Goal: Task Accomplishment & Management: Manage account settings

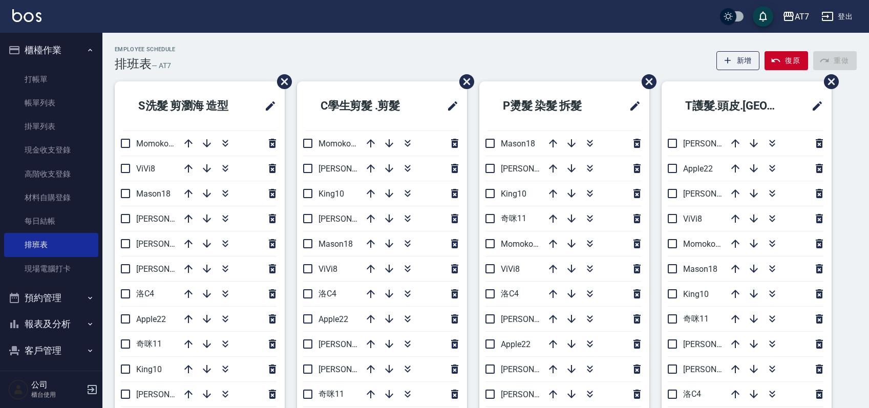
scroll to position [68, 0]
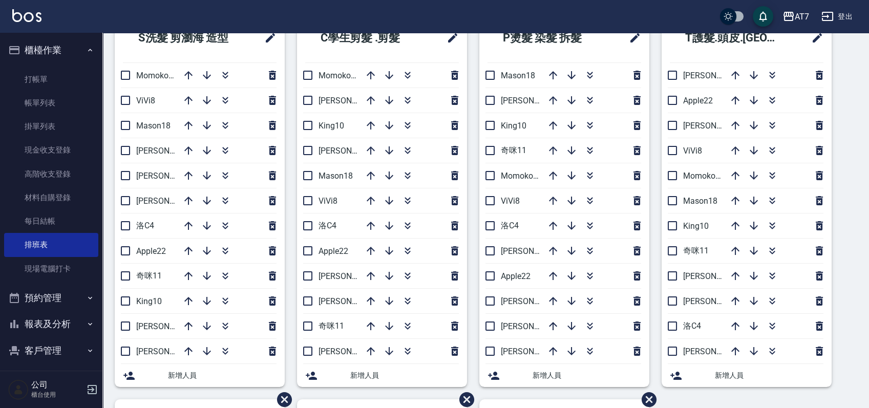
click at [474, 119] on div "P燙髮 染髮 拆髮 Mason18 泰拉7 King10 奇咪11 Momoko12 ViVi8 洛C4 伊蕾2 Apple22 RAY 5 郭郭9 杜莎莎6…" at bounding box center [558, 206] width 182 height 386
click at [60, 74] on link "打帳單" at bounding box center [51, 80] width 94 height 24
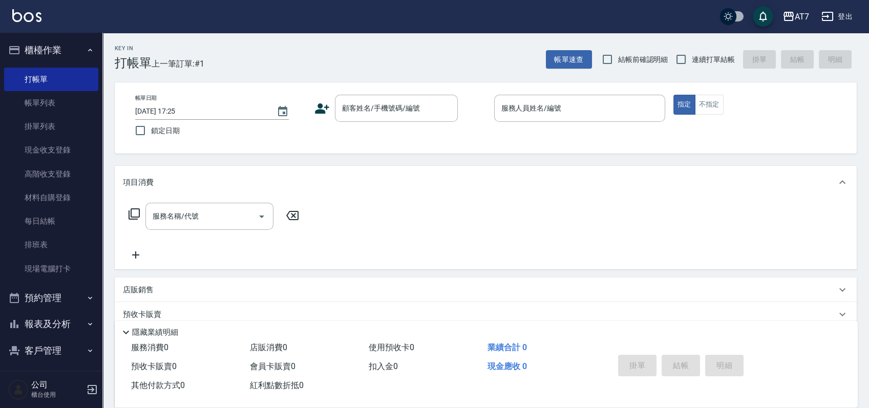
click at [628, 156] on div "Key In 打帳單 上一筆訂單:#1 帳單速查 結帳前確認明細 連續打單結帳 掛單 結帳 明細 帳單日期 2025/08/16 17:25 鎖定日期 顧客姓…" at bounding box center [485, 277] width 766 height 489
click at [681, 60] on input "連續打單結帳" at bounding box center [680, 59] width 21 height 21
checkbox input "true"
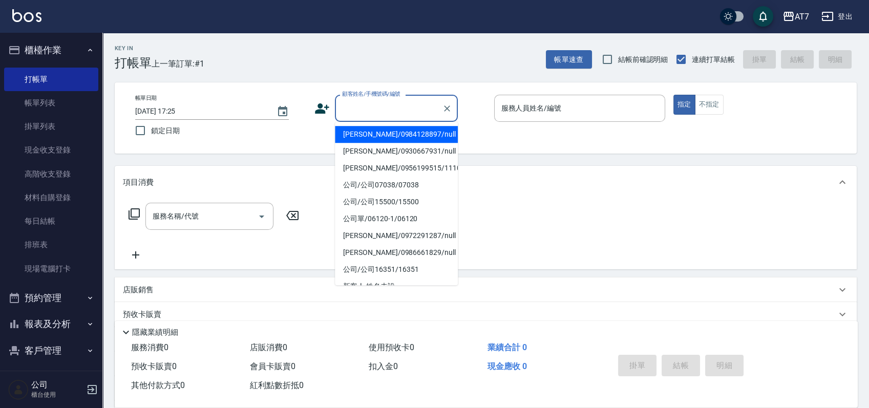
click at [377, 102] on div "顧客姓名/手機號碼/編號 顧客姓名/手機號碼/編號" at bounding box center [396, 108] width 123 height 27
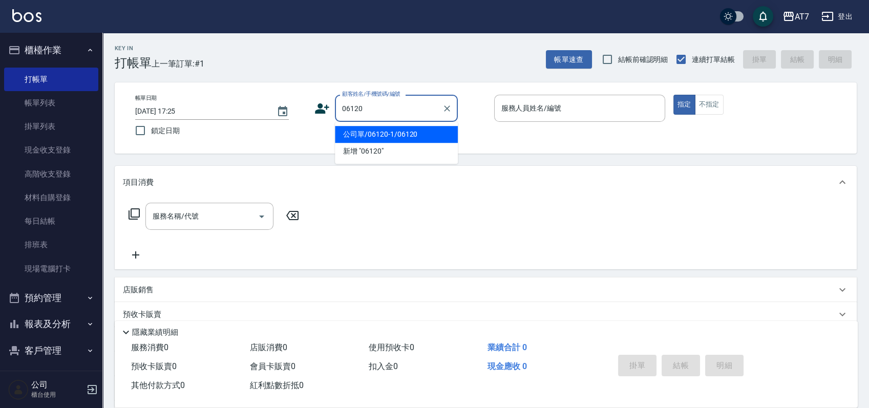
type input "公司單/06120-1/06120"
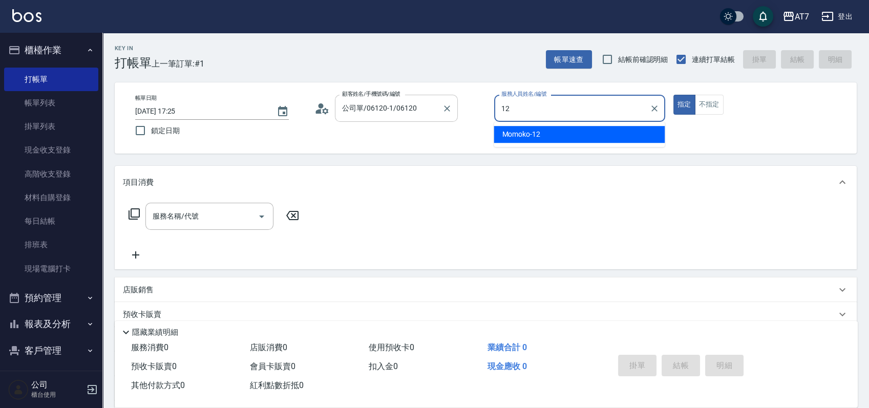
type input "12"
type button "true"
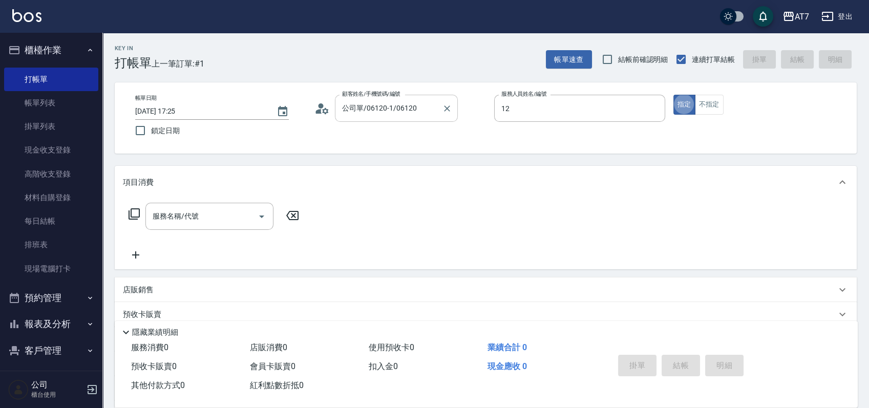
type input "Momoko-12"
type input "401"
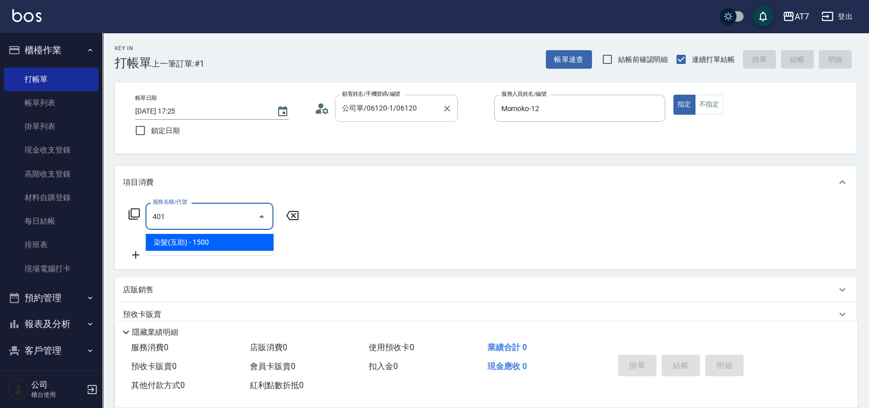
type input "150"
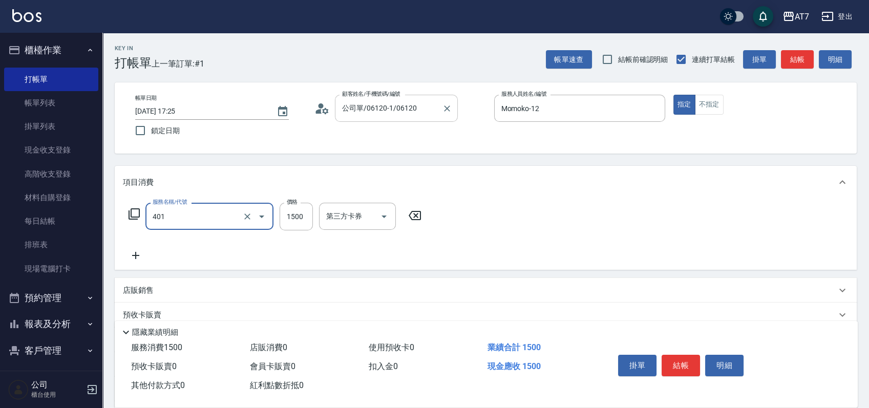
type input "染髮(互助)(401)"
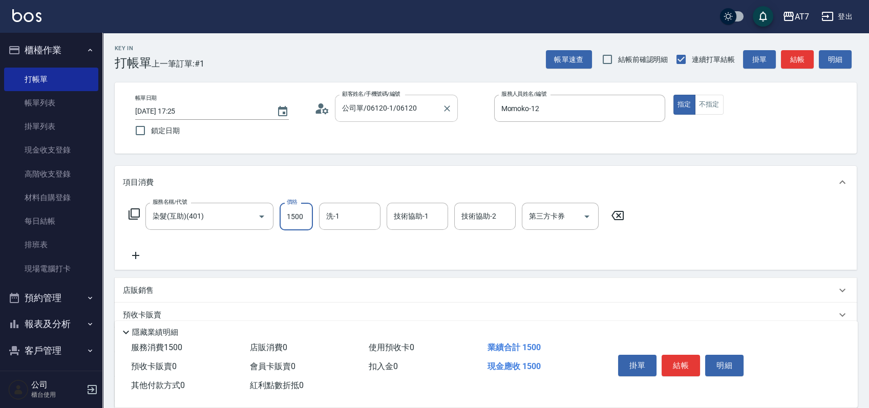
type input "1"
type input "0"
type input "188"
type input "10"
type input "1880"
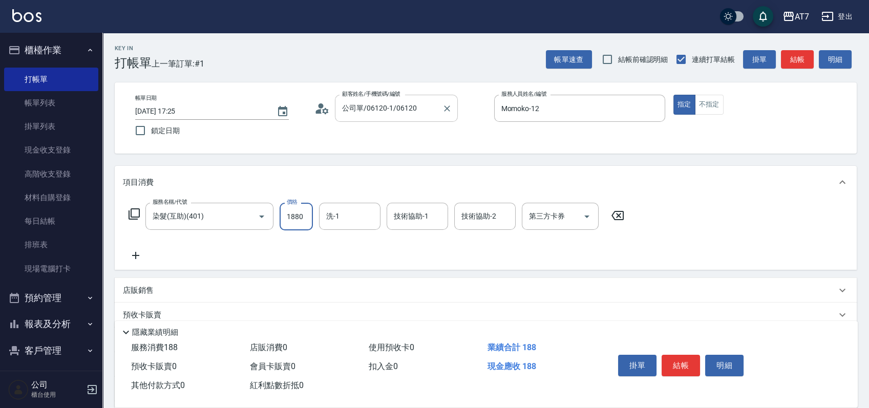
type input "180"
type input "1880"
type input "依依-30"
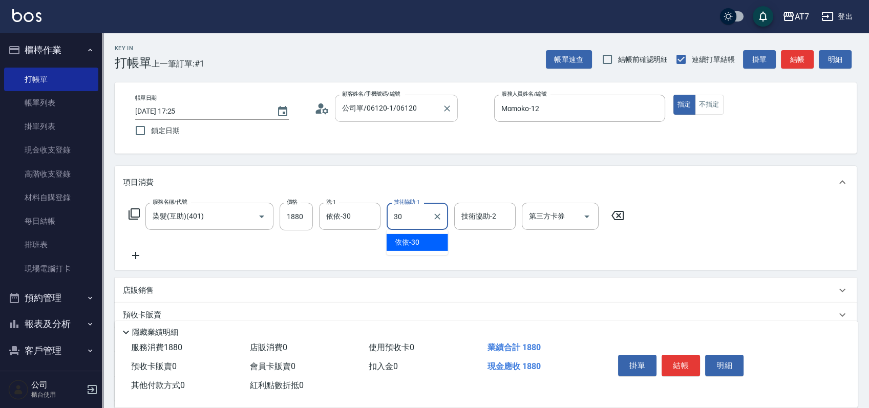
type input "依依-30"
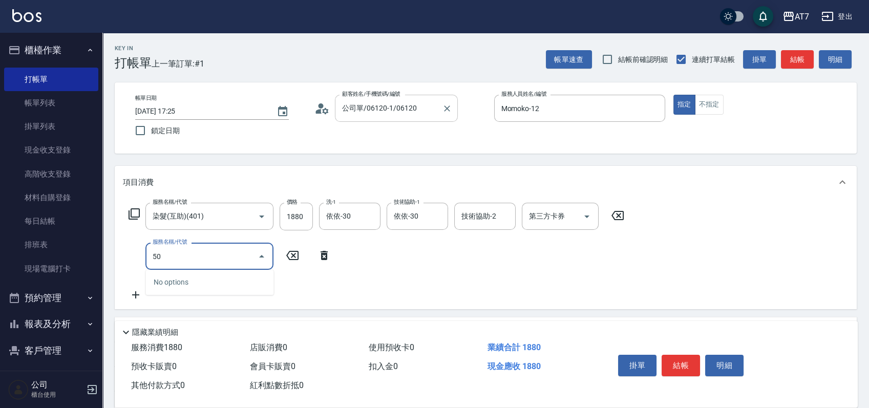
type input "504"
type input "190"
type input "潤絲(504)"
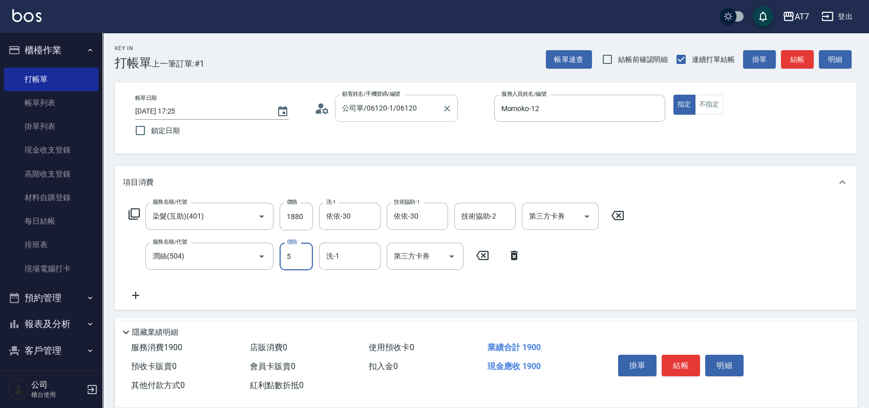
type input "50"
type input "190"
type input "50"
click at [684, 363] on button "結帳" at bounding box center [680, 365] width 38 height 21
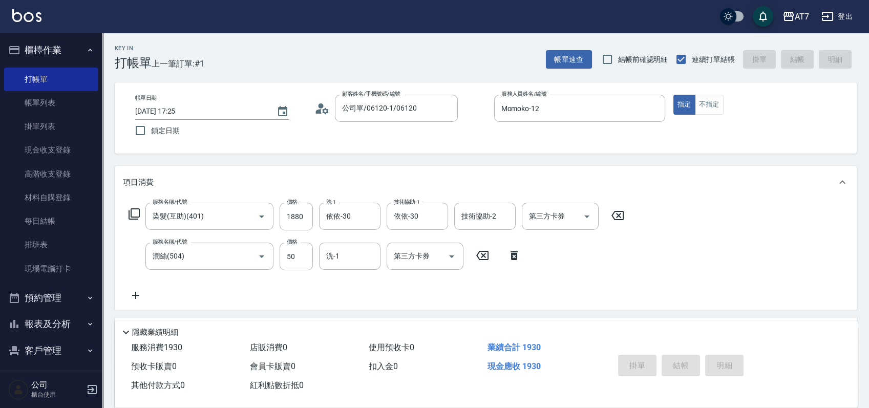
type input "2025/08/16 17:29"
type input "0"
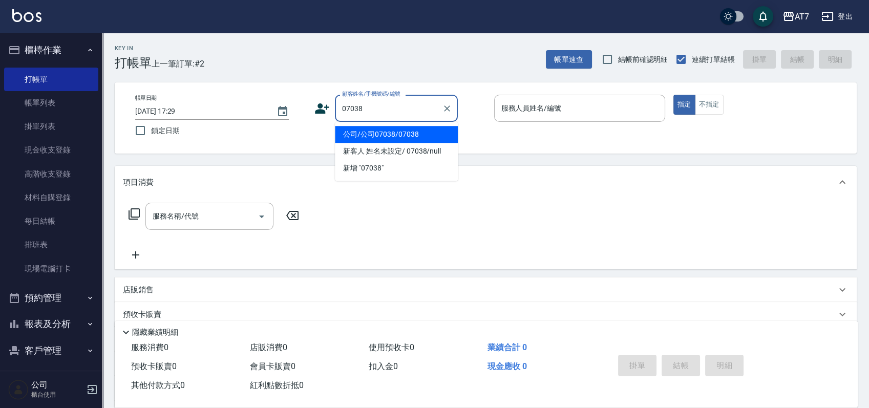
type input "公司/公司07038/07038"
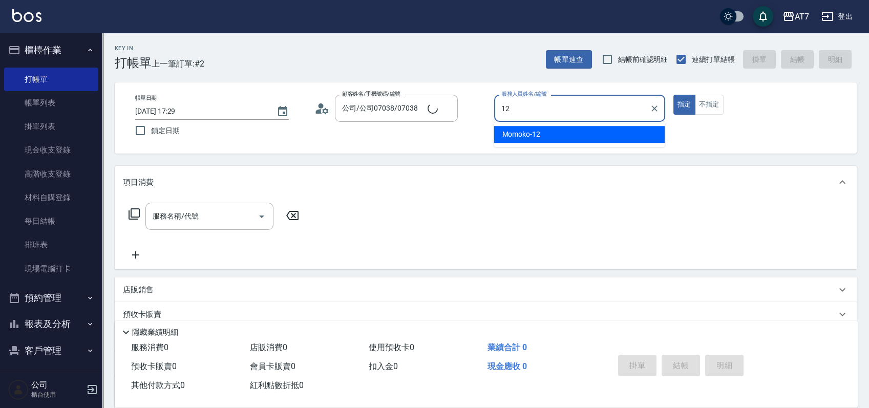
type input "Momoko-12"
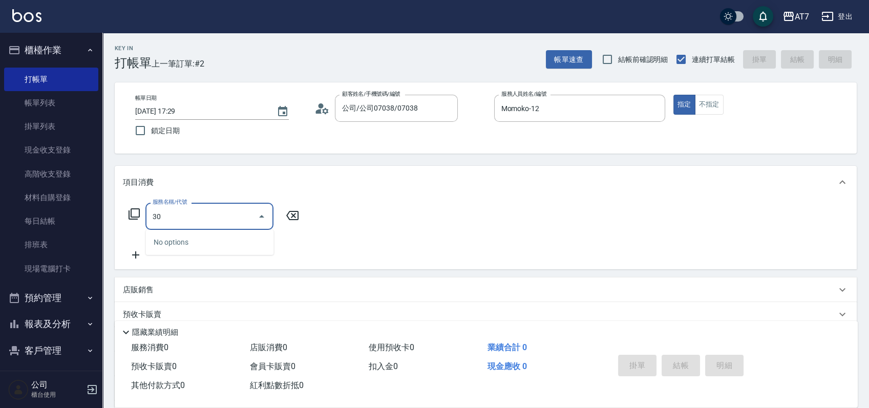
type input "300"
type input "10"
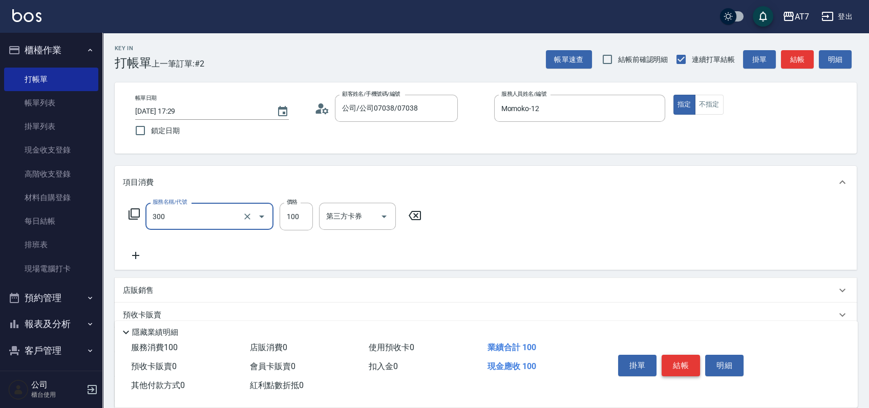
type input "剪瀏海(300)"
type input "1"
type input "0"
type input "15"
type input "10"
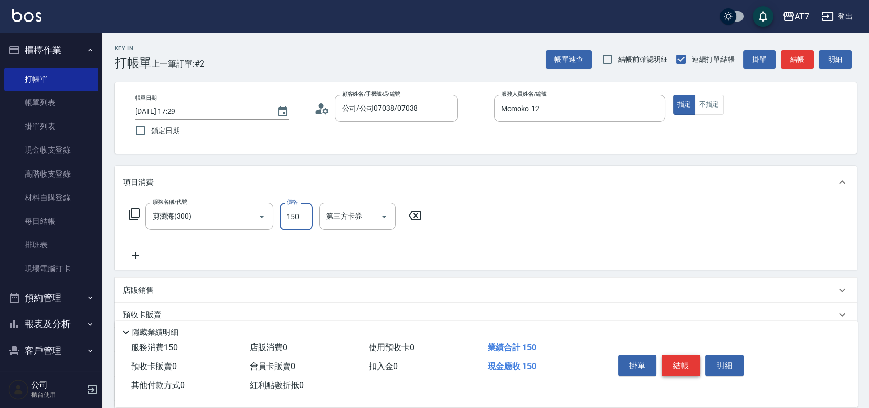
type input "150"
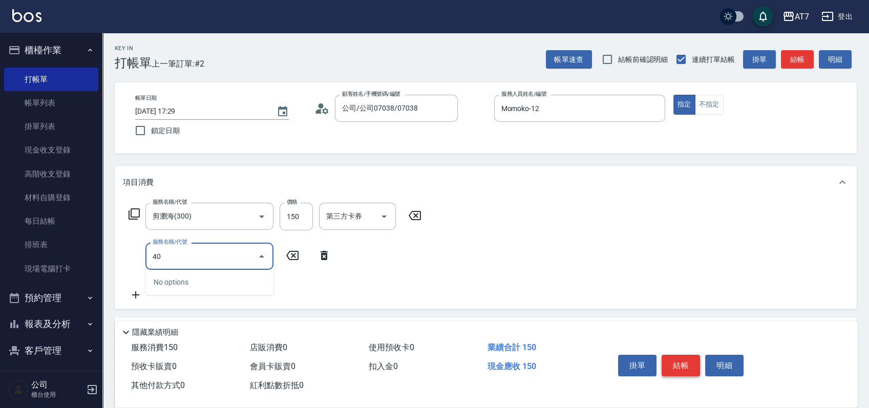
type input "401"
type input "160"
type input "染髮(互助)(401)"
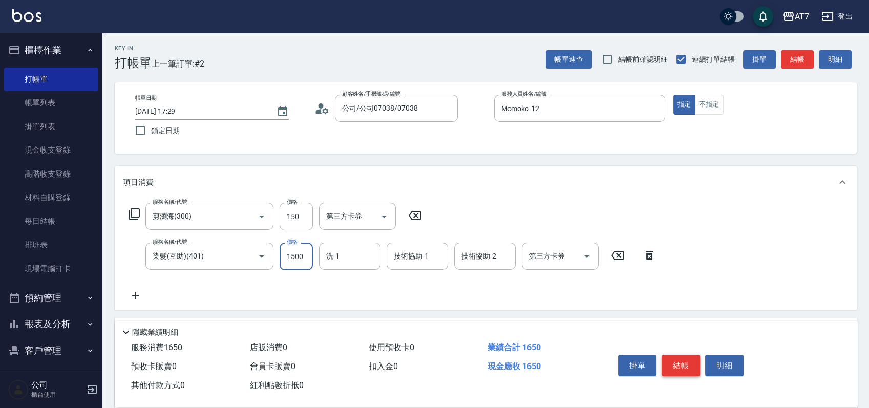
type input "1"
type input "10"
type input "168"
type input "180"
type input "1680"
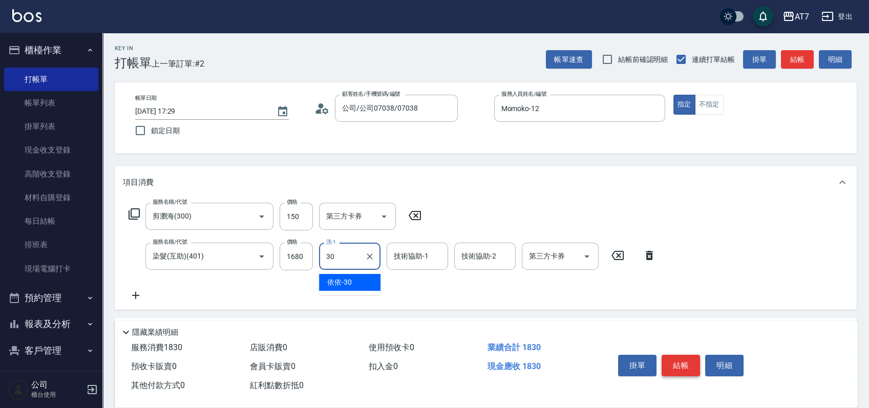
type input "依依-30"
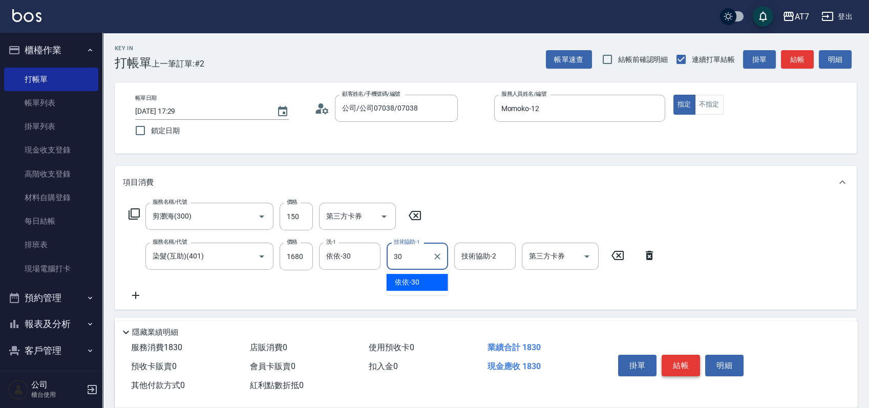
type input "依依-30"
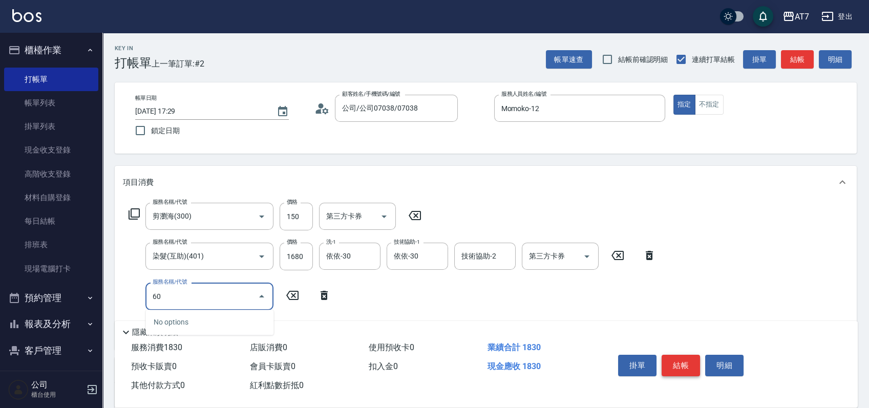
type input "607"
type input "330"
type input "東日玫瑰短（助）(607)"
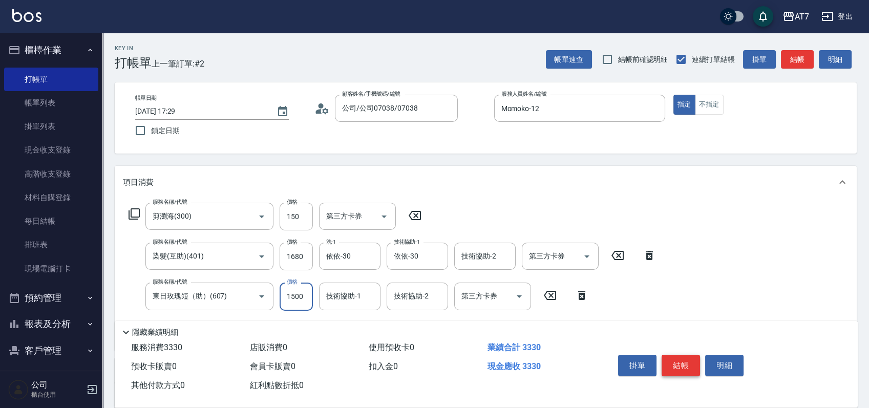
type input "1"
type input "180"
type input "120"
type input "190"
type input "1200"
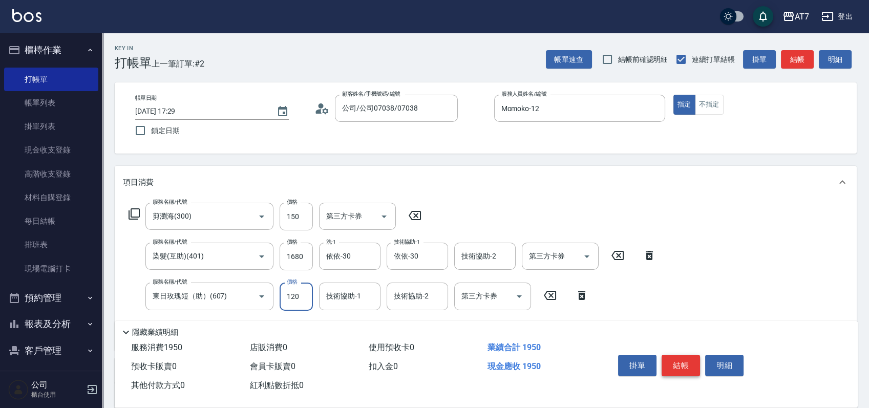
type input "300"
type input "1200"
click at [356, 293] on div "技術協助-1 技術協助-1" at bounding box center [349, 296] width 61 height 27
type input "依依-30"
click at [688, 365] on button "結帳" at bounding box center [680, 365] width 38 height 21
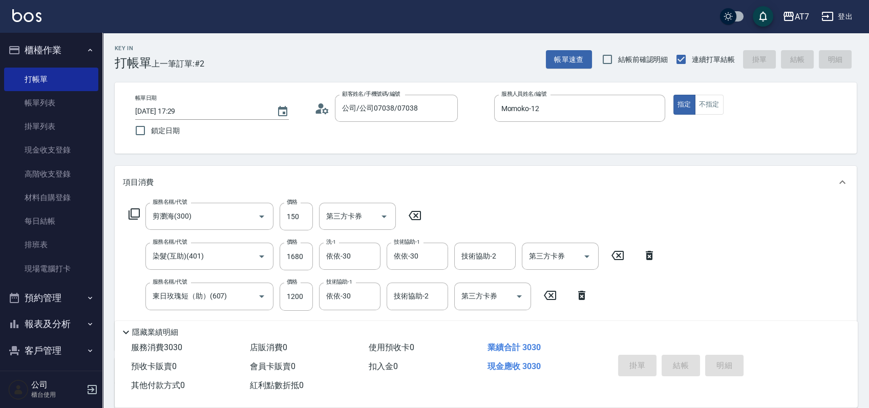
type input "2025/08/16 17:30"
type input "0"
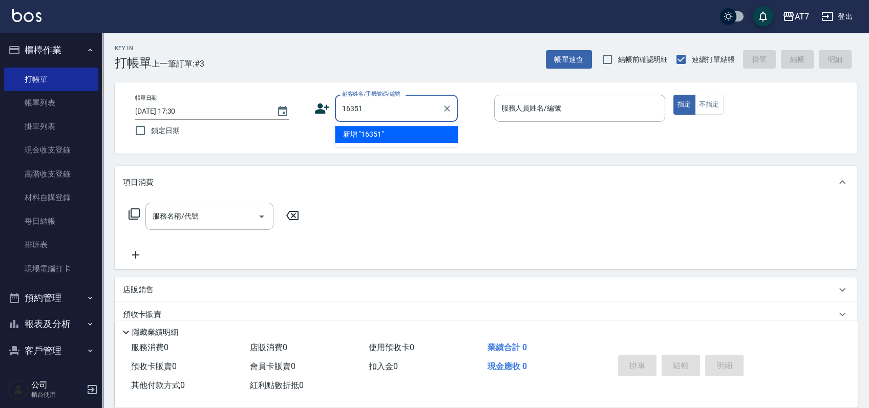
type input "16351"
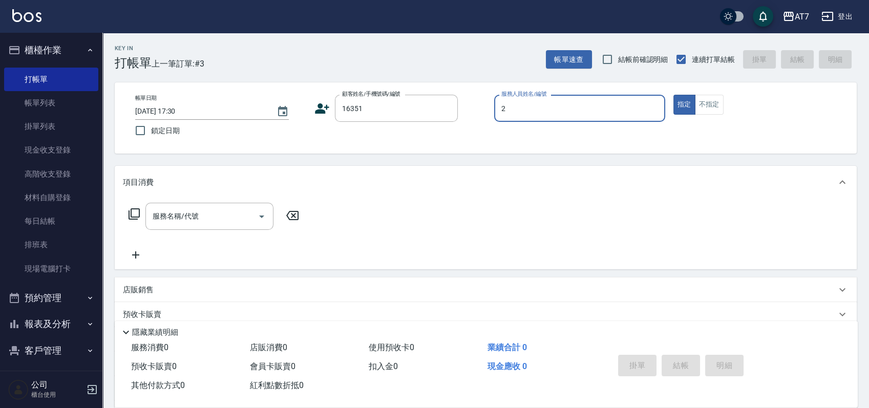
type input "22"
type input "公司/公司16351/16351"
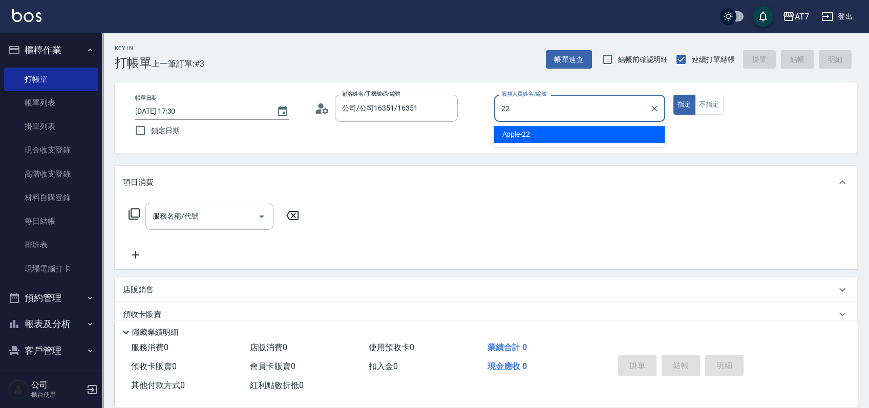
type input "Apple-22"
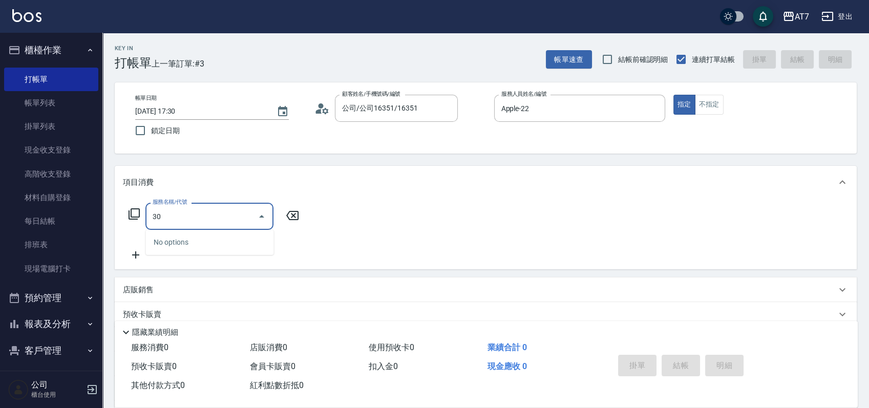
type input "303"
type input "40"
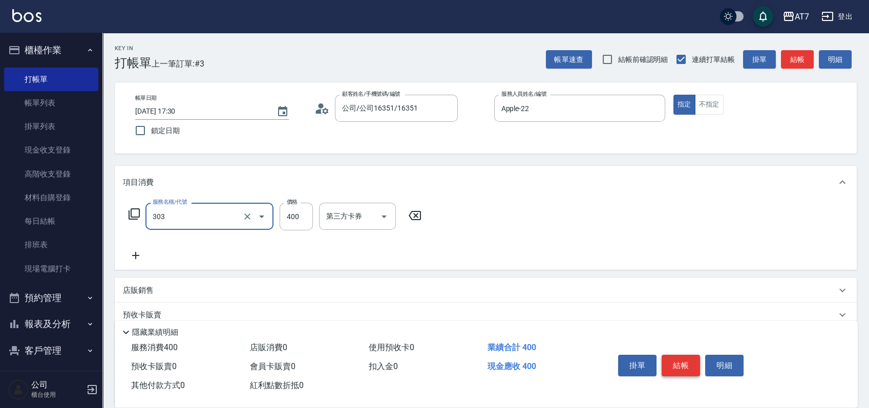
type input "A級剪髮(303)"
click at [688, 365] on button "結帳" at bounding box center [680, 365] width 38 height 21
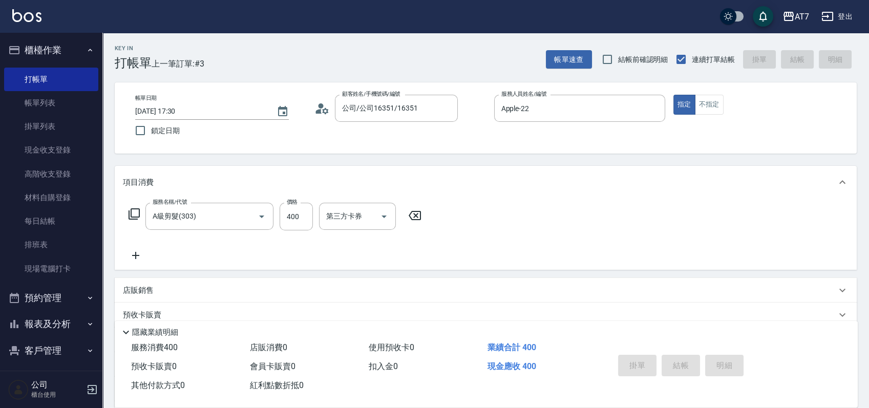
type input "0"
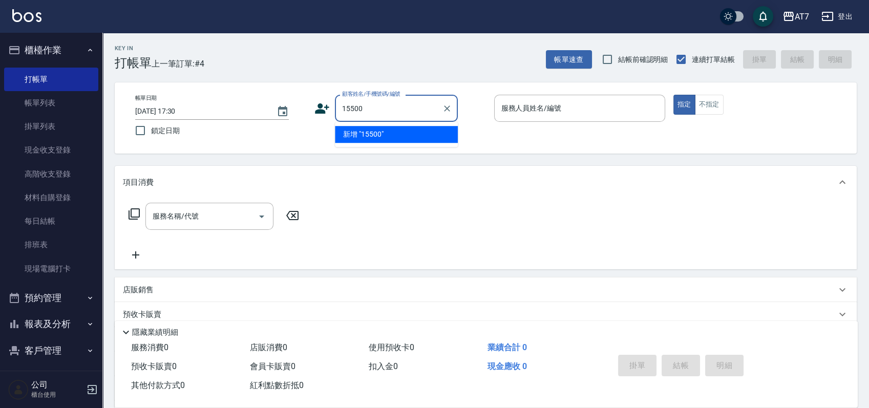
type input "15500"
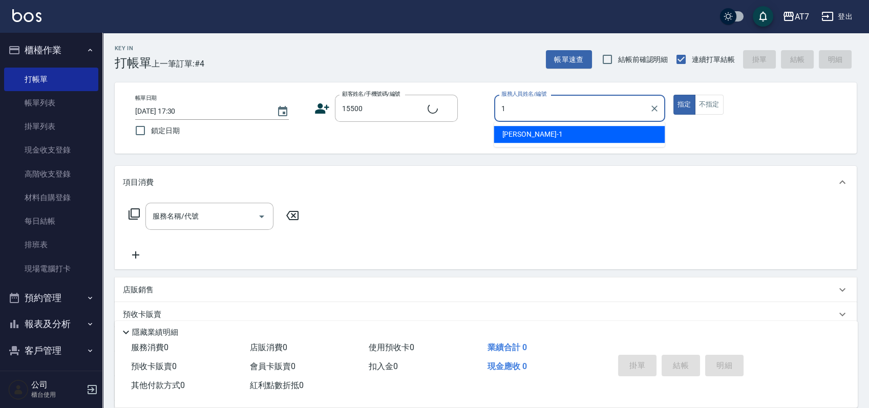
type input "12"
type input "公司/公司15500/15500"
type input "Momoko-12"
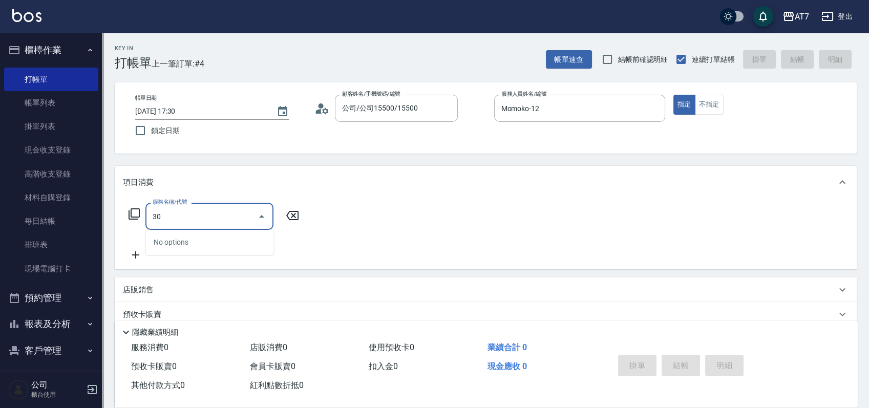
type input "300"
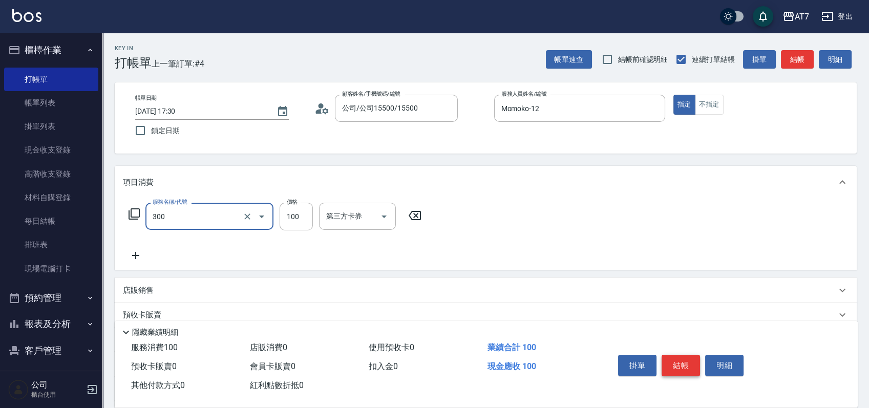
type input "10"
type input "剪瀏海(300)"
type input "1"
type input "0"
type input "15"
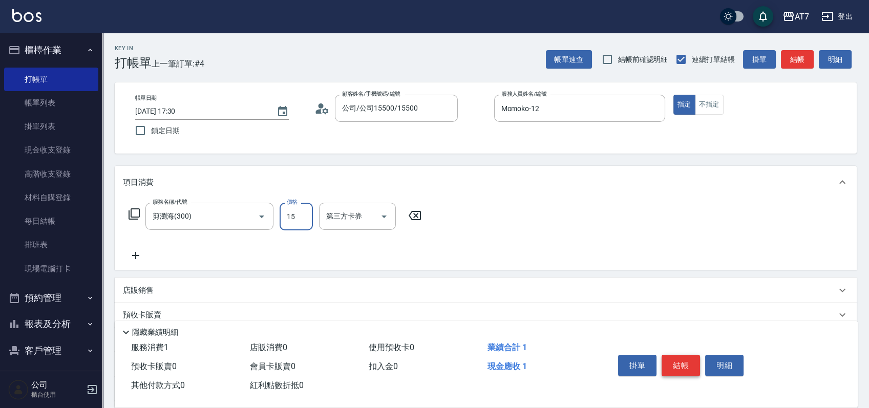
type input "10"
type input "150"
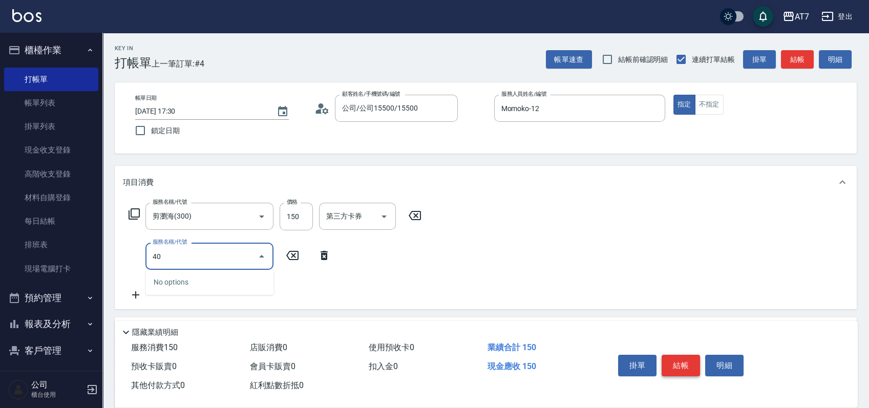
type input "401"
type input "160"
type input "染髮(互助)(401)"
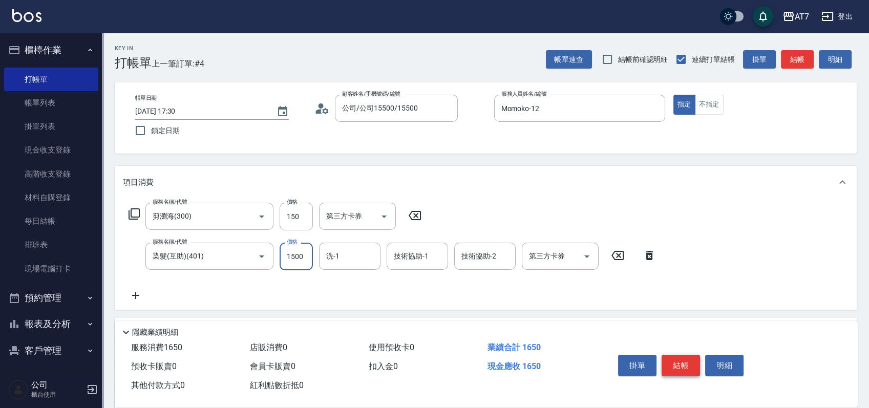
type input "2"
type input "10"
type input "268"
type input "280"
type input "2680"
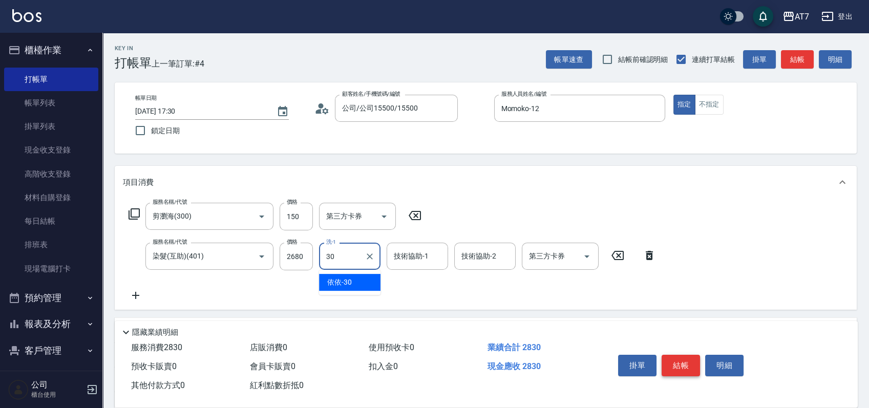
type input "依依-30"
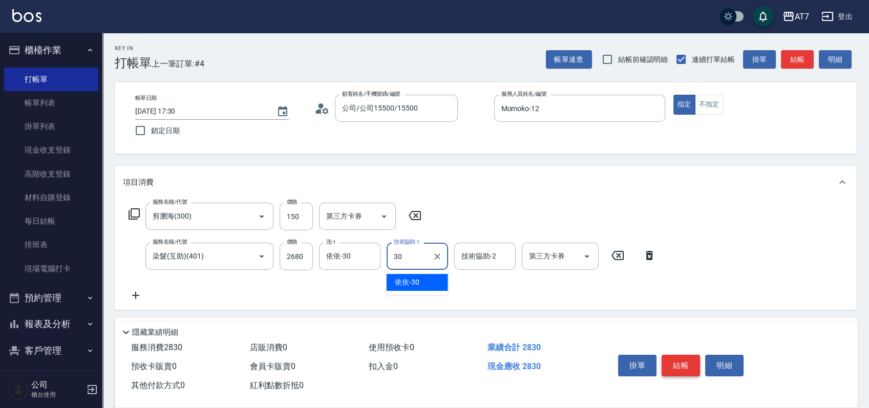
type input "依依-30"
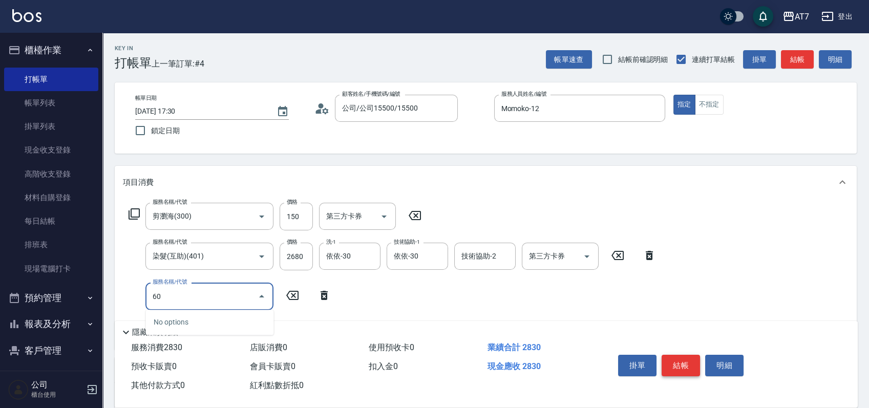
type input "607"
type input "430"
type input "東日玫瑰短（助）(607)"
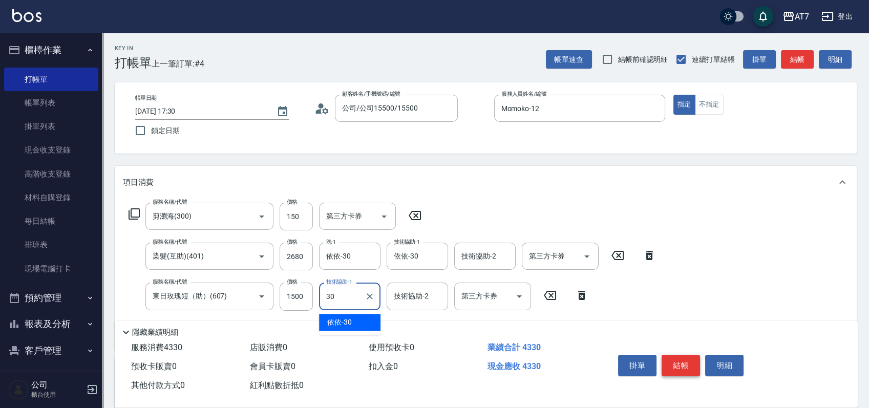
type input "依依-30"
click at [295, 255] on input "2680" at bounding box center [295, 257] width 33 height 28
type input "280"
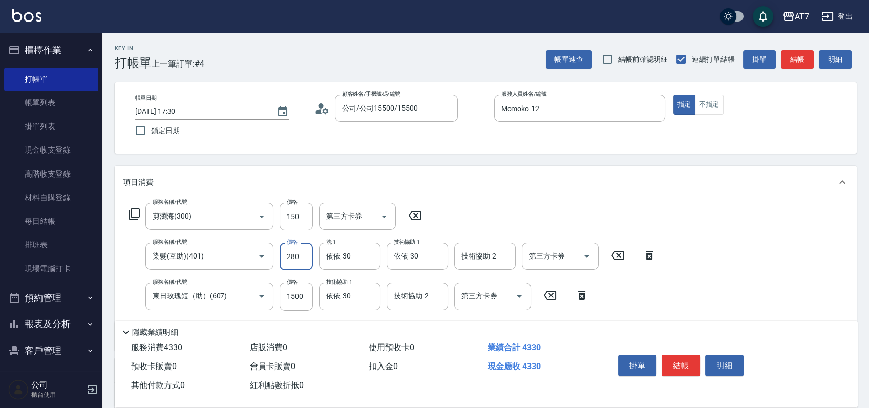
type input "190"
type input "2080"
type input "370"
type input "2080"
click at [685, 364] on button "結帳" at bounding box center [680, 365] width 38 height 21
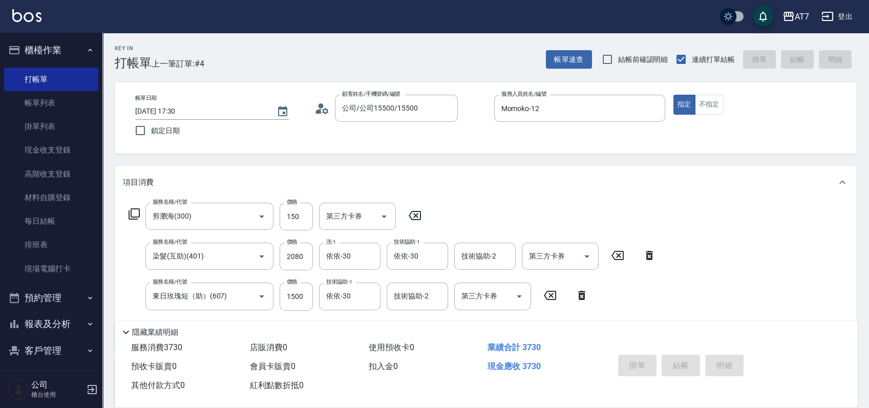
type input "2025/08/16 17:31"
type input "0"
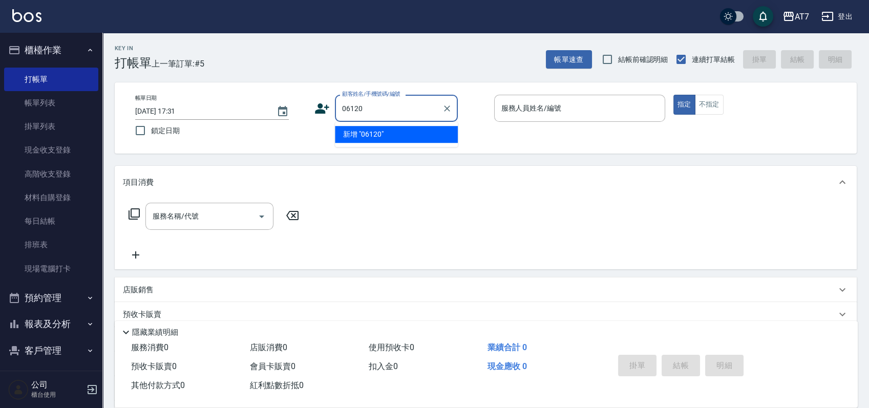
type input "06120"
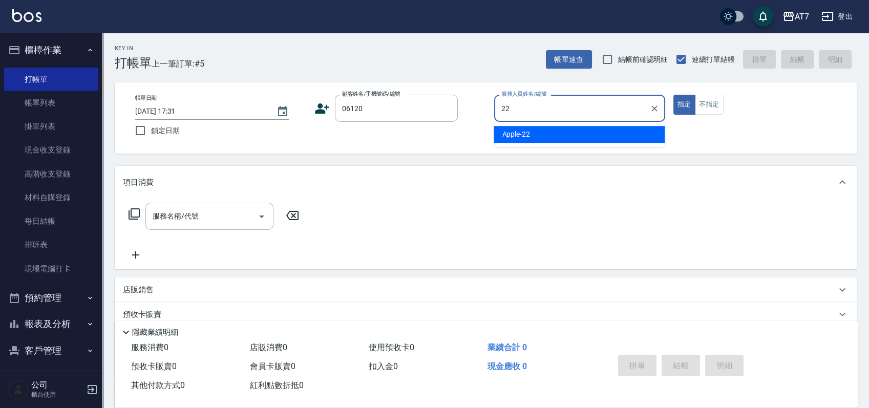
type input "22"
type input "公司單/06120-1/06120"
type input "Apple-22"
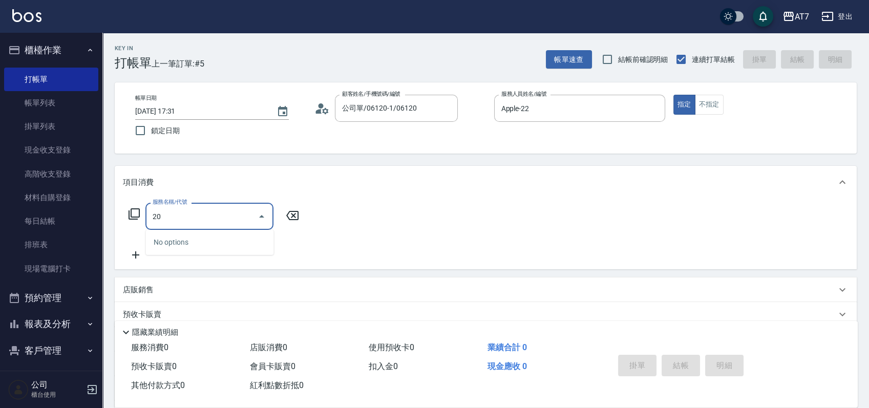
type input "200"
type input "150"
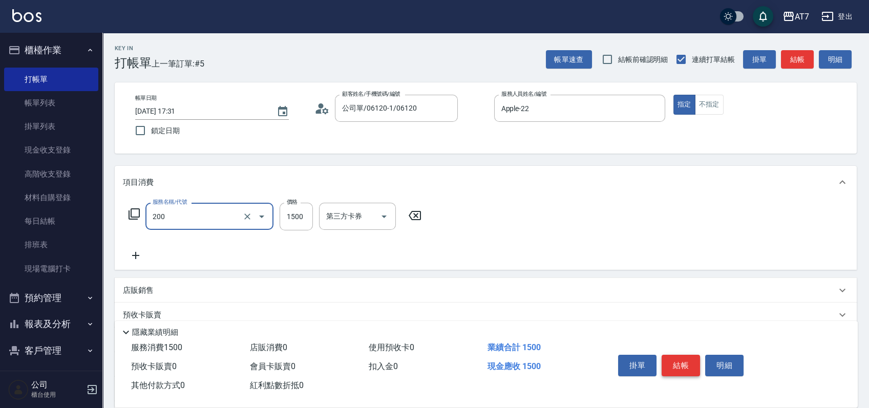
type input "燙髮(200)"
type input "2"
type input "0"
type input "268"
type input "260"
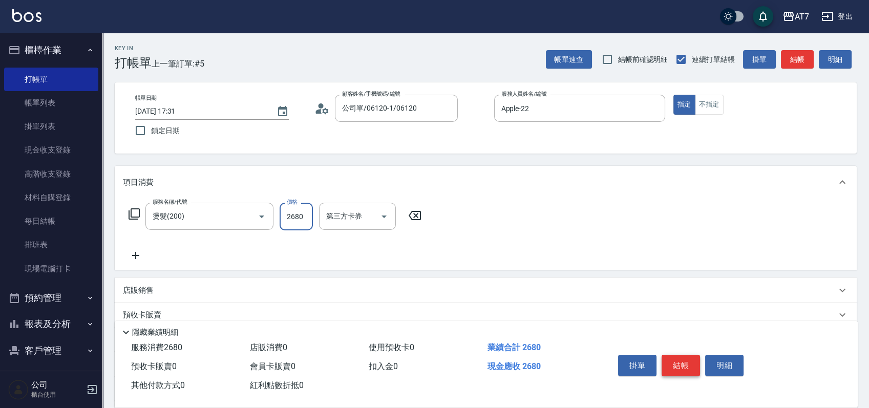
type input "2680"
click at [685, 364] on button "結帳" at bounding box center [680, 365] width 38 height 21
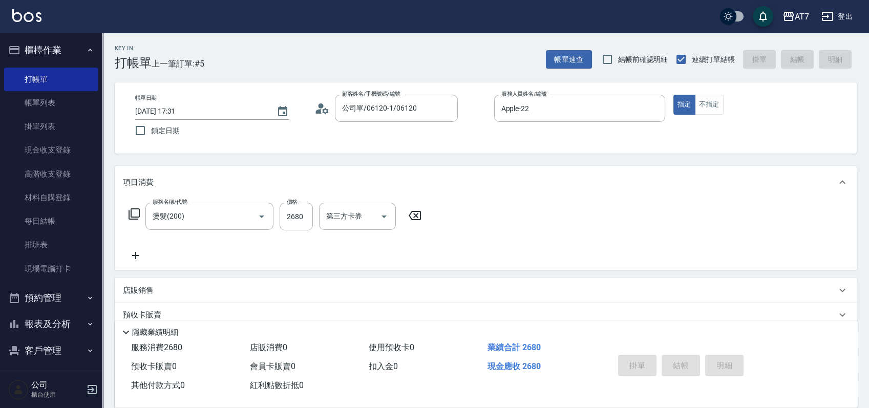
type input "0"
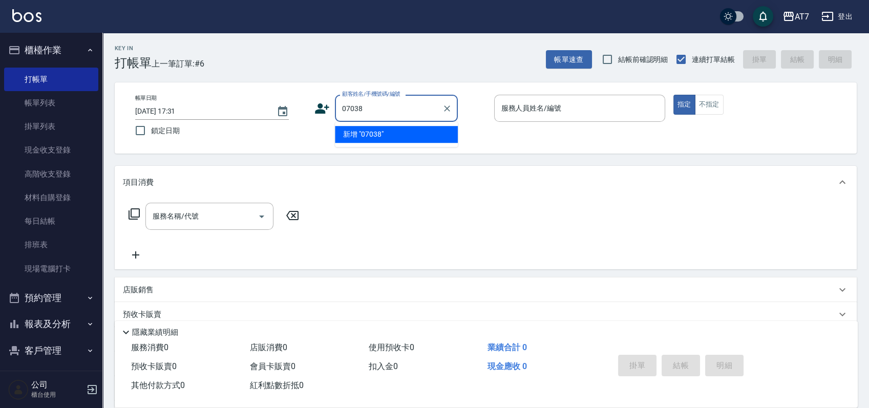
type input "07038"
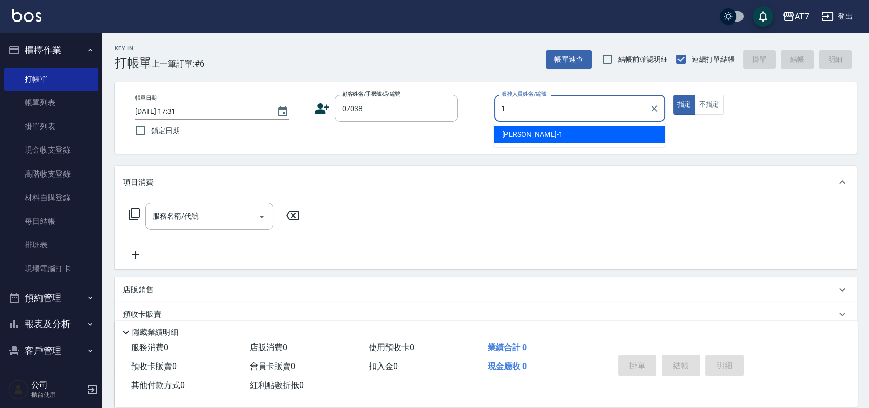
type input "米雪兒-1"
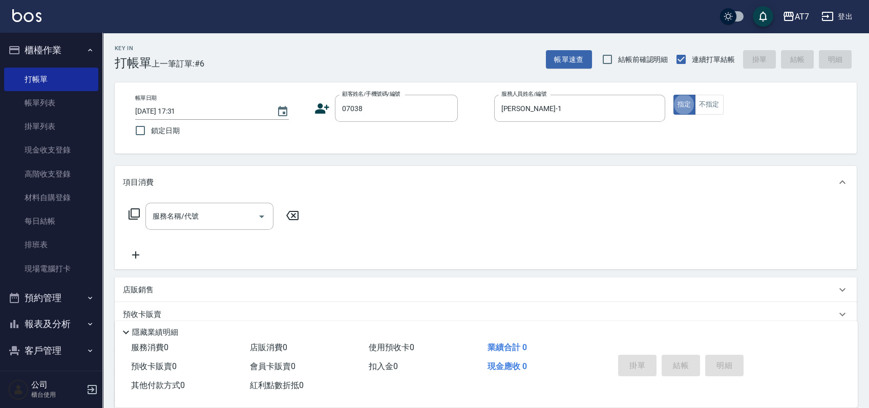
type input "公司/公司07038/07038"
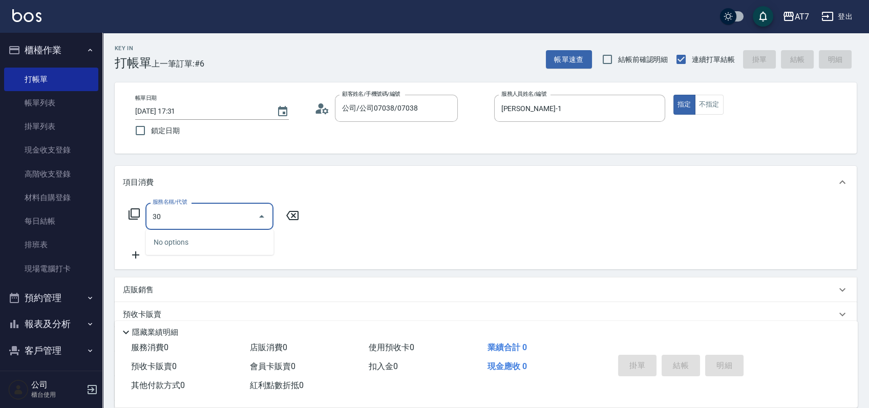
type input "305"
type input "50"
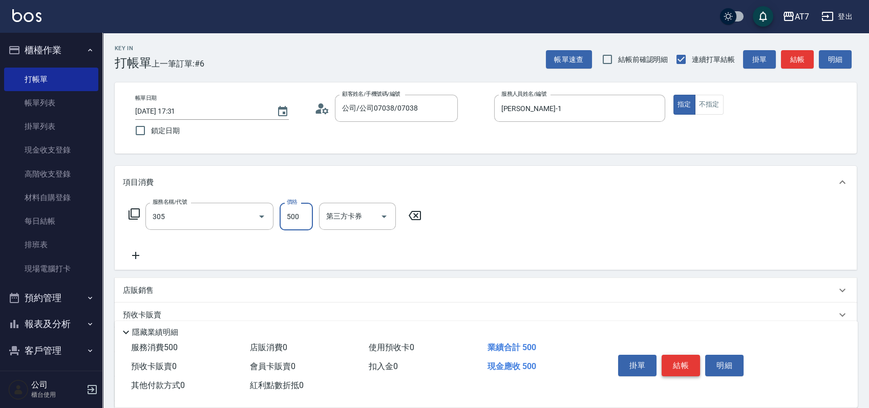
type input "A++剪髮(305)"
type input "0"
type input "70"
type input "700"
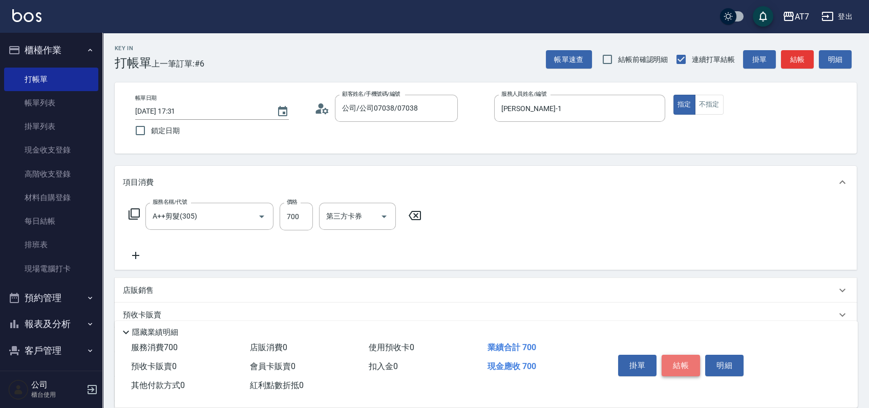
click at [685, 364] on button "結帳" at bounding box center [680, 365] width 38 height 21
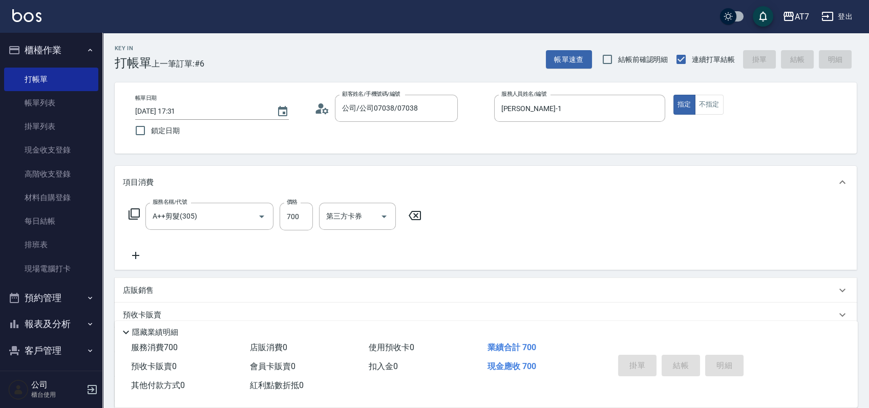
type input "0"
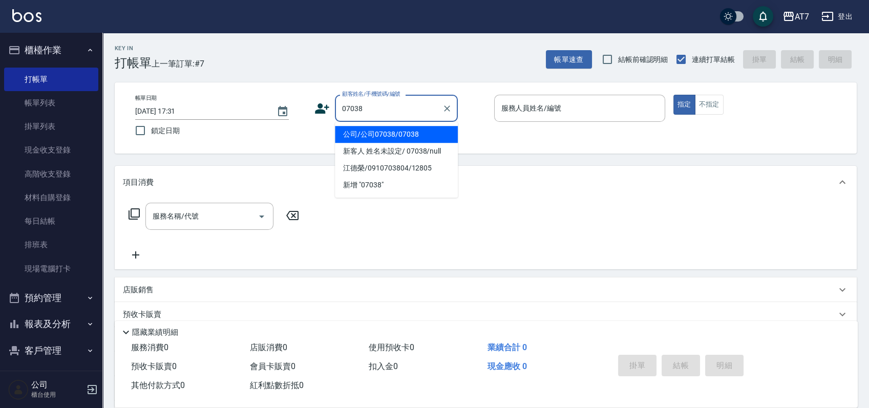
type input "公司/公司07038/07038"
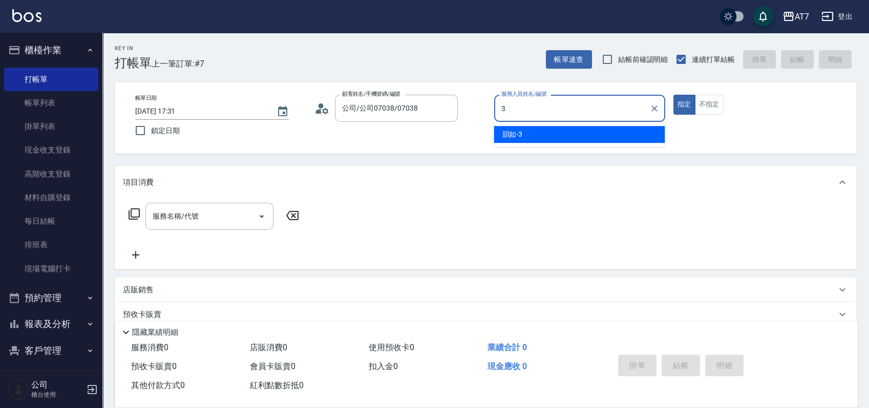
type input "韻如-3"
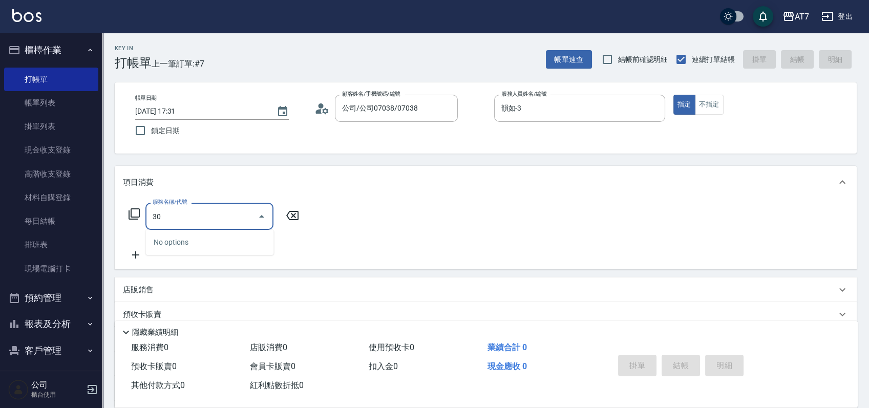
type input "302"
type input "30"
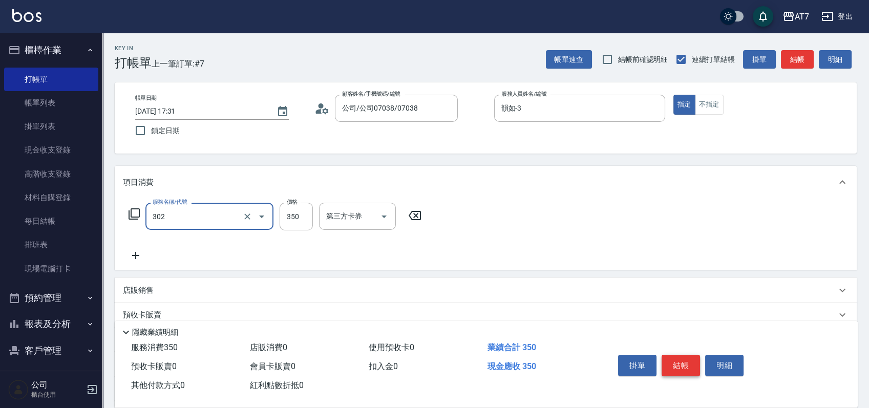
type input "剪髮(302)"
click at [685, 364] on button "結帳" at bounding box center [680, 365] width 38 height 21
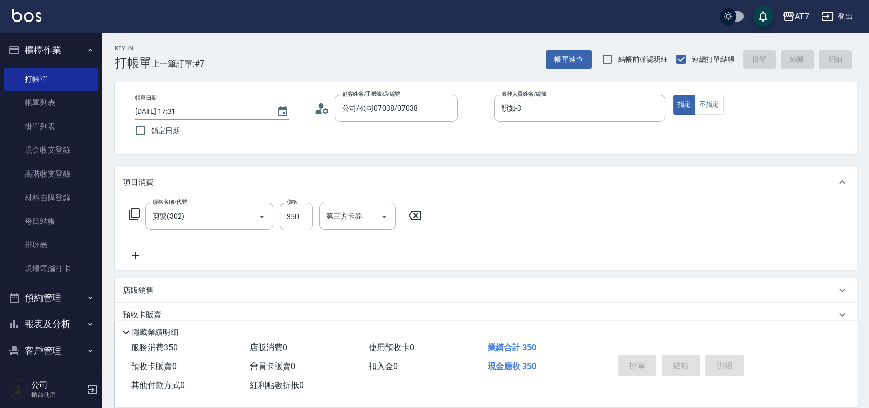
type input "0"
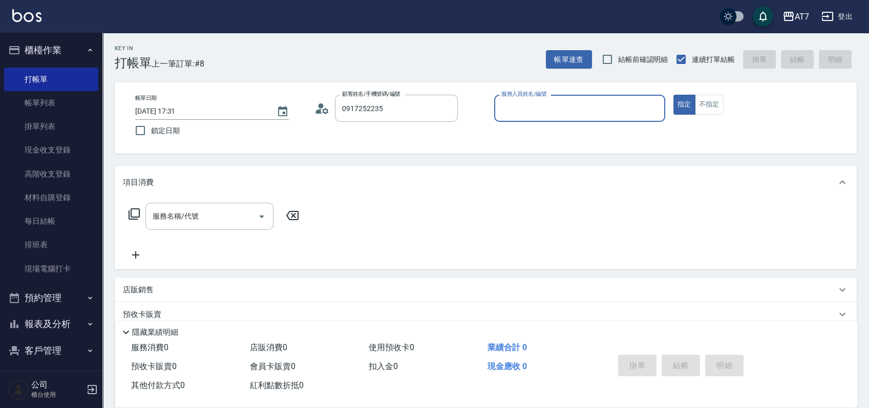
type input "伍凱蒂/0917252235/null"
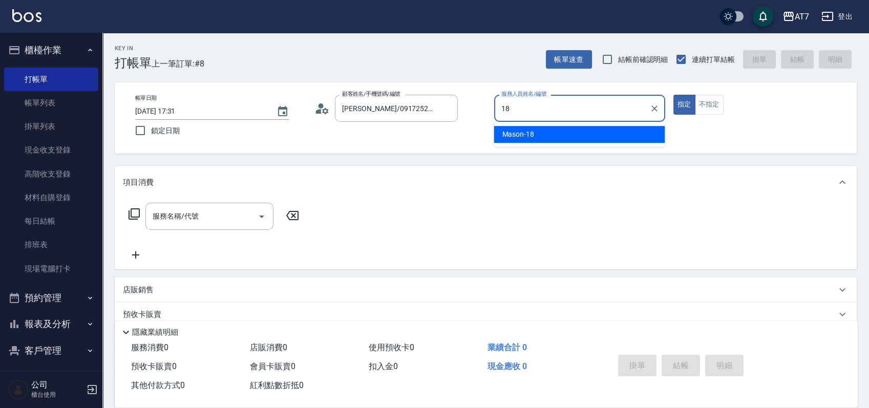
type input "Mason-18"
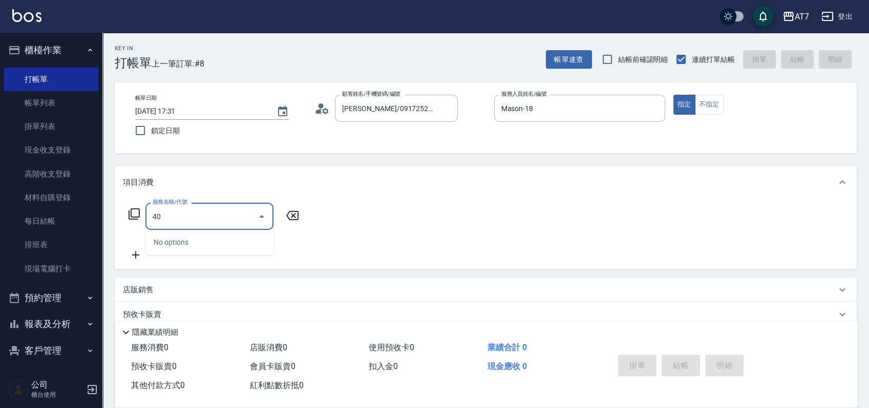
type input "401"
type input "150"
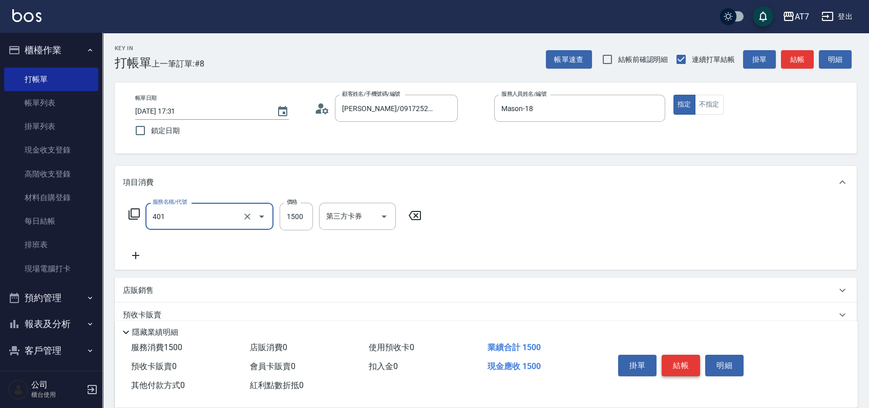
type input "染髮(互助)(401)"
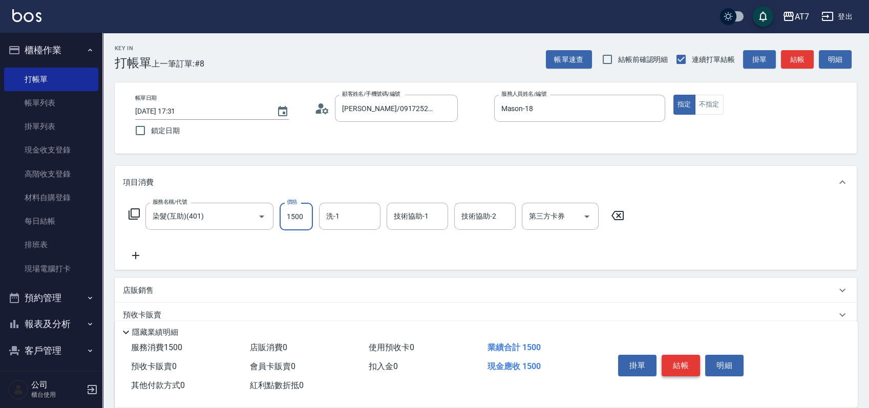
type input "1"
type input "0"
type input "159"
type input "10"
type input "1599"
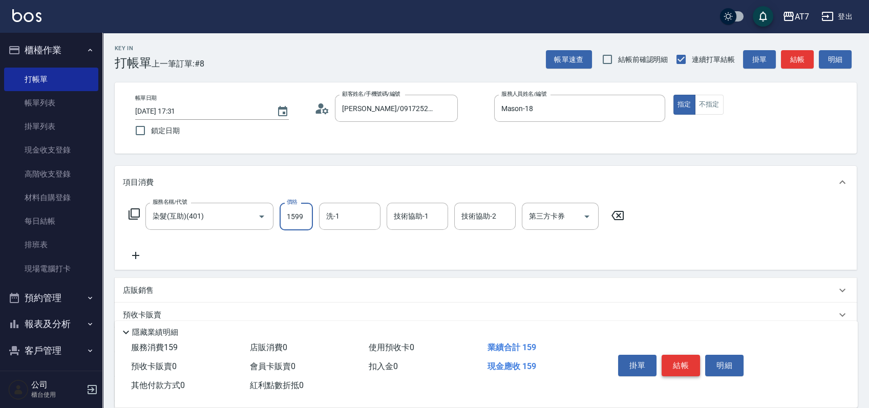
type input "150"
type input "1599"
type input "Josh-38"
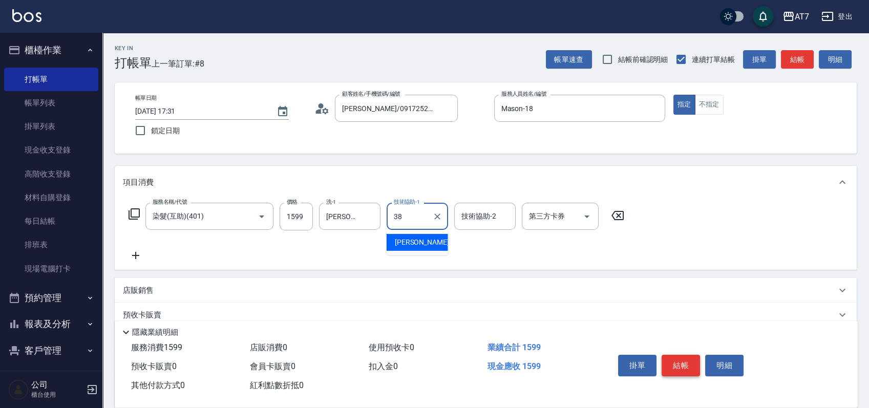
type input "Josh-38"
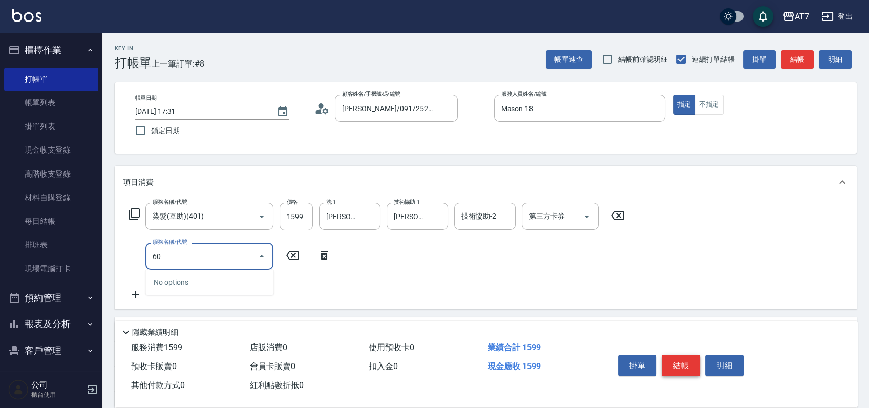
type input "607"
type input "300"
type input "東日玫瑰短（助）(607)"
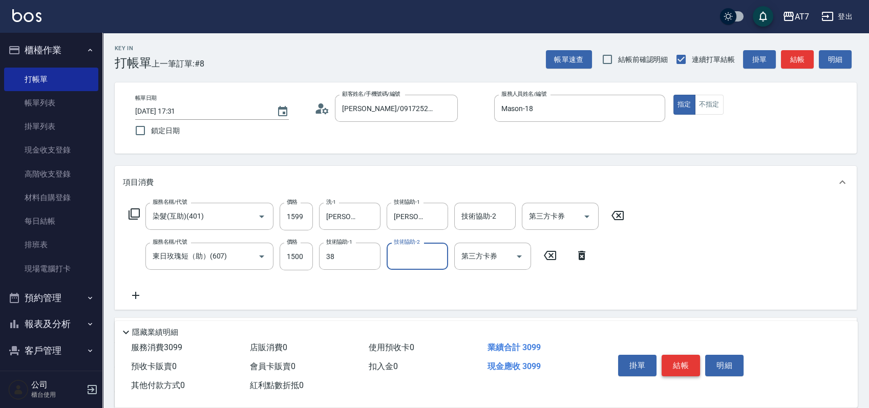
type input "Josh-38"
click at [685, 364] on button "結帳" at bounding box center [680, 365] width 38 height 21
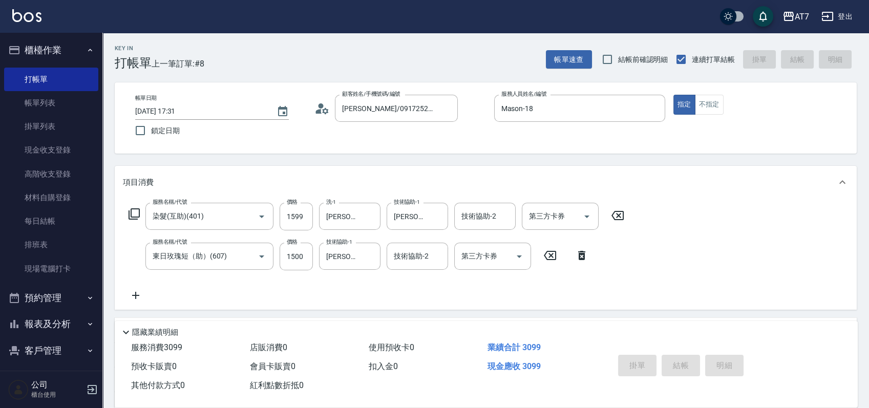
type input "2025/08/16 17:32"
type input "0"
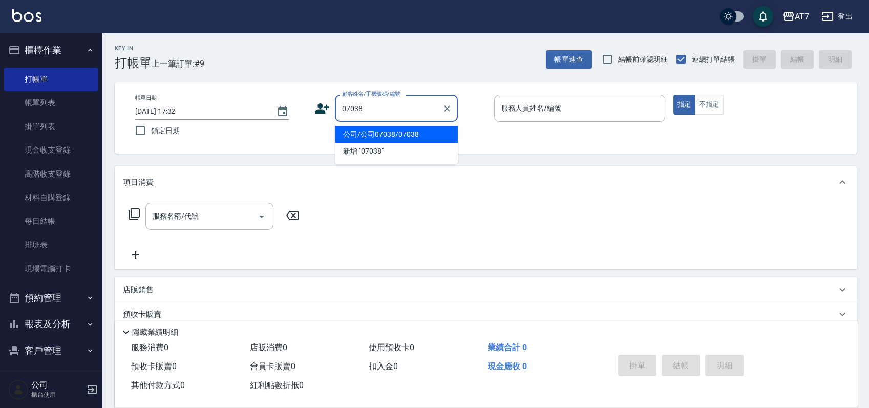
type input "公司/公司07038/07038"
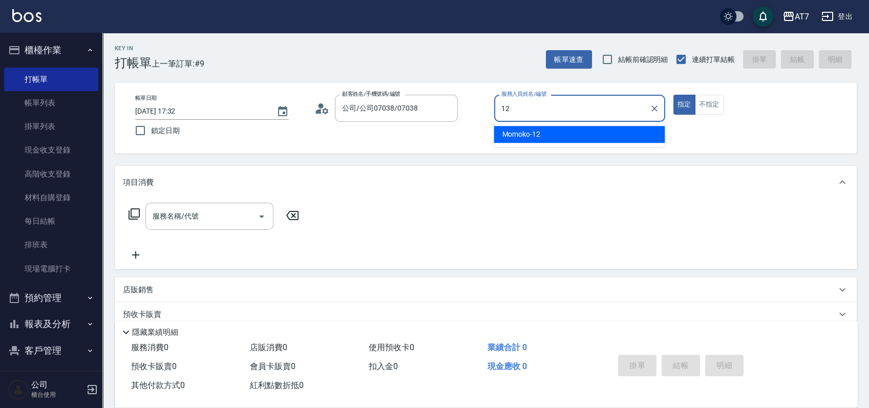
type input "Momoko-12"
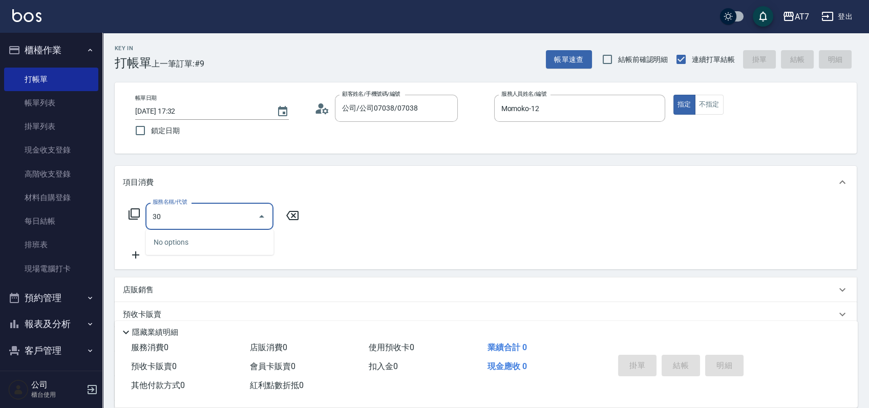
type input "304"
type input "40"
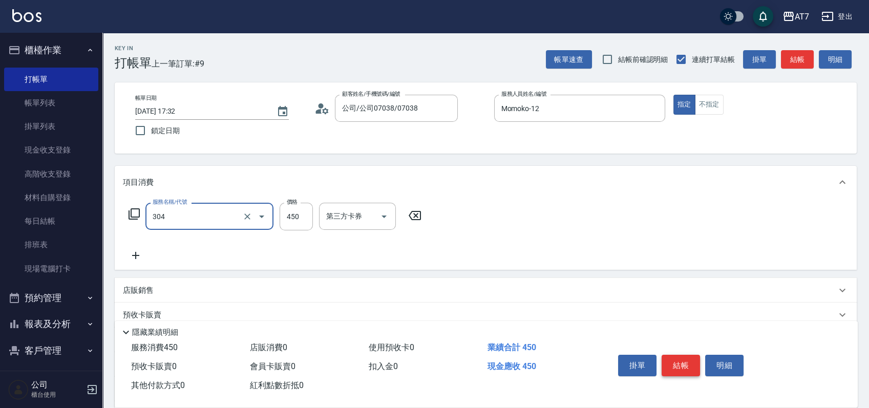
type input "A+級剪髮(304)"
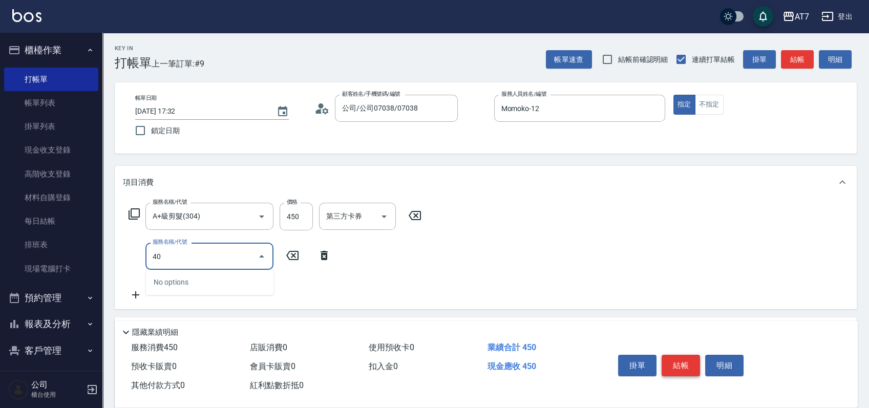
type input "401"
type input "190"
type input "染髮(互助)(401)"
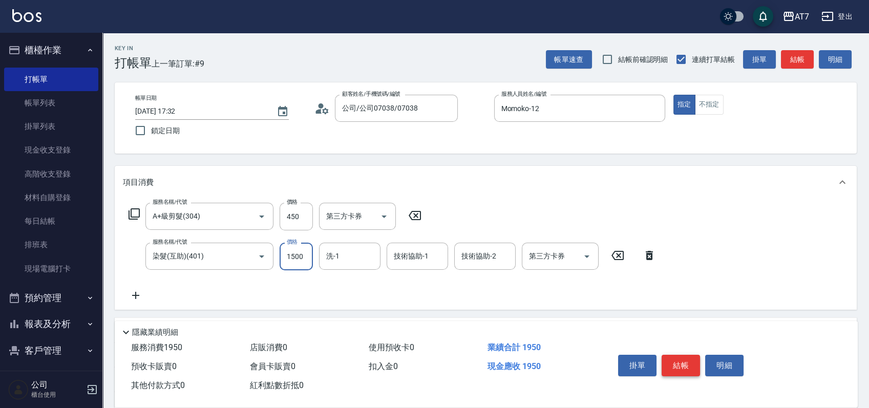
type input "1"
type input "40"
type input "168"
type input "210"
type input "1680"
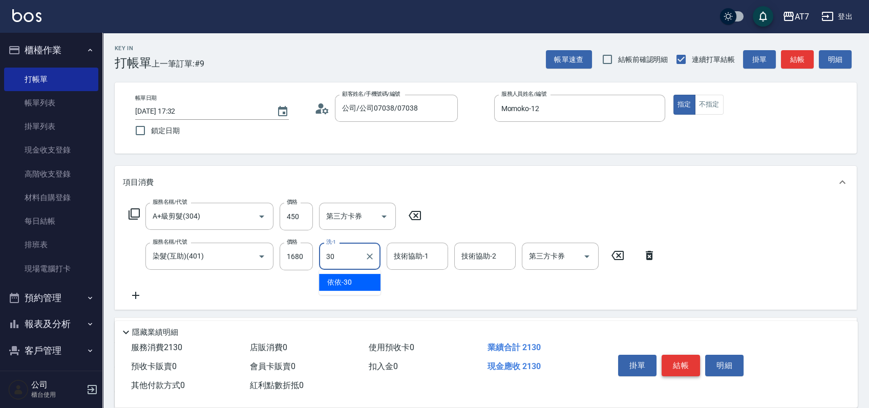
type input "依依-30"
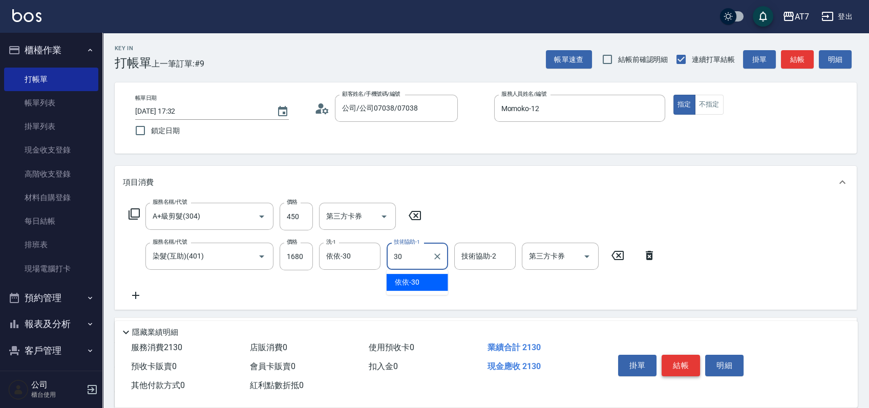
type input "依依-30"
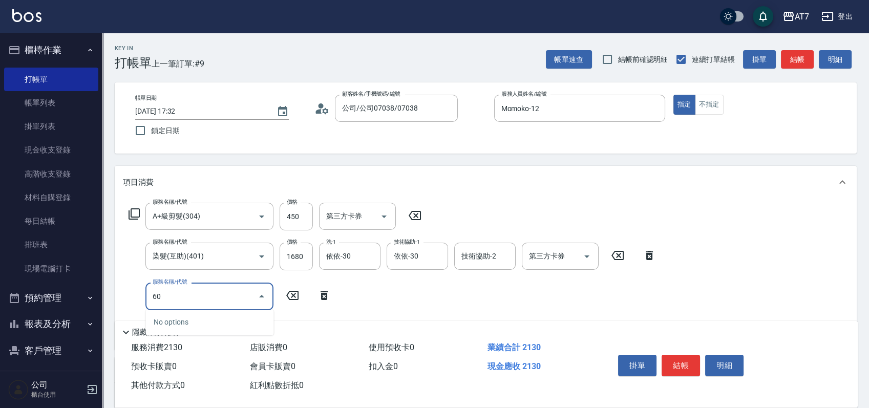
type input "60"
type input "601"
type input "270"
type input "深層護髮（助）(601)"
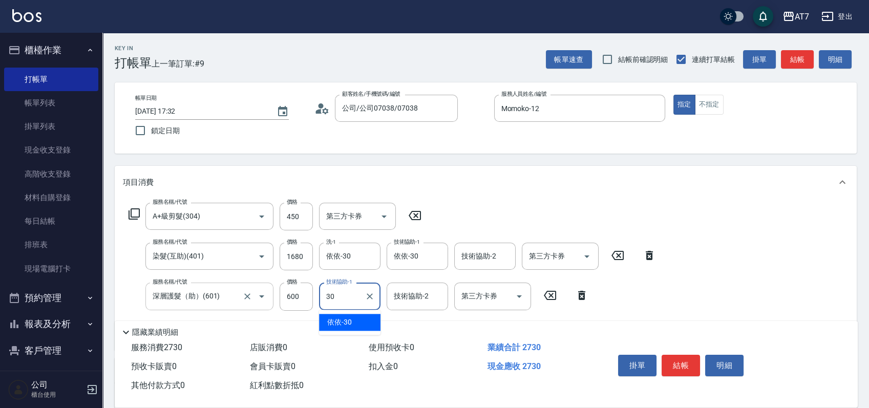
type input "依依-30"
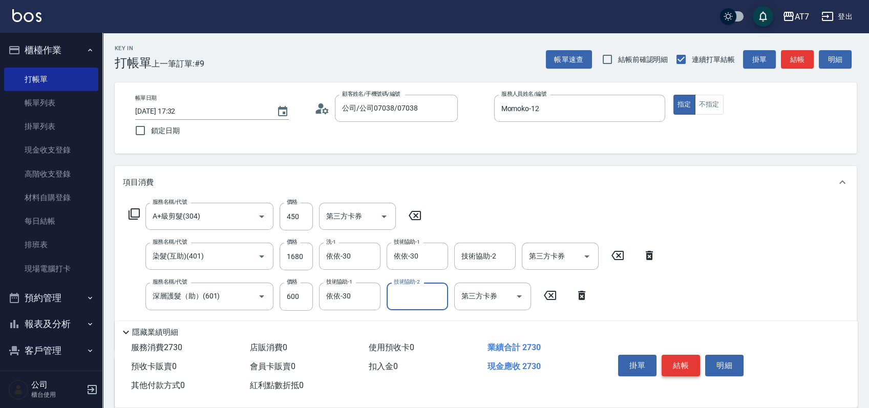
click at [681, 360] on button "結帳" at bounding box center [680, 365] width 38 height 21
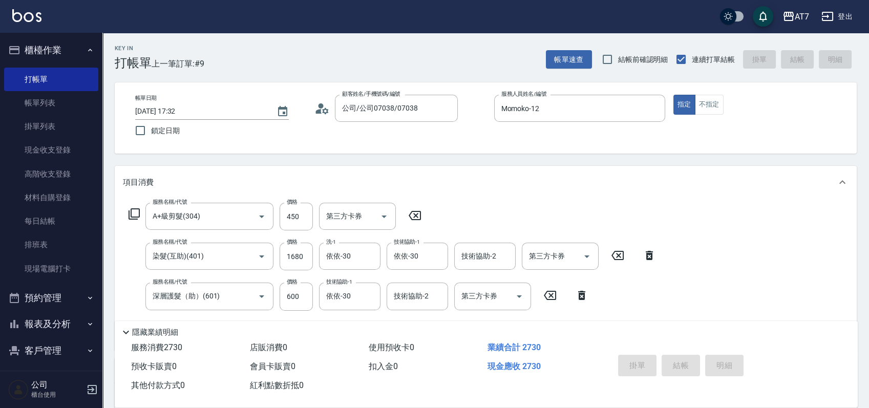
type input "2025/08/16 17:33"
type input "0"
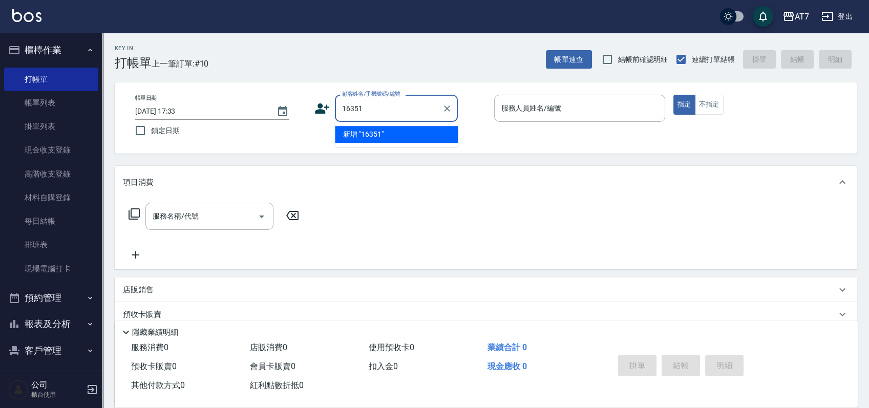
type input "16351"
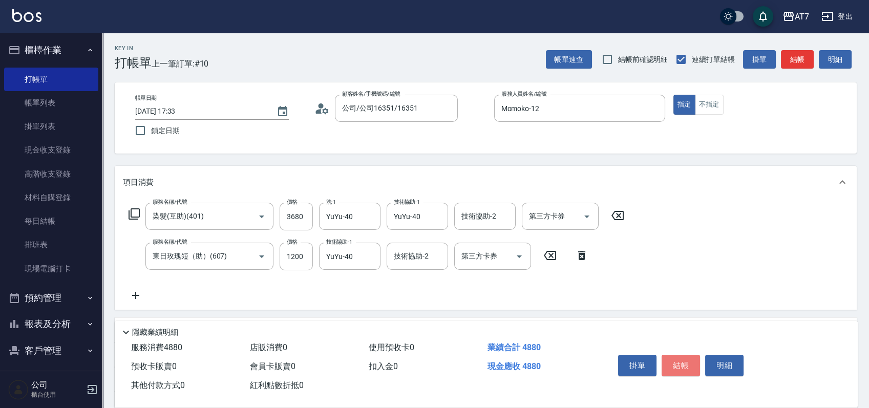
click at [676, 358] on button "結帳" at bounding box center [680, 365] width 38 height 21
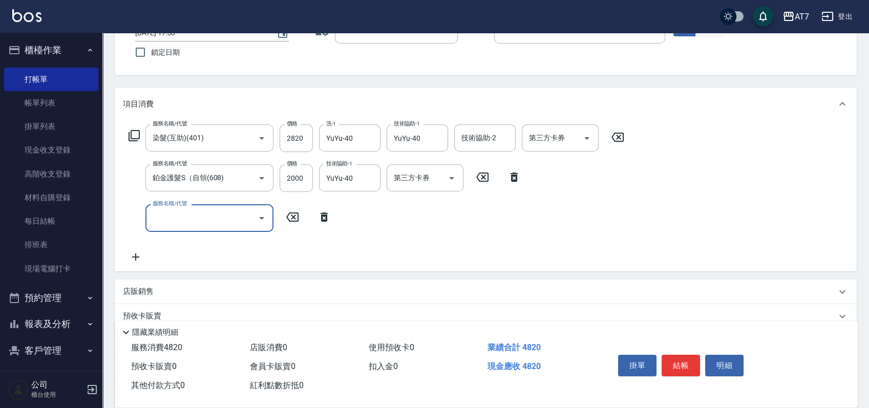
scroll to position [193, 0]
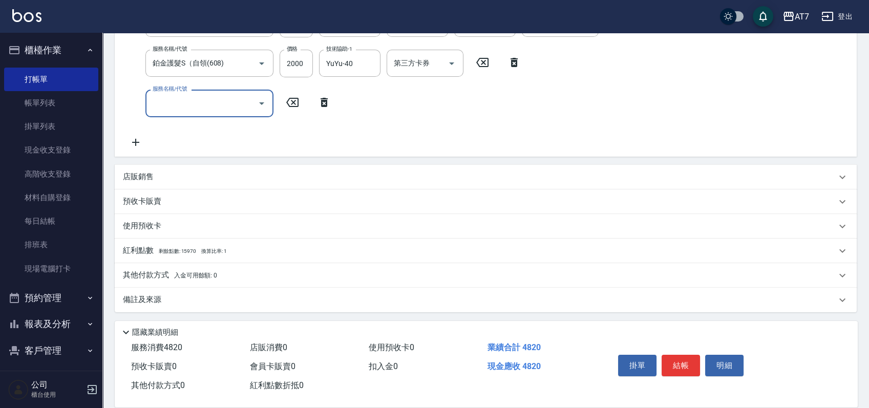
click at [138, 182] on p "店販銷售" at bounding box center [138, 176] width 31 height 11
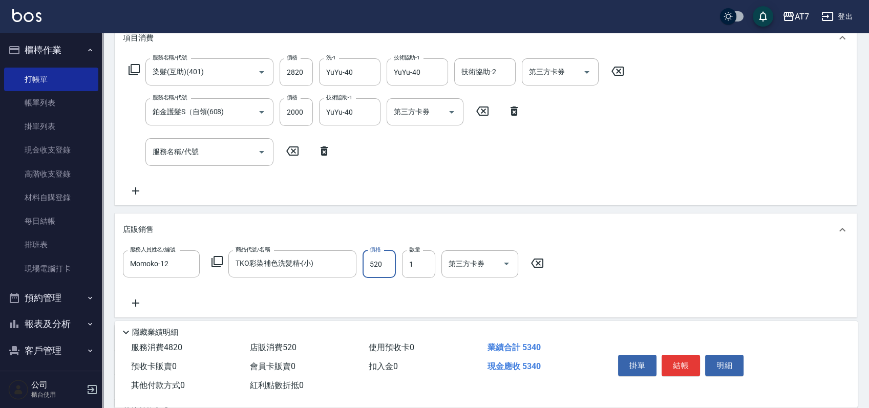
scroll to position [125, 0]
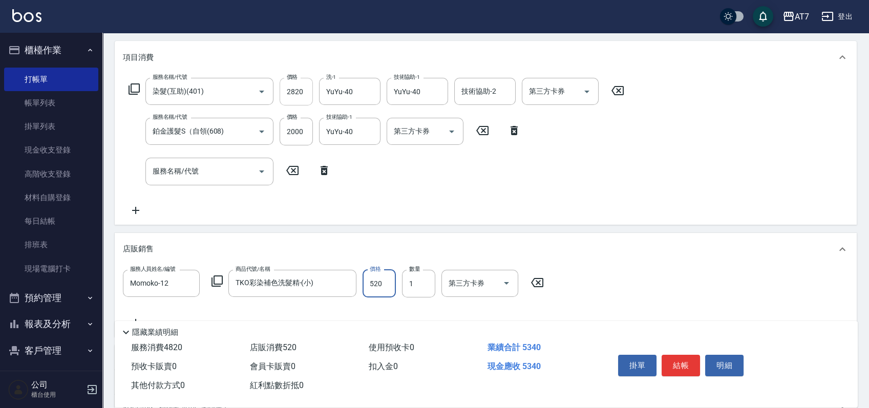
click at [306, 95] on input "2820" at bounding box center [295, 92] width 33 height 28
click at [655, 248] on div "店販銷售" at bounding box center [479, 249] width 713 height 11
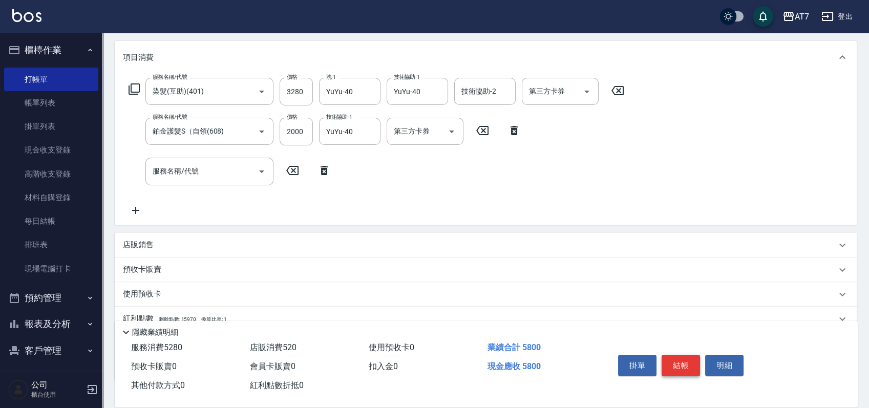
click at [688, 364] on button "結帳" at bounding box center [680, 365] width 38 height 21
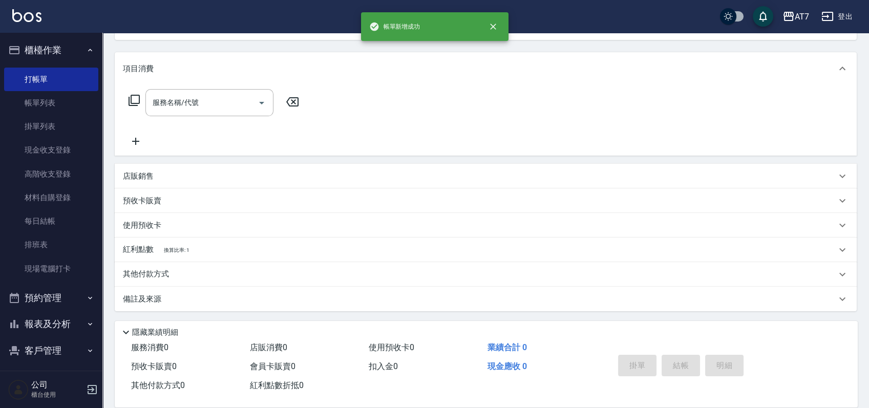
scroll to position [0, 0]
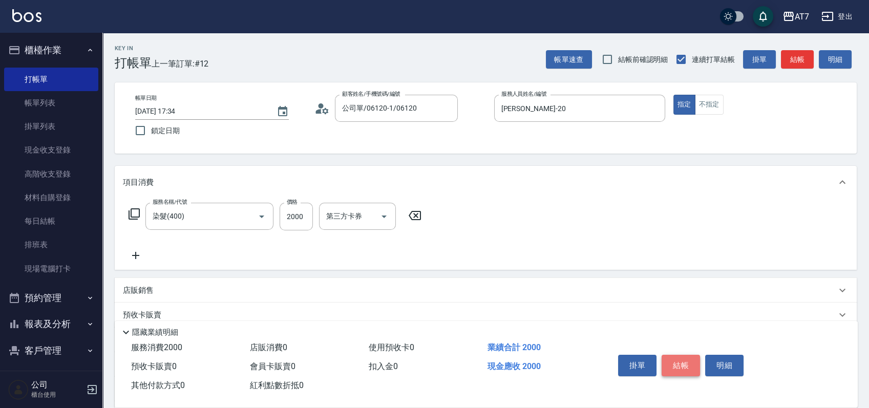
click at [688, 364] on button "結帳" at bounding box center [680, 365] width 38 height 21
click at [246, 217] on icon "Clear" at bounding box center [247, 216] width 10 height 10
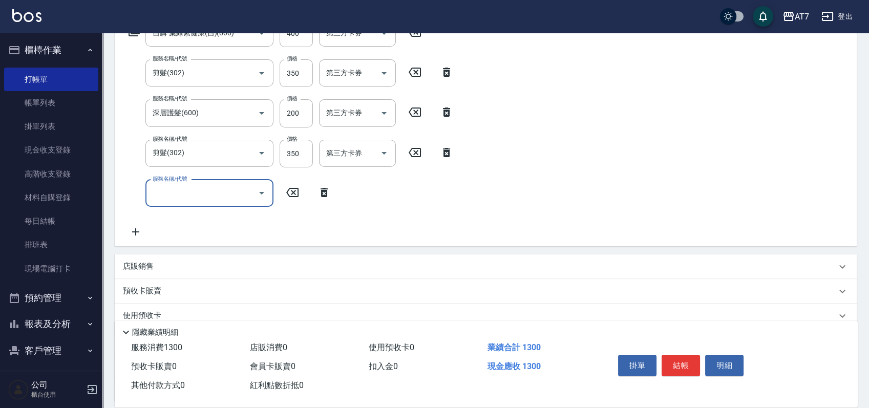
scroll to position [205, 0]
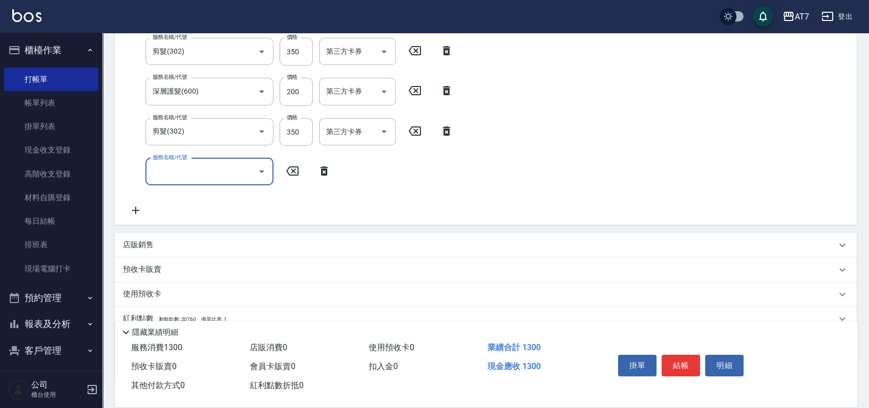
click at [143, 244] on p "店販銷售" at bounding box center [138, 245] width 31 height 11
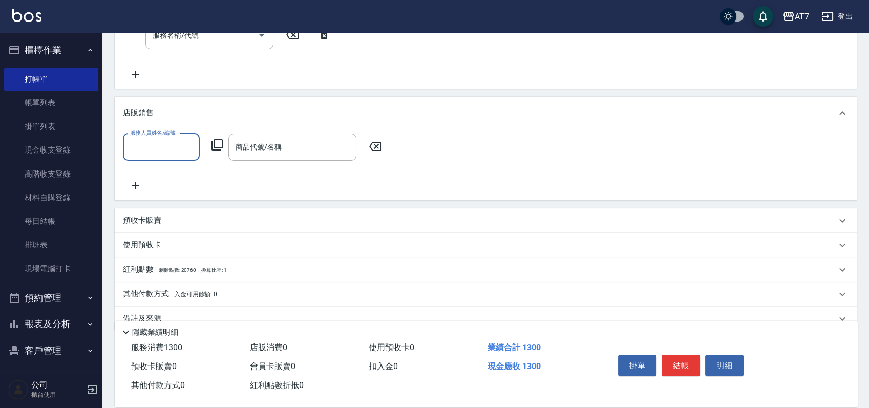
scroll to position [360, 0]
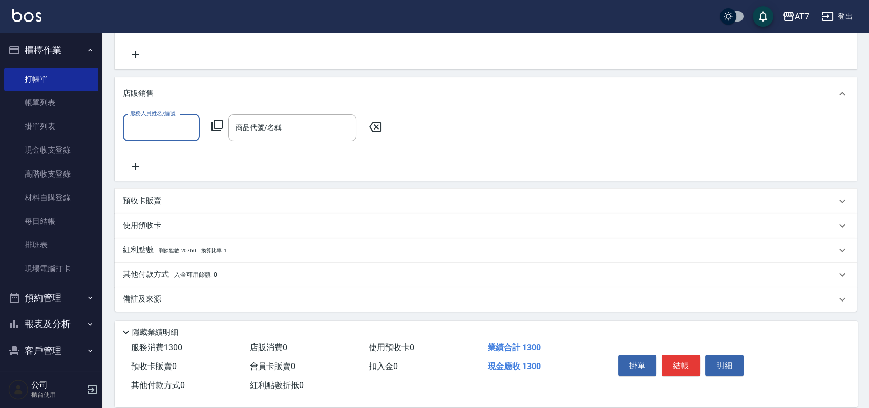
click at [148, 272] on p "其他付款方式 入金可用餘額: 0" at bounding box center [170, 274] width 94 height 11
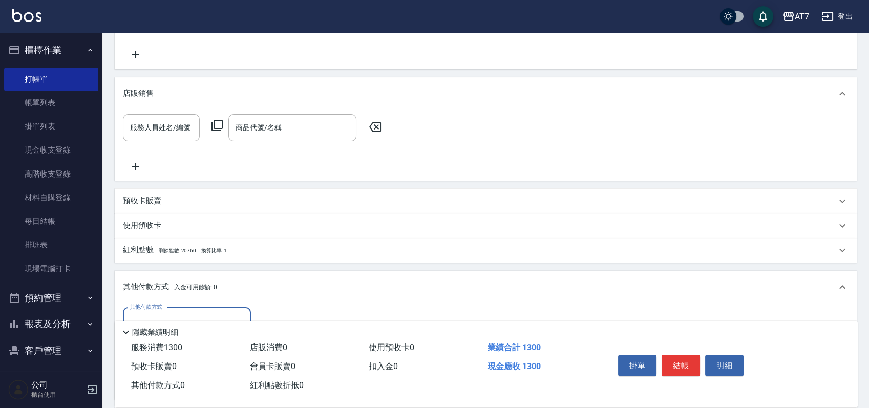
scroll to position [429, 0]
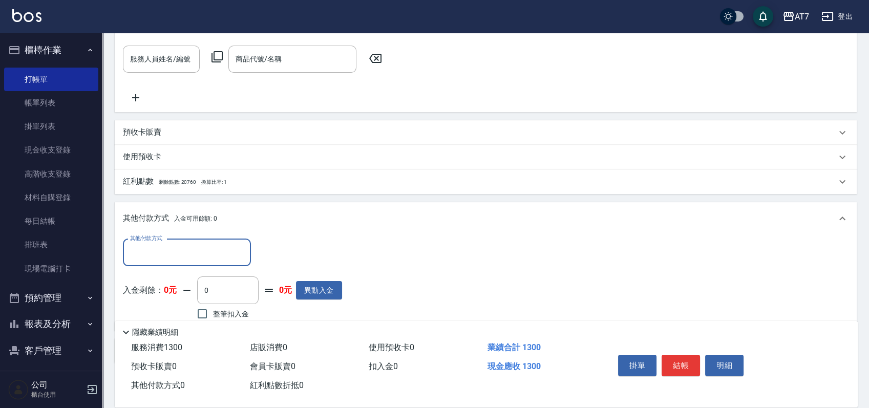
click at [178, 256] on input "其他付款方式" at bounding box center [186, 253] width 119 height 18
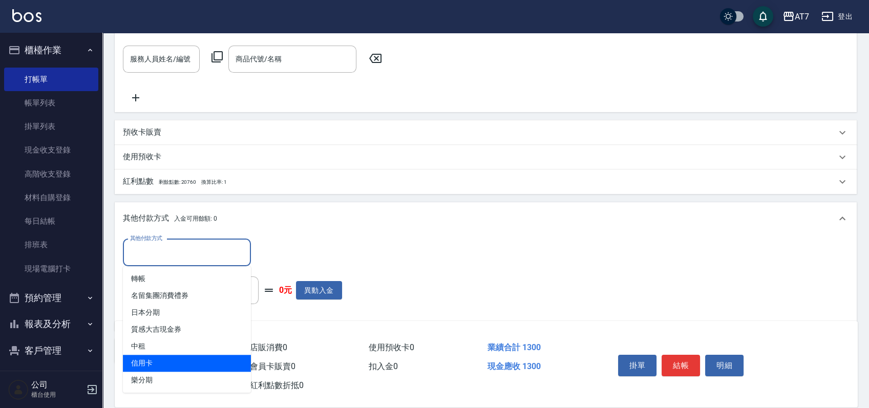
click at [174, 360] on span "信用卡" at bounding box center [187, 363] width 128 height 17
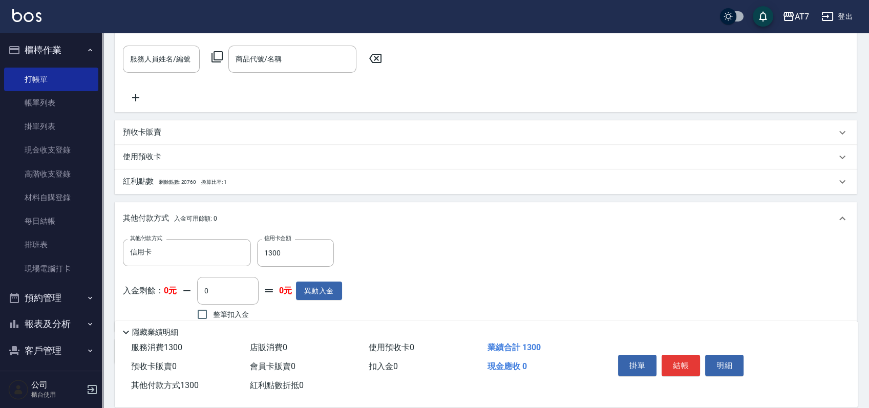
click at [499, 249] on div "其他付款方式 信用卡 其他付款方式 信用卡金額 1300 信用卡金額 入金剩餘： 0元 0 ​ 整筆扣入金 0元 異動入金" at bounding box center [485, 281] width 725 height 84
click at [679, 362] on button "結帳" at bounding box center [680, 365] width 38 height 21
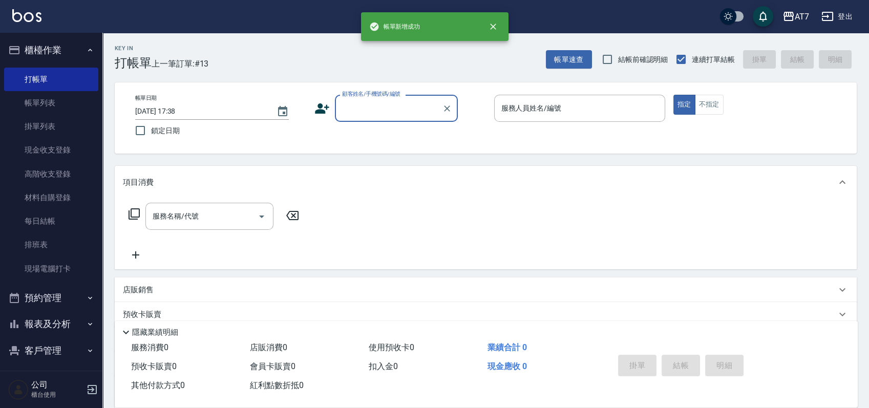
scroll to position [0, 0]
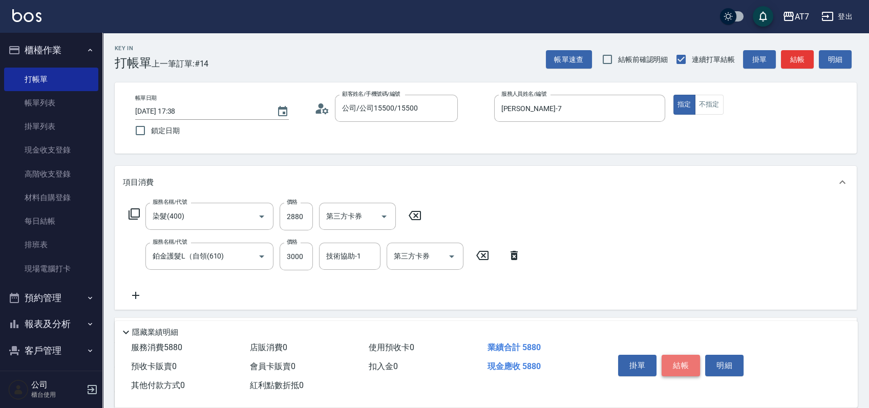
click at [679, 362] on button "結帳" at bounding box center [680, 365] width 38 height 21
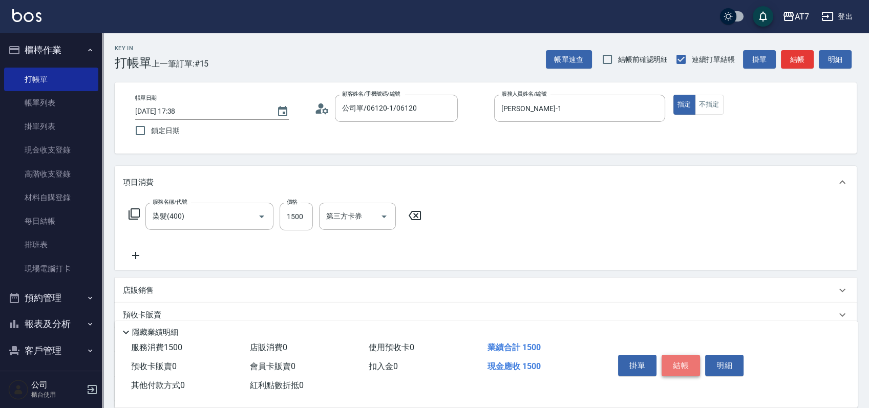
click at [679, 362] on button "結帳" at bounding box center [680, 365] width 38 height 21
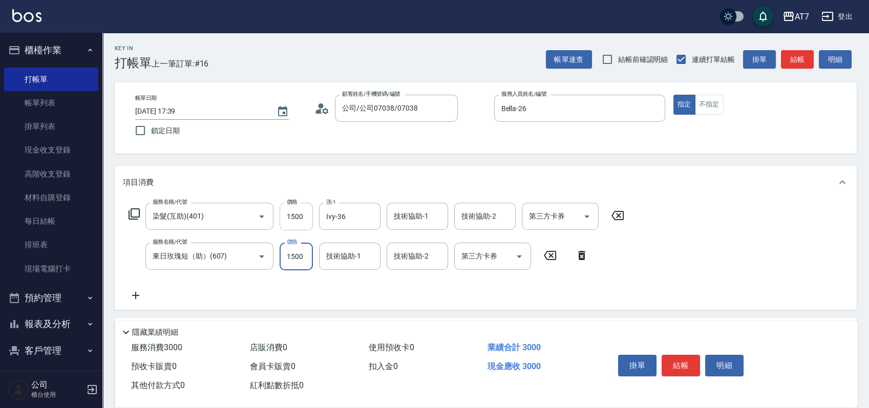
click at [307, 215] on input "1500" at bounding box center [295, 217] width 33 height 28
click at [681, 362] on button "結帳" at bounding box center [680, 365] width 38 height 21
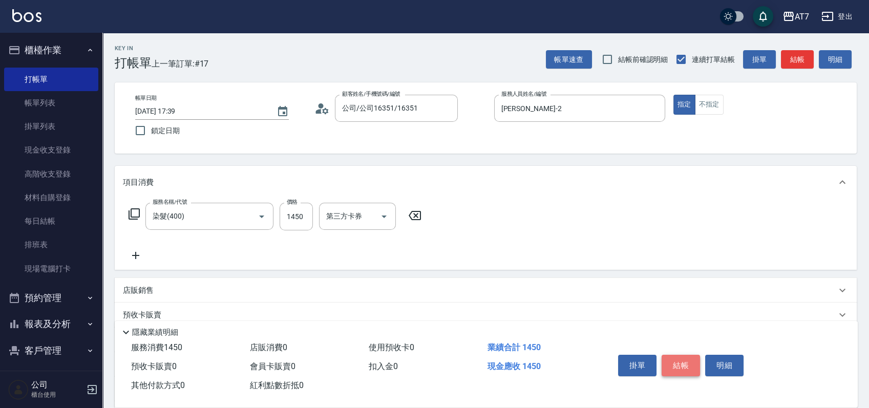
click at [681, 362] on button "結帳" at bounding box center [680, 365] width 38 height 21
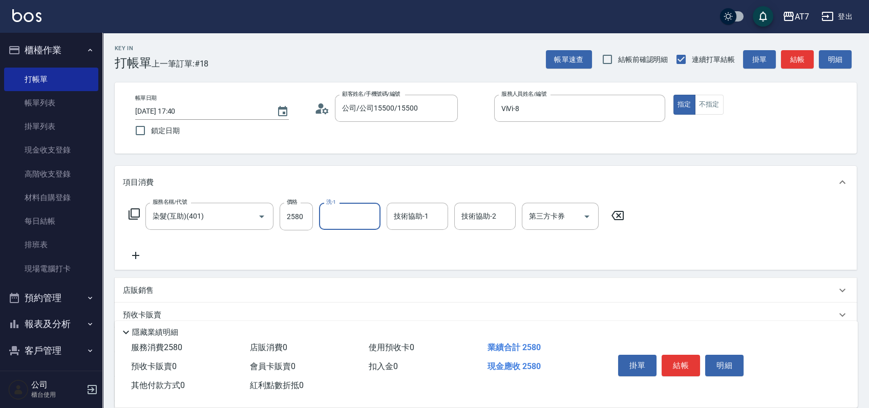
click at [344, 216] on input "洗-1" at bounding box center [350, 216] width 52 height 18
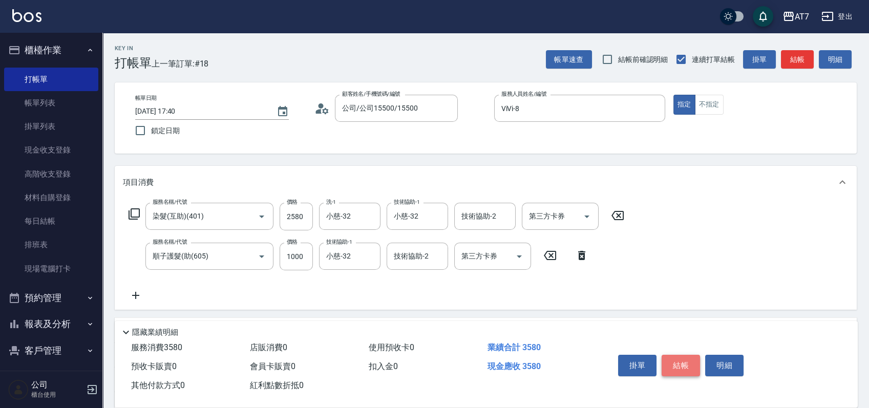
click at [684, 362] on button "結帳" at bounding box center [680, 365] width 38 height 21
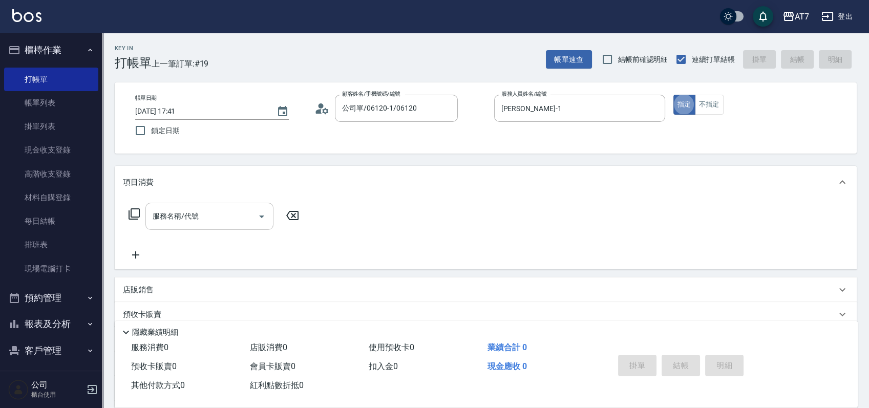
click at [216, 218] on input "服務名稱/代號" at bounding box center [201, 216] width 103 height 18
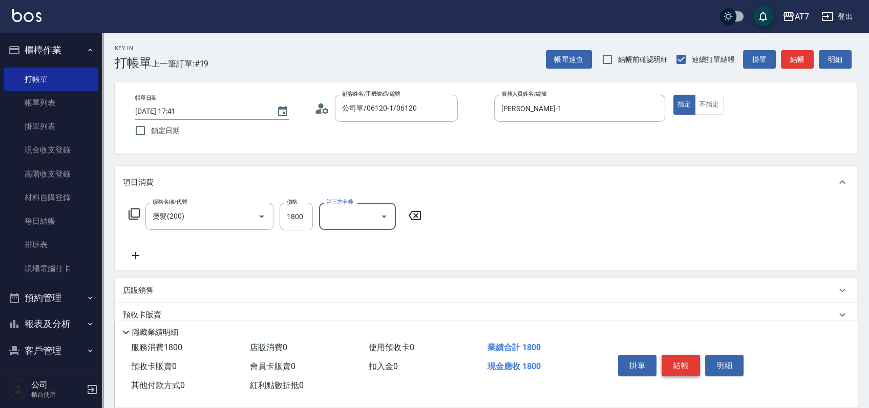
click at [668, 362] on button "結帳" at bounding box center [680, 365] width 38 height 21
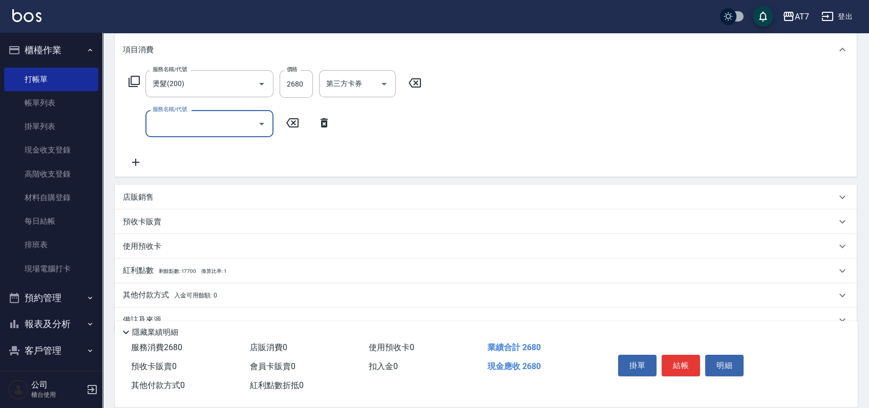
scroll to position [136, 0]
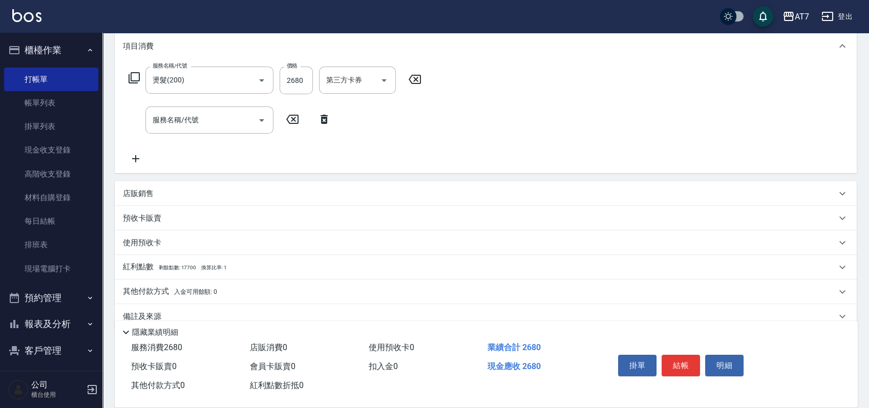
click at [144, 289] on p "其他付款方式 入金可用餘額: 0" at bounding box center [170, 291] width 94 height 11
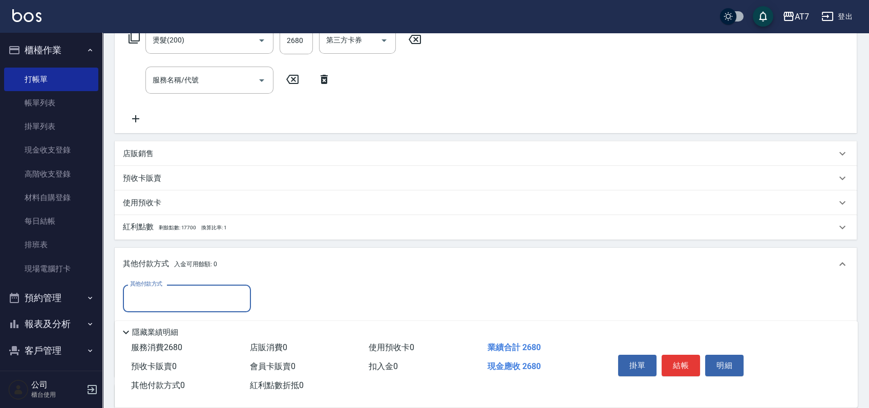
scroll to position [205, 0]
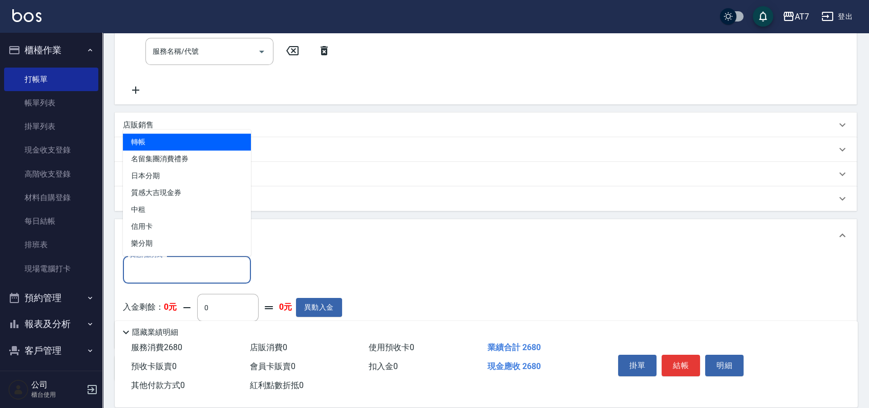
click at [209, 268] on input "其他付款方式" at bounding box center [186, 270] width 119 height 18
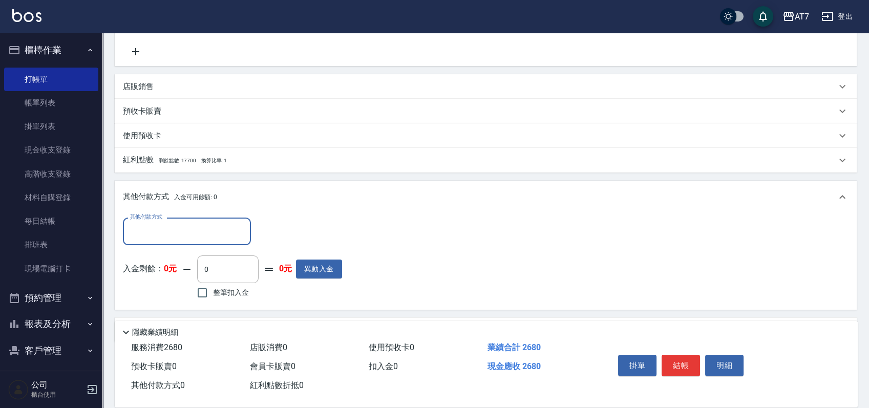
scroll to position [273, 0]
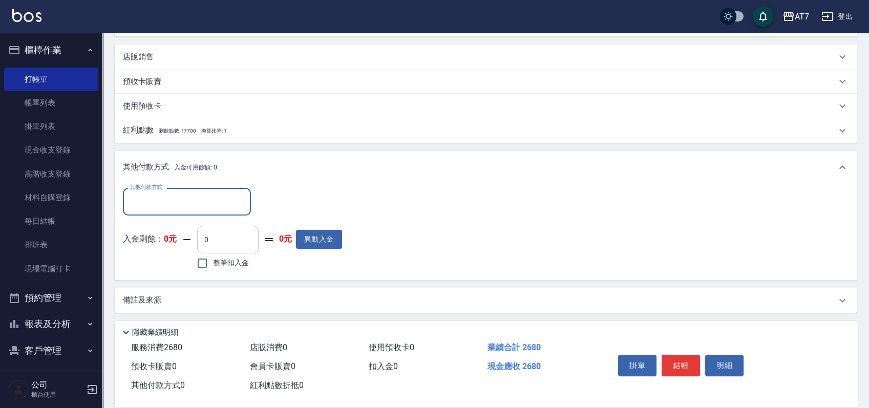
click at [233, 234] on input "0" at bounding box center [227, 240] width 61 height 28
click at [201, 211] on div "其他付款方式" at bounding box center [187, 201] width 128 height 27
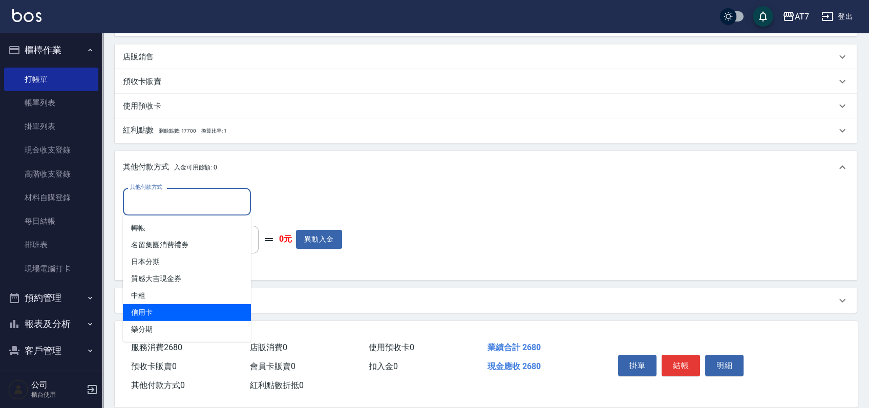
click at [157, 314] on span "信用卡" at bounding box center [187, 312] width 128 height 17
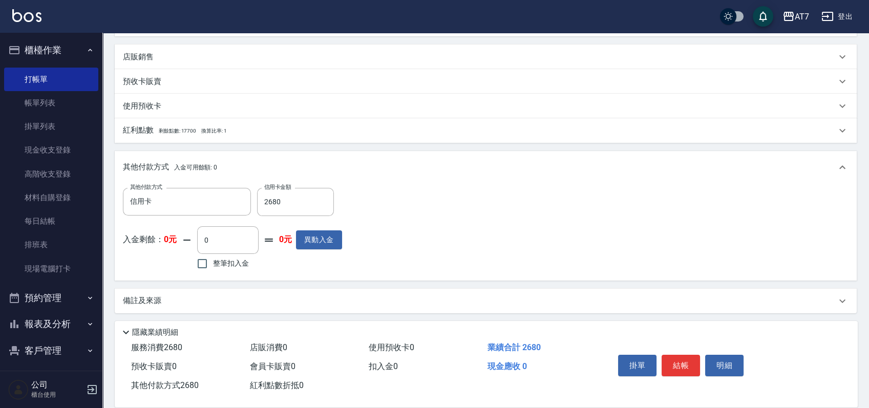
click at [512, 243] on div "其他付款方式 信用卡 其他付款方式 信用卡金額 2680 信用卡金額 入金剩餘： 0元 0 ​ 整筆扣入金 0元 異動入金" at bounding box center [485, 230] width 725 height 84
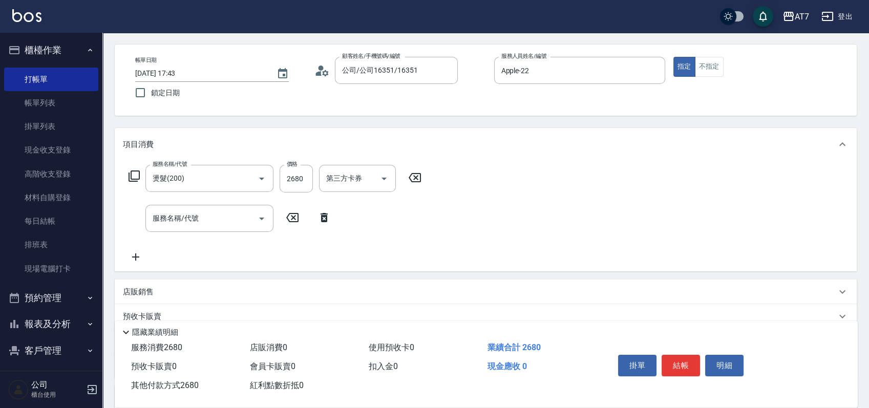
scroll to position [68, 0]
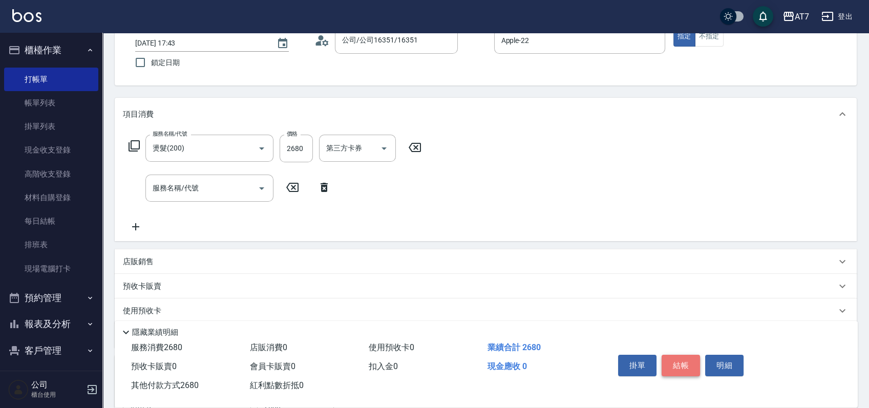
click at [692, 366] on button "結帳" at bounding box center [680, 365] width 38 height 21
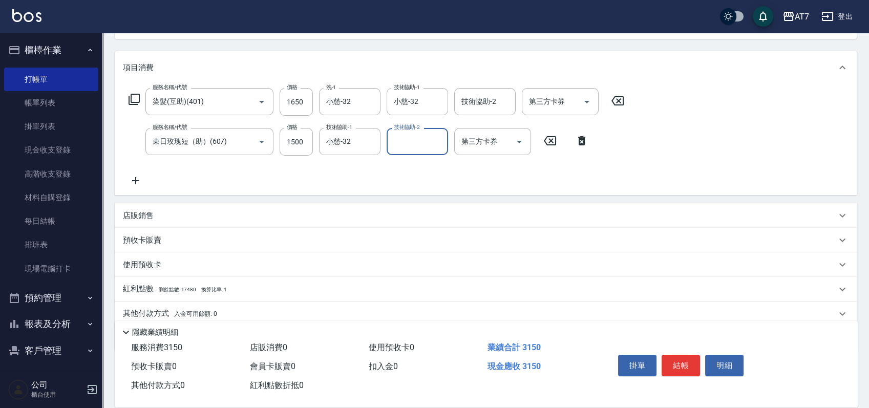
scroll to position [136, 0]
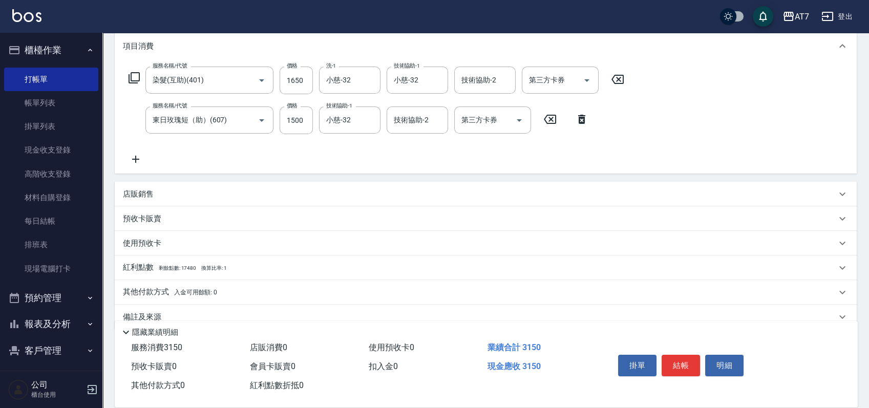
click at [158, 192] on div "店販銷售" at bounding box center [479, 194] width 713 height 11
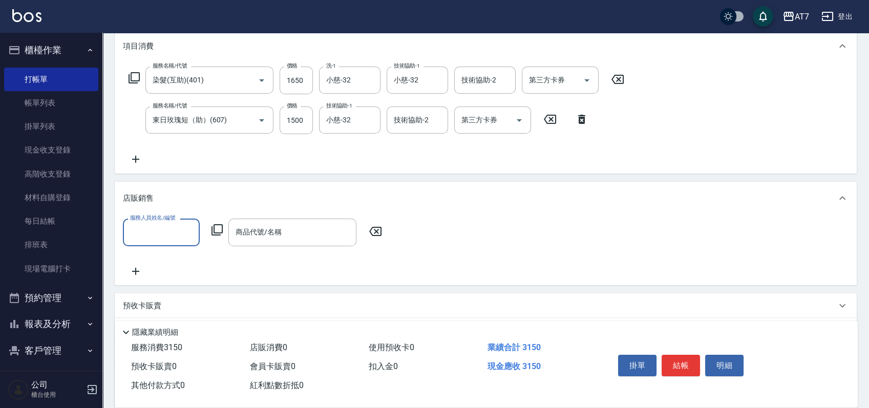
scroll to position [0, 0]
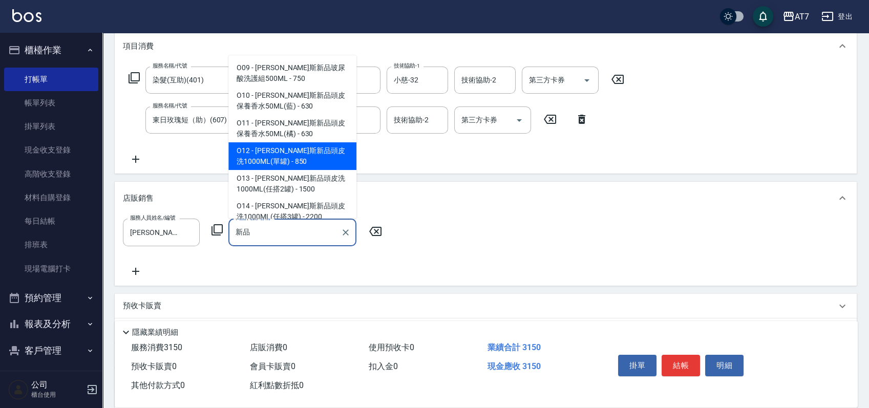
click at [291, 162] on span "O12 - 喬娜斯新品頭皮洗1000ML(單罐) - 850" at bounding box center [292, 156] width 128 height 28
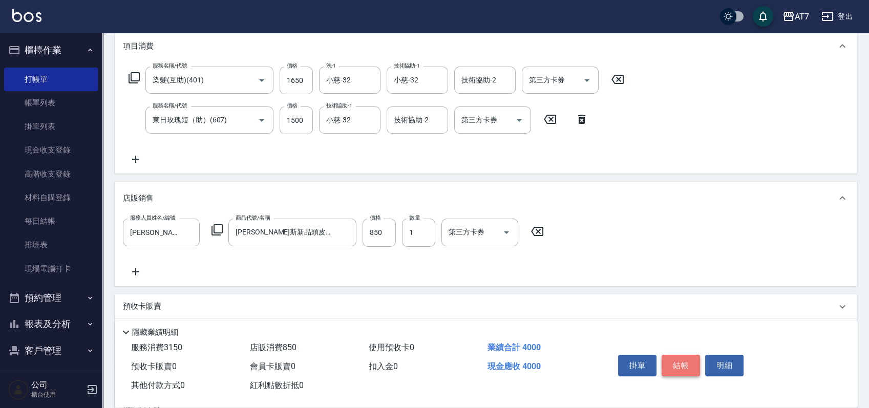
click at [665, 366] on button "結帳" at bounding box center [680, 365] width 38 height 21
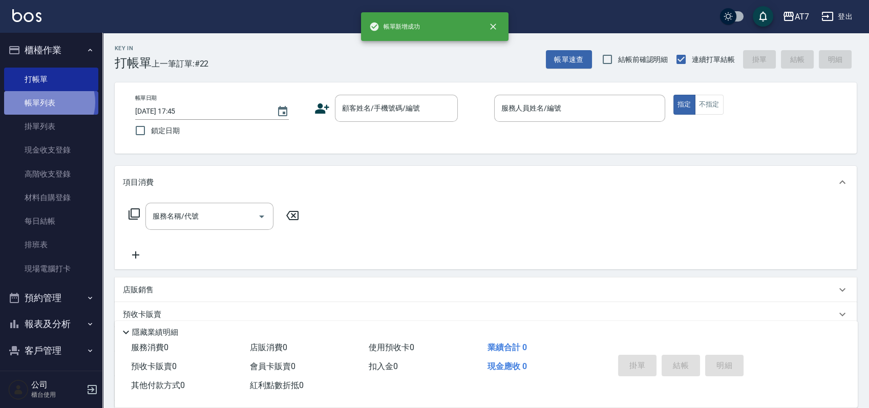
click at [48, 102] on link "帳單列表" at bounding box center [51, 103] width 94 height 24
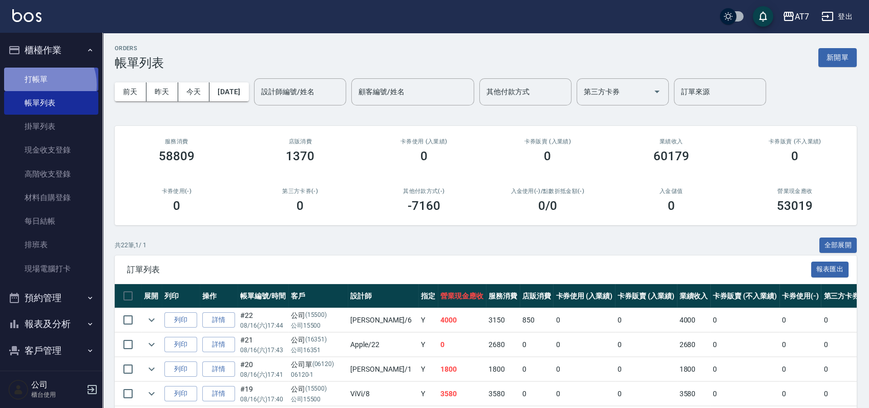
click at [45, 84] on link "打帳單" at bounding box center [51, 80] width 94 height 24
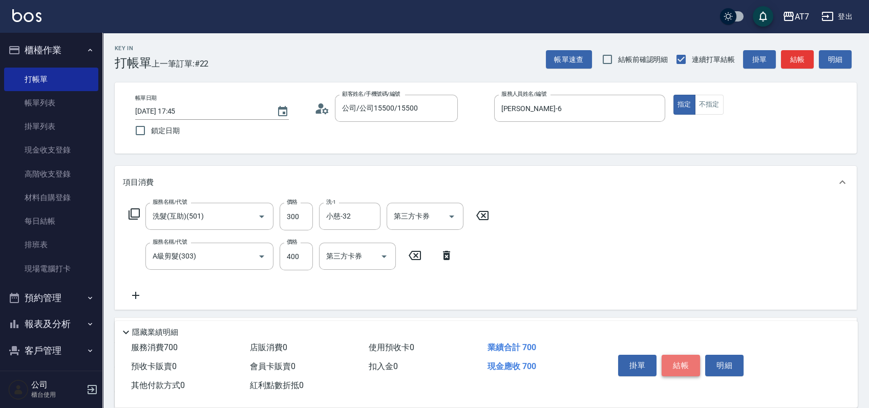
click at [672, 367] on button "結帳" at bounding box center [680, 365] width 38 height 21
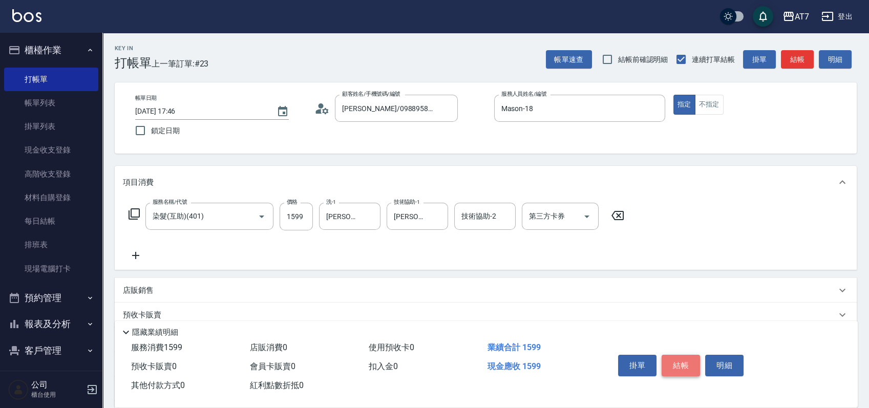
click at [672, 367] on button "結帳" at bounding box center [680, 365] width 38 height 21
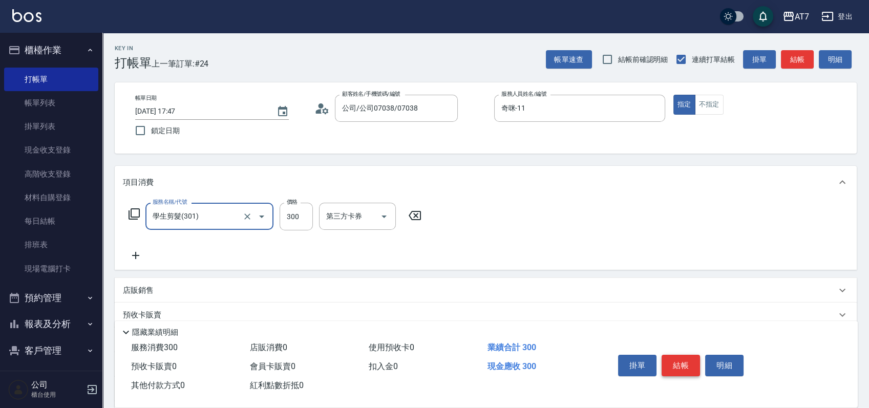
click at [672, 367] on button "結帳" at bounding box center [680, 365] width 38 height 21
click at [694, 360] on button "結帳" at bounding box center [680, 365] width 38 height 21
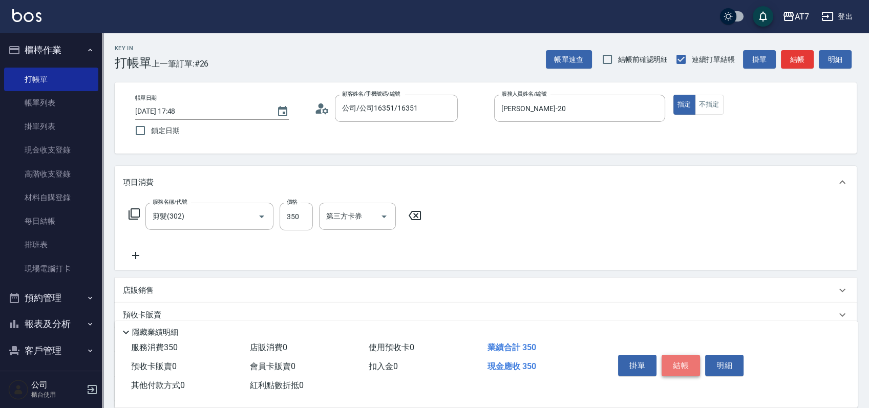
click at [684, 359] on button "結帳" at bounding box center [680, 365] width 38 height 21
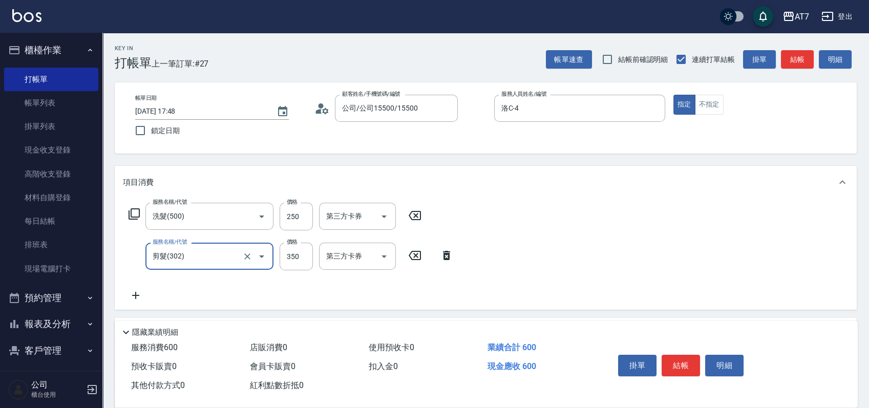
click at [682, 359] on button "結帳" at bounding box center [680, 365] width 38 height 21
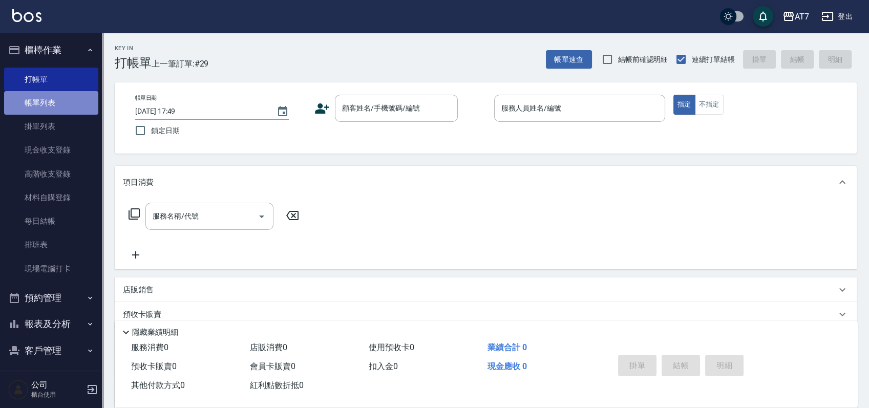
click at [51, 97] on link "帳單列表" at bounding box center [51, 103] width 94 height 24
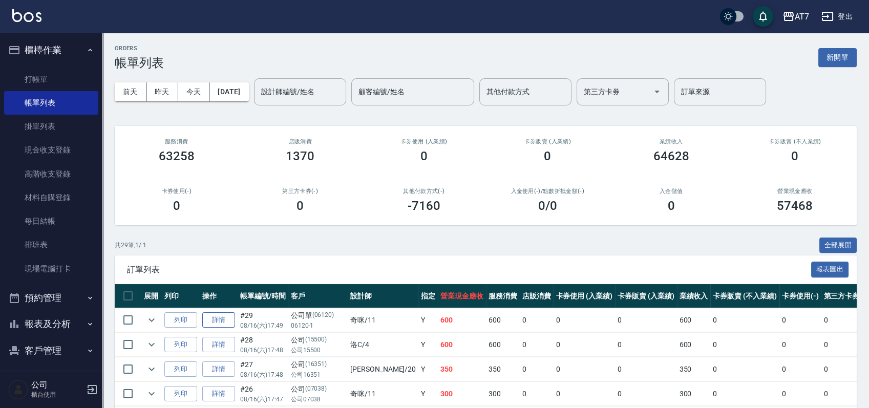
click at [211, 317] on link "詳情" at bounding box center [218, 320] width 33 height 16
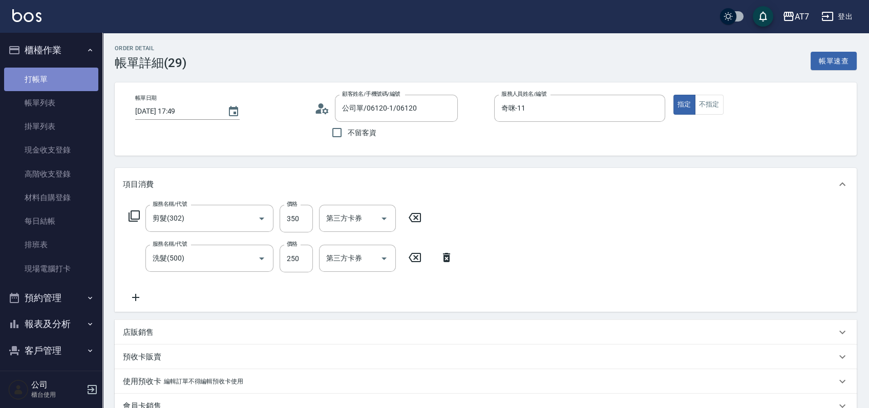
click at [52, 83] on link "打帳單" at bounding box center [51, 80] width 94 height 24
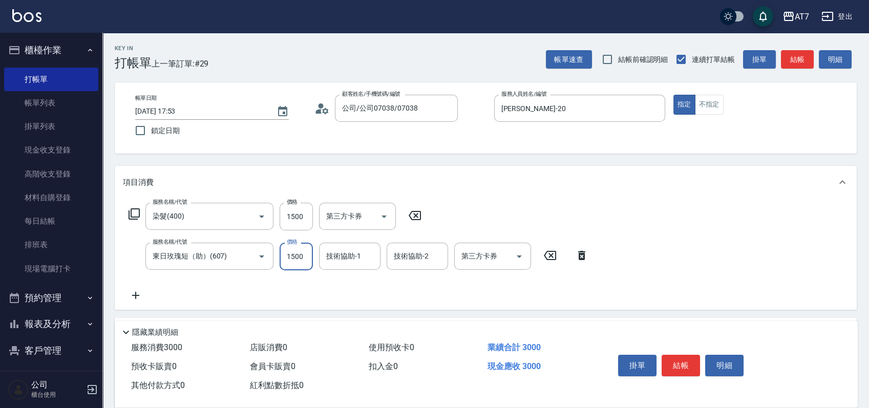
click at [303, 263] on input "1500" at bounding box center [295, 257] width 33 height 28
click at [677, 359] on button "結帳" at bounding box center [680, 365] width 38 height 21
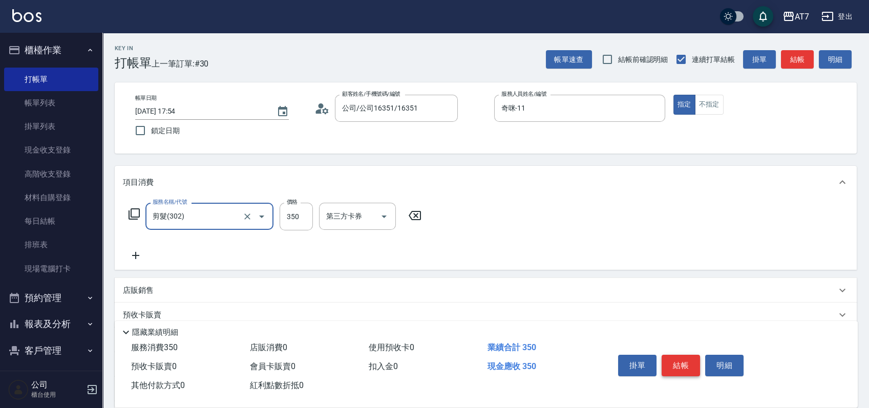
click at [677, 359] on button "結帳" at bounding box center [680, 365] width 38 height 21
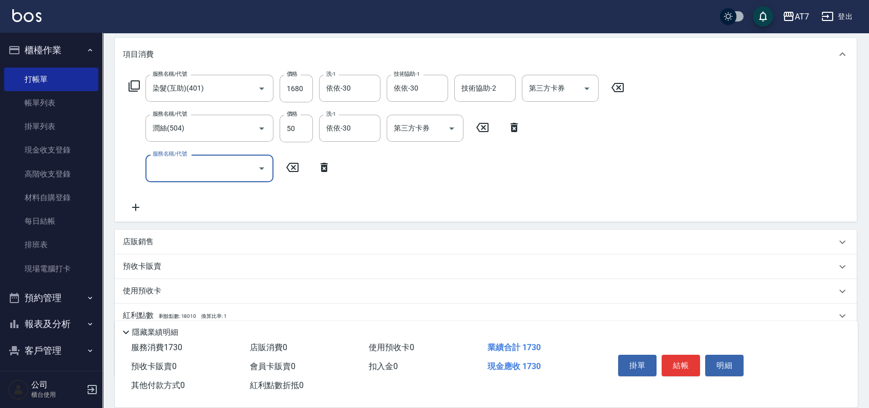
scroll to position [136, 0]
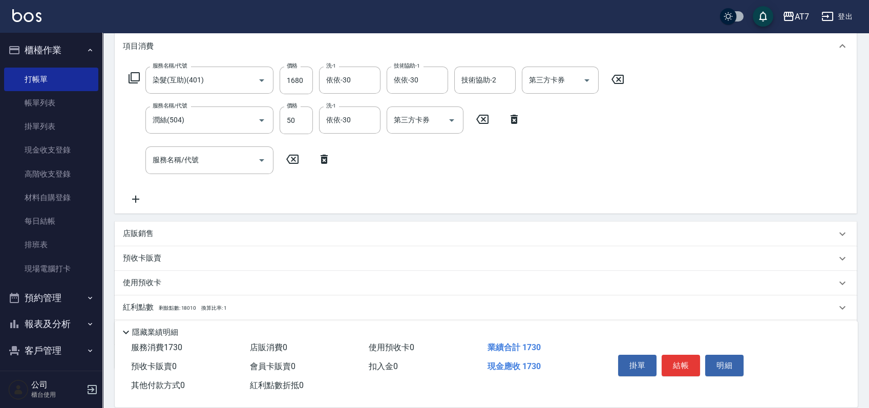
click at [150, 235] on p "店販銷售" at bounding box center [138, 233] width 31 height 11
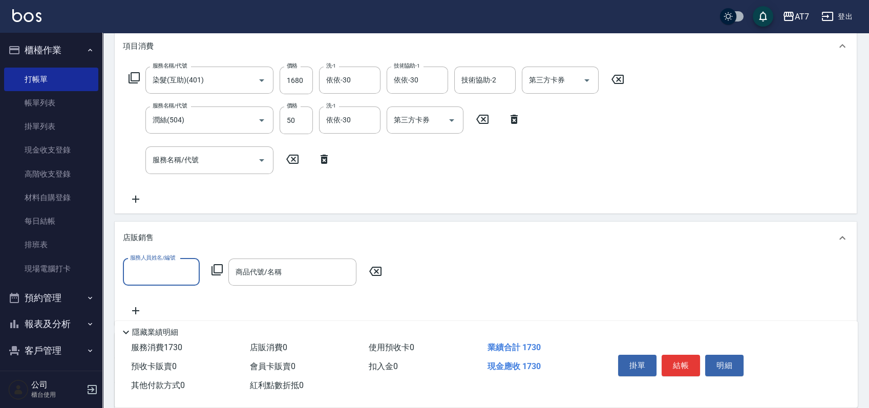
scroll to position [0, 0]
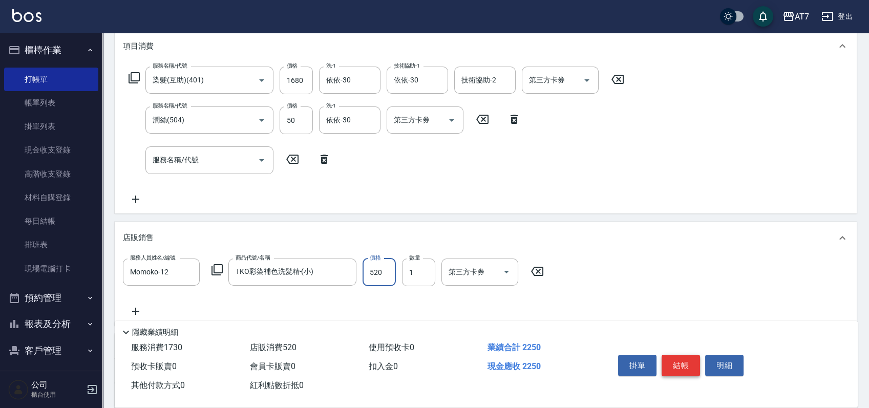
click at [681, 363] on button "結帳" at bounding box center [680, 365] width 38 height 21
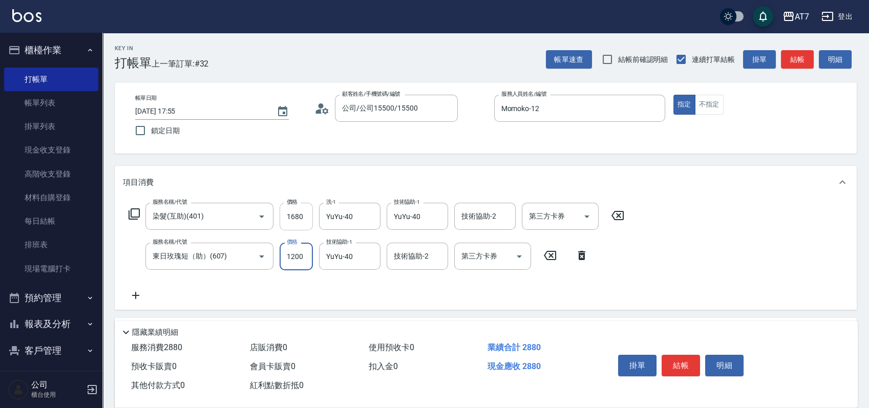
click at [301, 214] on input "1680" at bounding box center [295, 217] width 33 height 28
click at [681, 370] on button "結帳" at bounding box center [680, 365] width 38 height 21
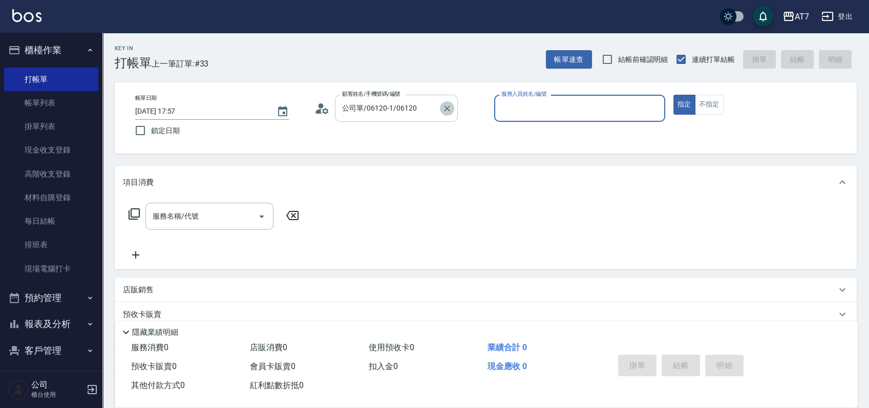
click at [446, 109] on icon "Clear" at bounding box center [447, 108] width 10 height 10
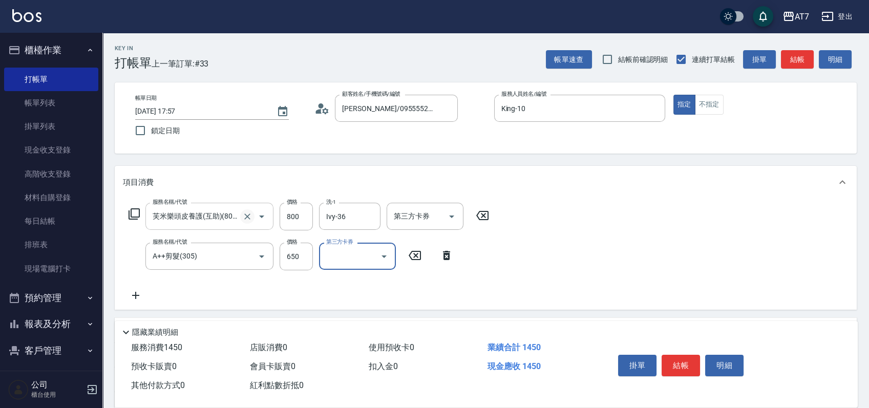
click at [250, 218] on icon "Clear" at bounding box center [247, 216] width 10 height 10
click at [247, 218] on icon "Clear" at bounding box center [247, 216] width 10 height 10
click at [301, 216] on input "600" at bounding box center [295, 217] width 33 height 28
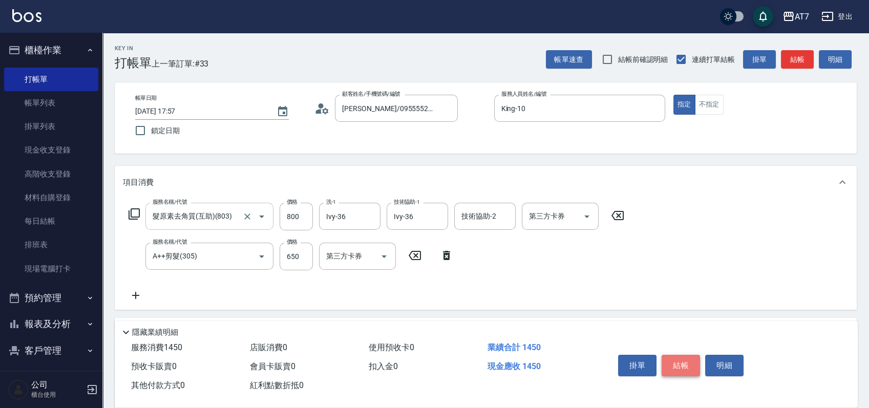
click at [675, 368] on button "結帳" at bounding box center [680, 365] width 38 height 21
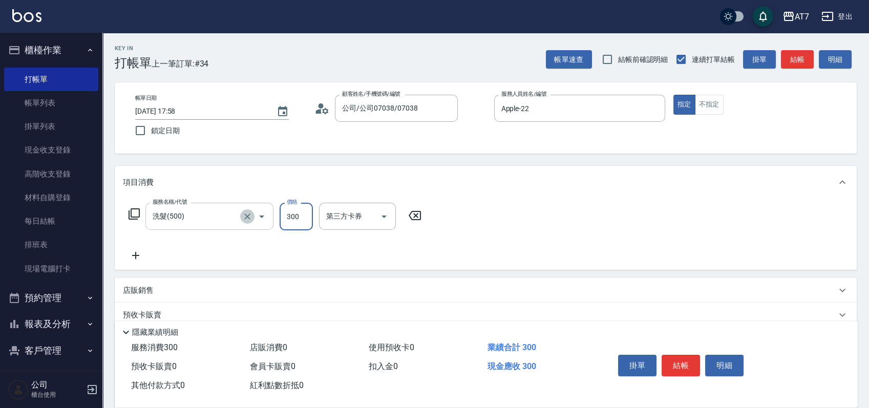
click at [246, 217] on icon "Clear" at bounding box center [247, 216] width 6 height 6
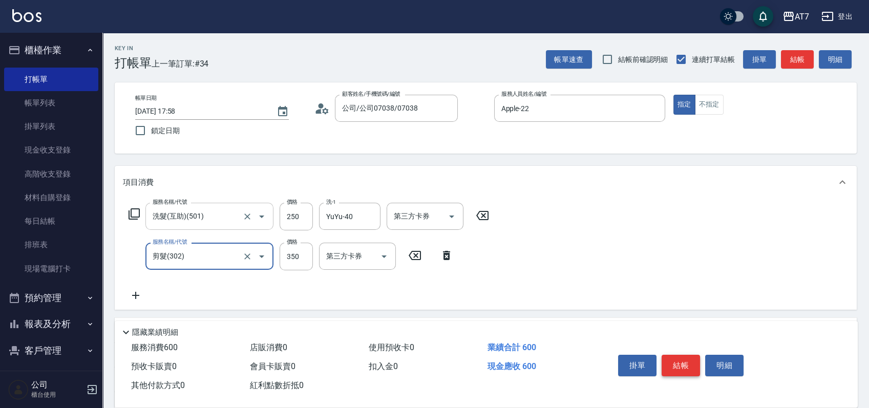
click at [676, 358] on button "結帳" at bounding box center [680, 365] width 38 height 21
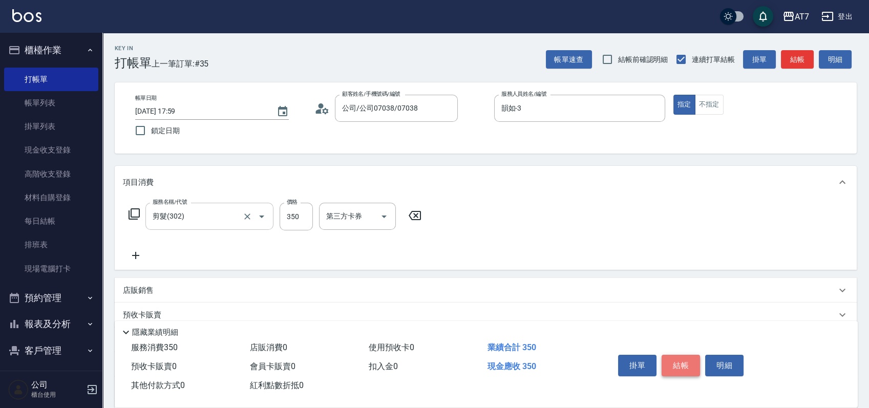
click at [676, 358] on button "結帳" at bounding box center [680, 365] width 38 height 21
click at [684, 359] on button "結帳" at bounding box center [680, 365] width 38 height 21
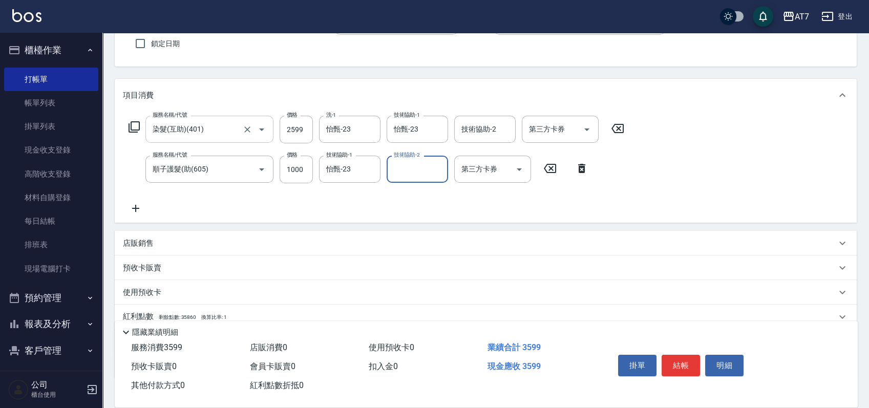
scroll to position [154, 0]
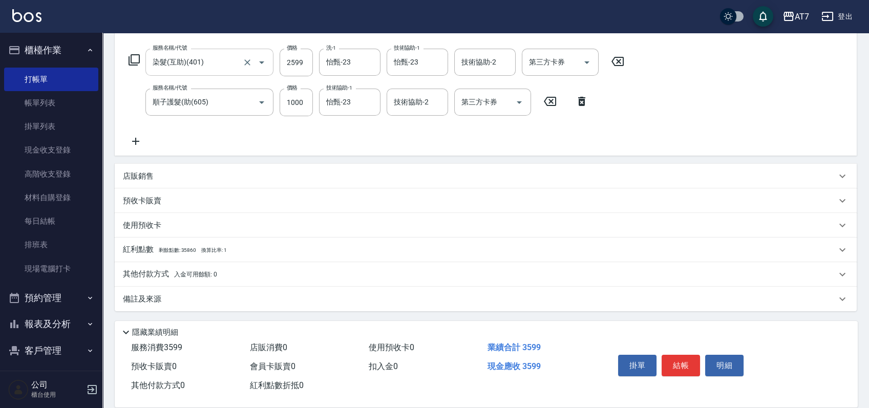
click at [136, 169] on div "店販銷售" at bounding box center [486, 176] width 742 height 25
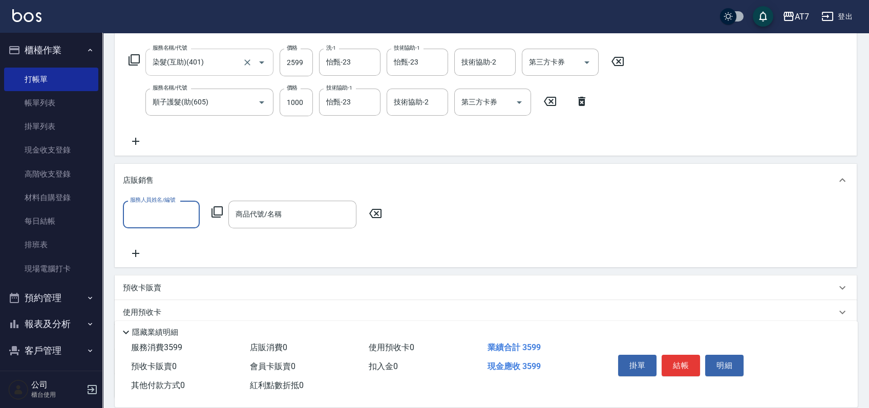
scroll to position [0, 0]
click at [172, 221] on input "服務人員姓名/編號" at bounding box center [161, 214] width 68 height 18
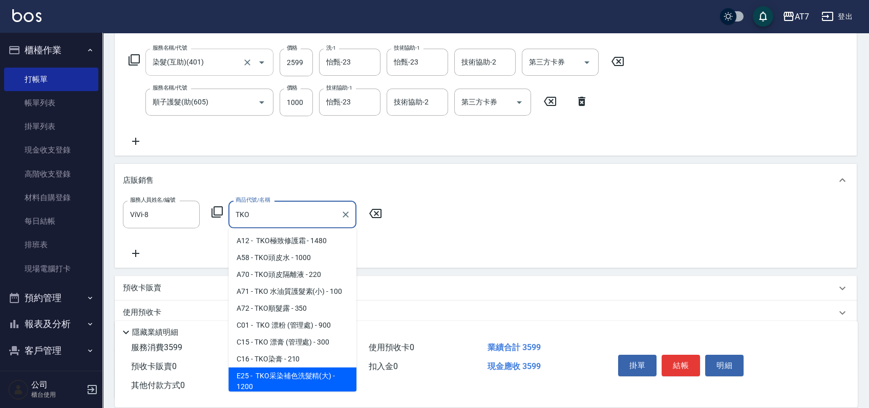
click at [274, 385] on span "E25 - TKO采染補色洗髮精(大) - 1200" at bounding box center [292, 382] width 128 height 28
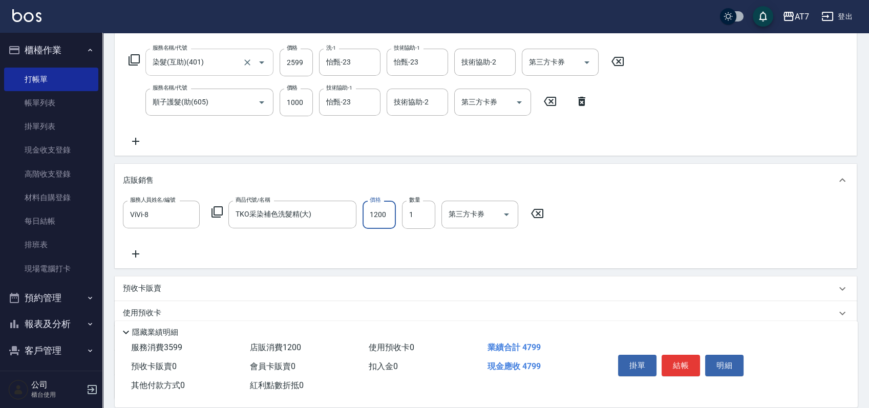
click at [388, 217] on input "1200" at bounding box center [378, 215] width 33 height 28
click at [668, 365] on button "結帳" at bounding box center [680, 365] width 38 height 21
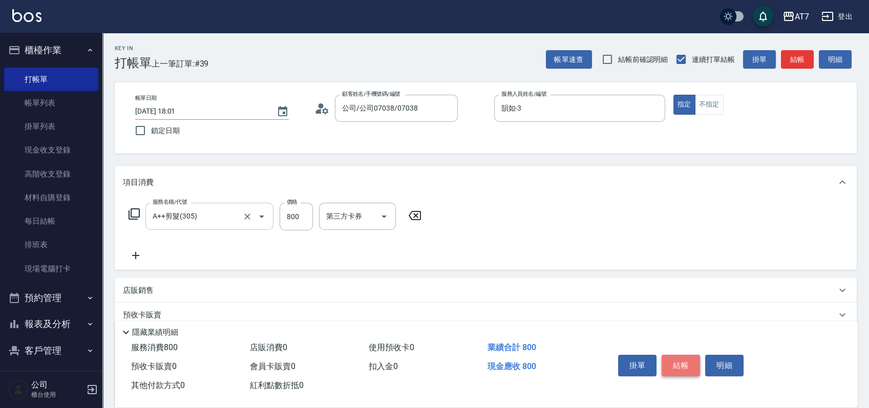
click at [680, 366] on button "結帳" at bounding box center [680, 365] width 38 height 21
click at [680, 363] on button "結帳" at bounding box center [680, 365] width 38 height 21
click at [678, 362] on button "結帳" at bounding box center [680, 365] width 38 height 21
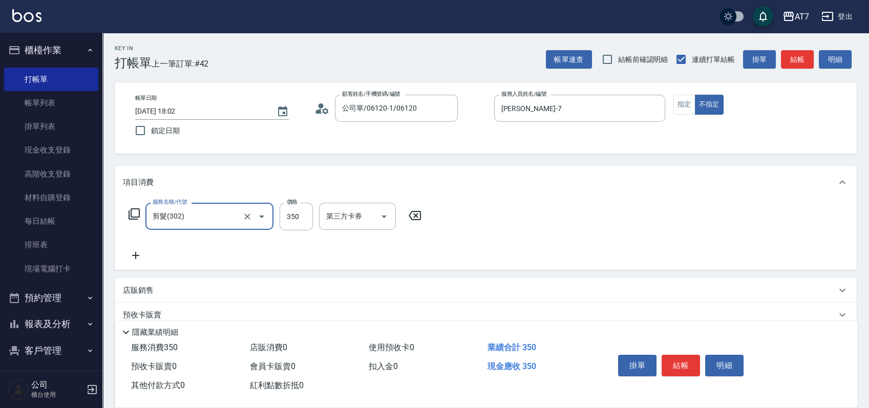
click at [678, 362] on button "結帳" at bounding box center [680, 365] width 38 height 21
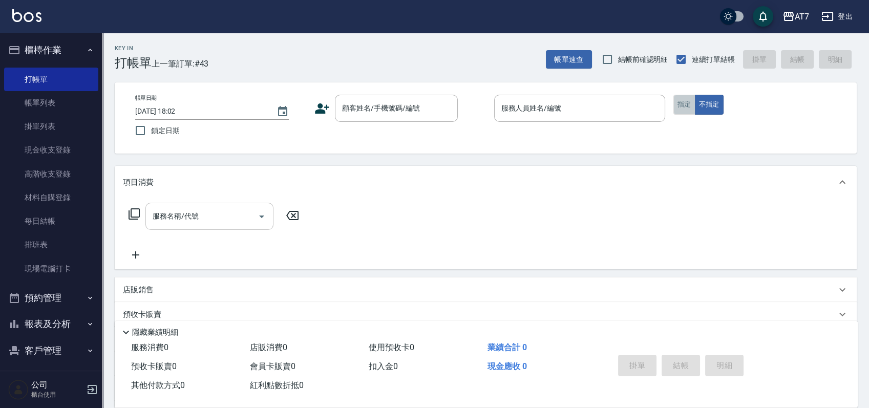
click at [679, 101] on button "指定" at bounding box center [684, 105] width 22 height 20
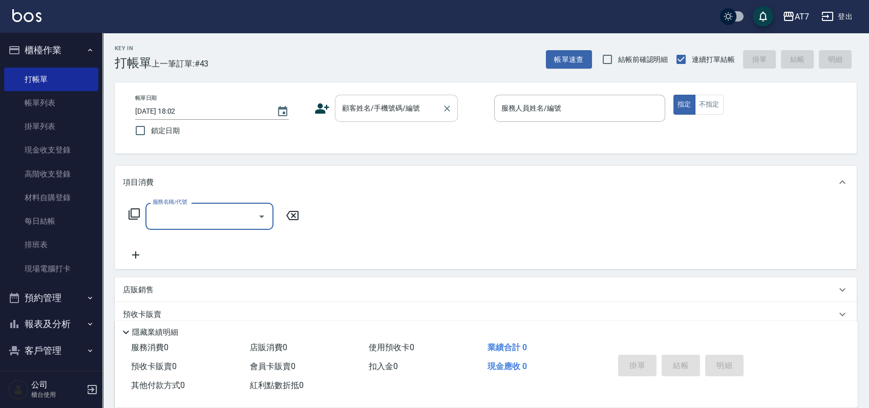
click at [376, 118] on div "顧客姓名/手機號碼/編號" at bounding box center [396, 108] width 123 height 27
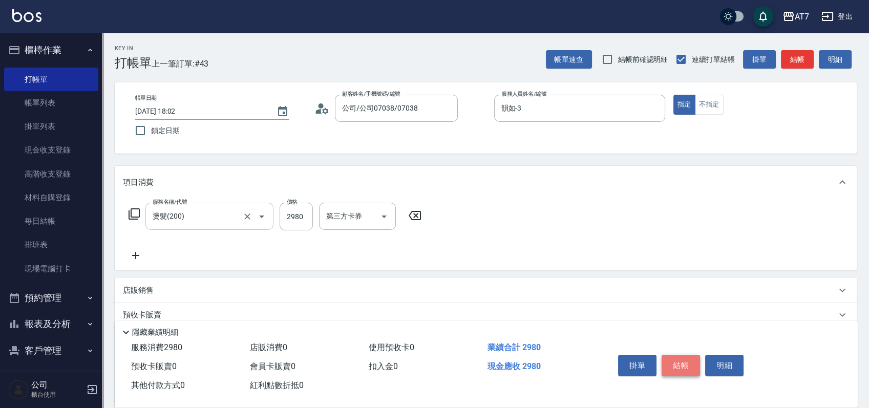
click at [677, 360] on button "結帳" at bounding box center [680, 365] width 38 height 21
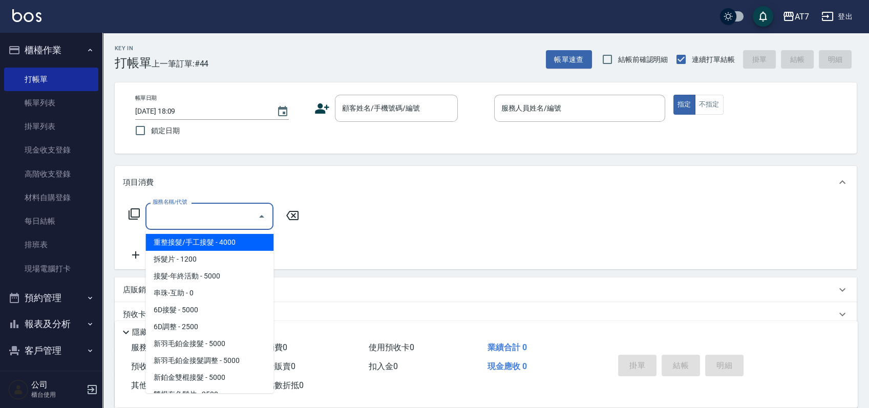
click at [224, 212] on input "服務名稱/代號" at bounding box center [201, 216] width 103 height 18
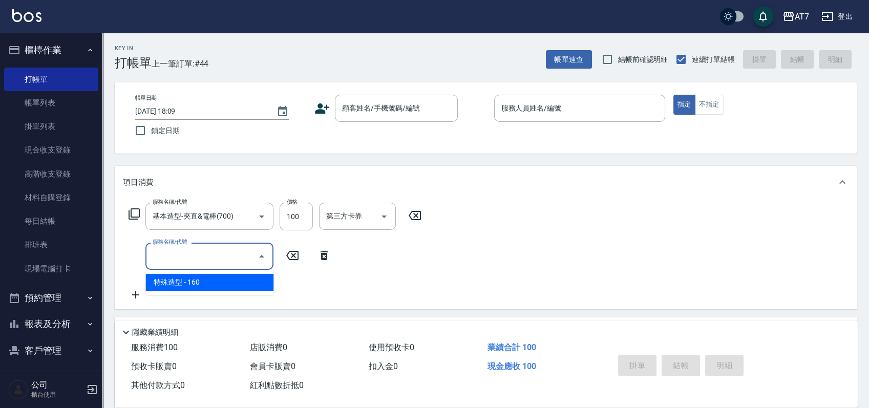
click at [411, 220] on icon at bounding box center [415, 215] width 26 height 12
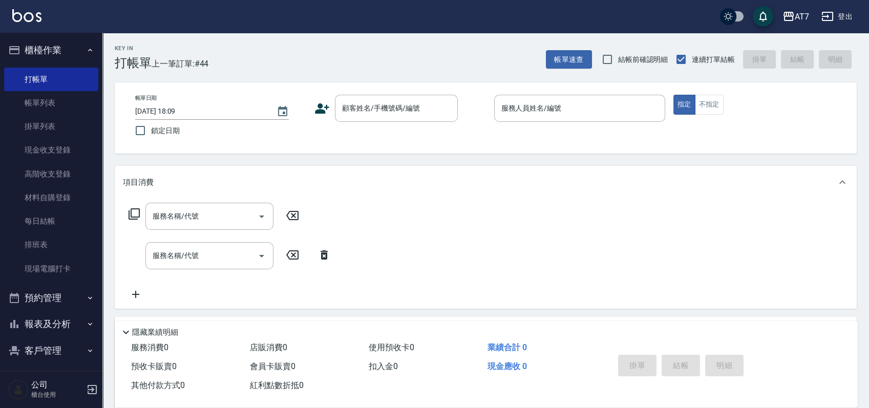
click at [326, 255] on icon at bounding box center [323, 254] width 7 height 9
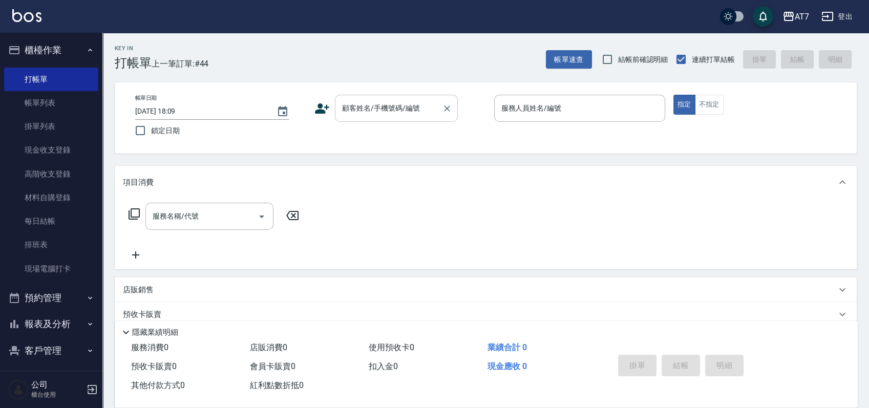
click at [391, 113] on input "顧客姓名/手機號碼/編號" at bounding box center [388, 108] width 98 height 18
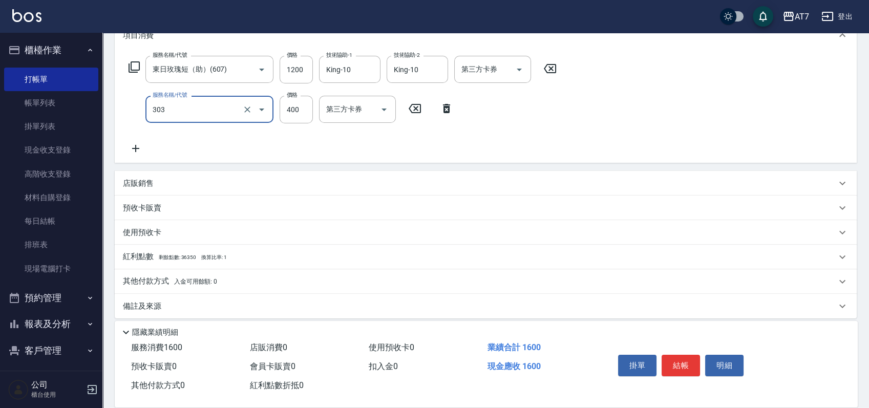
scroll to position [154, 0]
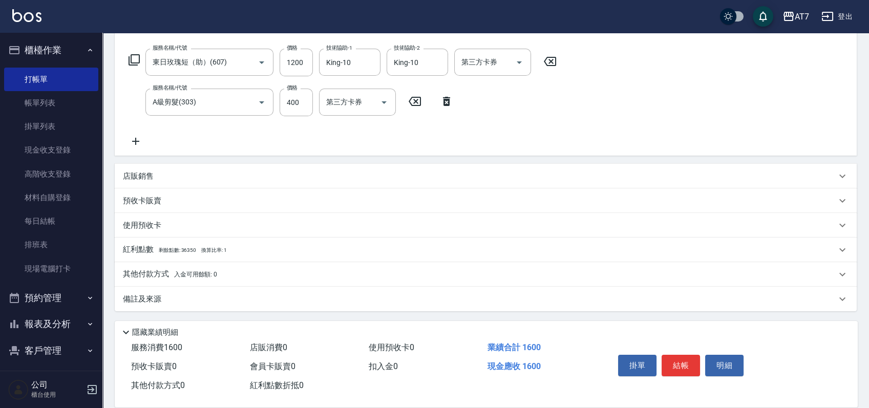
click at [141, 275] on p "其他付款方式 入金可用餘額: 0" at bounding box center [170, 274] width 94 height 11
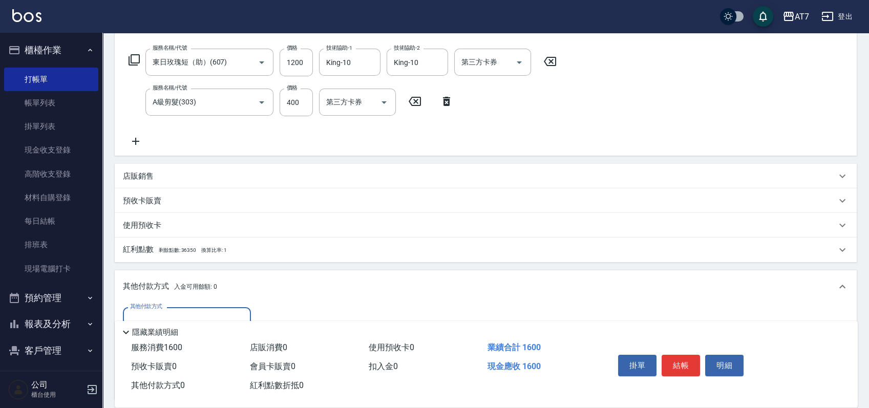
scroll to position [222, 0]
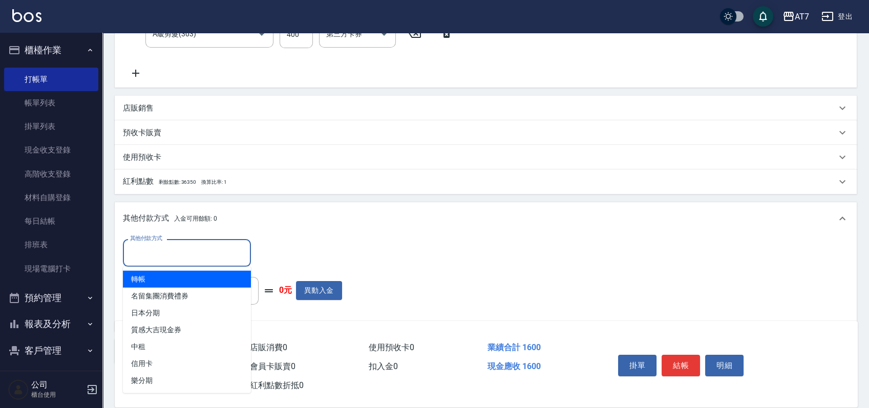
click at [183, 257] on input "其他付款方式" at bounding box center [186, 253] width 119 height 18
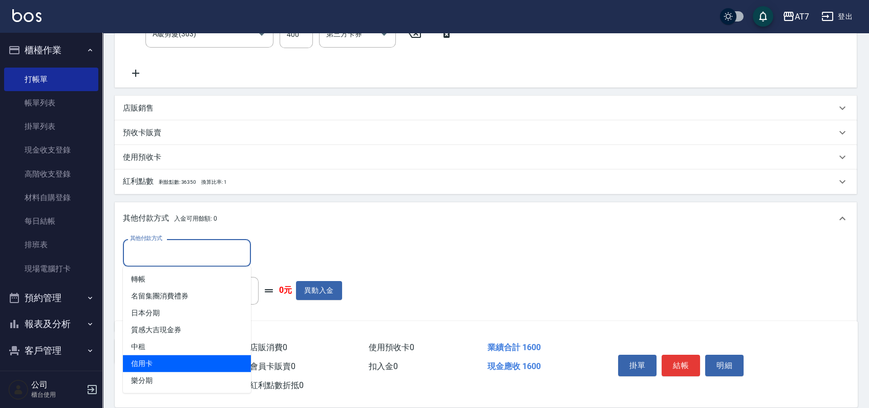
click at [161, 357] on span "信用卡" at bounding box center [187, 363] width 128 height 17
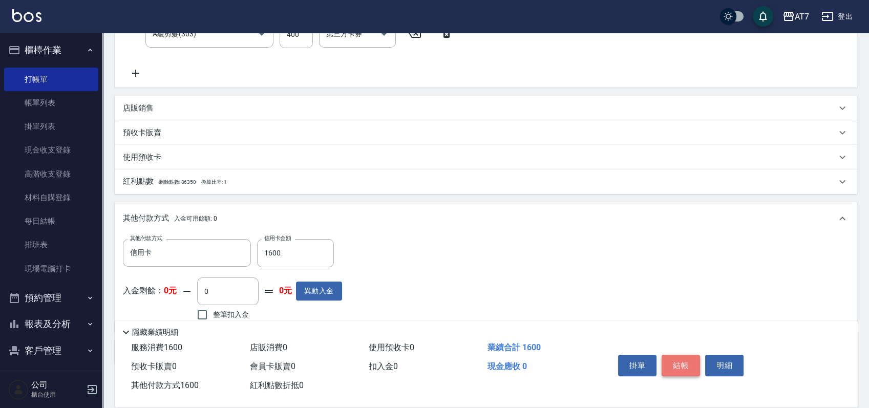
click at [683, 359] on button "結帳" at bounding box center [680, 365] width 38 height 21
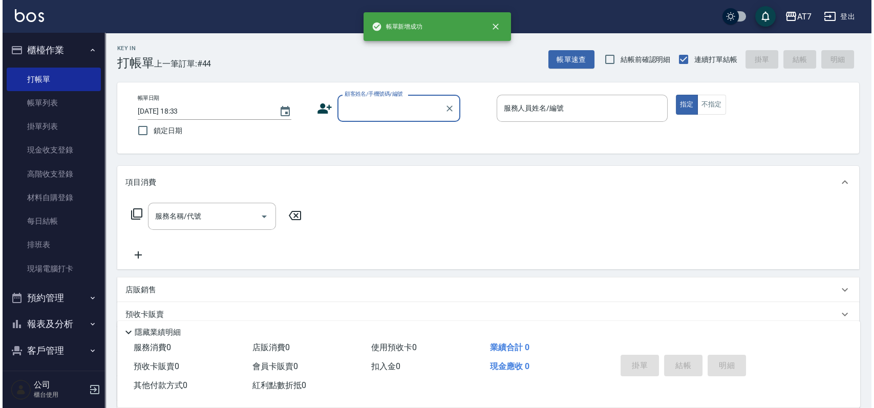
scroll to position [0, 0]
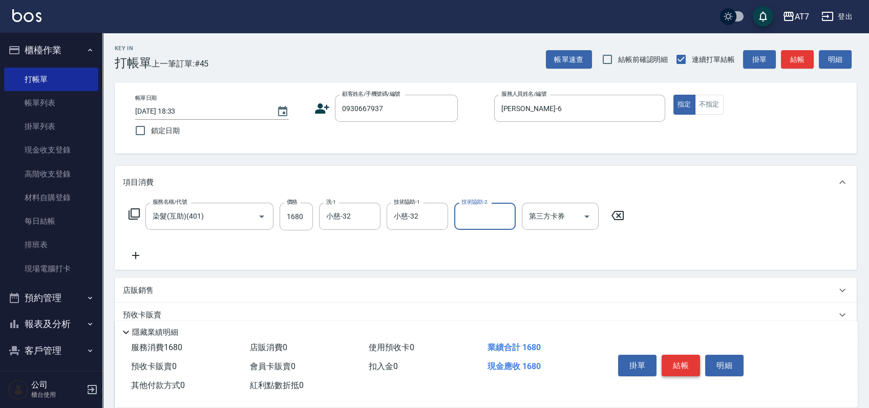
click at [680, 365] on button "結帳" at bounding box center [680, 365] width 38 height 21
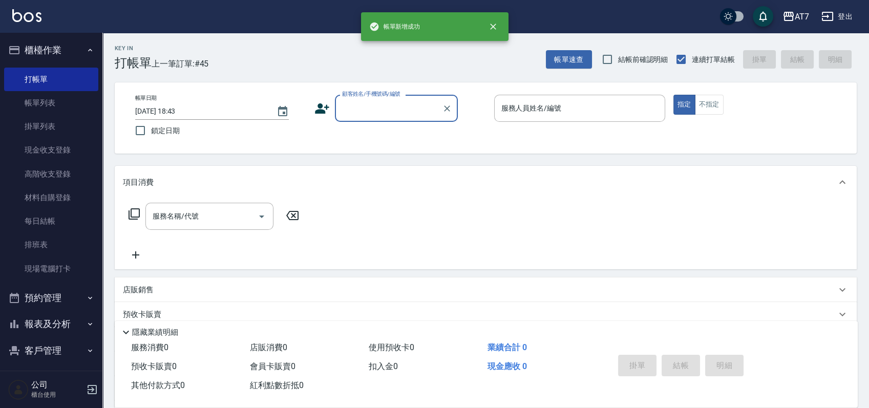
click at [393, 106] on input "顧客姓名/手機號碼/編號" at bounding box center [388, 108] width 98 height 18
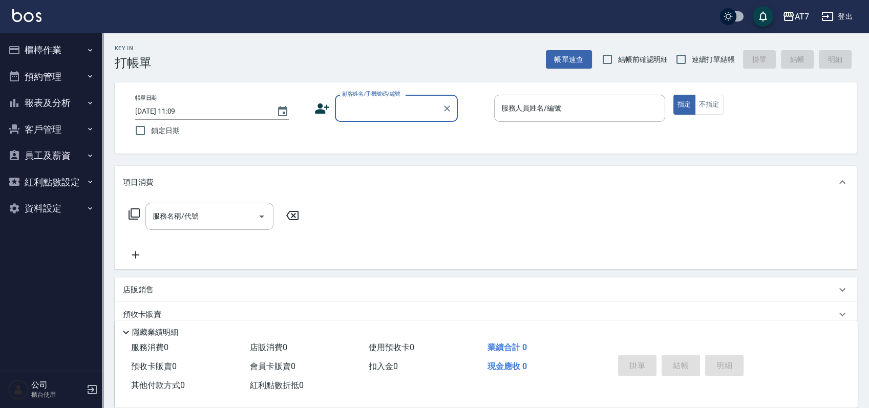
click at [67, 53] on button "櫃檯作業" at bounding box center [51, 50] width 94 height 27
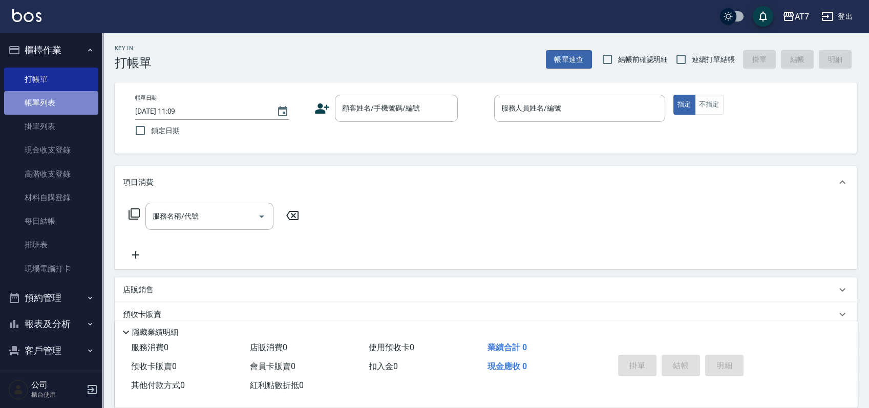
click at [71, 95] on link "帳單列表" at bounding box center [51, 103] width 94 height 24
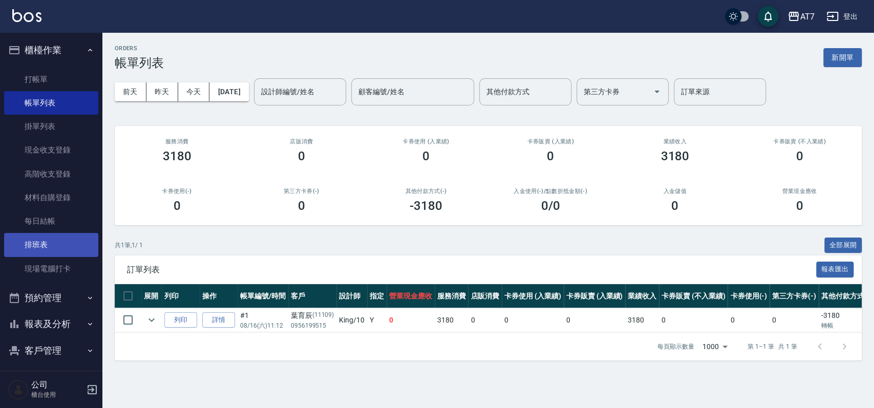
click at [44, 240] on link "排班表" at bounding box center [51, 245] width 94 height 24
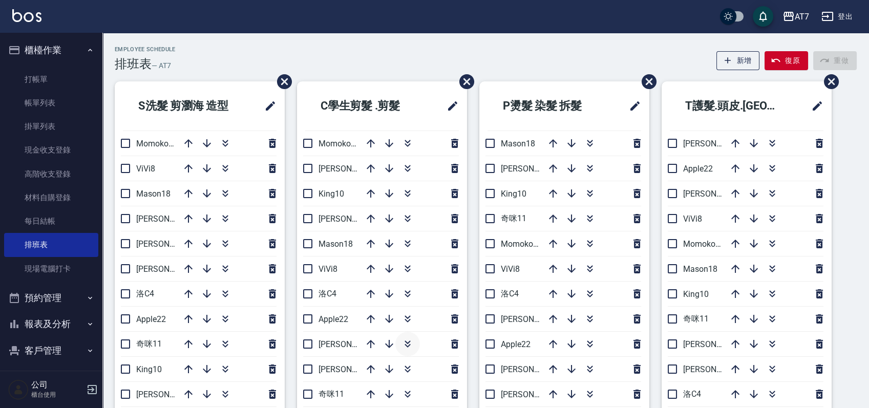
click at [410, 345] on icon "button" at bounding box center [407, 344] width 12 height 12
click at [554, 190] on icon "button" at bounding box center [553, 193] width 12 height 12
click at [593, 187] on icon "button" at bounding box center [590, 193] width 12 height 12
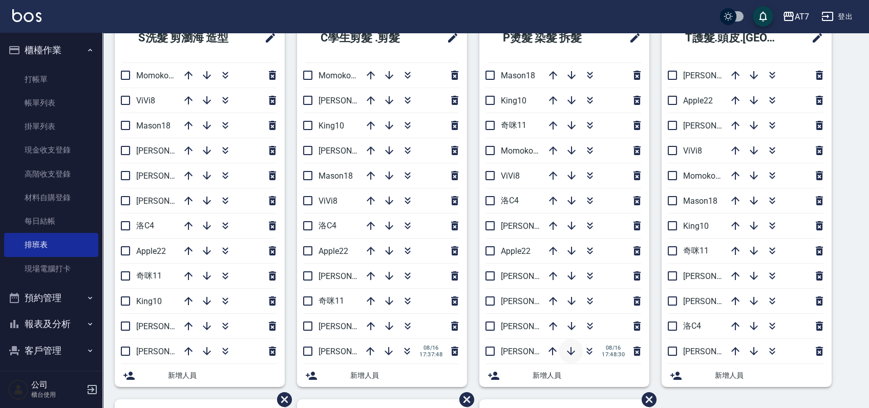
click at [570, 351] on icon "button" at bounding box center [571, 351] width 8 height 8
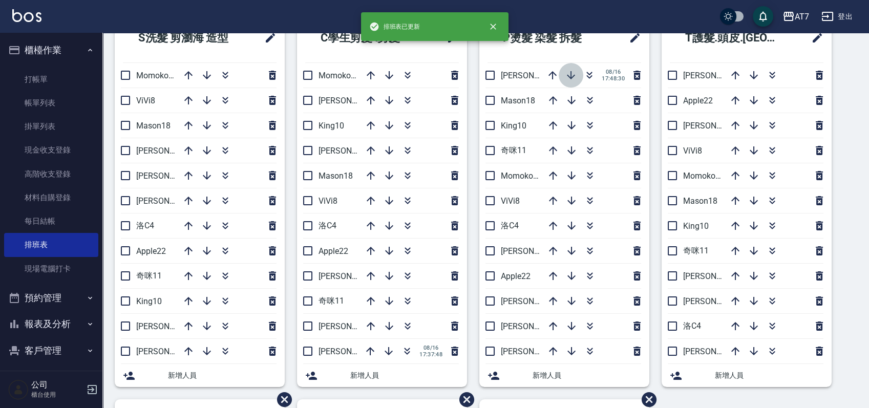
click at [567, 75] on icon "button" at bounding box center [571, 75] width 8 height 8
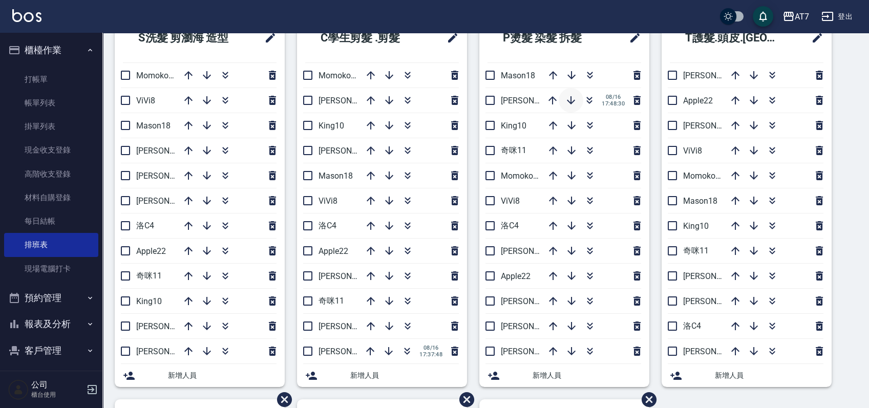
click at [571, 96] on icon "button" at bounding box center [571, 100] width 12 height 12
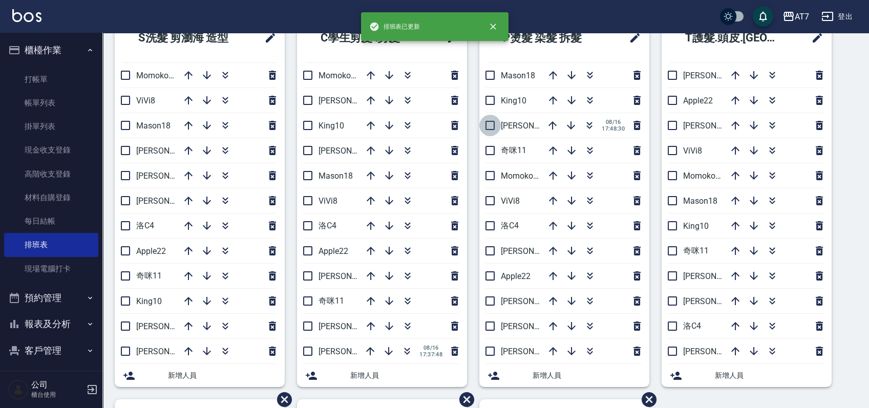
click at [494, 126] on input "checkbox" at bounding box center [489, 125] width 21 height 21
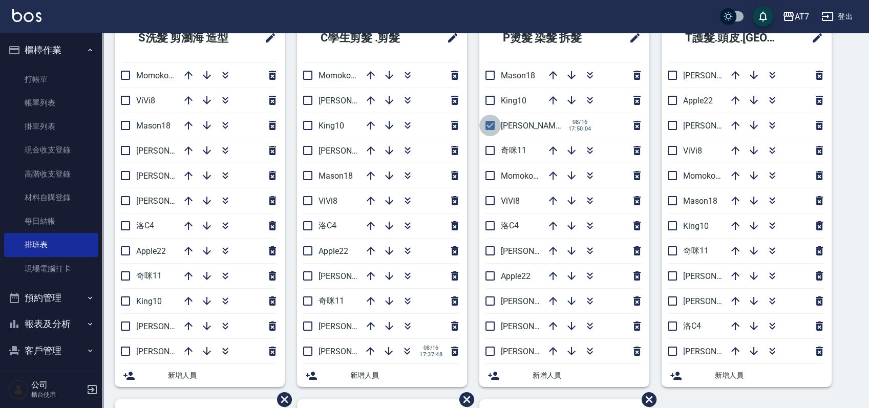
click at [490, 125] on input "checkbox" at bounding box center [489, 125] width 21 height 21
checkbox input "false"
click at [853, 145] on div "S洗髮 剪瀏海 造型 Momoko12 ViVi8 Mason18 [PERSON_NAME]2 [PERSON_NAME] 5 [PERSON_NAME]6…" at bounding box center [479, 399] width 754 height 772
click at [771, 96] on icon "button" at bounding box center [772, 100] width 12 height 12
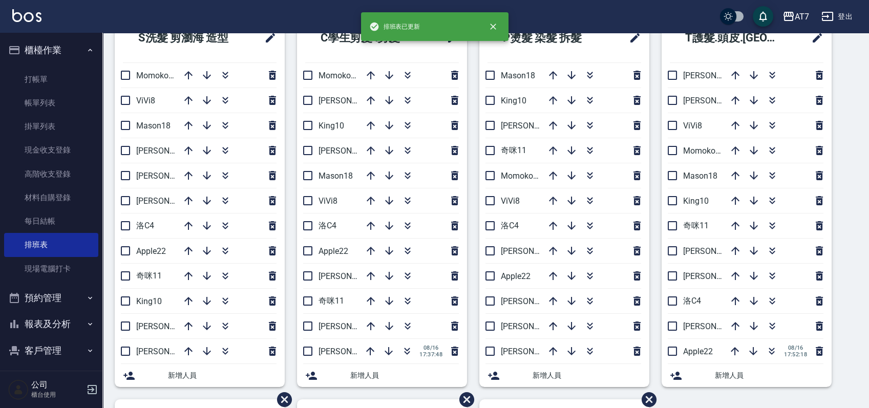
click at [848, 146] on div "S洗髮 剪瀏海 造型 Momoko12 ViVi8 Mason18 [PERSON_NAME]2 [PERSON_NAME] 5 [PERSON_NAME]6…" at bounding box center [479, 399] width 754 height 772
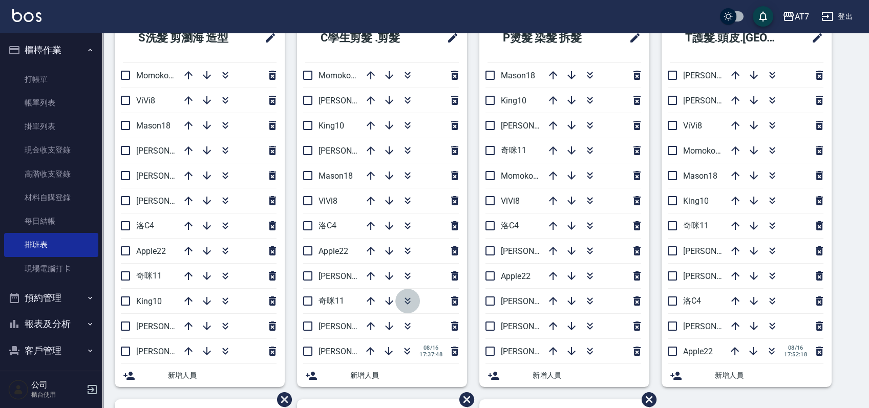
click at [408, 299] on icon "button" at bounding box center [407, 299] width 6 height 4
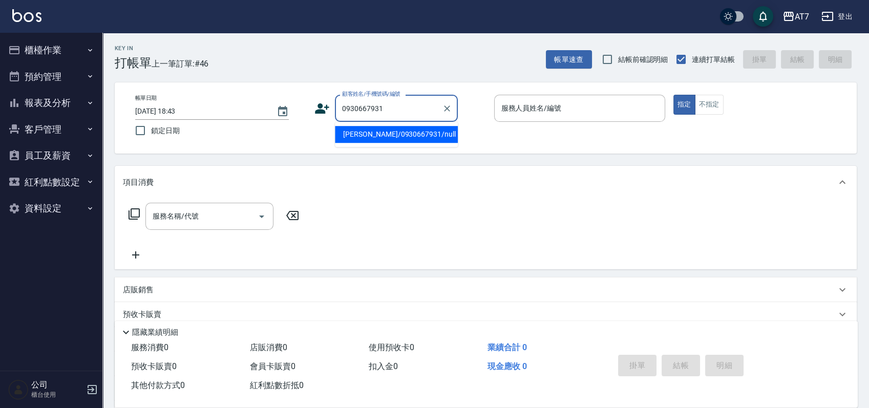
type input "梁凱婷/0930667931/null"
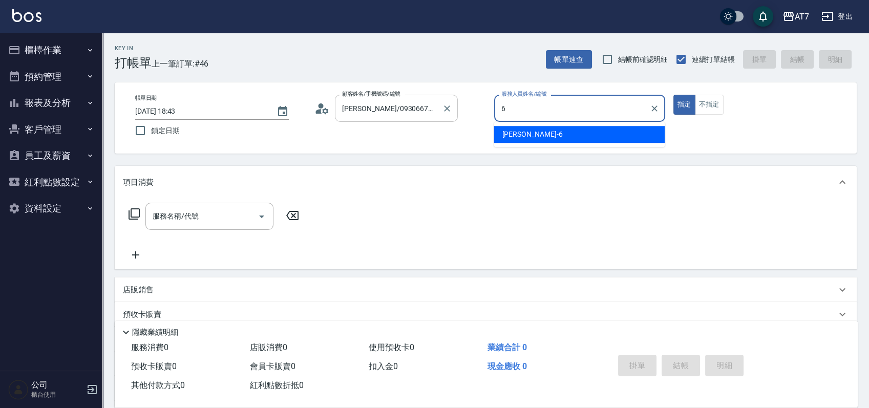
type input "杜莎莎-6"
type button "true"
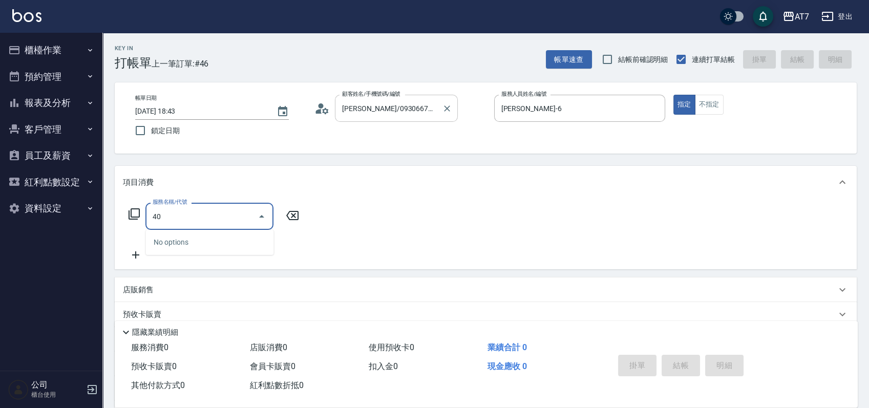
type input "401"
type input "150"
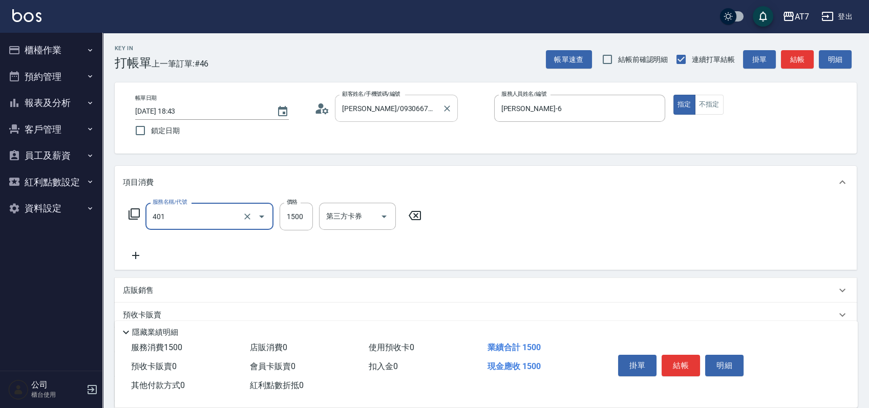
type input "染髮(互助)(401)"
type input "0"
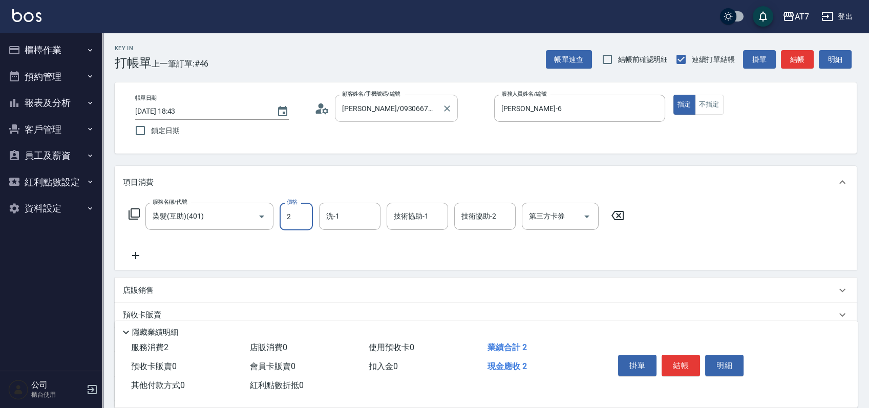
type input "26"
type input "20"
type input "268"
type input "260"
type input "2680"
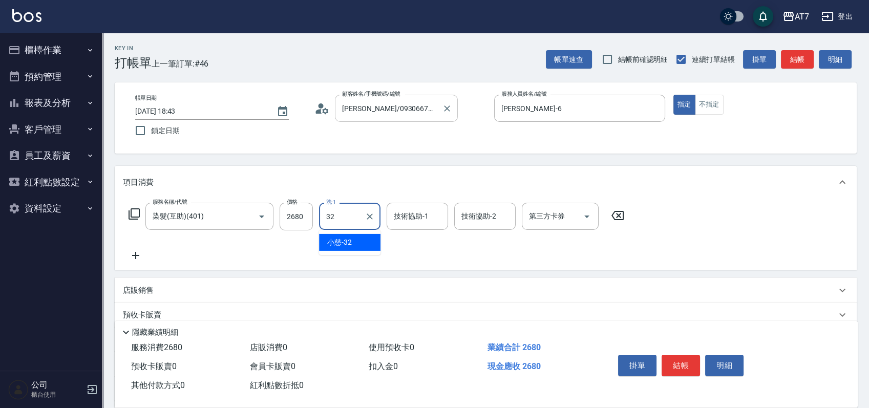
type input "小慈-32"
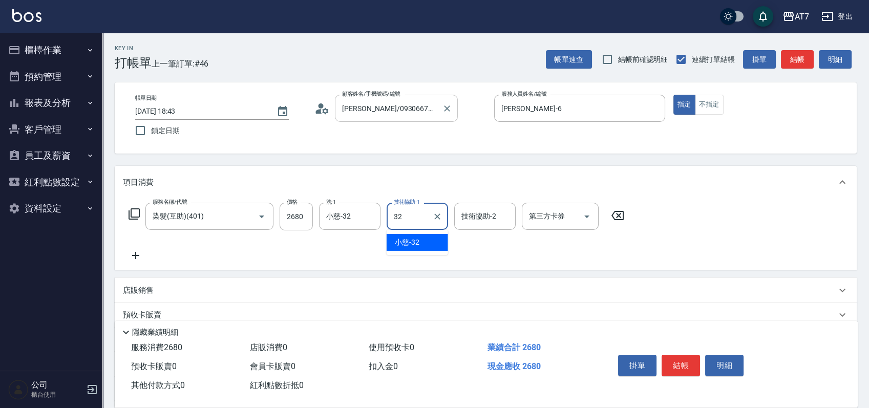
type input "小慈-32"
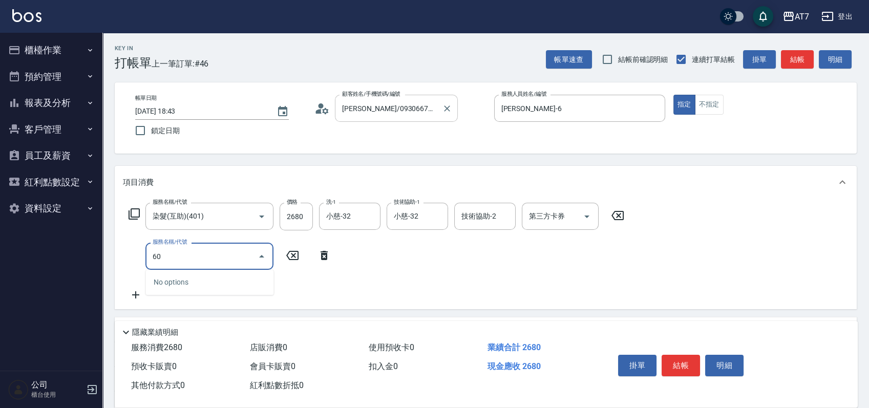
type input "607"
type input "410"
type input "東日玫瑰短（助）(607)"
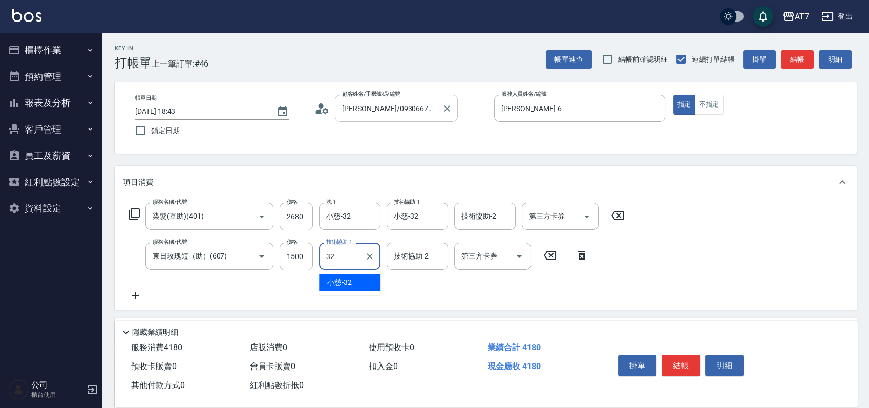
type input "小慈-32"
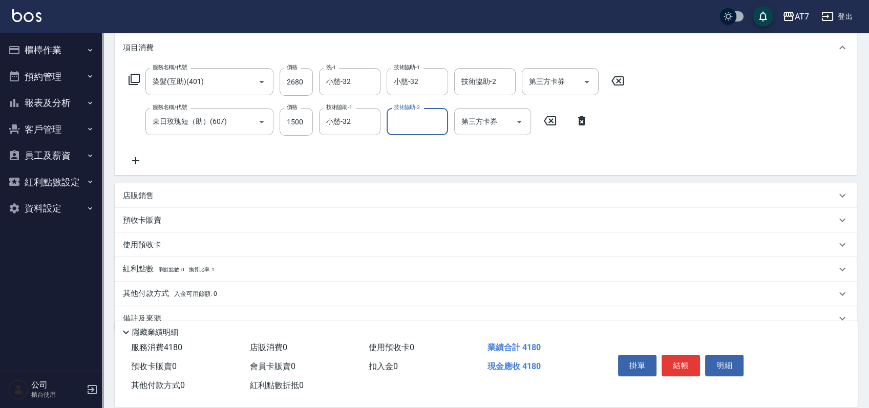
scroll to position [136, 0]
click at [141, 198] on p "店販銷售" at bounding box center [138, 194] width 31 height 11
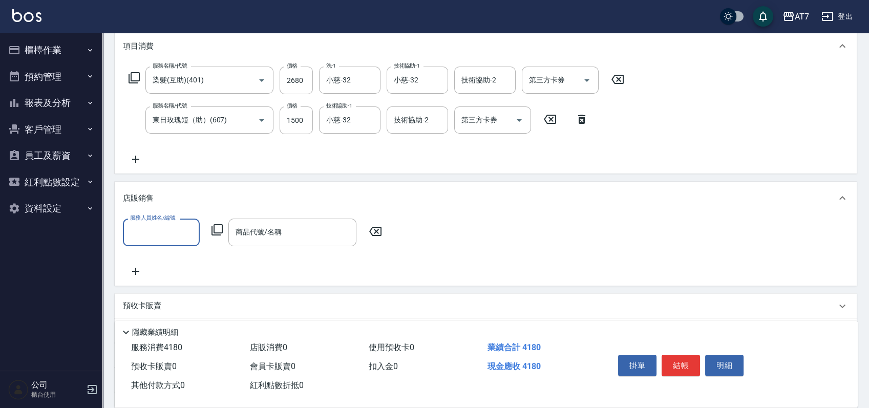
scroll to position [0, 0]
type input "杜莎莎-6"
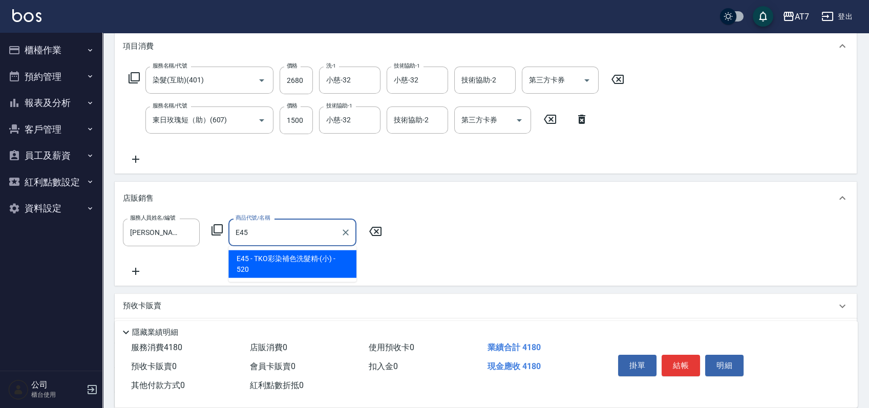
type input "TKO彩染補色洗髮精-(小)"
type input "470"
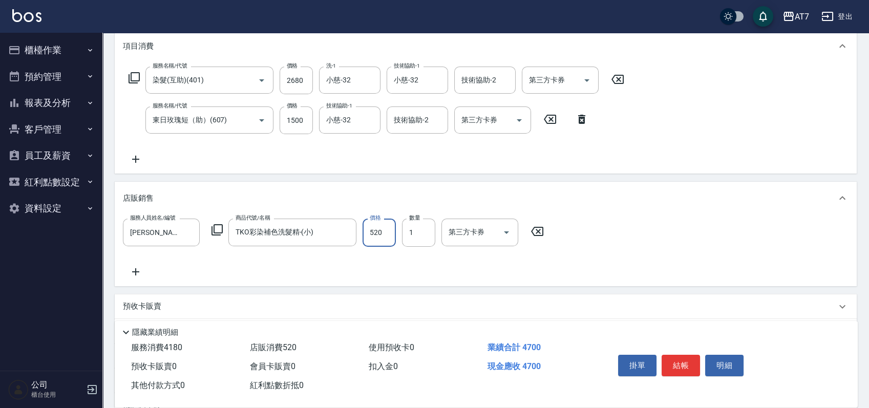
type input "4"
type input "410"
type input "40"
type input "420"
type input "400"
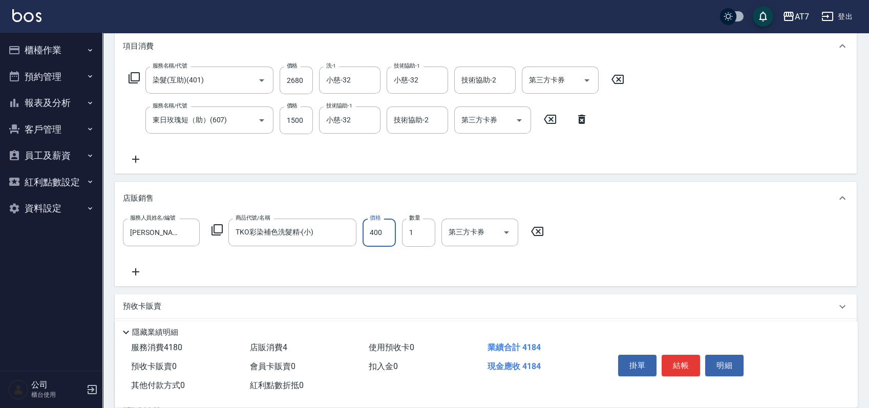
type input "450"
type input "400"
type input "2"
type input "490"
type input "2"
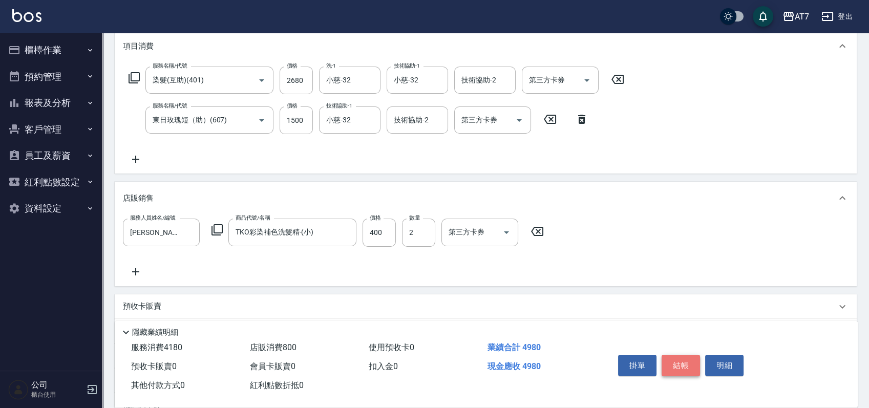
click at [677, 361] on button "結帳" at bounding box center [680, 365] width 38 height 21
type input "2025/08/16 18:45"
type input "0"
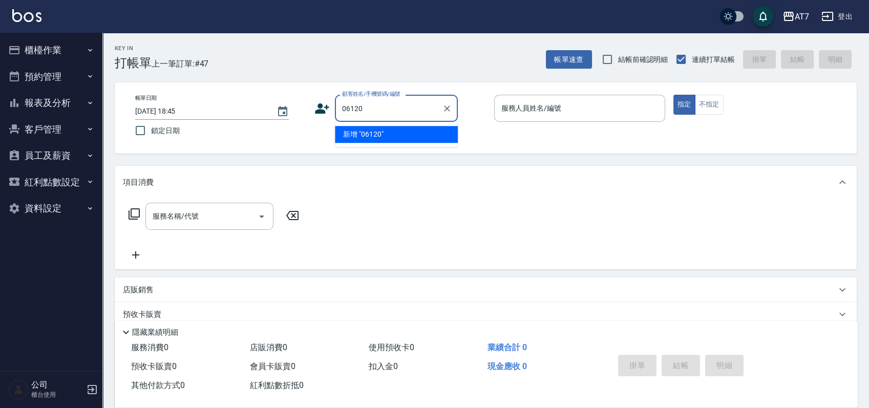
type input "06120"
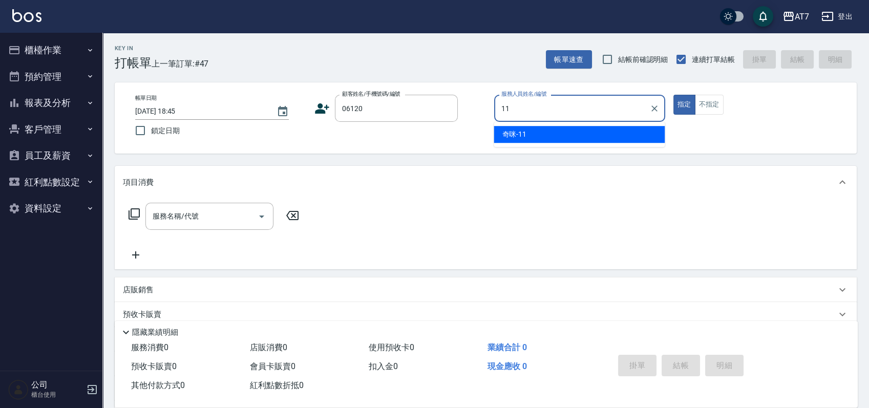
type input "奇咪-11"
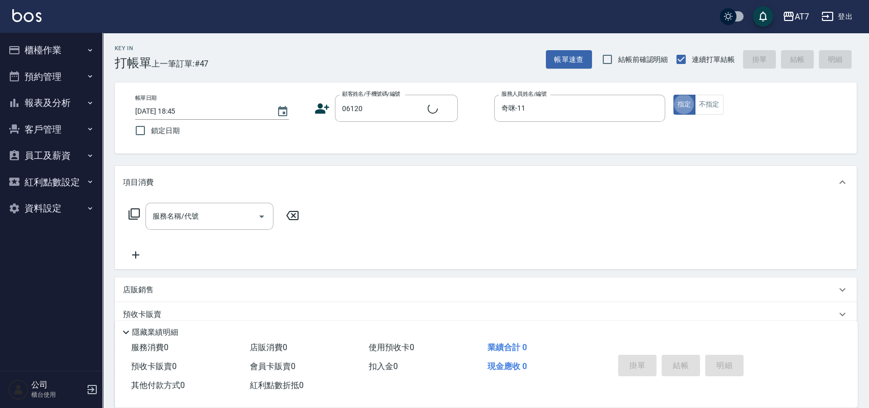
type input "公司單/06120-1/06120"
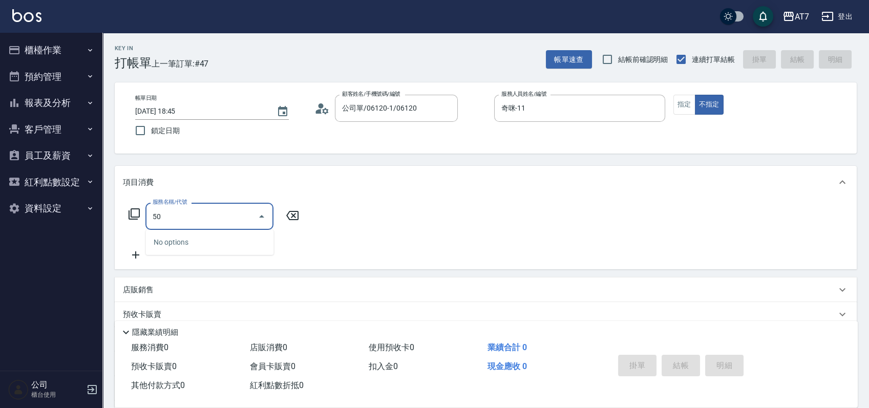
type input "500"
type input "30"
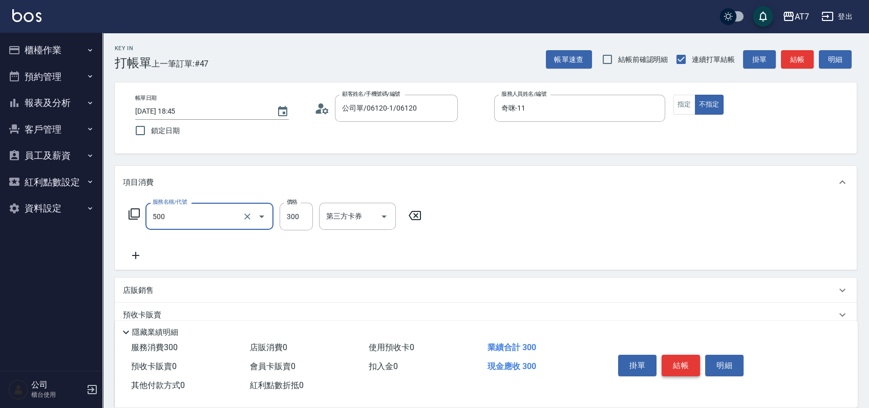
type input "洗髮(500)"
type input "2"
type input "0"
type input "25"
type input "20"
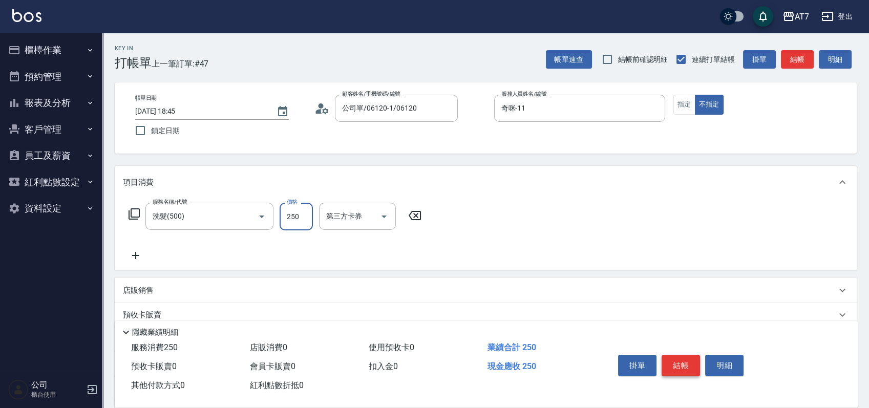
type input "250"
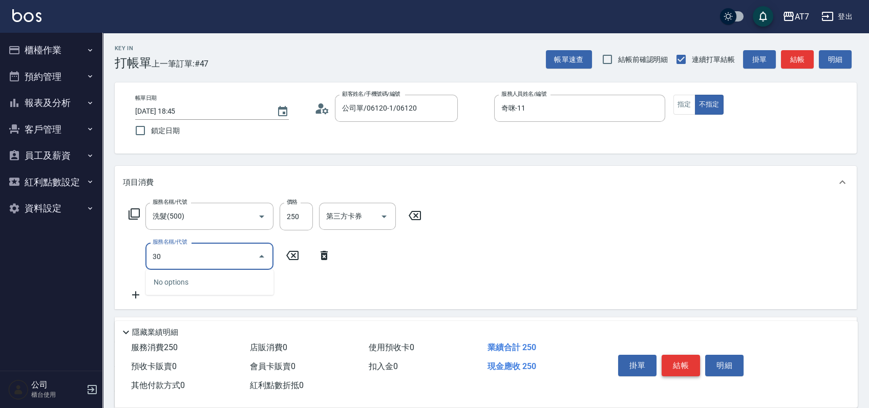
type input "302"
type input "60"
type input "剪髮(302)"
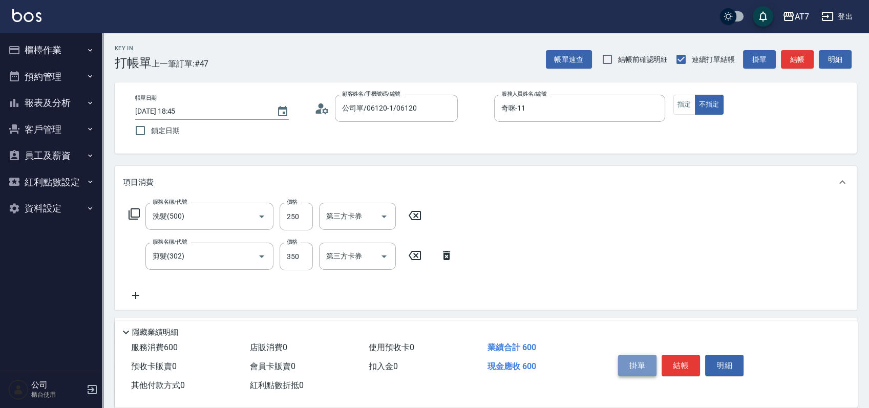
click at [652, 367] on button "掛單" at bounding box center [637, 365] width 38 height 21
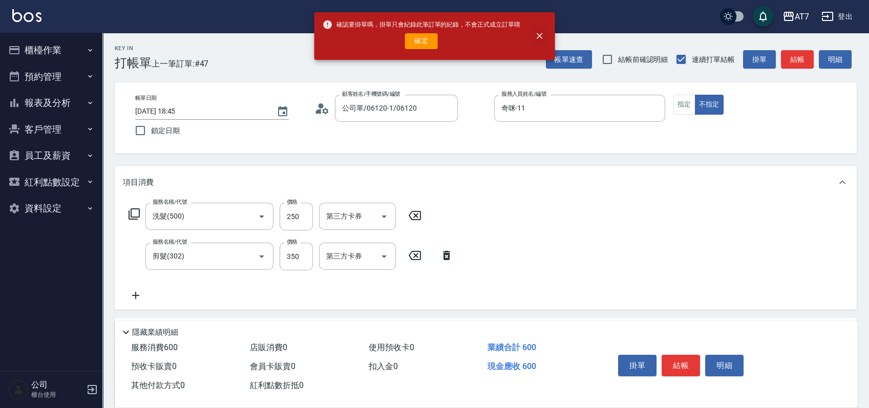
click at [544, 38] on icon "close" at bounding box center [539, 36] width 10 height 10
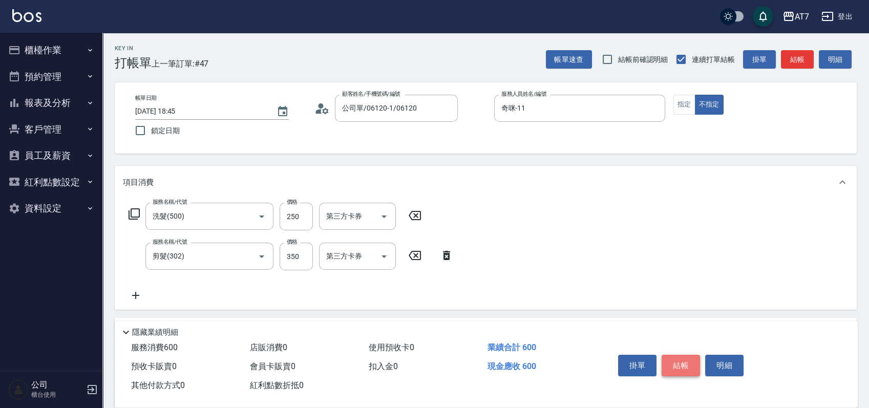
click at [678, 356] on button "結帳" at bounding box center [680, 365] width 38 height 21
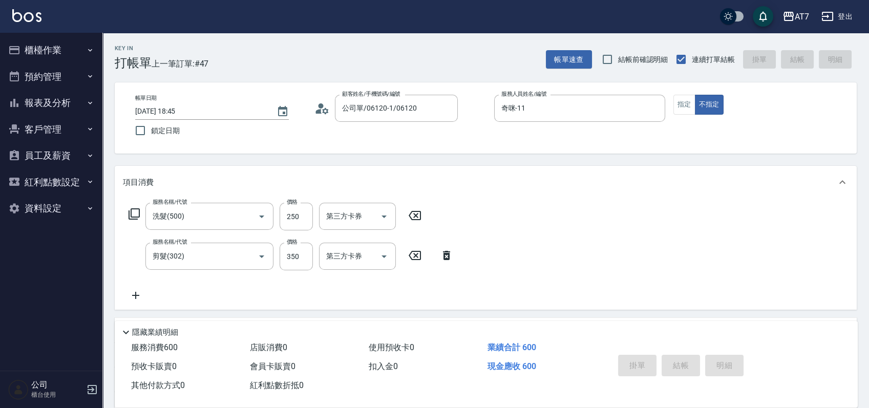
type input "2025/08/16 18:46"
type input "0"
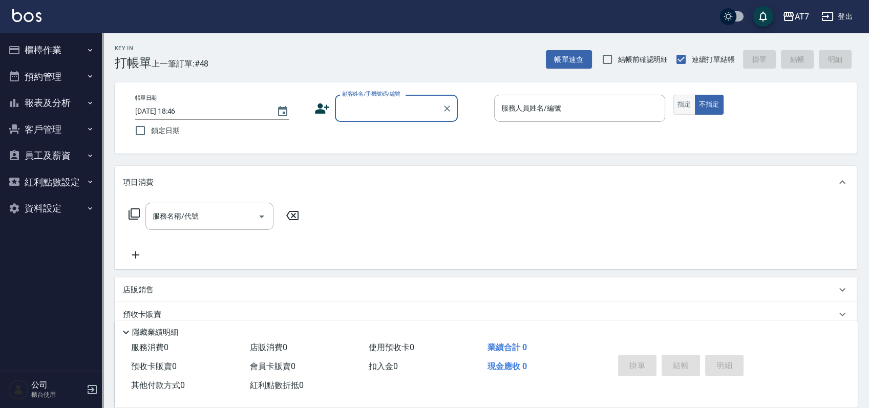
click at [685, 102] on button "指定" at bounding box center [684, 105] width 22 height 20
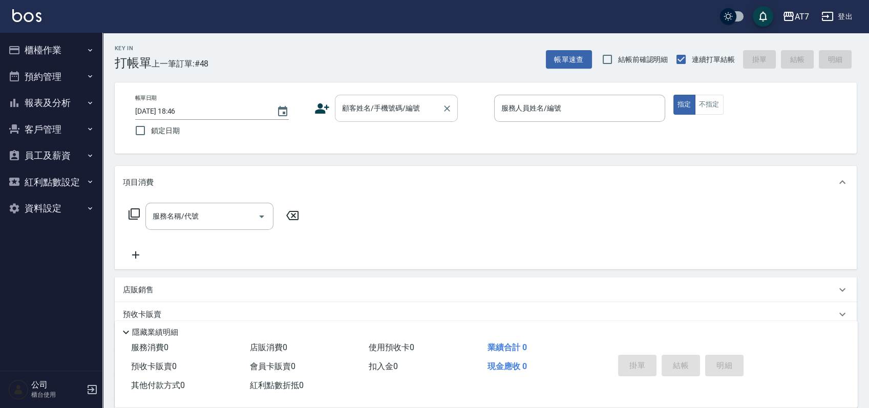
click at [395, 120] on div "顧客姓名/手機號碼/編號" at bounding box center [396, 108] width 123 height 27
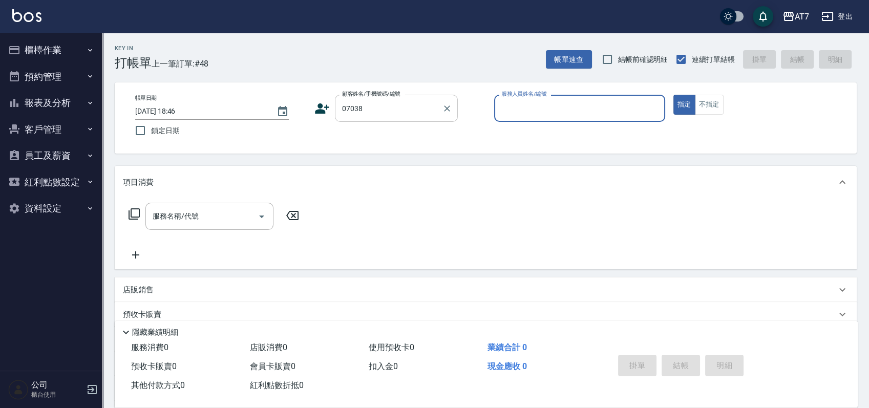
type input "07038"
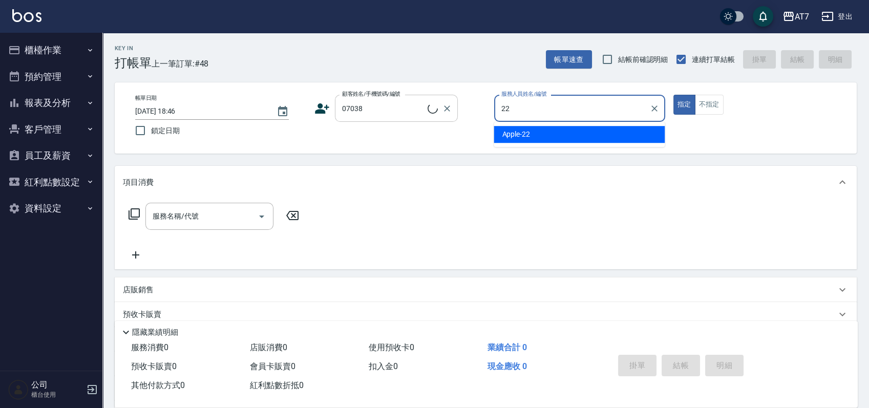
type input "Apple-22"
type input "公司/公司07038/07038"
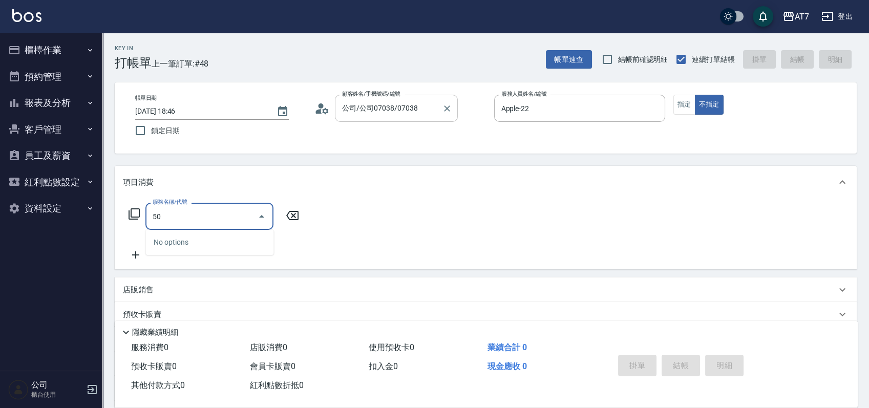
type input "500"
type input "30"
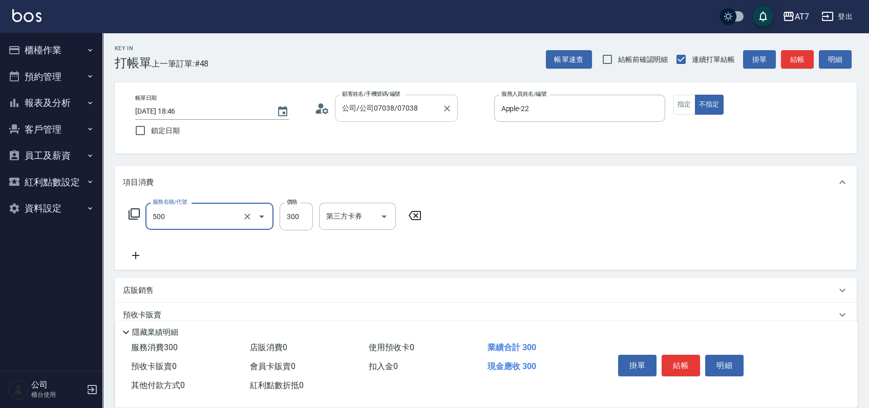
type input "洗髮(500)"
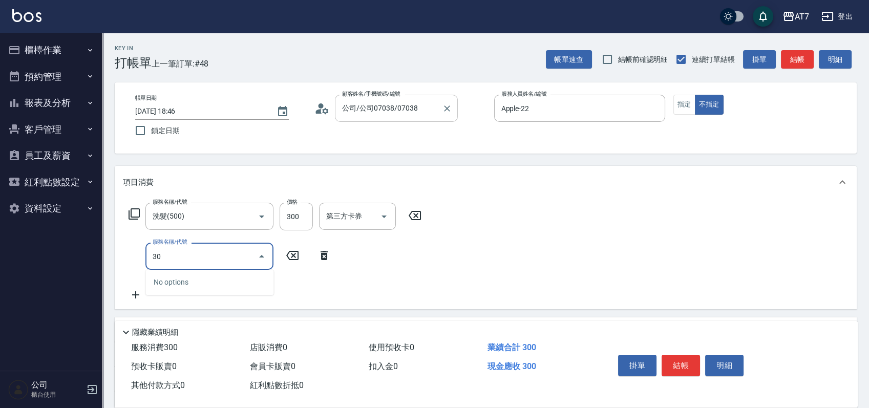
type input "303"
type input "70"
type input "A級剪髮(303)"
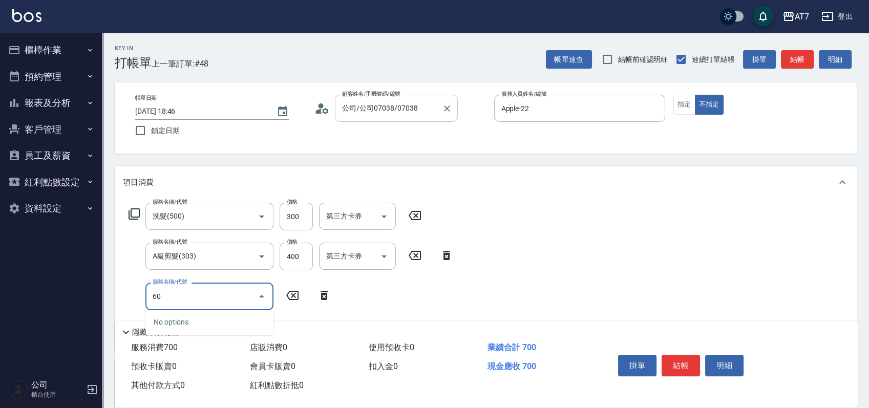
type input "607"
type input "220"
type input "70"
type input "606"
type input "220"
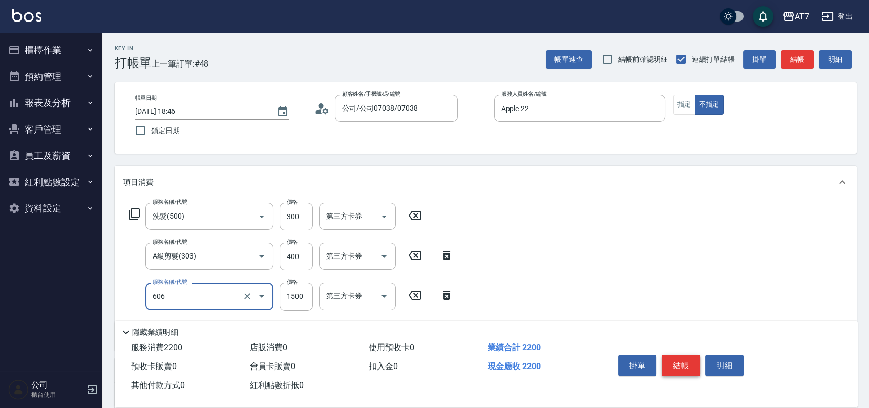
type input "東日玫瑰短（自）(606)"
click at [687, 369] on button "結帳" at bounding box center [680, 365] width 38 height 21
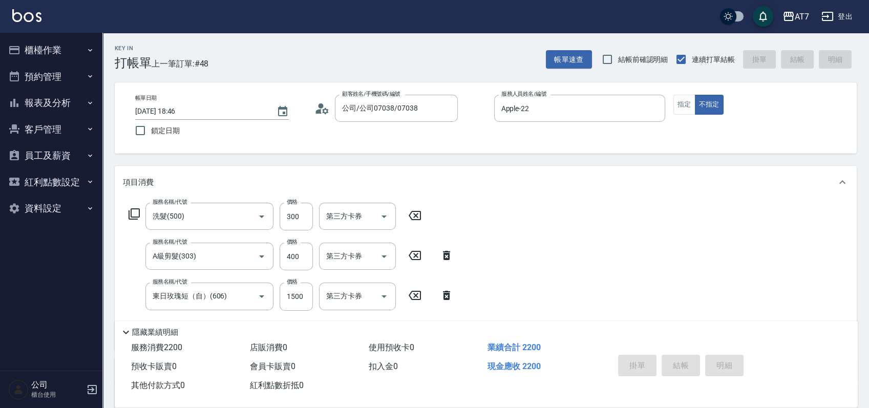
type input "2025/08/16 18:52"
type input "0"
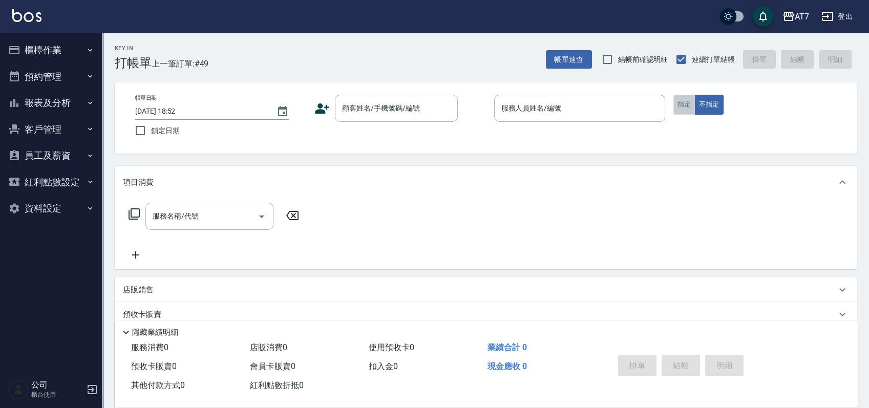
click at [685, 104] on button "指定" at bounding box center [684, 105] width 22 height 20
click at [374, 116] on input "顧客姓名/手機號碼/編號" at bounding box center [388, 108] width 98 height 18
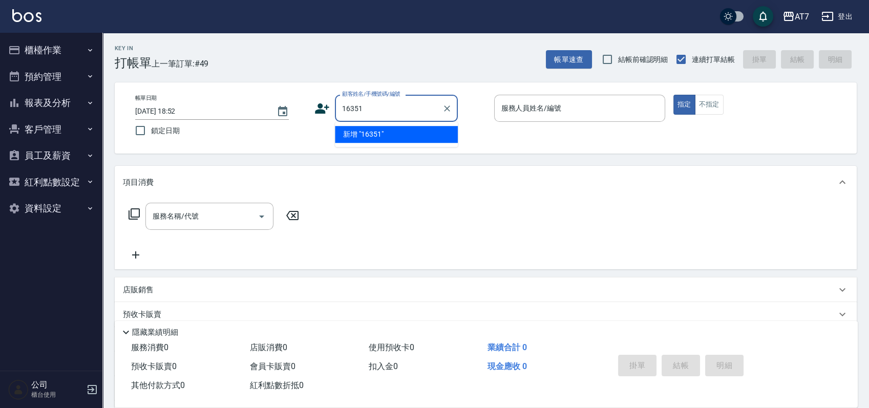
type input "16351"
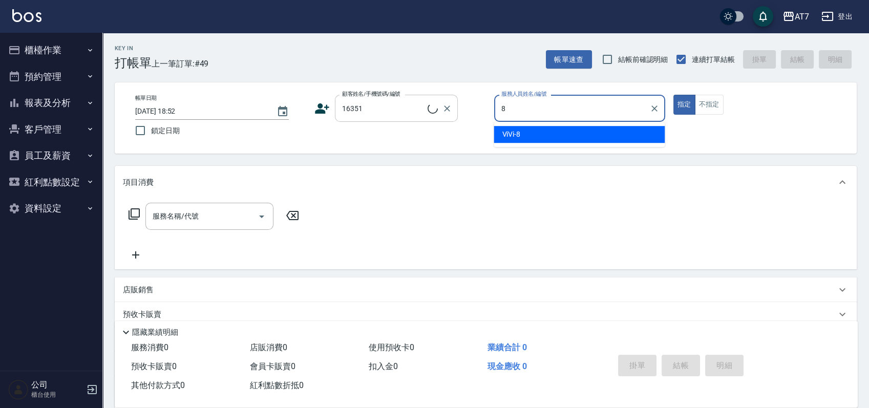
type input "ViVi-8"
type input "公司/公司16351/16351"
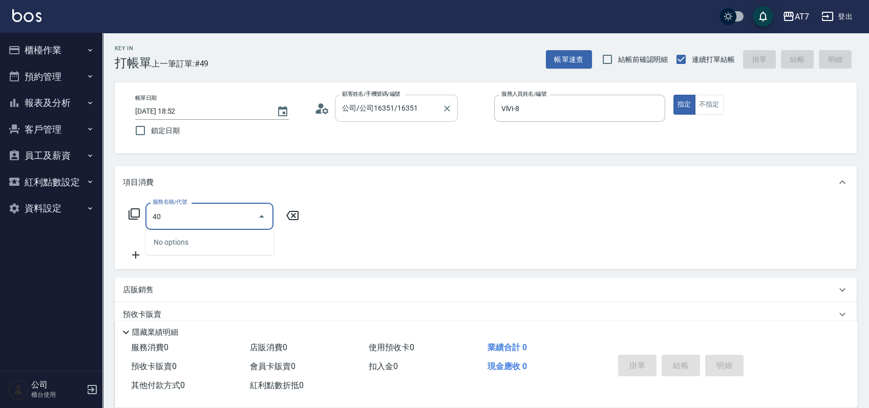
type input "401"
type input "150"
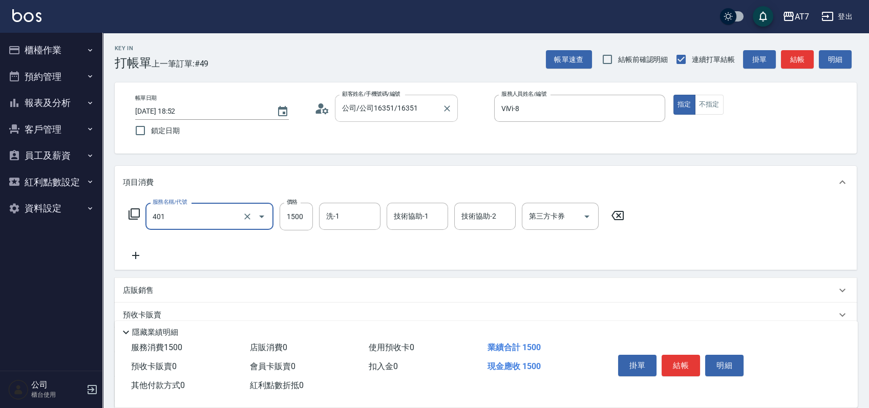
type input "染髮(互助)(401)"
type input "1"
type input "0"
type input "199"
type input "190"
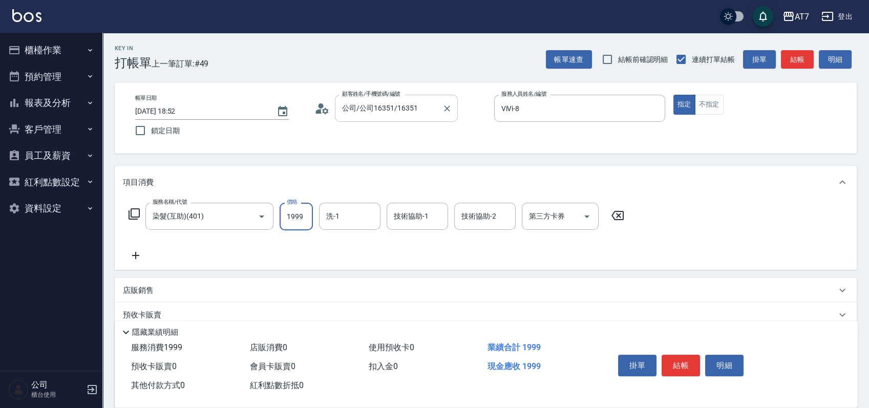
type input "1999"
type input "怡甄-23"
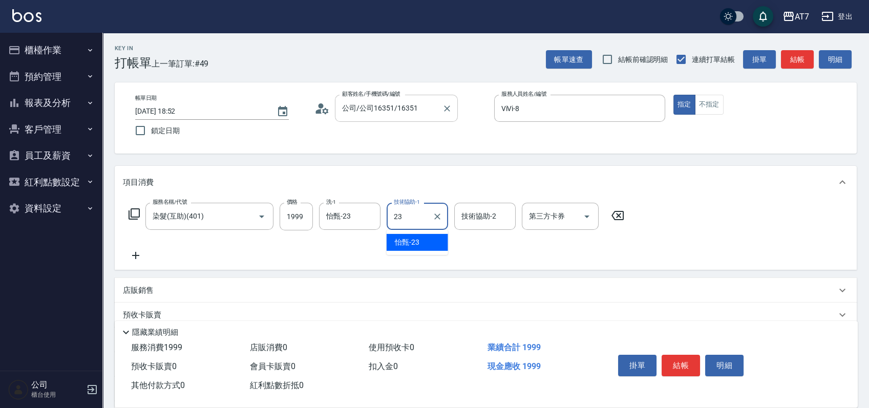
type input "怡甄-23"
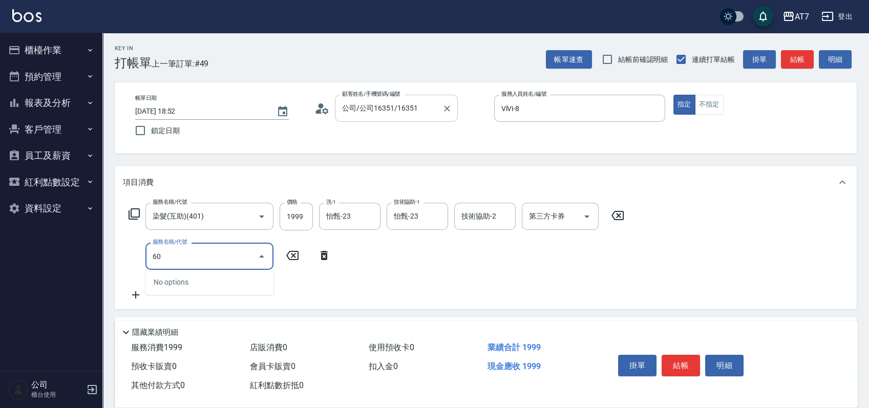
type input "607"
type input "340"
type input "東日玫瑰短（助）(607)"
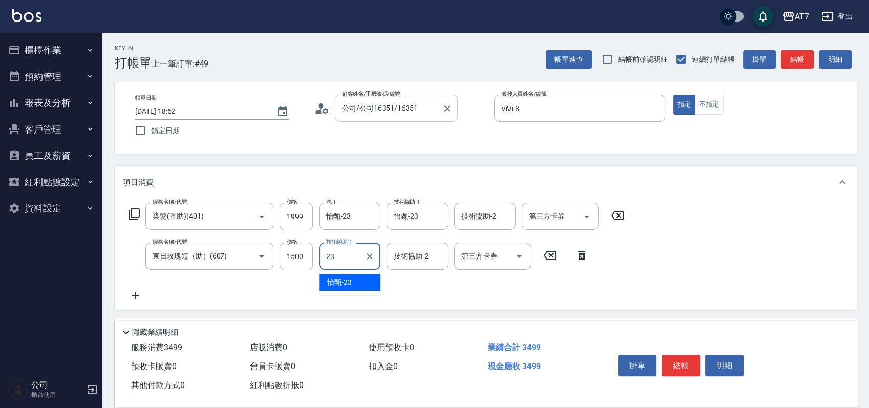
type input "怡甄-23"
click at [685, 367] on button "結帳" at bounding box center [680, 365] width 38 height 21
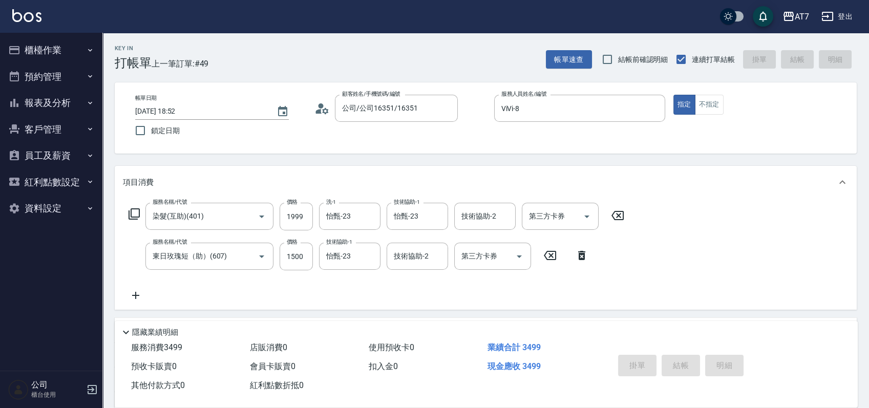
type input "2025/08/16 18:53"
type input "0"
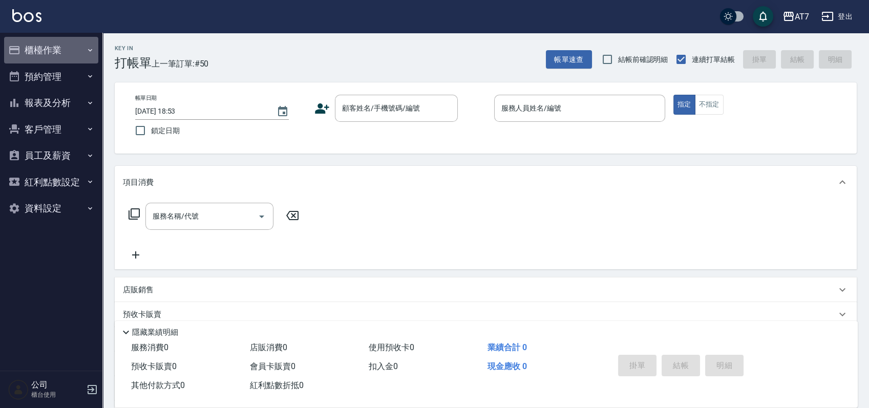
click at [58, 54] on button "櫃檯作業" at bounding box center [51, 50] width 94 height 27
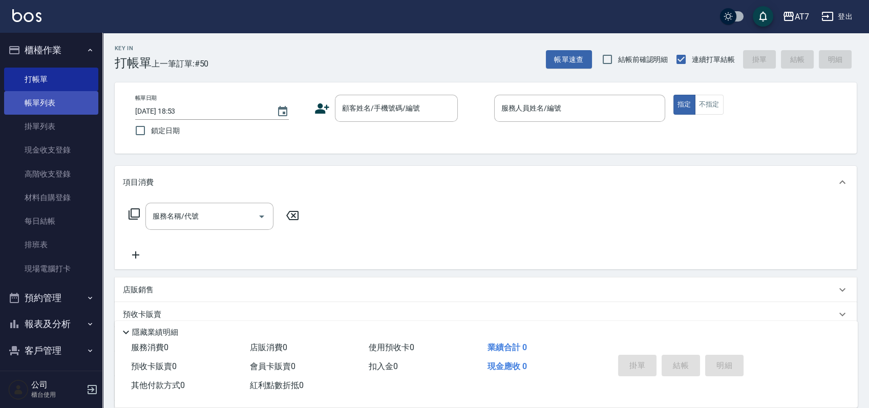
click at [51, 111] on link "帳單列表" at bounding box center [51, 103] width 94 height 24
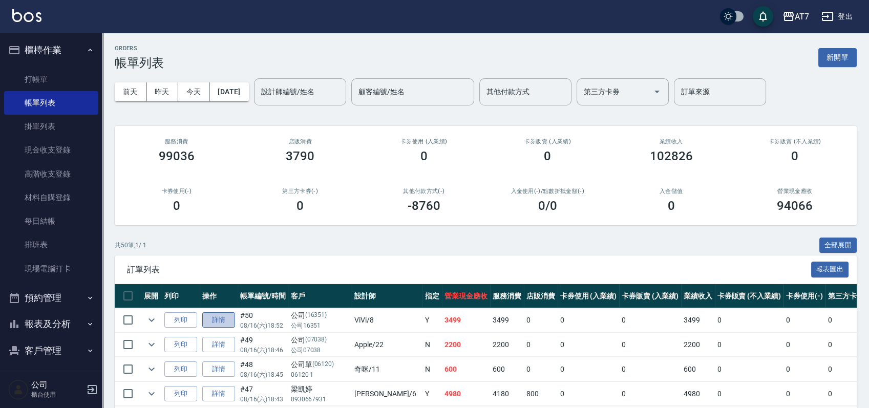
click at [225, 317] on link "詳情" at bounding box center [218, 320] width 33 height 16
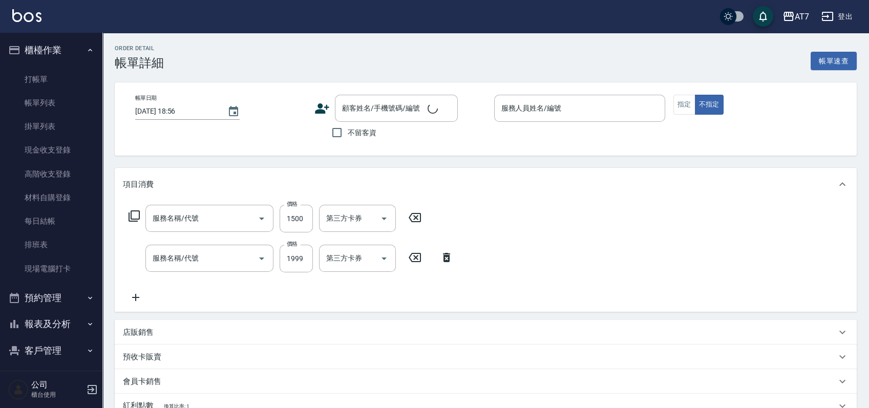
type input "2025/08/16 18:52"
type input "ViVi-8"
type input "340"
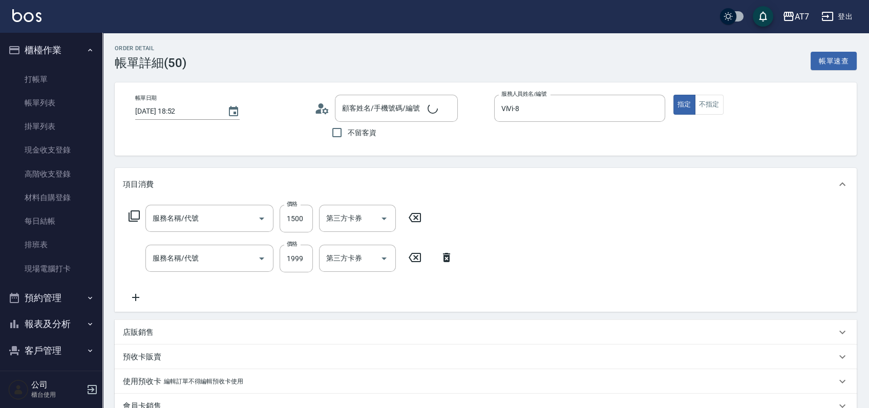
type input "東日玫瑰短（助）(607)"
type input "染髮(互助)(401)"
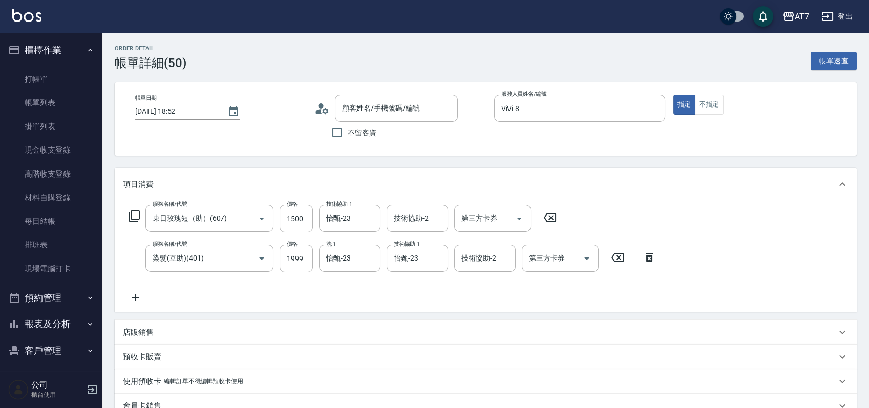
type input "公司/公司16351/16351"
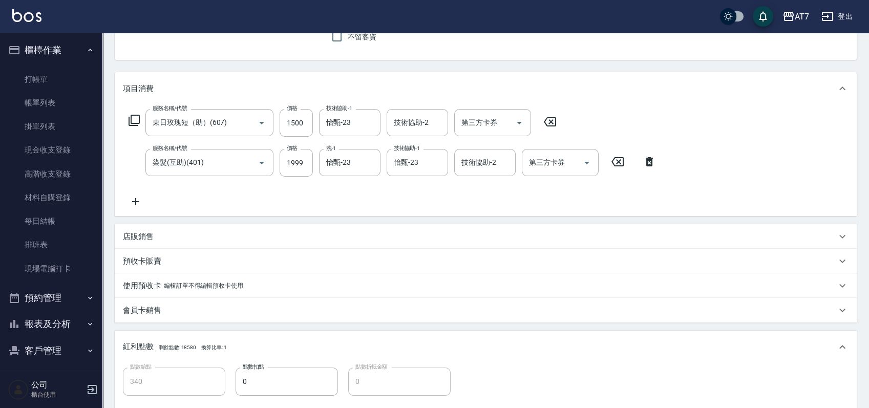
scroll to position [205, 0]
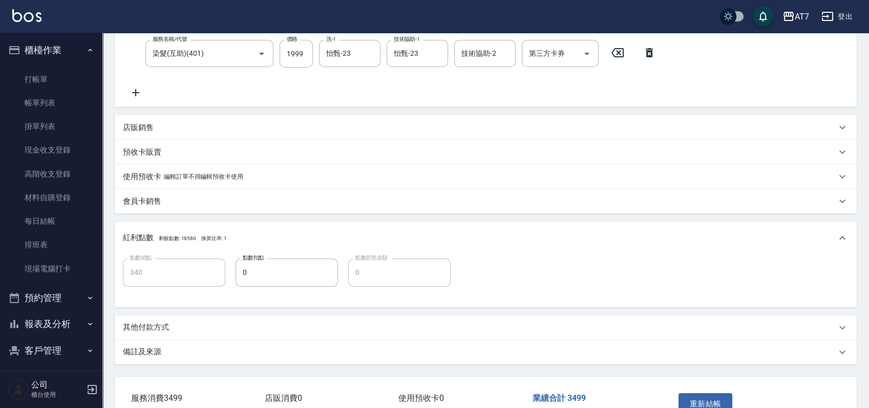
click at [142, 121] on div "店販銷售" at bounding box center [486, 127] width 742 height 25
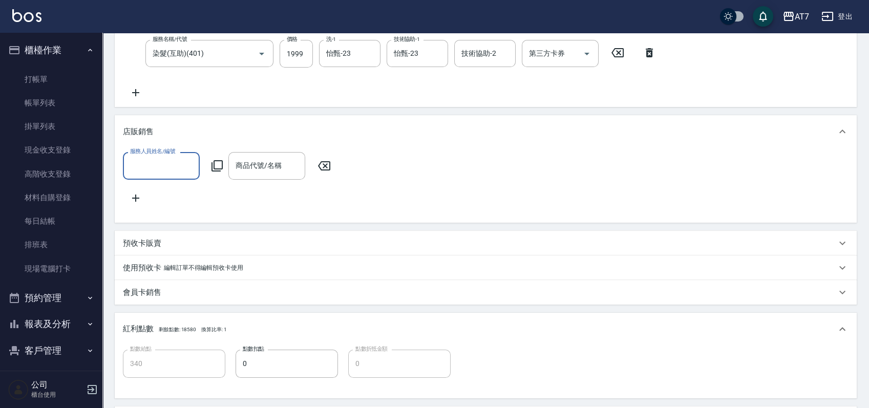
scroll to position [0, 0]
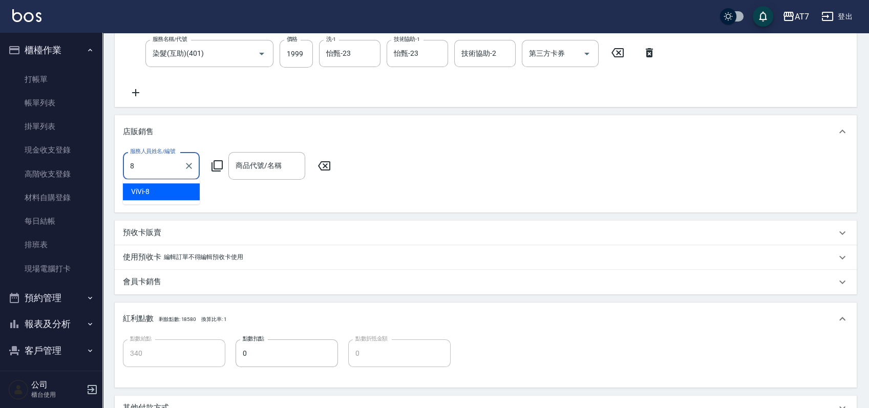
type input "ViVi-8"
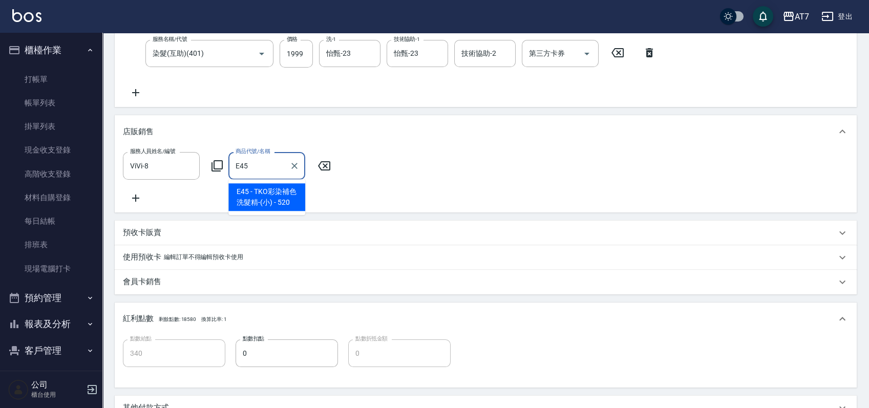
type input "TKO彩染補色洗髮精-(小)"
type input "400"
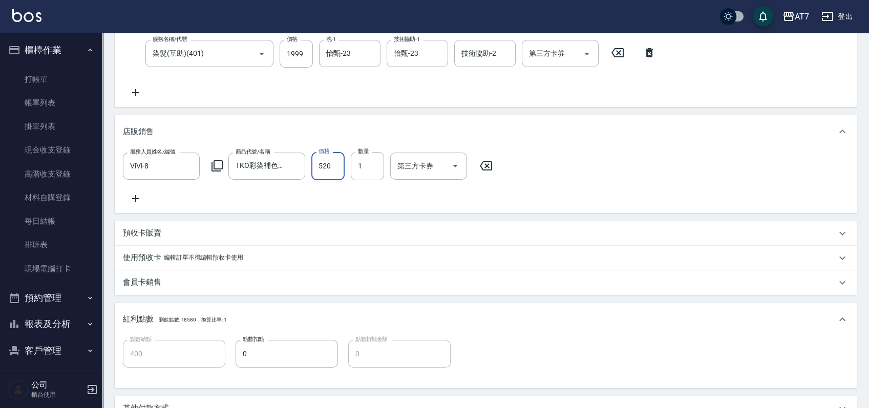
type input "4"
type input "350"
type input "468"
type input "390"
type input "468"
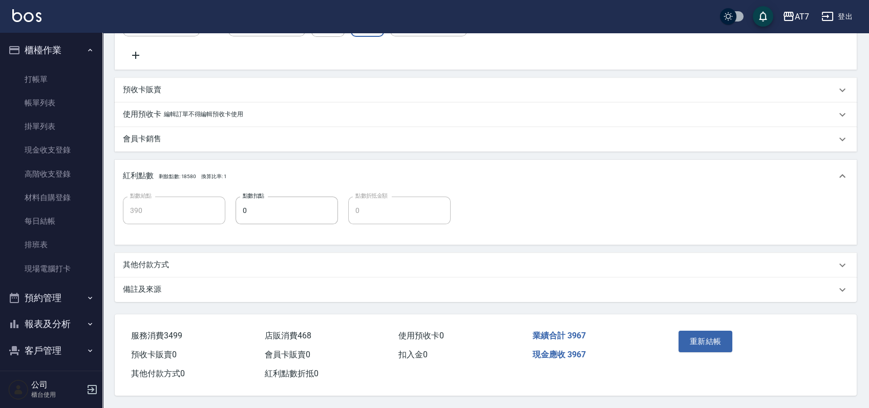
scroll to position [361, 0]
click at [717, 339] on button "重新結帳" at bounding box center [705, 341] width 54 height 21
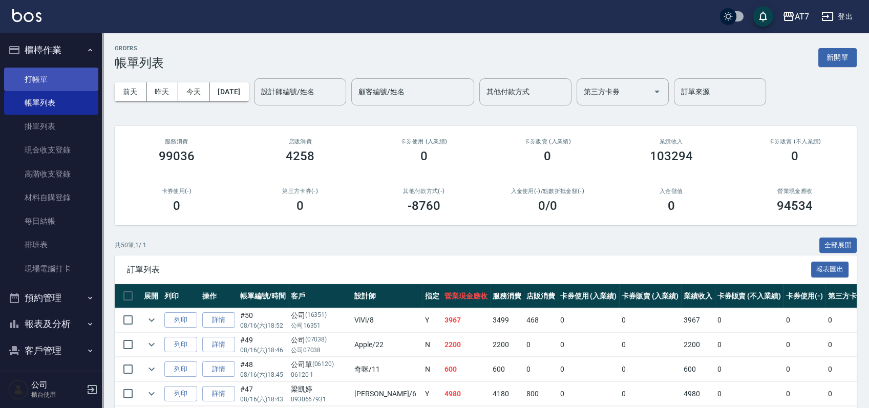
click at [20, 80] on link "打帳單" at bounding box center [51, 80] width 94 height 24
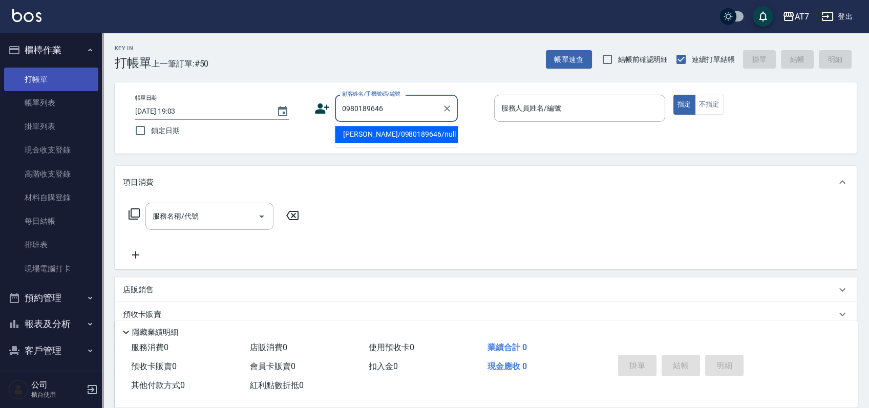
type input "劉欣宜/0980189646/null"
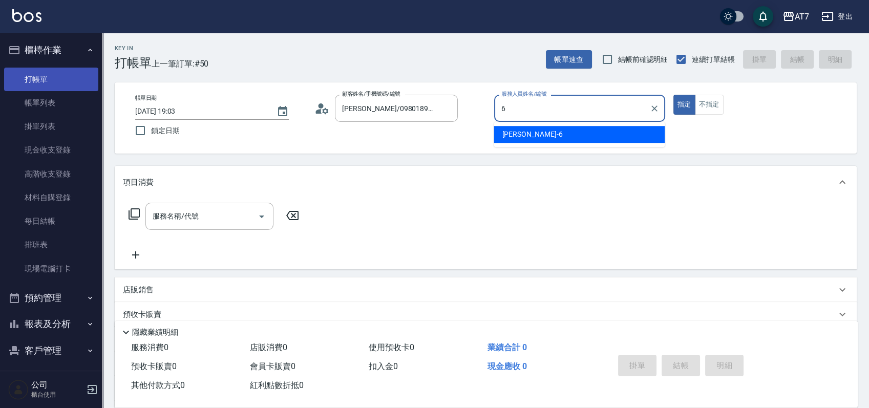
type input "杜莎莎-6"
type button "true"
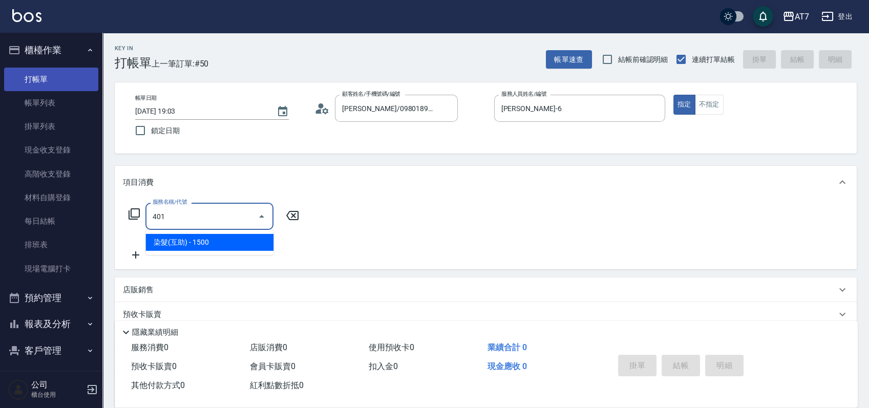
type input "染髮(互助)(401)"
type input "150"
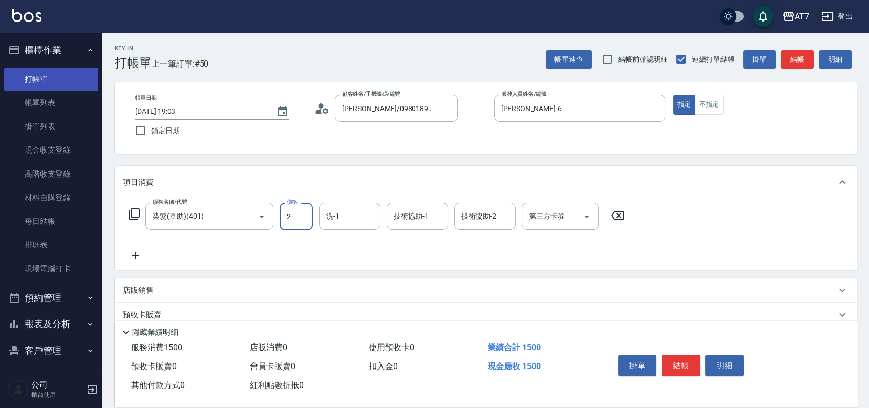
type input "20"
type input "0"
type input "208"
type input "200"
type input "2080"
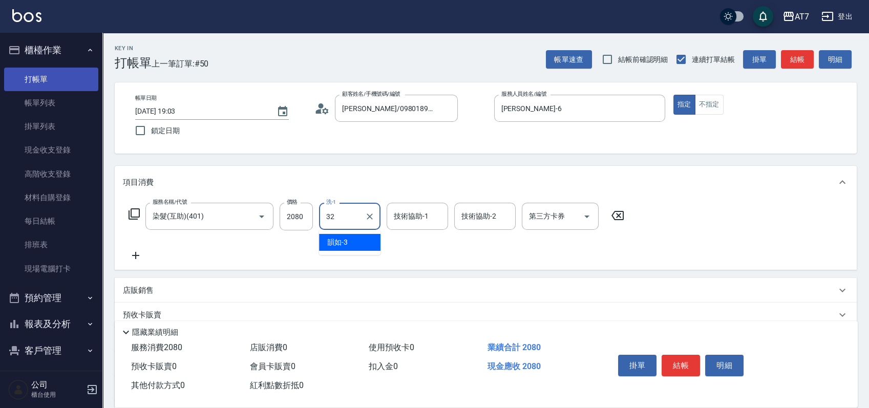
type input "小慈-32"
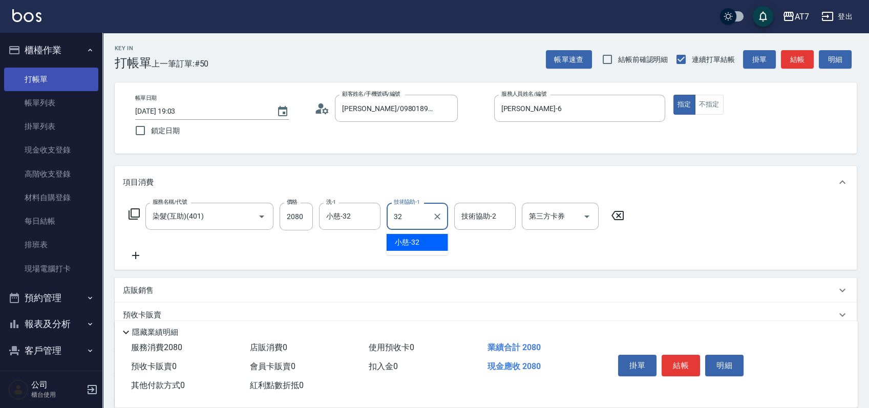
type input "小慈-32"
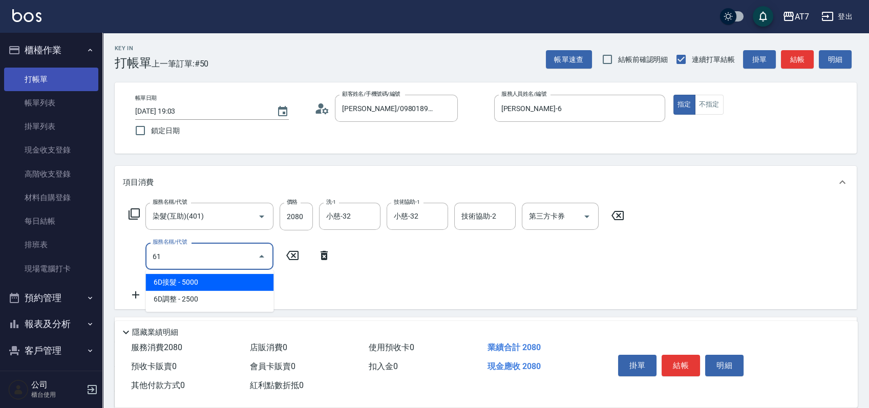
type input "610"
type input "500"
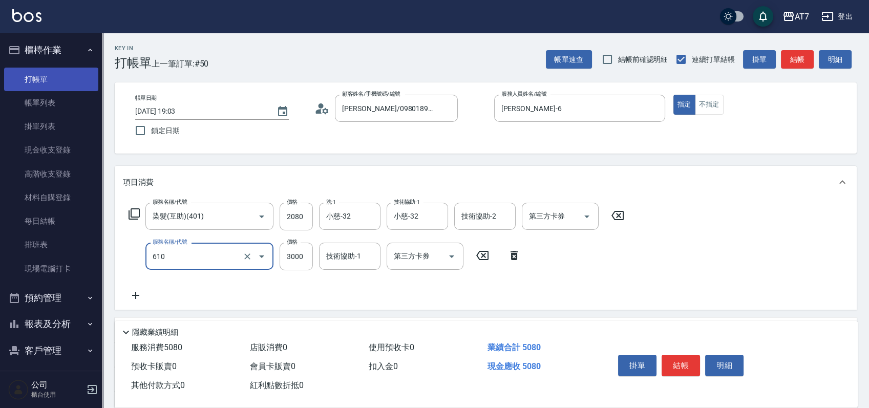
type input "鉑金護髮L（自領(610)"
type input "3"
type input "200"
type input "32"
type input "210"
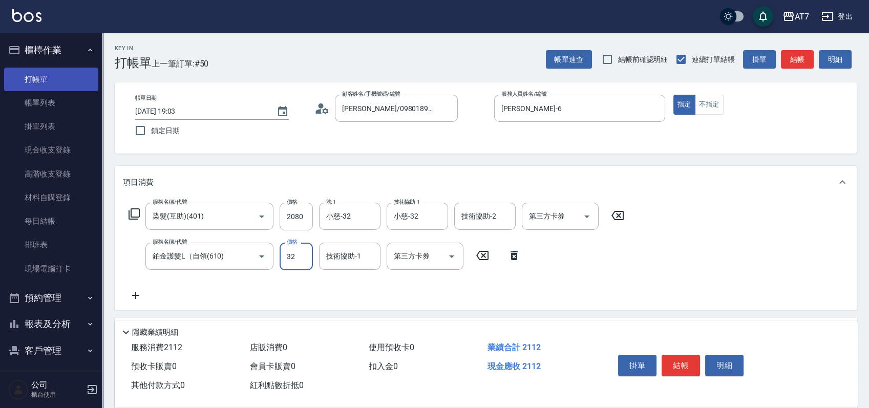
type input "328"
type input "240"
type input "3280"
type input "530"
type input "3280"
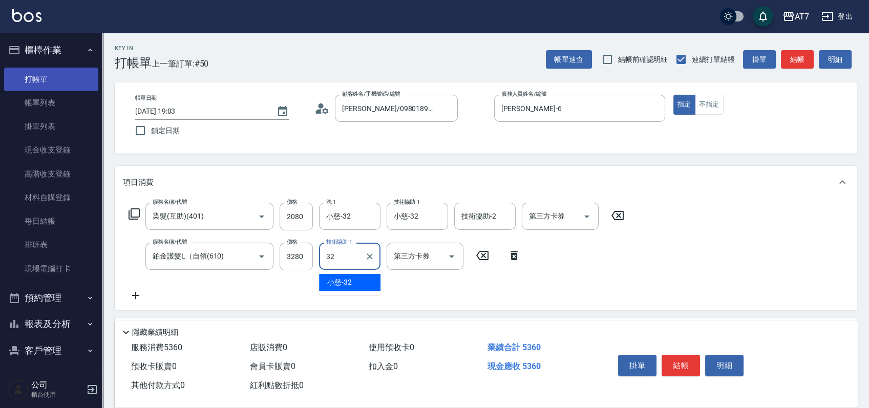
type input "小慈-32"
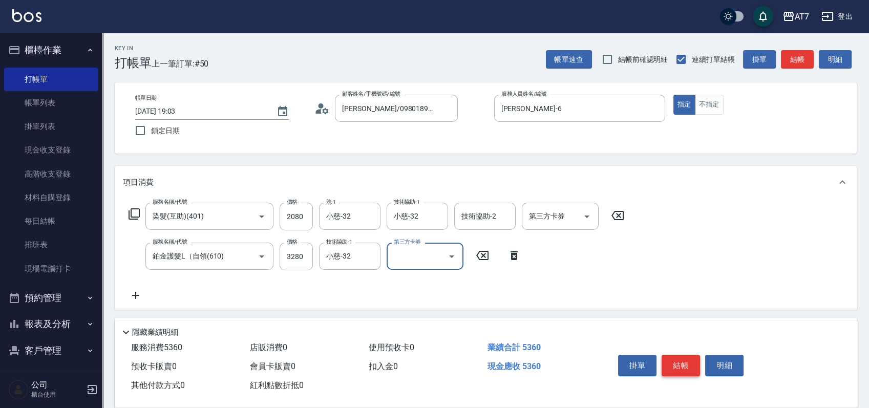
click at [678, 363] on button "結帳" at bounding box center [680, 365] width 38 height 21
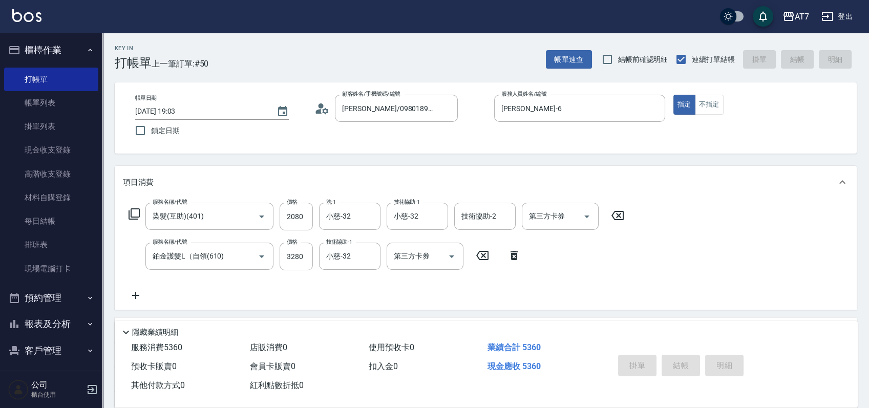
type input "2025/08/16 19:04"
type input "0"
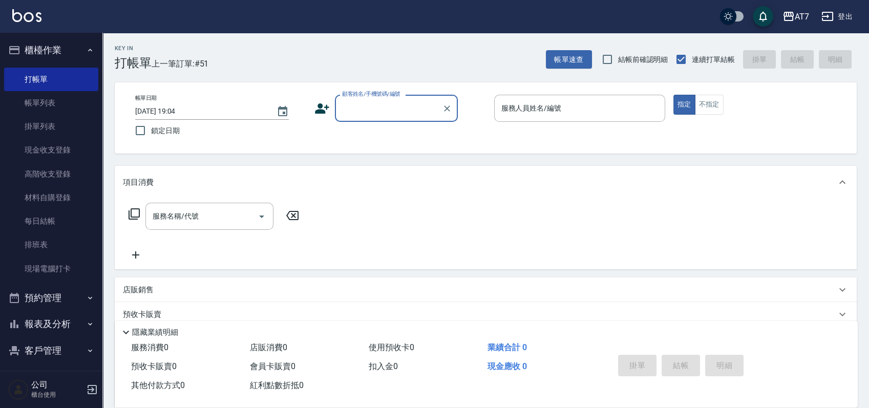
click at [383, 112] on div "顧客姓名/手機號碼/編號 顧客姓名/手機號碼/編號" at bounding box center [396, 108] width 123 height 27
type input "16351"
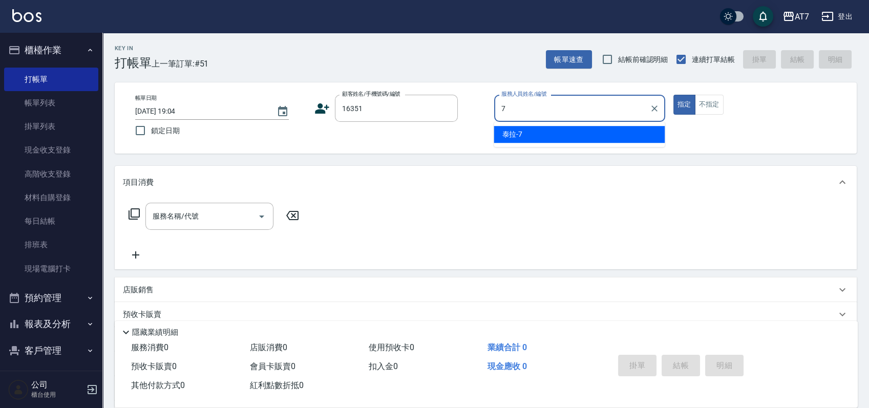
type input "7"
type input "公司/公司16351/16351"
type input "泰拉-7"
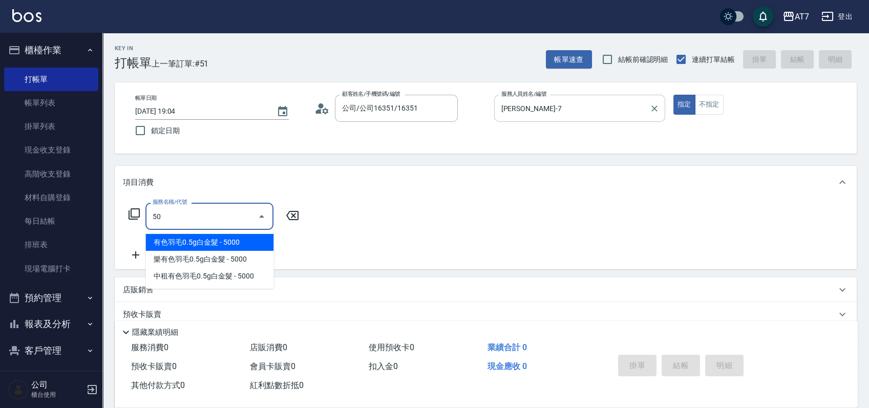
type input "500"
type input "30"
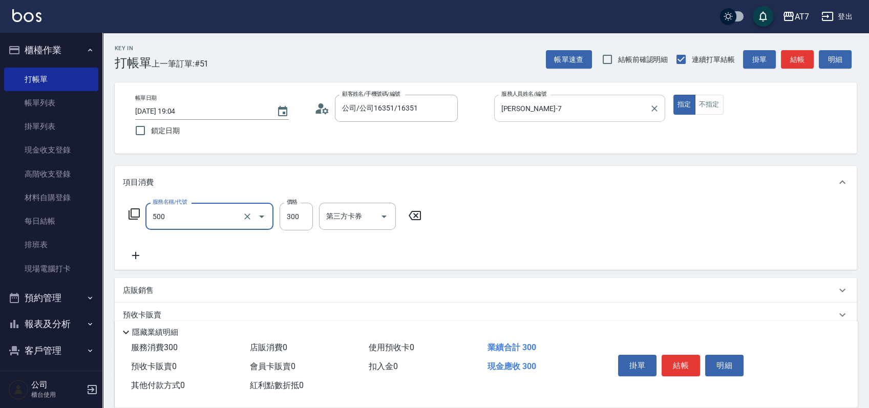
type input "洗髮(500)"
type input "2"
type input "0"
type input "25"
type input "20"
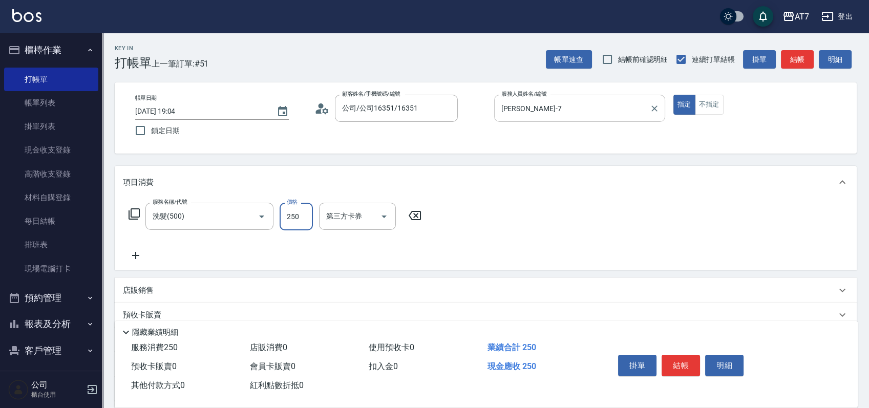
type input "250"
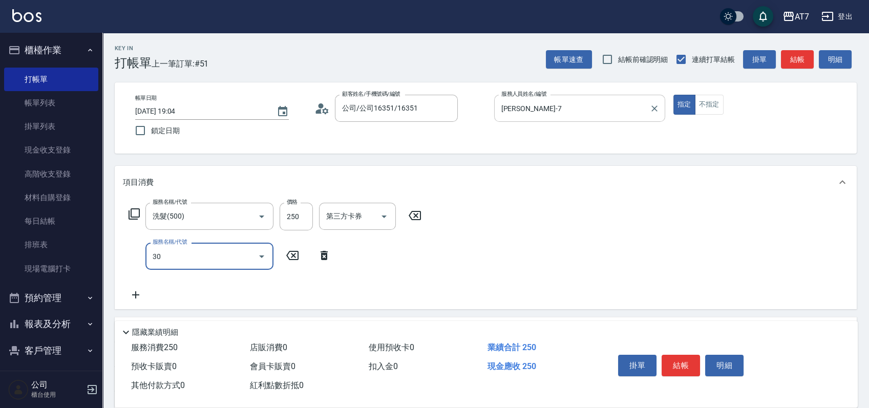
type input "302"
type input "60"
type input "剪髮(302)"
click at [681, 365] on button "結帳" at bounding box center [680, 365] width 38 height 21
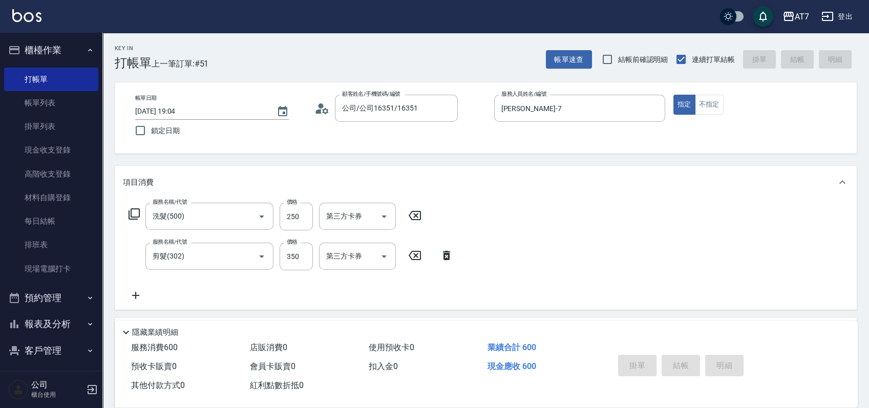
type input "2025/08/16 19:17"
type input "0"
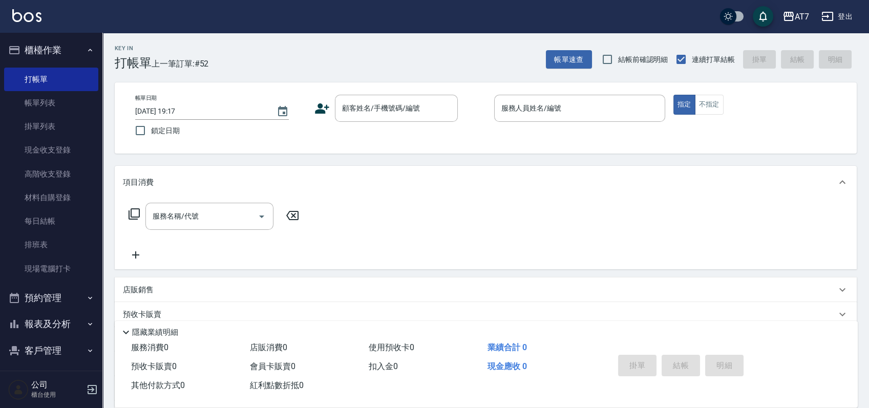
click at [461, 162] on div "Key In 打帳單 上一筆訂單:#52 帳單速查 結帳前確認明細 連續打單結帳 掛單 結帳 明細 帳單日期 2025/08/16 19:17 鎖定日期 顧客…" at bounding box center [485, 277] width 766 height 489
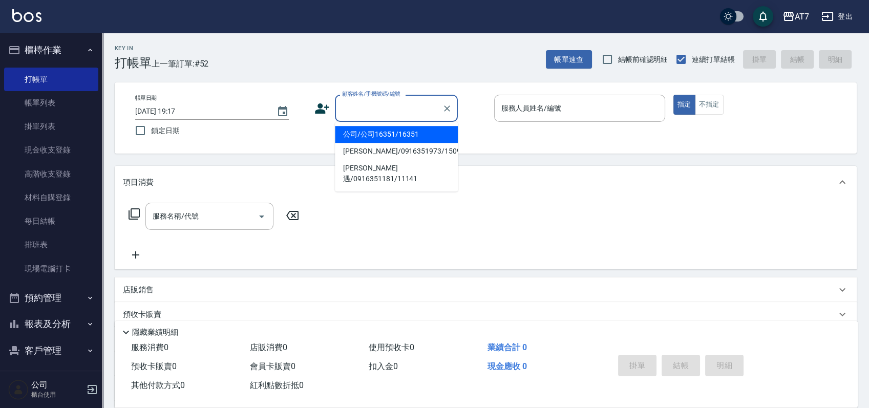
click at [394, 113] on input "顧客姓名/手機號碼/編號" at bounding box center [388, 108] width 98 height 18
type input "0920488332"
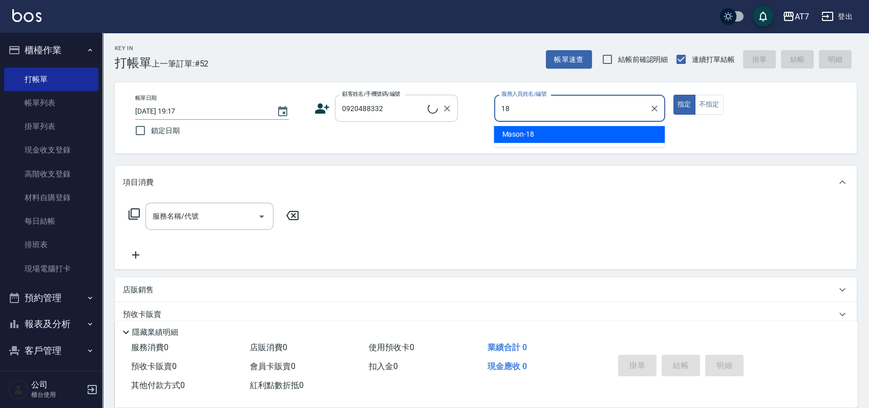
type input "18"
type input "藍千如/0920488332/19137"
type input "Mason-18"
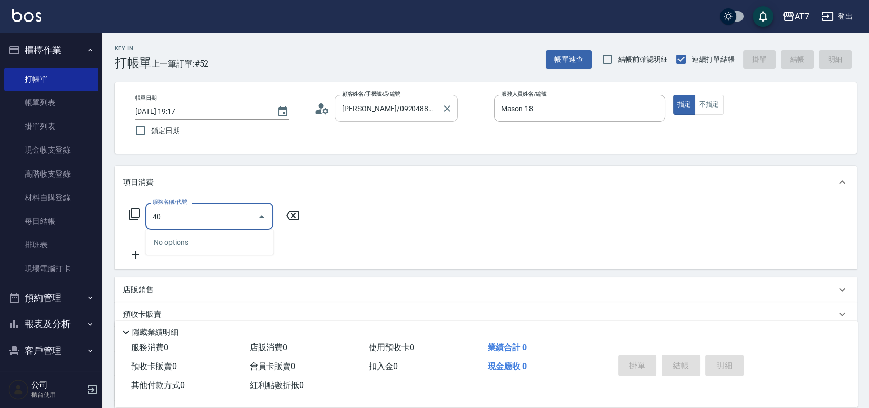
type input "401"
type input "150"
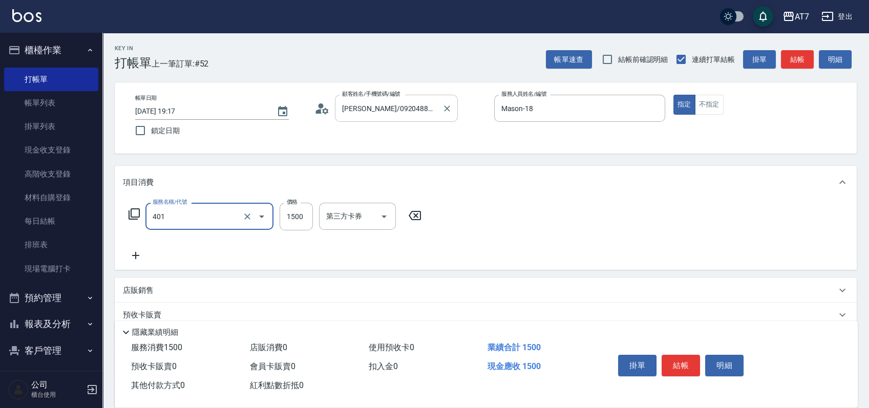
type input "染髮(互助)(401)"
type input "1"
type input "0"
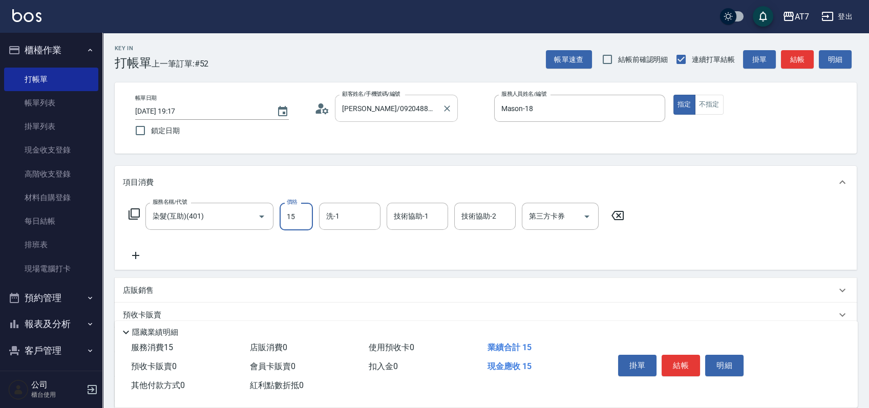
type input "159"
type input "150"
type input "1599"
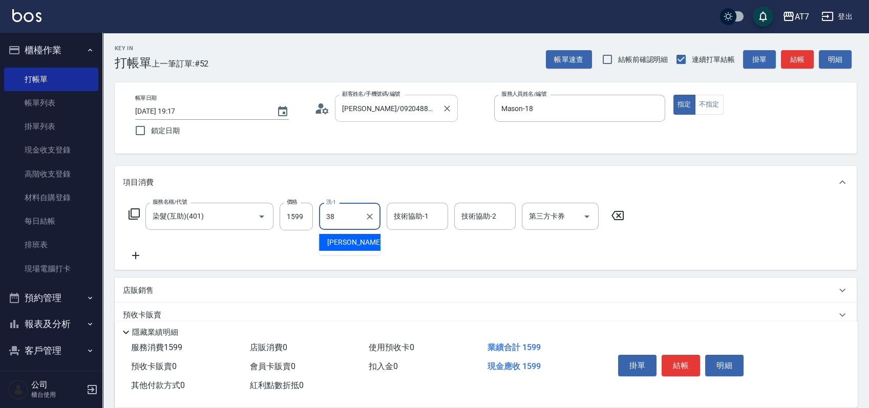
type input "Josh-38"
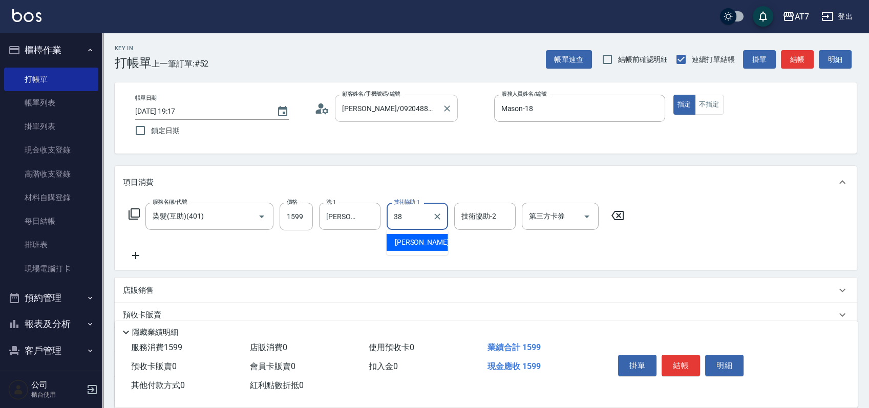
type input "Josh-38"
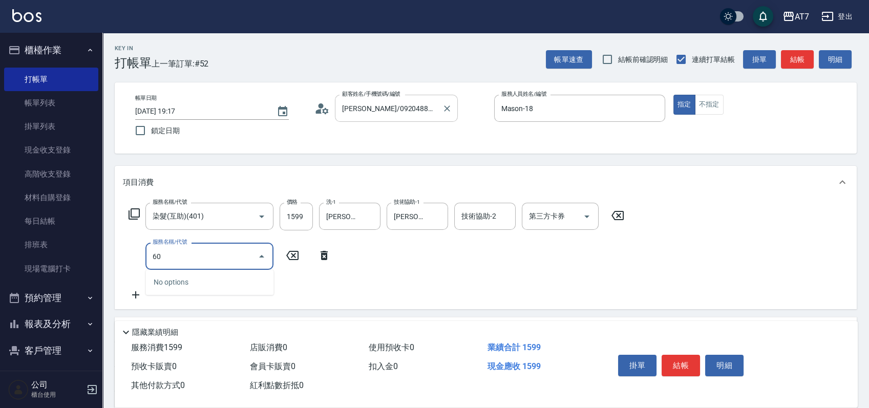
type input "609"
type input "400"
type input "鉑金護髮M（自領(609)"
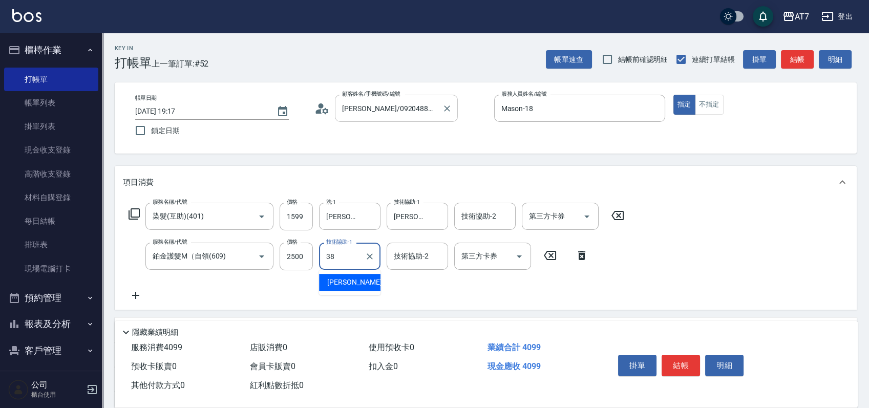
type input "Josh-38"
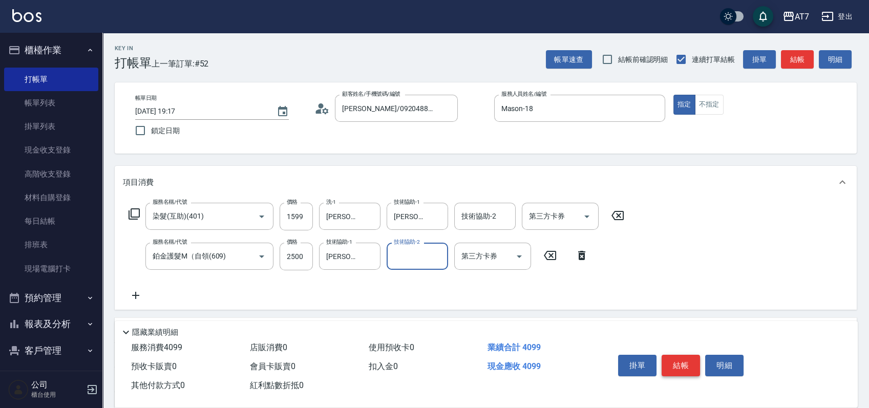
click at [681, 360] on button "結帳" at bounding box center [680, 365] width 38 height 21
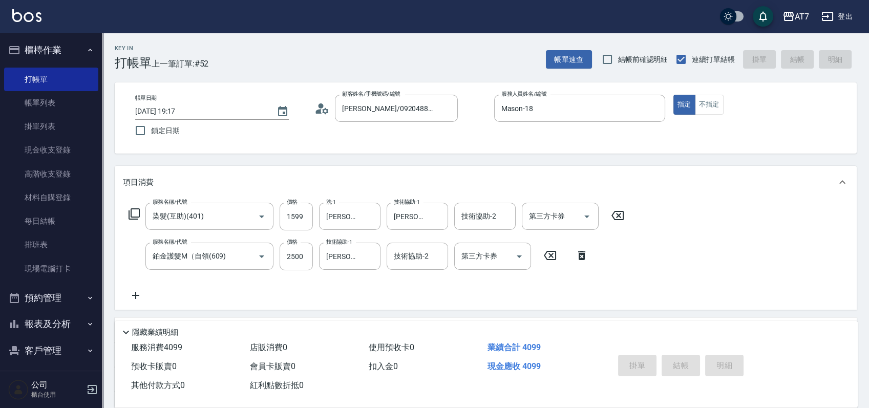
type input "2025/08/16 19:21"
type input "0"
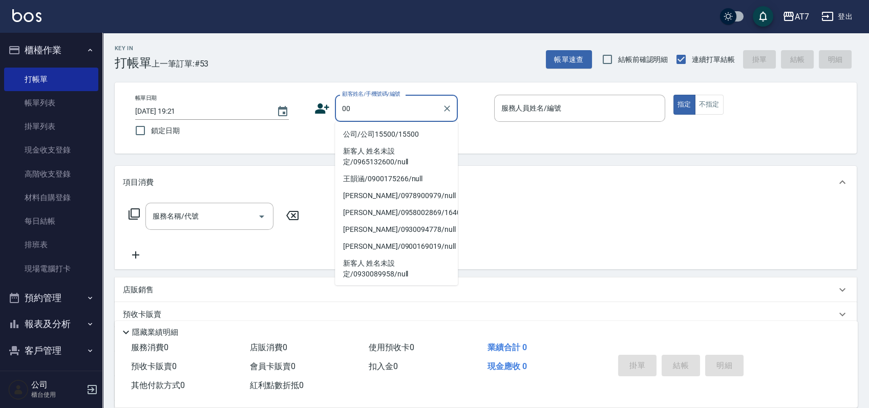
type input "0"
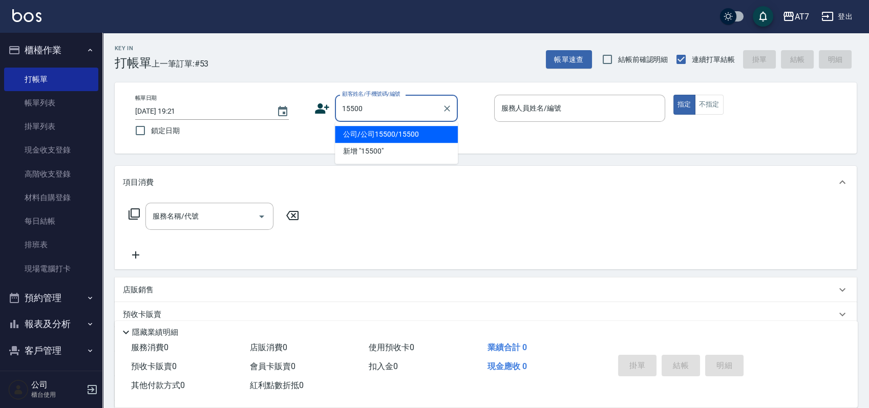
type input "公司/公司15500/15500"
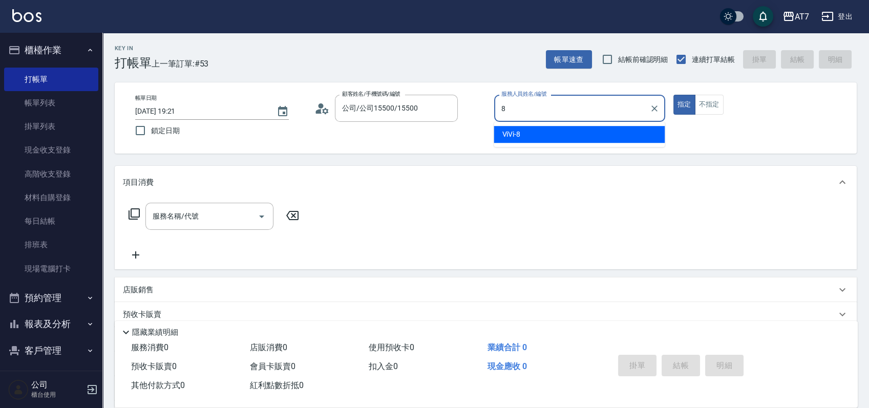
type input "ViVi-8"
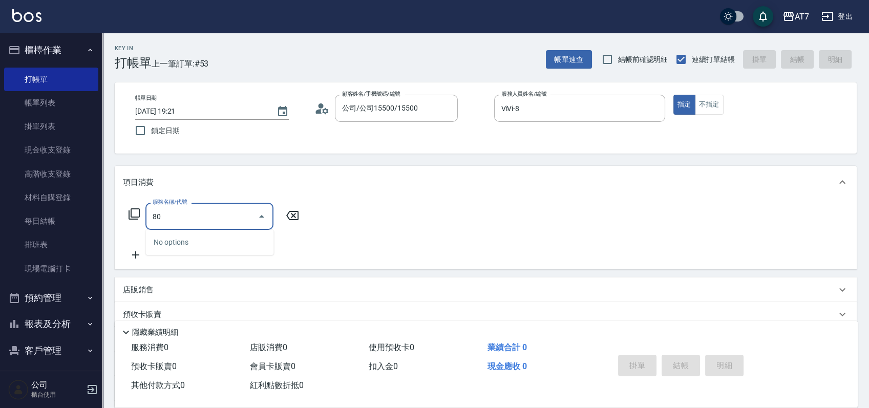
type input "803"
type input "60"
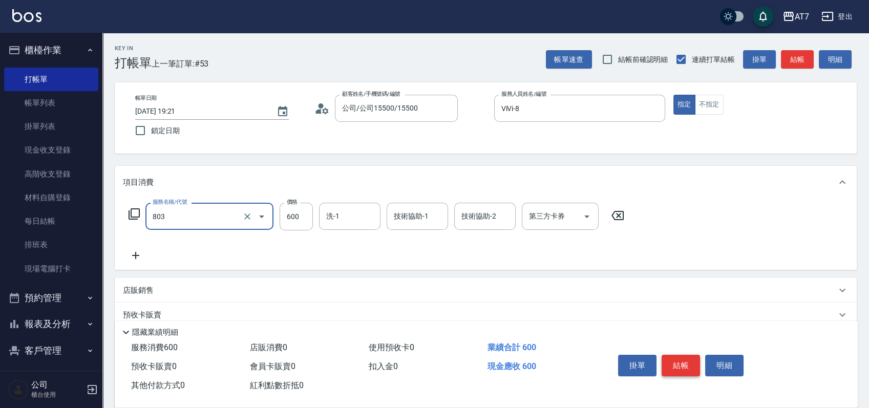
type input "髮原素去角質(互助)(803)"
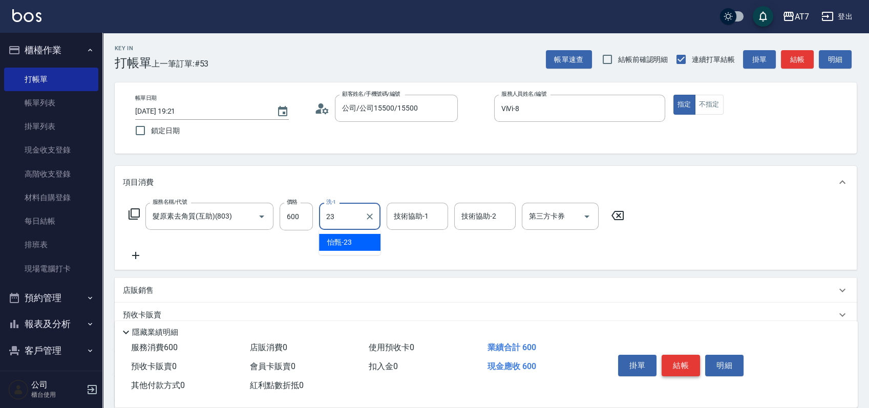
type input "怡甄-23"
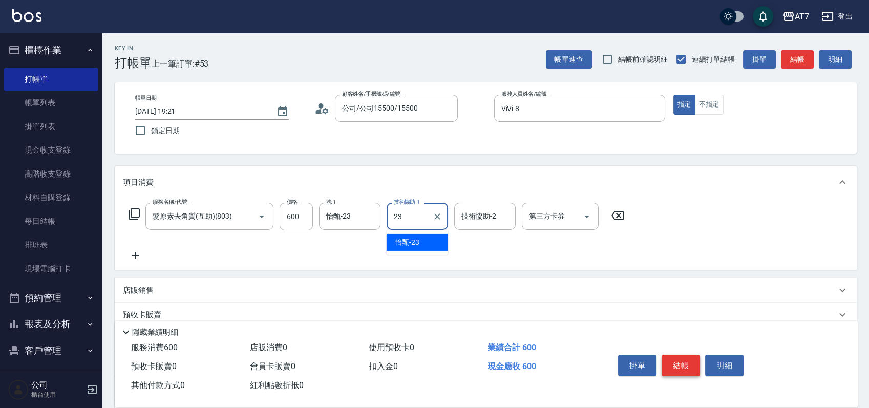
type input "怡甄-23"
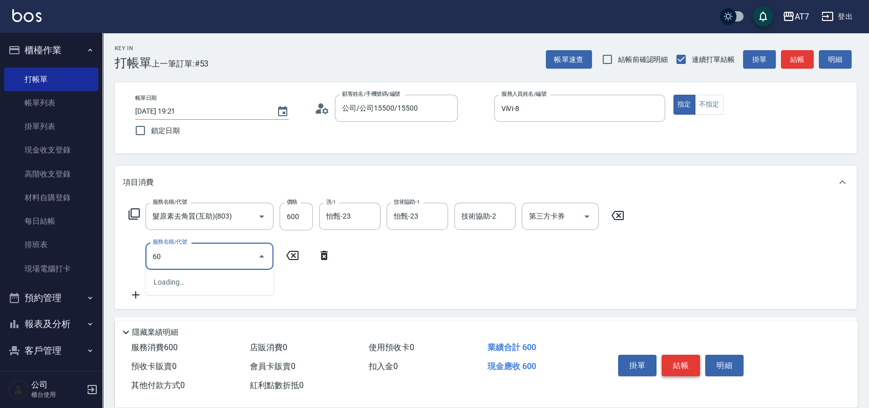
type input "605"
type input "160"
type input "順子護髮(助(605)"
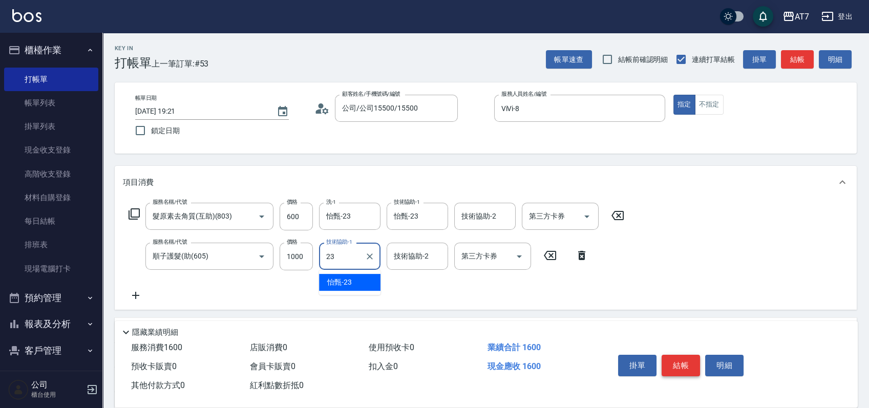
type input "怡甄-23"
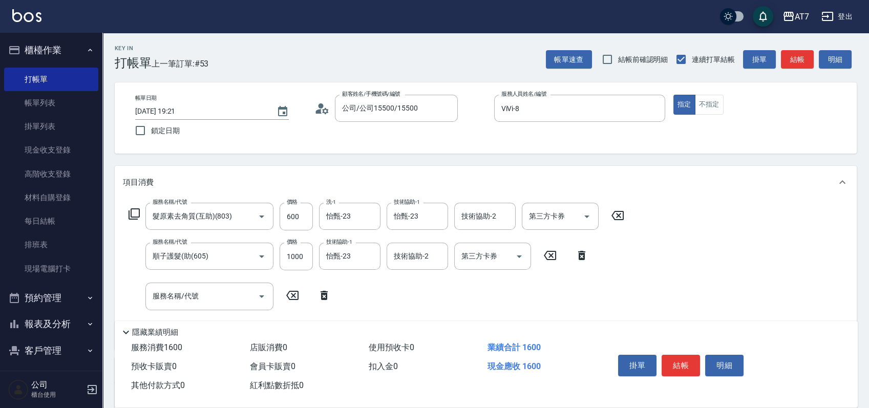
click at [133, 215] on icon at bounding box center [134, 214] width 12 height 12
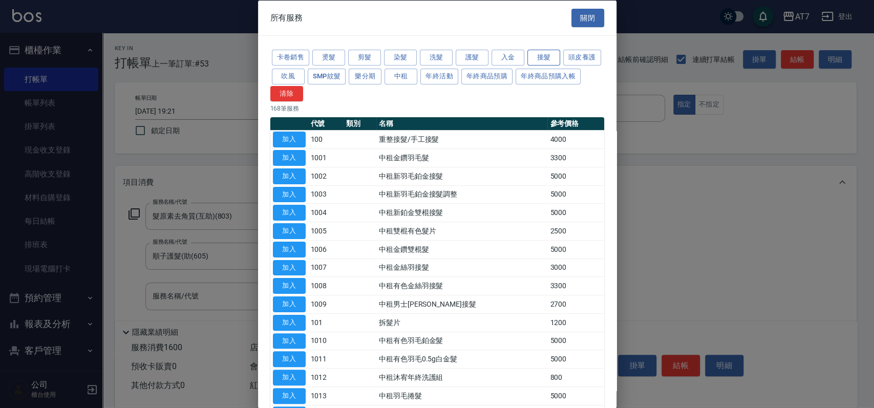
click at [532, 59] on button "接髮" at bounding box center [543, 58] width 33 height 16
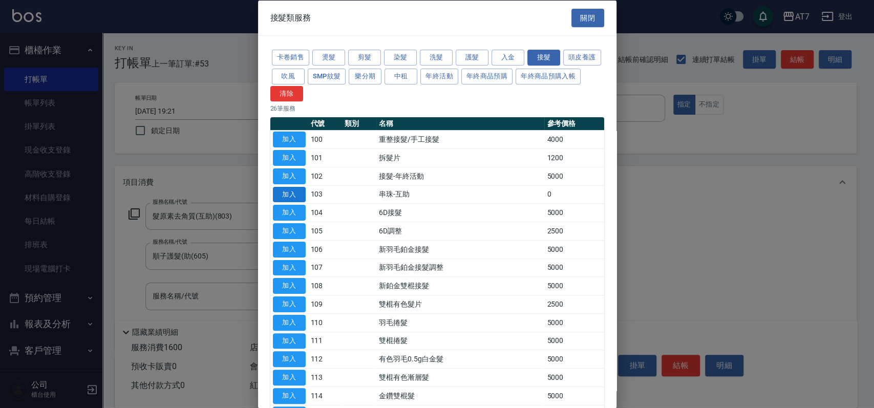
click at [297, 196] on button "加入" at bounding box center [289, 194] width 33 height 16
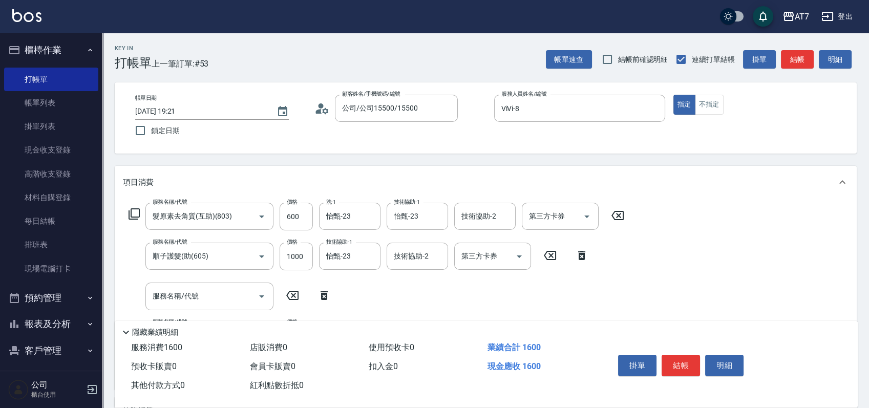
click at [133, 214] on icon at bounding box center [134, 214] width 12 height 12
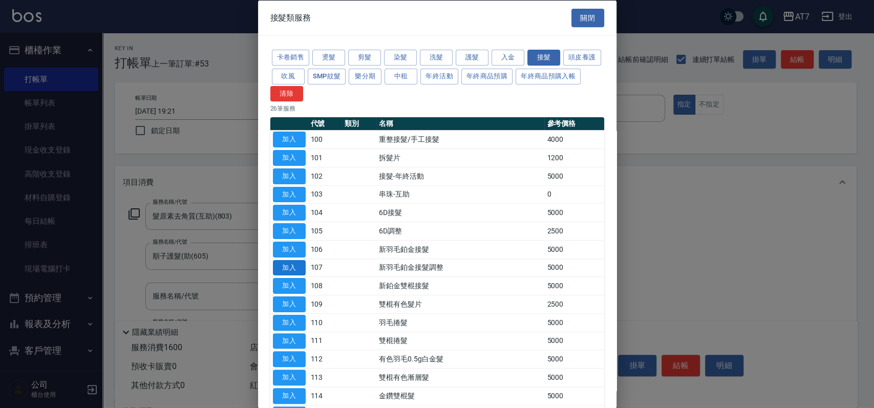
click at [294, 264] on button "加入" at bounding box center [289, 268] width 33 height 16
type input "660"
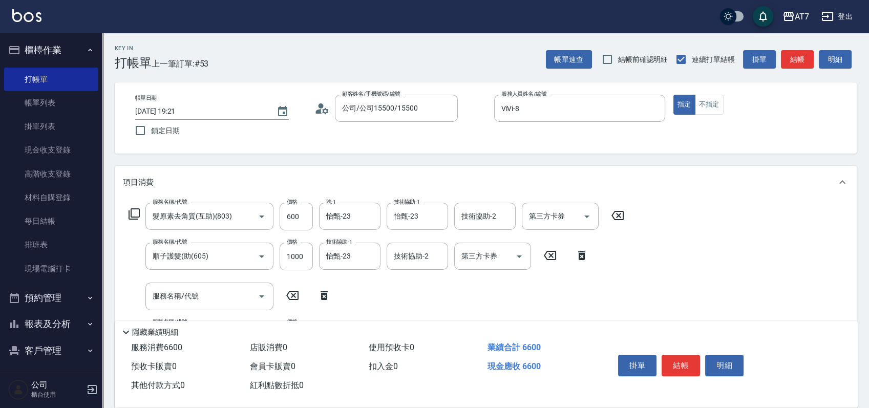
scroll to position [68, 0]
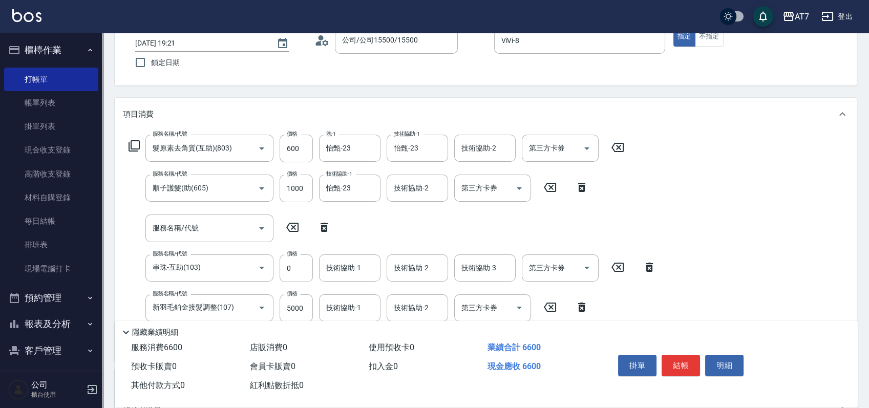
click at [324, 227] on icon at bounding box center [323, 227] width 7 height 9
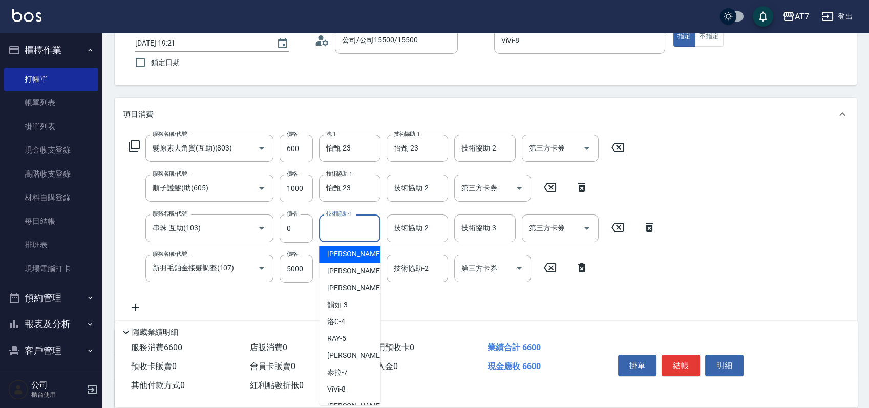
click at [340, 234] on input "技術協助-1" at bounding box center [350, 228] width 52 height 18
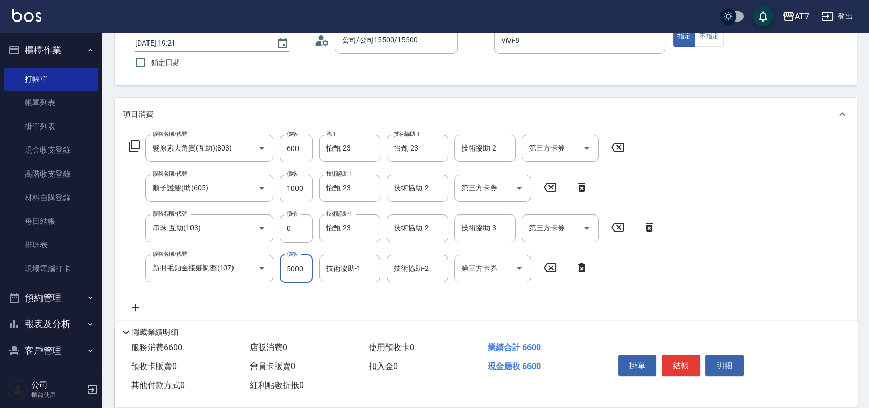
click at [296, 271] on input "5000" at bounding box center [295, 269] width 33 height 28
click at [131, 142] on icon at bounding box center [133, 145] width 11 height 11
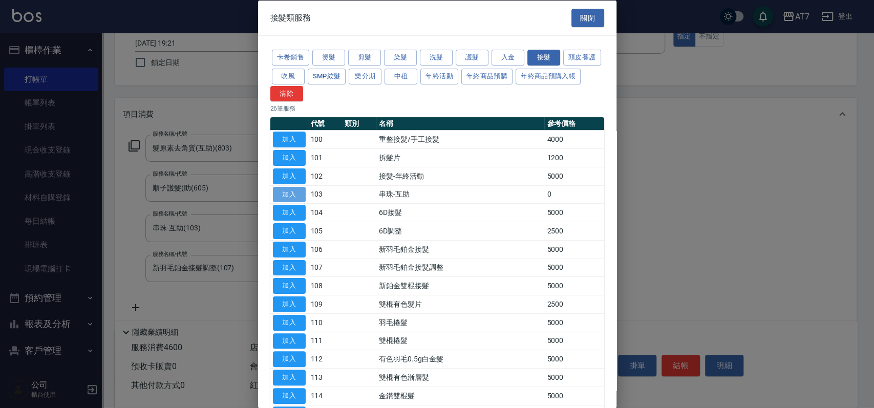
click at [290, 192] on button "加入" at bounding box center [289, 194] width 33 height 16
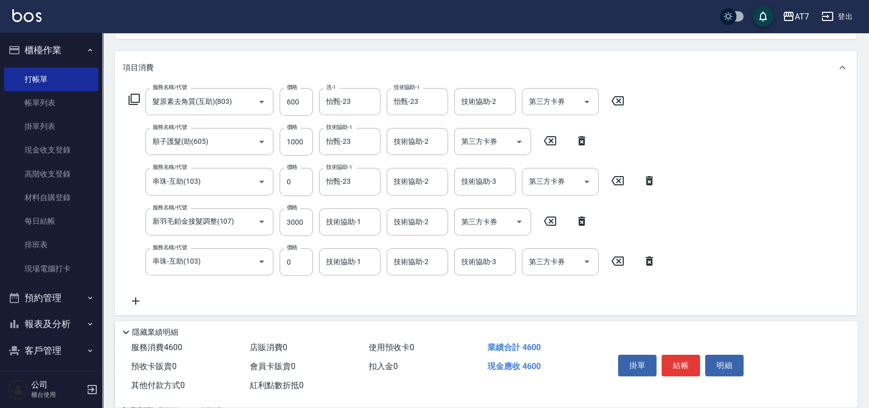
scroll to position [136, 0]
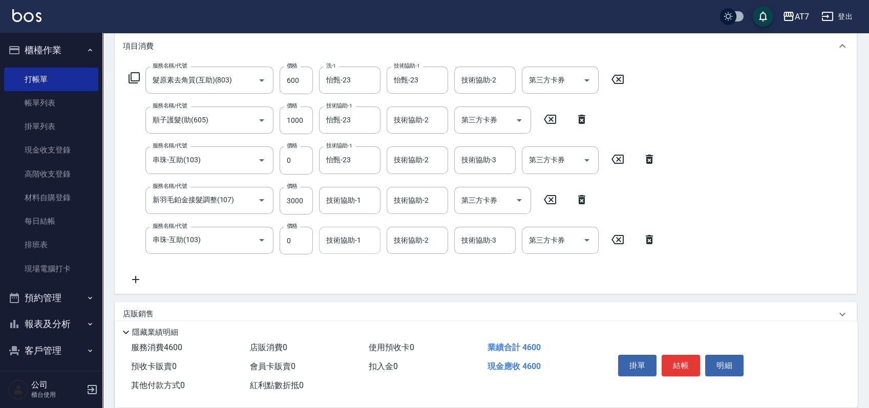
click at [343, 239] on input "技術協助-1" at bounding box center [350, 240] width 52 height 18
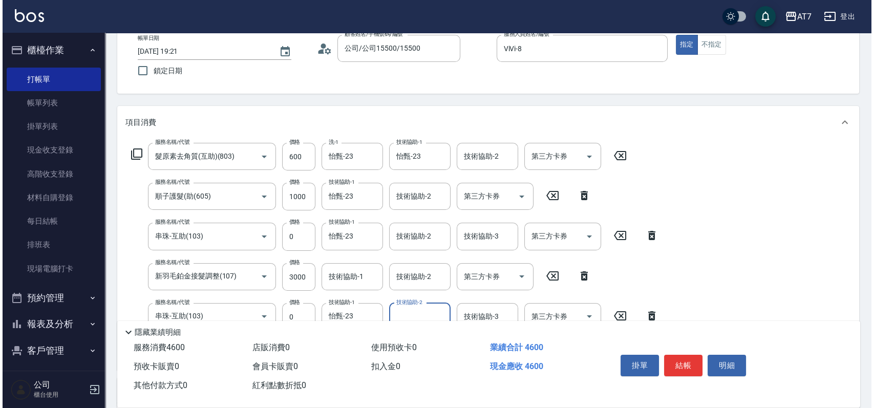
scroll to position [0, 0]
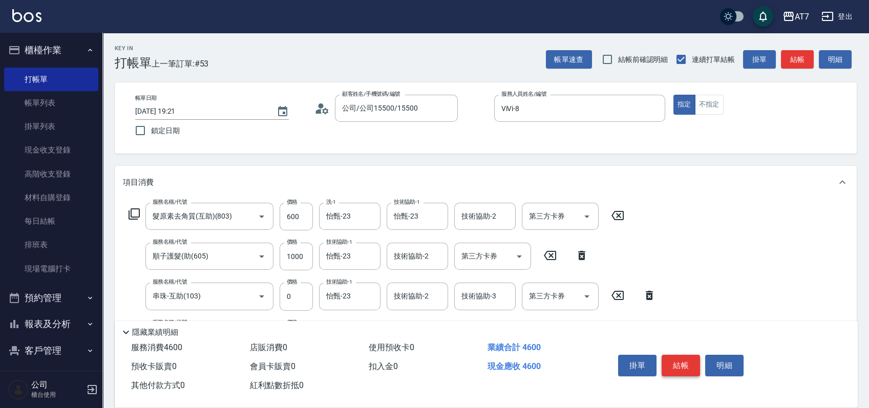
click at [684, 359] on button "結帳" at bounding box center [680, 365] width 38 height 21
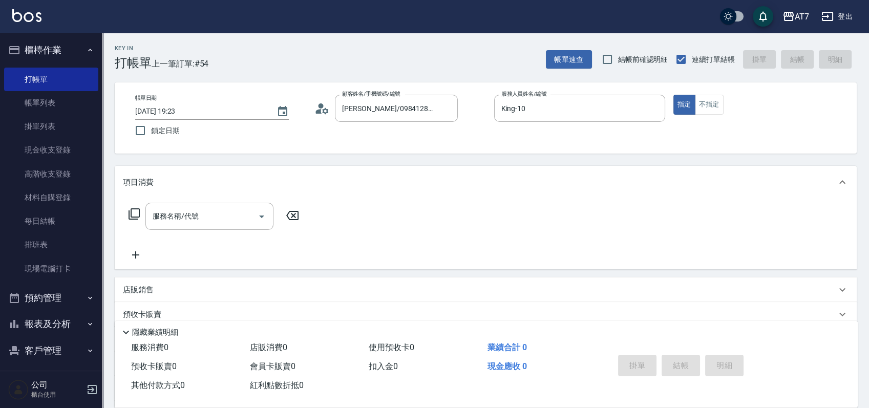
click at [135, 214] on icon at bounding box center [134, 214] width 12 height 12
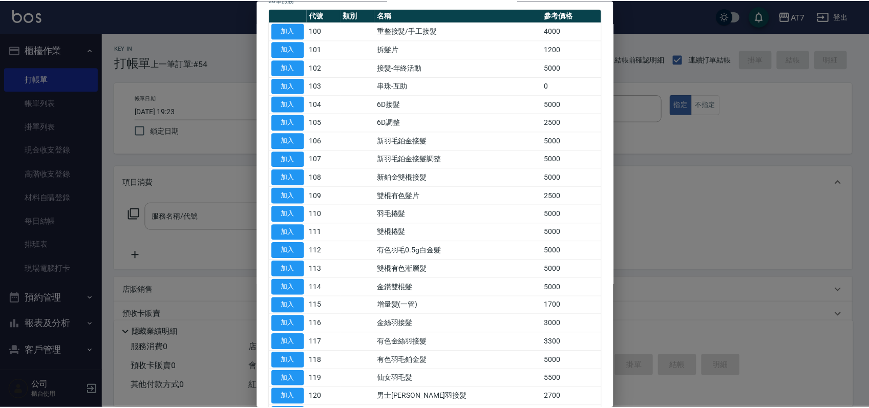
scroll to position [255, 0]
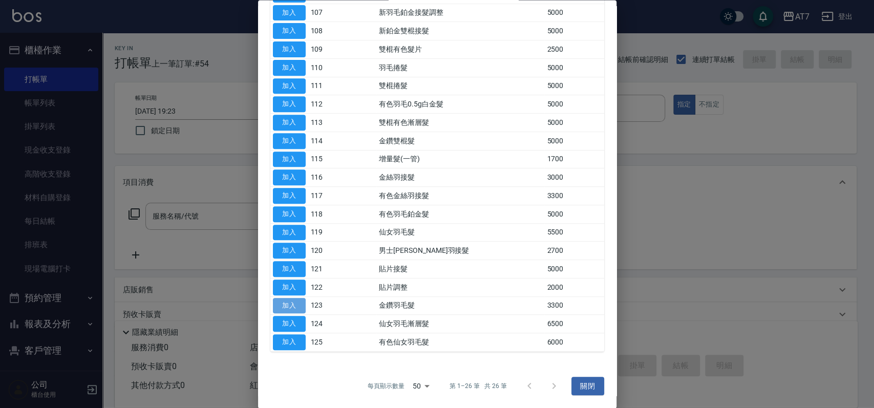
click at [293, 308] on button "加入" at bounding box center [289, 306] width 33 height 16
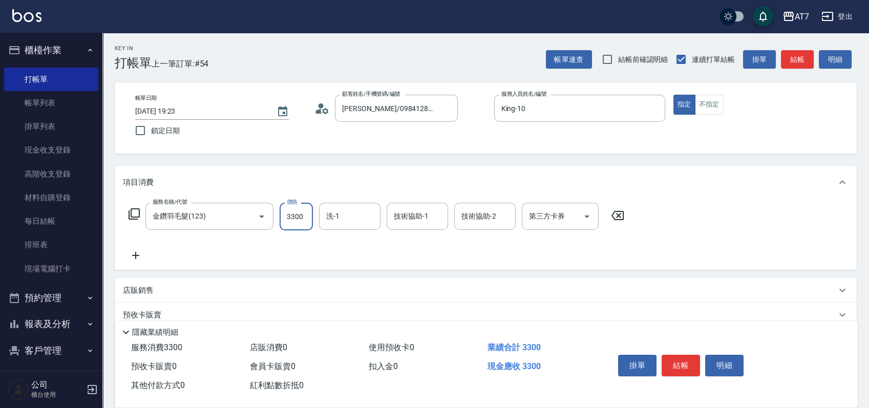
click at [302, 220] on input "3300" at bounding box center [295, 217] width 33 height 28
click at [135, 255] on icon at bounding box center [135, 255] width 7 height 7
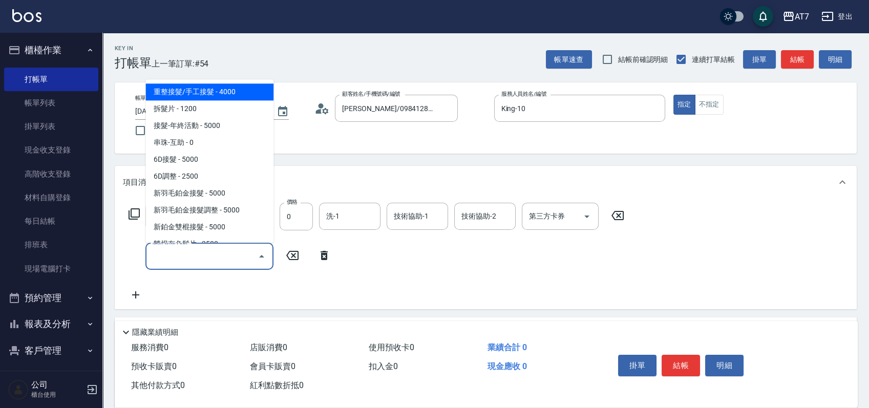
click at [173, 253] on input "服務名稱/代號" at bounding box center [201, 256] width 103 height 18
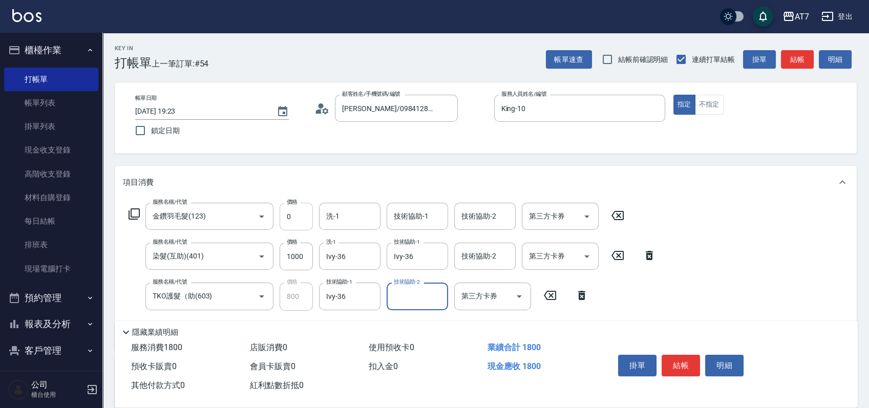
click at [283, 219] on input "0" at bounding box center [295, 217] width 33 height 28
click at [292, 215] on input "0" at bounding box center [295, 217] width 33 height 28
click at [297, 215] on input "0" at bounding box center [295, 217] width 33 height 28
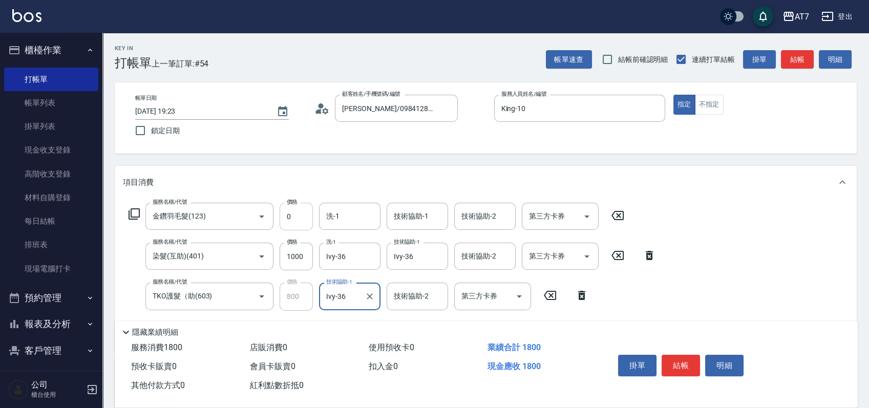
click at [297, 215] on input "0" at bounding box center [295, 217] width 33 height 28
click at [736, 223] on div "服務名稱/代號 金鑽羽毛髮(123) 服務名稱/代號 價格 0 價格 洗-1 洗-1 技術協助-1 技術協助-1 技術協助-2 技術協助-2 第三方卡券 第三…" at bounding box center [486, 274] width 742 height 151
click at [285, 216] on input "0" at bounding box center [295, 217] width 33 height 28
click at [354, 300] on input "Ivy-36" at bounding box center [342, 296] width 37 height 18
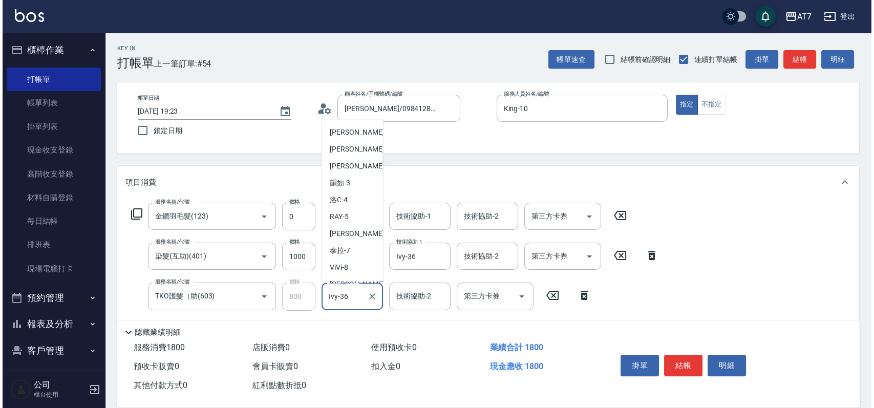
scroll to position [212, 0]
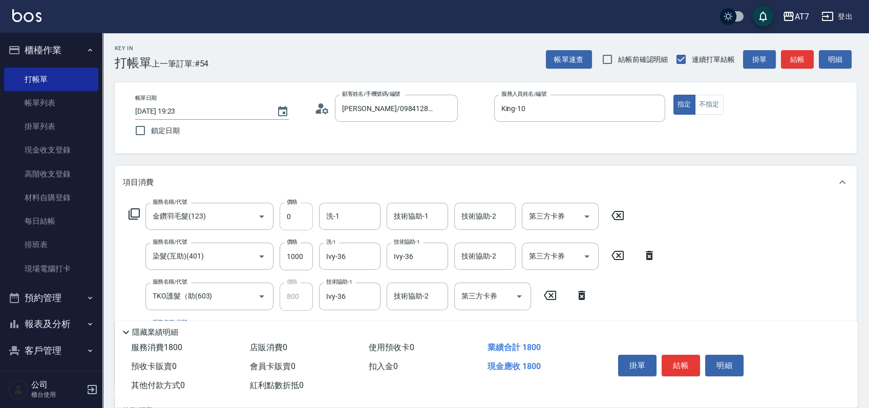
click at [300, 219] on input "0" at bounding box center [295, 217] width 33 height 28
click at [298, 218] on input "0" at bounding box center [295, 217] width 33 height 28
click at [214, 209] on input "金鑽羽毛髮(123)" at bounding box center [195, 216] width 90 height 18
click at [615, 210] on icon at bounding box center [618, 215] width 26 height 12
click at [132, 210] on icon at bounding box center [134, 214] width 12 height 12
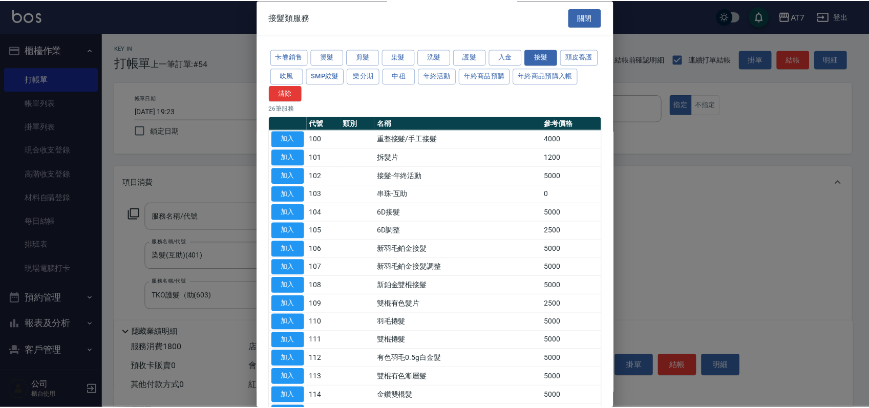
scroll to position [255, 0]
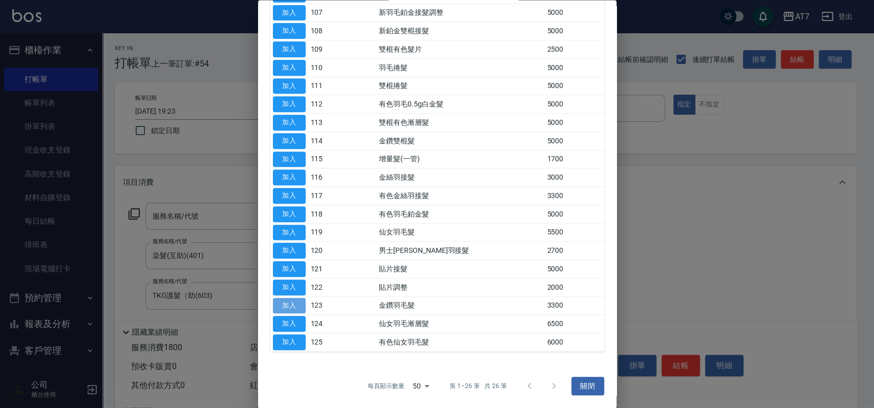
click at [296, 299] on button "加入" at bounding box center [289, 306] width 33 height 16
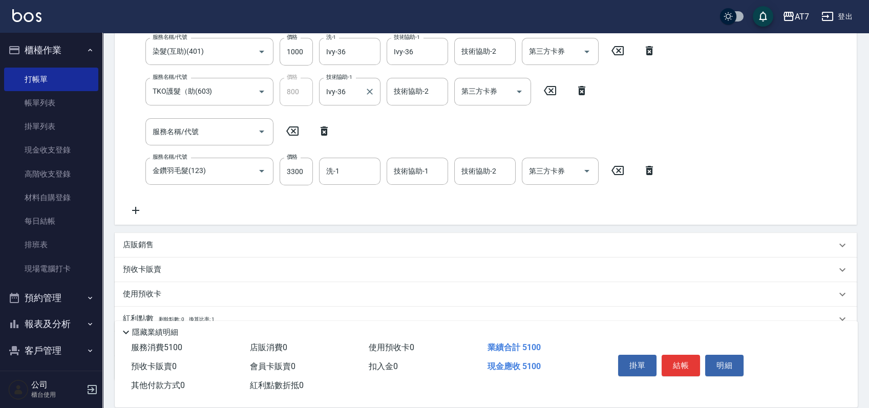
scroll to position [205, 0]
click at [325, 129] on icon at bounding box center [323, 130] width 7 height 9
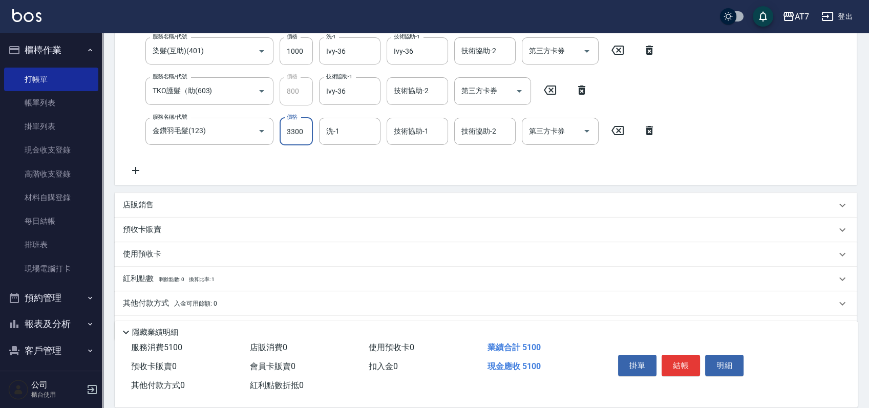
click at [295, 132] on input "3300" at bounding box center [295, 132] width 33 height 28
click at [301, 129] on input "3300" at bounding box center [295, 132] width 33 height 28
click at [373, 133] on icon "Clear" at bounding box center [369, 131] width 10 height 10
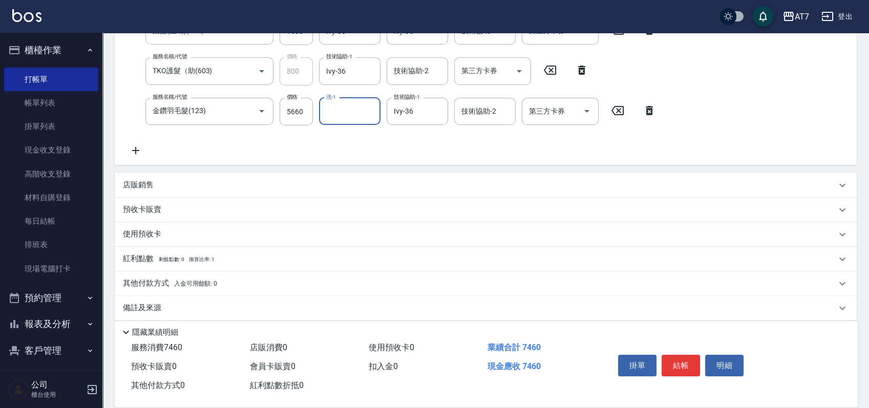
scroll to position [233, 0]
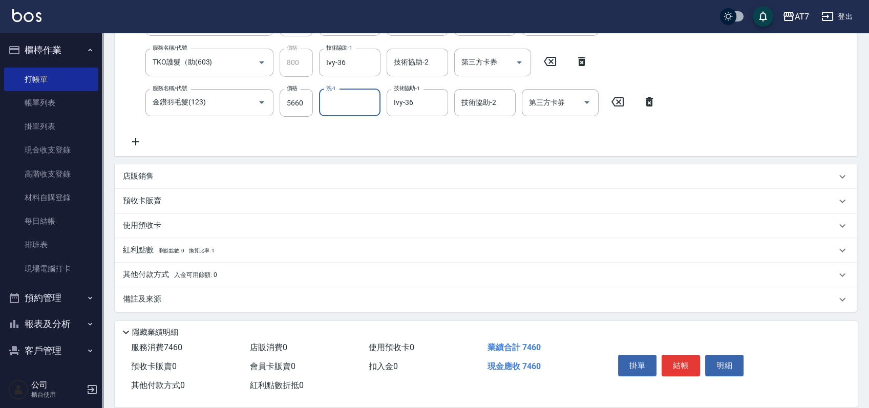
click at [294, 276] on div "其他付款方式 入金可用餘額: 0" at bounding box center [479, 274] width 713 height 11
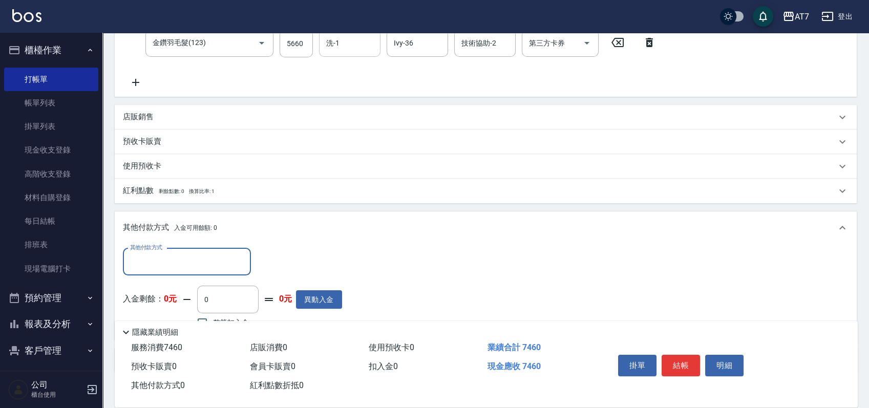
scroll to position [354, 0]
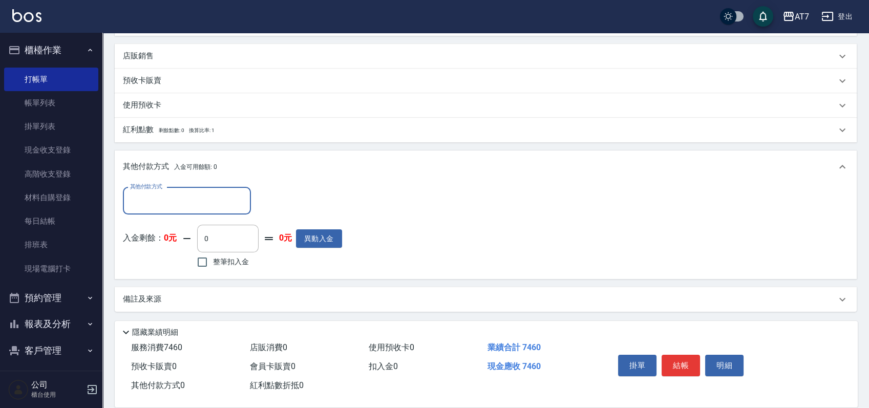
click at [210, 205] on input "其他付款方式" at bounding box center [186, 201] width 119 height 18
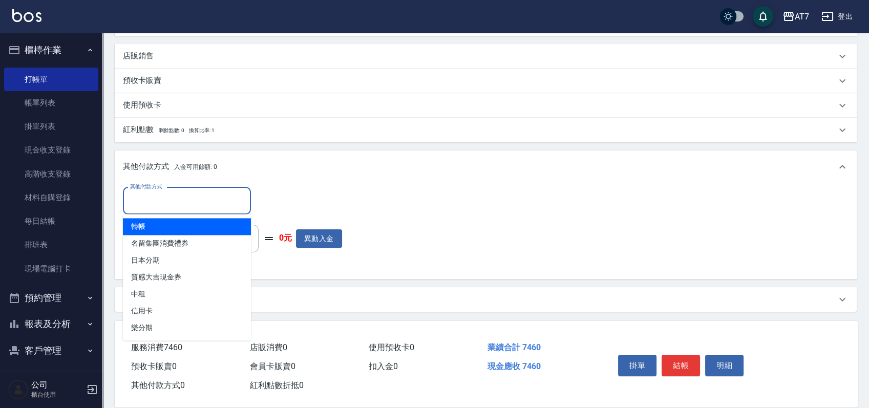
click at [183, 228] on span "轉帳" at bounding box center [187, 226] width 128 height 17
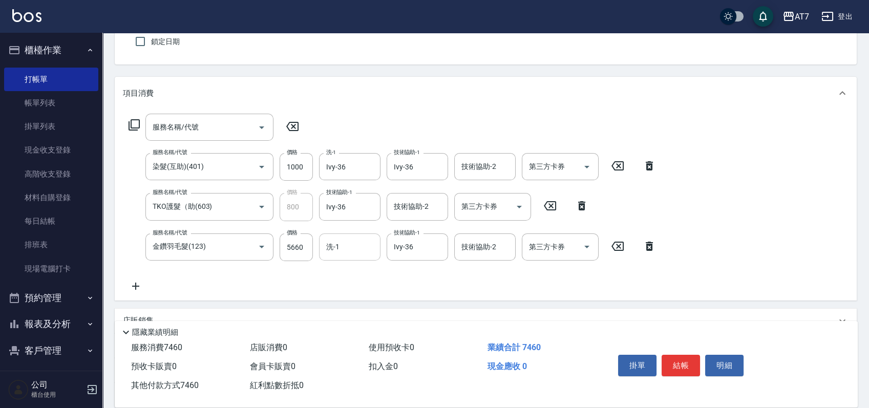
scroll to position [0, 0]
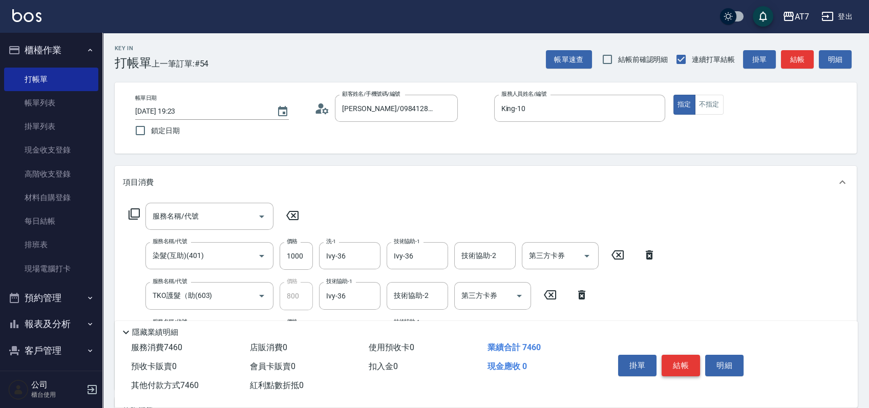
click at [681, 362] on button "結帳" at bounding box center [680, 365] width 38 height 21
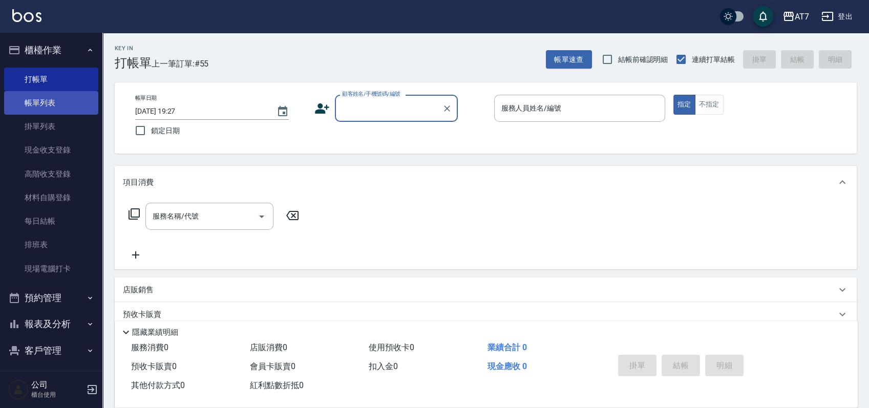
click at [66, 108] on link "帳單列表" at bounding box center [51, 103] width 94 height 24
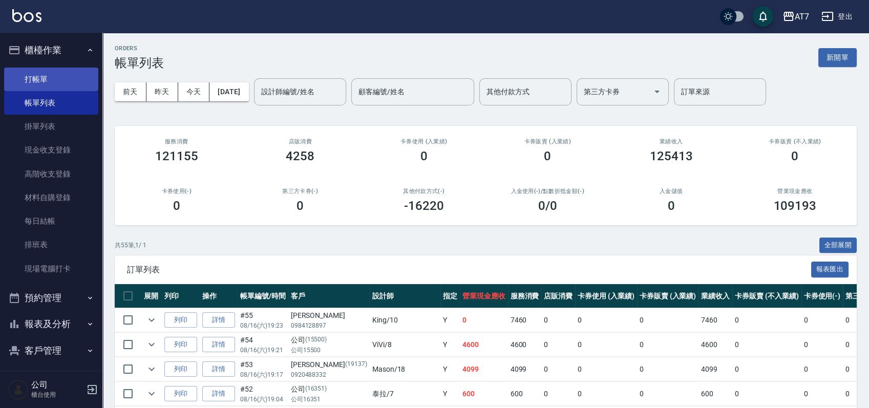
click at [52, 75] on link "打帳單" at bounding box center [51, 80] width 94 height 24
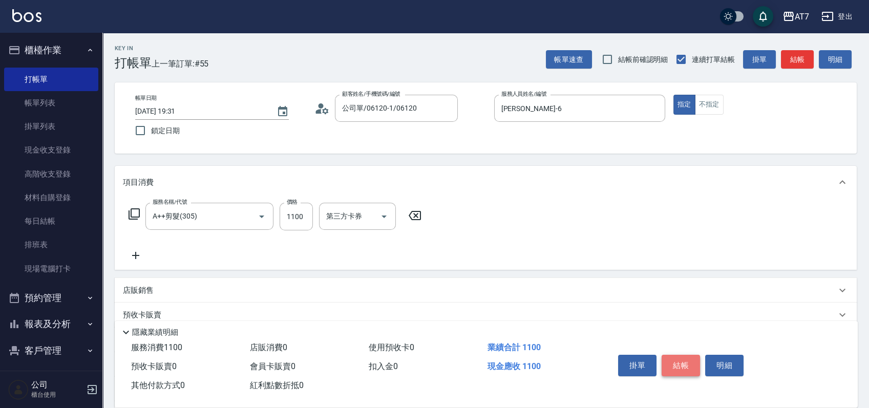
click at [686, 362] on button "結帳" at bounding box center [680, 365] width 38 height 21
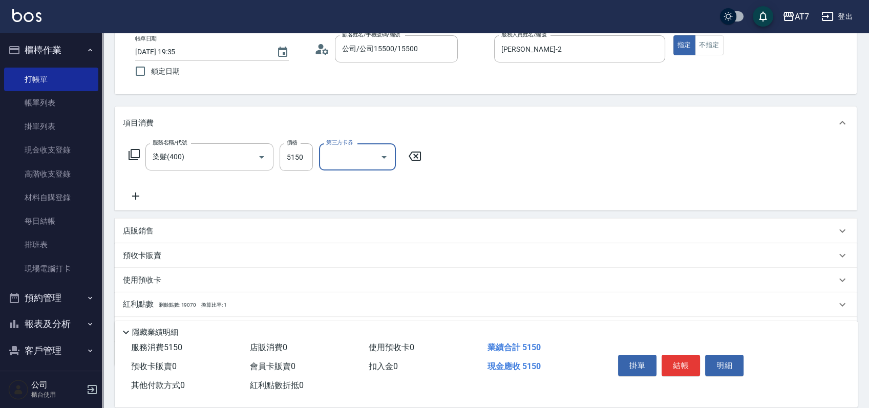
scroll to position [114, 0]
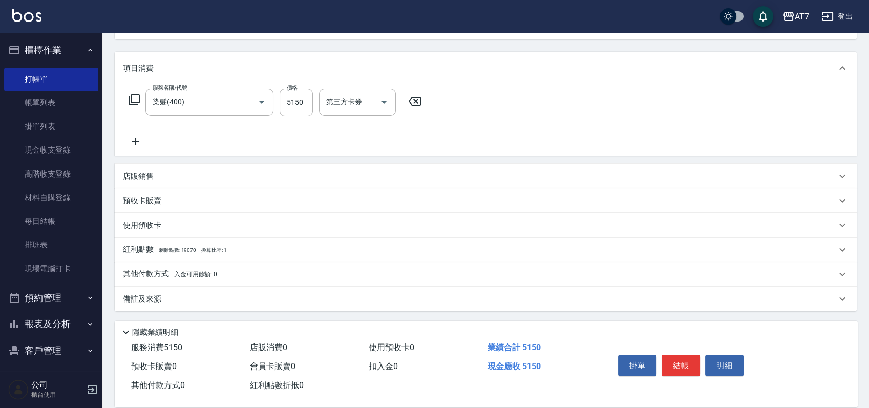
click at [272, 271] on div "其他付款方式 入金可用餘額: 0" at bounding box center [479, 274] width 713 height 11
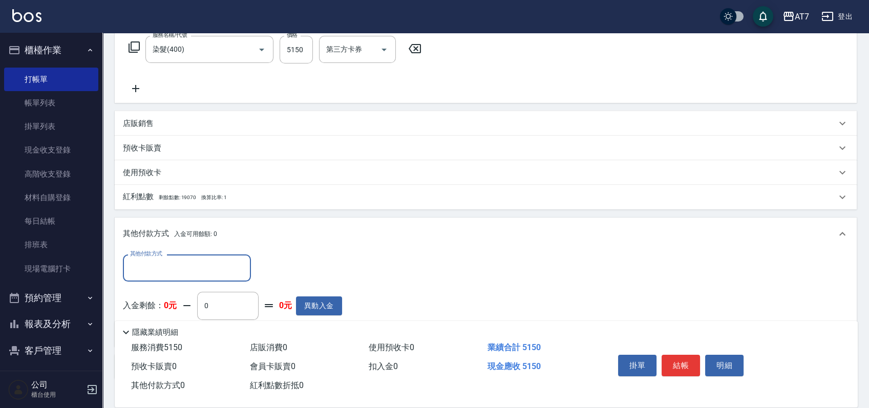
scroll to position [234, 0]
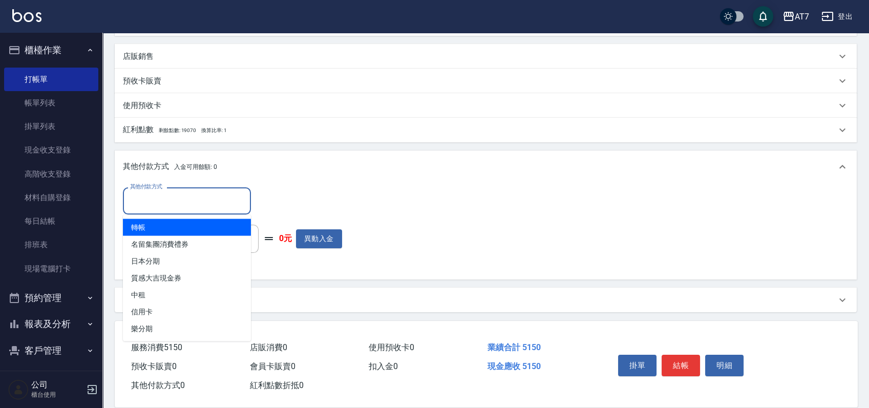
click at [164, 196] on input "其他付款方式" at bounding box center [186, 201] width 119 height 18
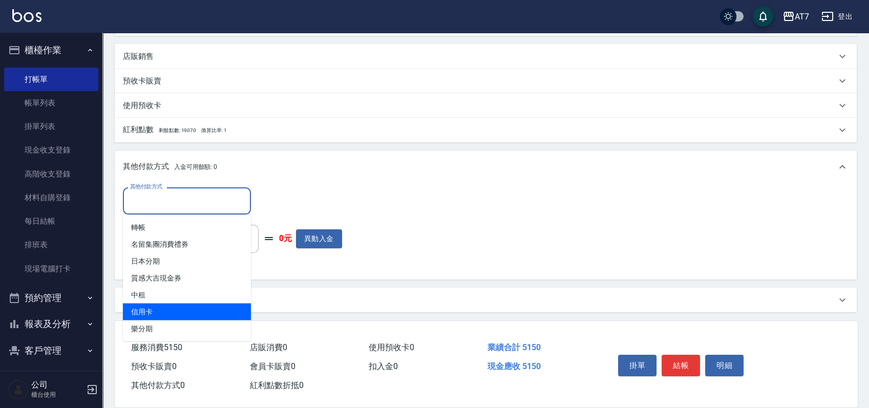
click at [157, 310] on span "信用卡" at bounding box center [187, 311] width 128 height 17
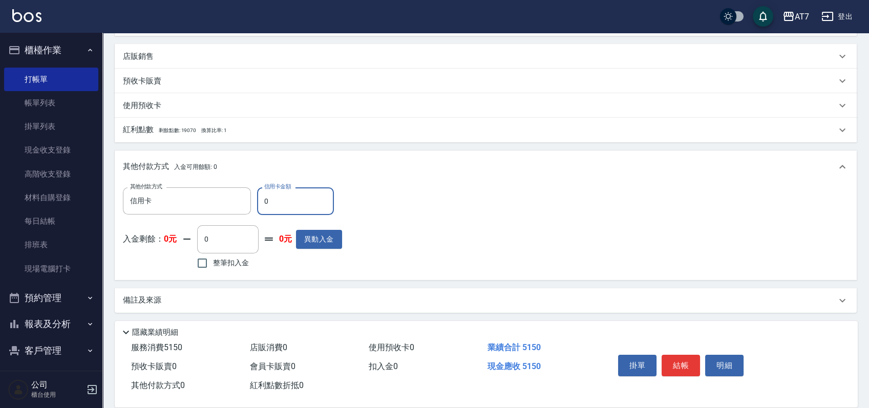
click at [262, 200] on input "0" at bounding box center [295, 201] width 77 height 28
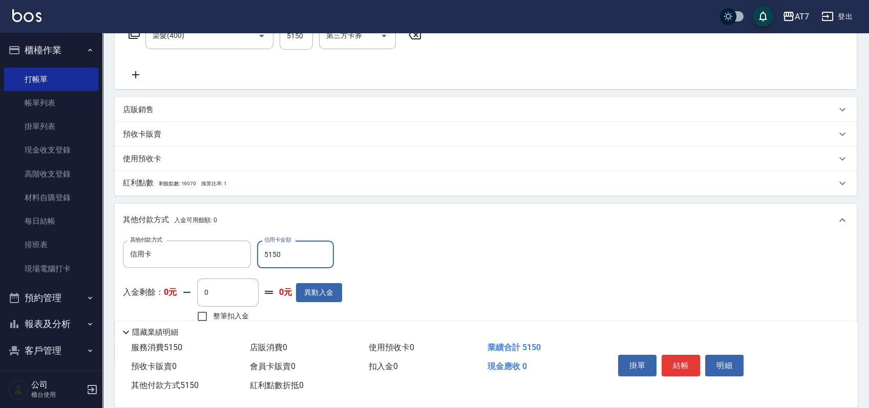
scroll to position [0, 0]
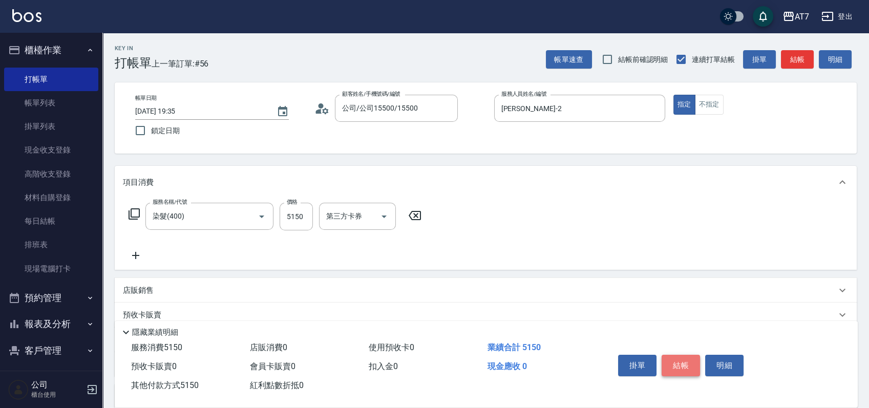
click at [678, 356] on button "結帳" at bounding box center [680, 365] width 38 height 21
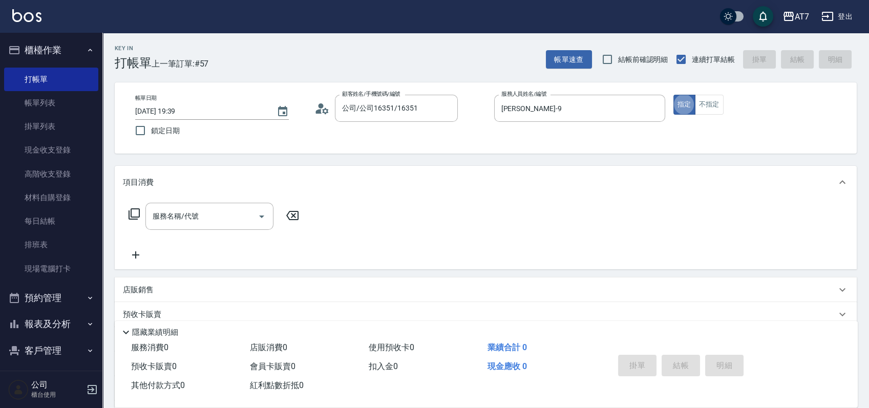
click at [136, 210] on icon at bounding box center [134, 214] width 12 height 12
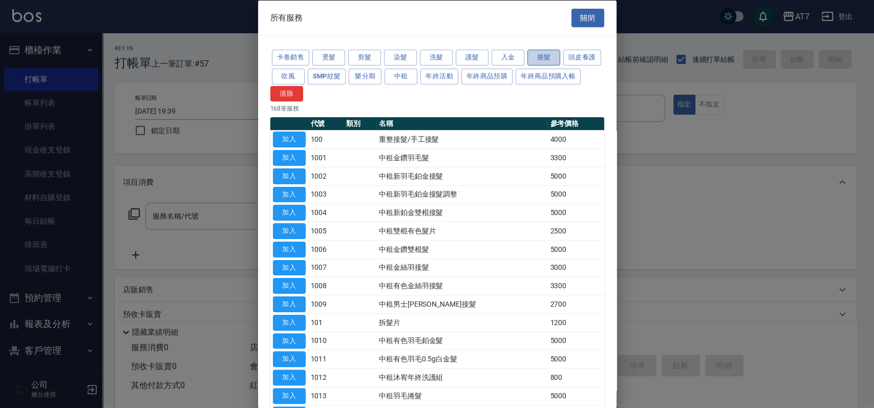
click at [545, 56] on button "接髮" at bounding box center [543, 58] width 33 height 16
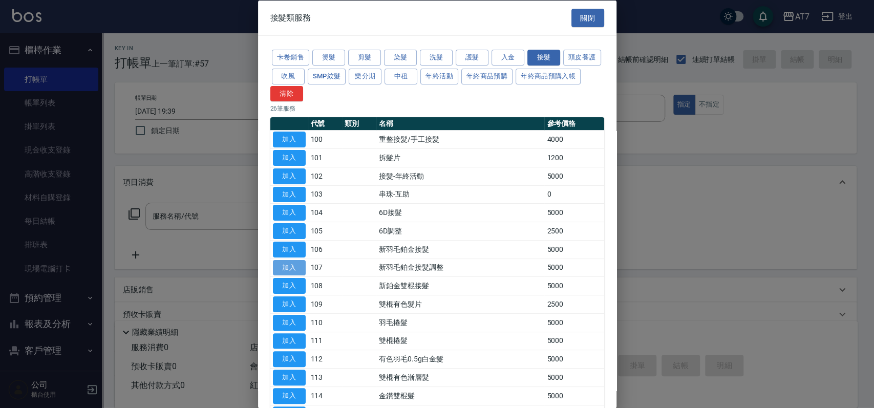
click at [288, 269] on button "加入" at bounding box center [289, 268] width 33 height 16
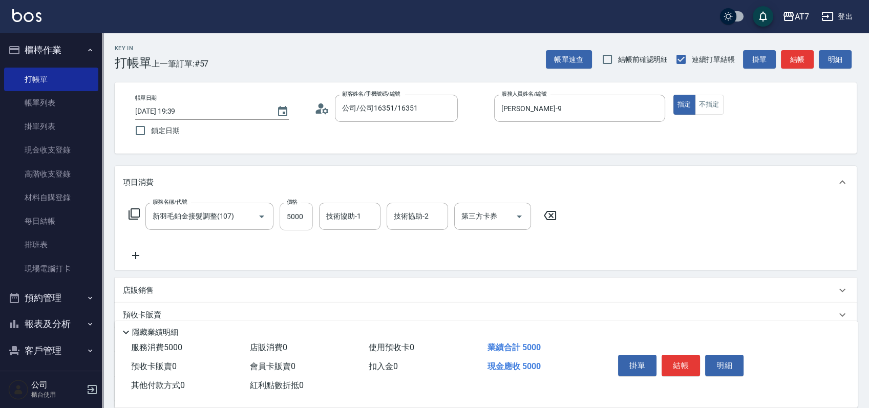
click at [301, 221] on input "5000" at bounding box center [295, 217] width 33 height 28
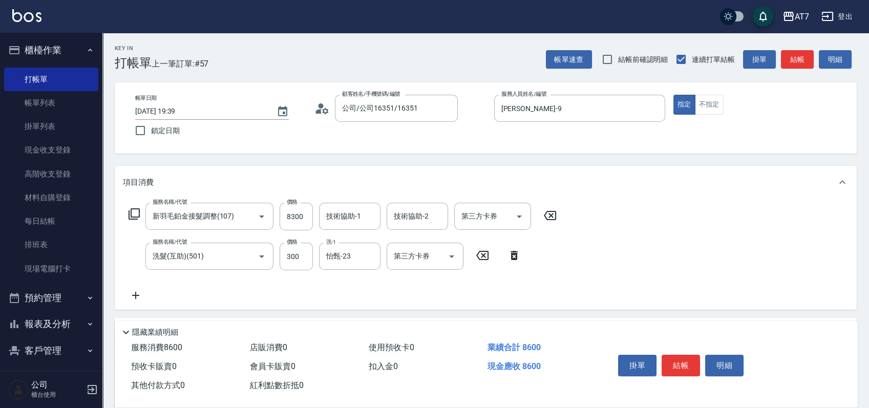
click at [135, 211] on icon at bounding box center [134, 214] width 12 height 12
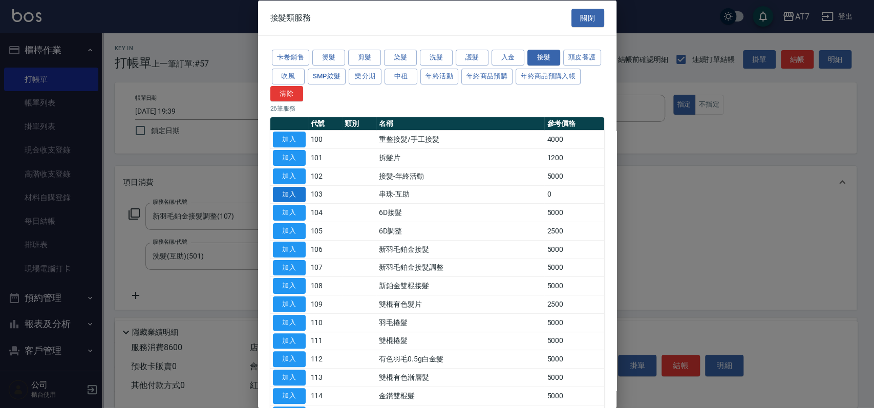
click at [291, 196] on button "加入" at bounding box center [289, 194] width 33 height 16
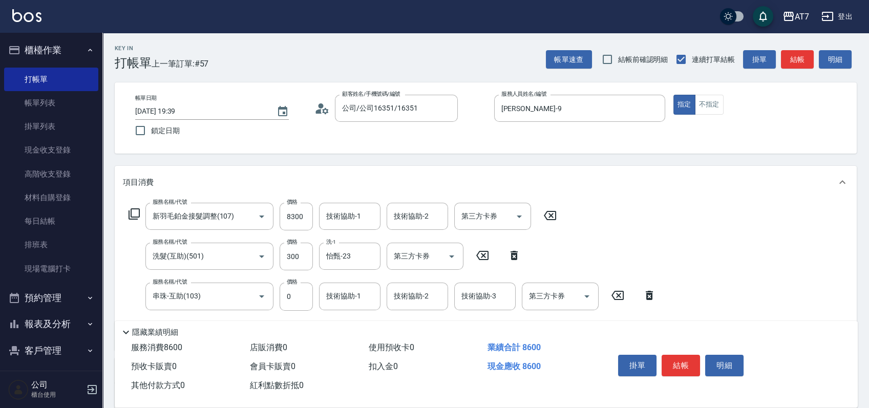
scroll to position [68, 0]
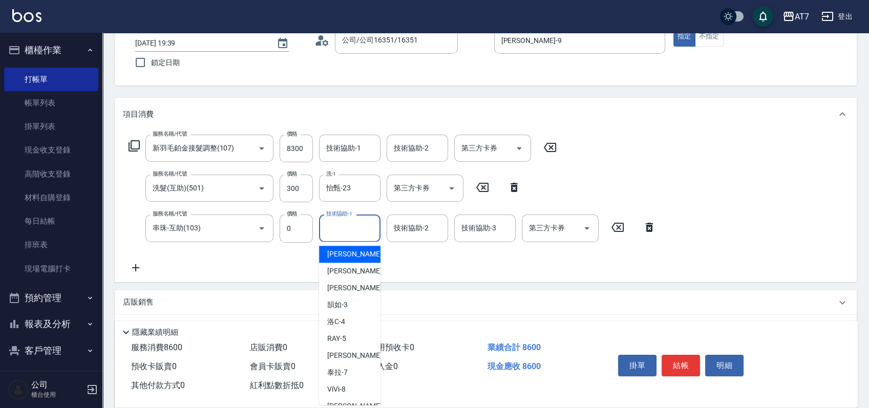
click at [349, 230] on input "技術協助-1" at bounding box center [350, 228] width 52 height 18
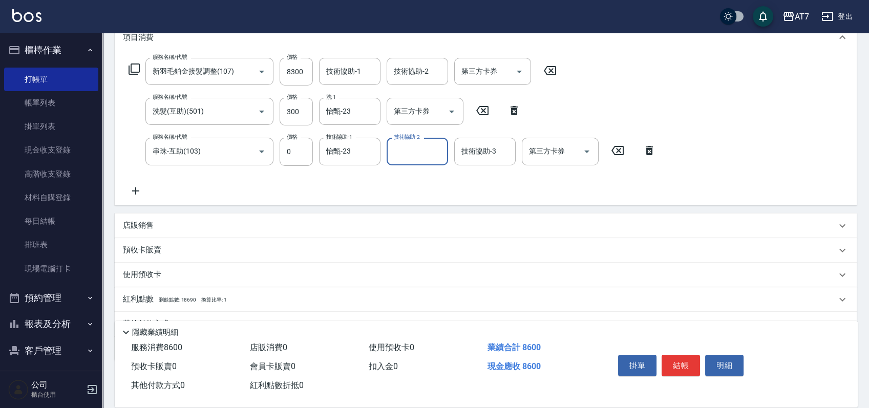
scroll to position [194, 0]
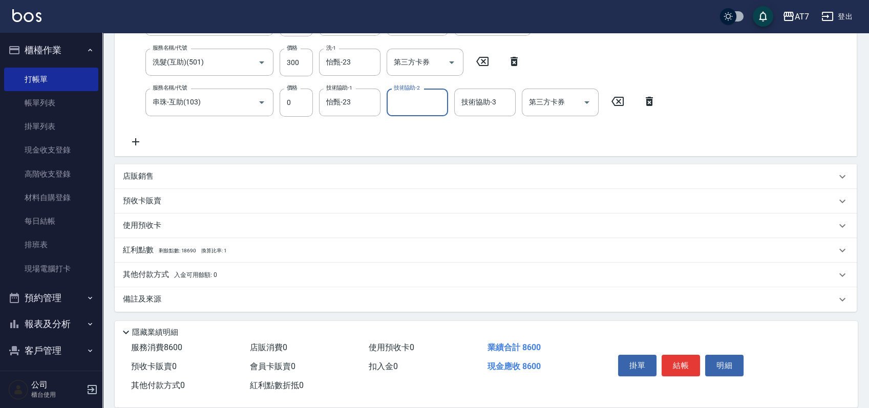
click at [273, 275] on div "其他付款方式 入金可用餘額: 0" at bounding box center [479, 274] width 713 height 11
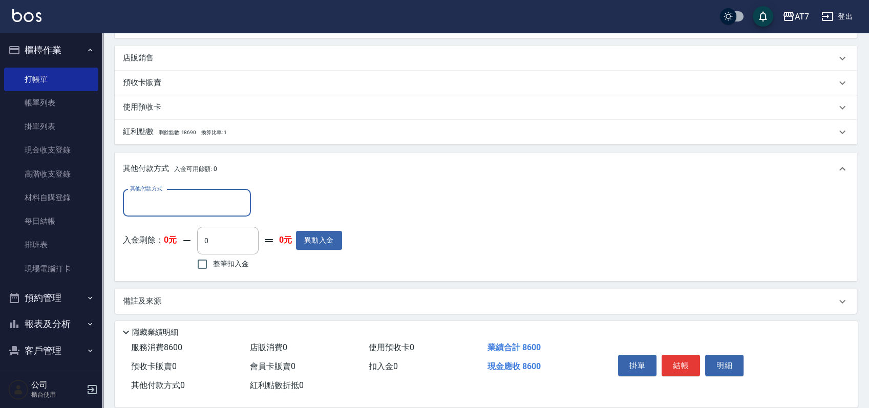
scroll to position [314, 0]
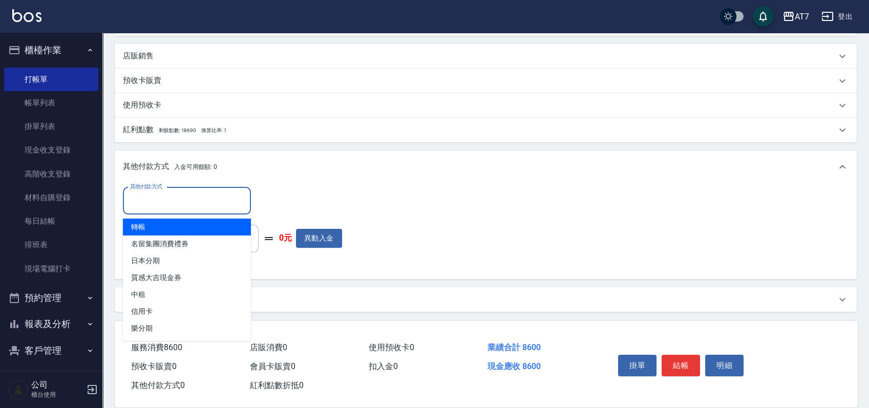
click at [183, 196] on input "其他付款方式" at bounding box center [186, 201] width 119 height 18
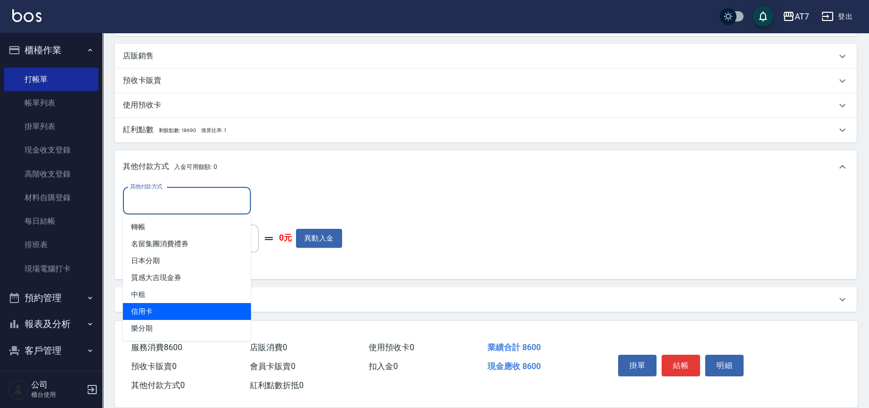
click at [184, 313] on span "信用卡" at bounding box center [187, 311] width 128 height 17
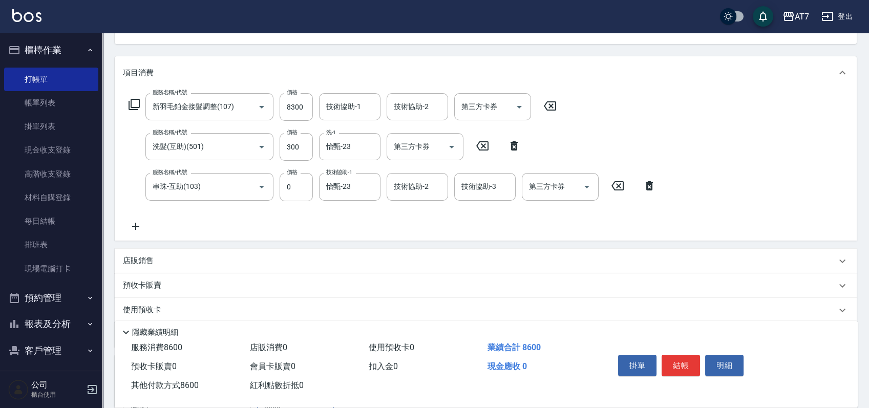
scroll to position [0, 0]
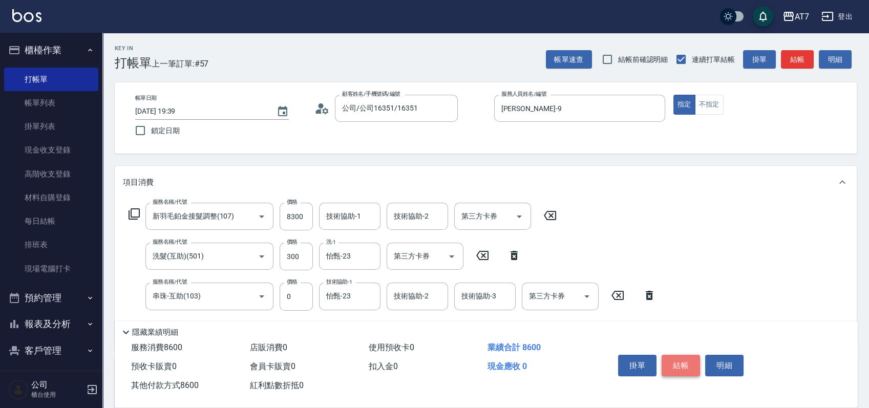
click at [683, 366] on button "結帳" at bounding box center [680, 365] width 38 height 21
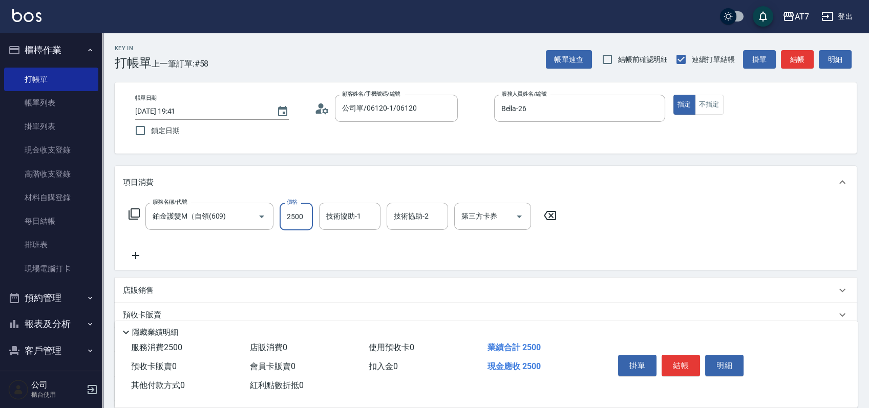
click at [134, 211] on icon at bounding box center [134, 214] width 12 height 12
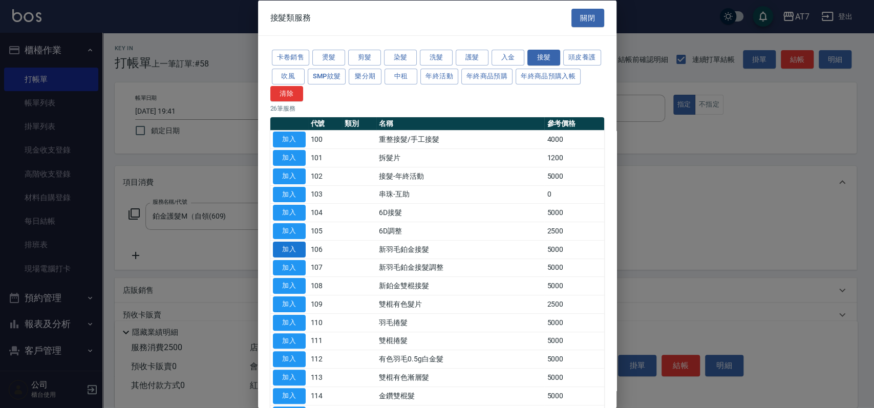
click at [291, 249] on button "加入" at bounding box center [289, 249] width 33 height 16
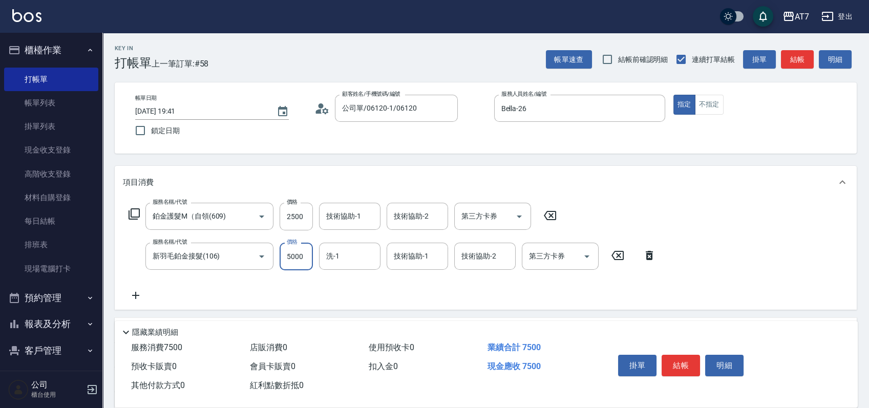
click at [291, 252] on input "5000" at bounding box center [295, 257] width 33 height 28
click at [299, 256] on input "5000" at bounding box center [295, 257] width 33 height 28
click at [299, 256] on input "0" at bounding box center [295, 257] width 33 height 28
click at [136, 217] on icon at bounding box center [133, 213] width 11 height 11
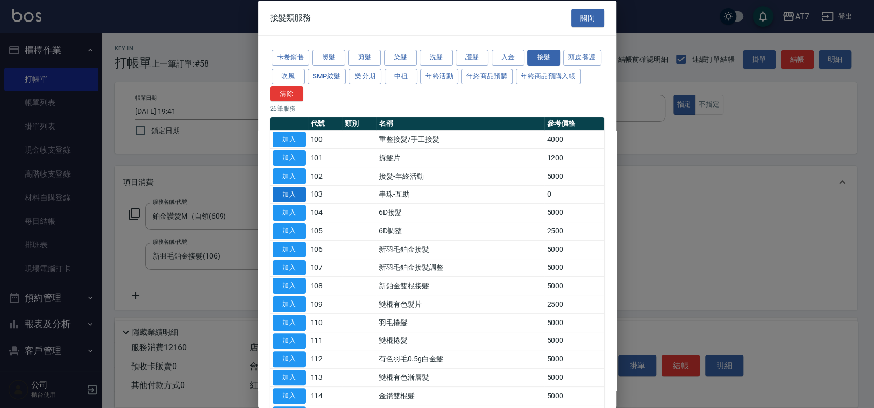
click at [297, 197] on button "加入" at bounding box center [289, 194] width 33 height 16
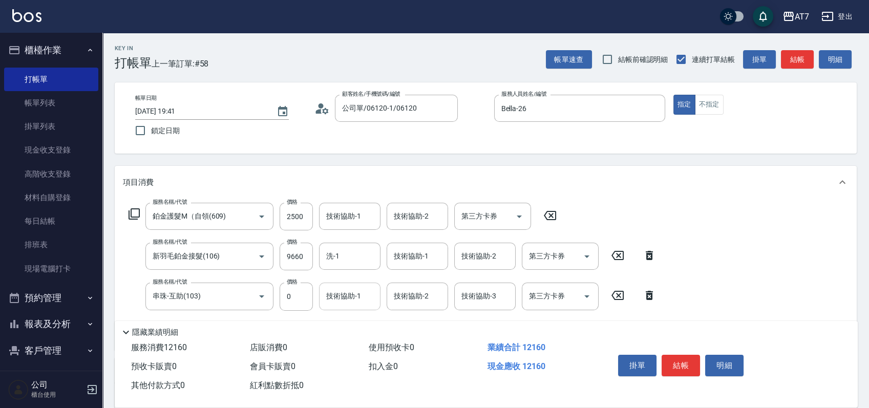
click at [333, 293] on input "技術協助-1" at bounding box center [350, 296] width 52 height 18
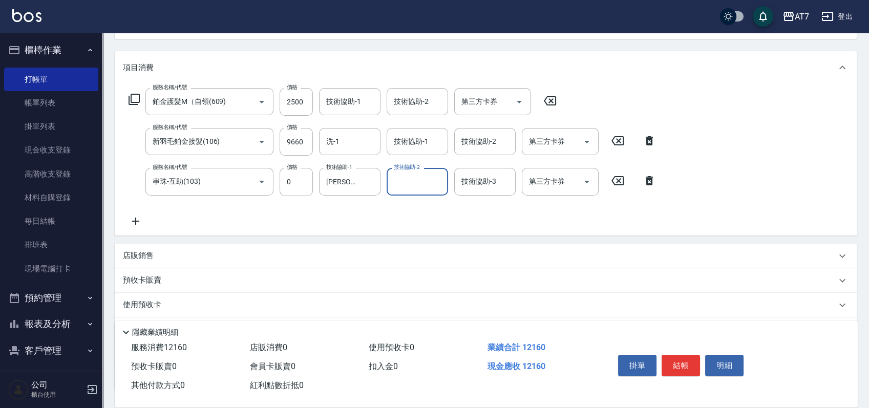
scroll to position [136, 0]
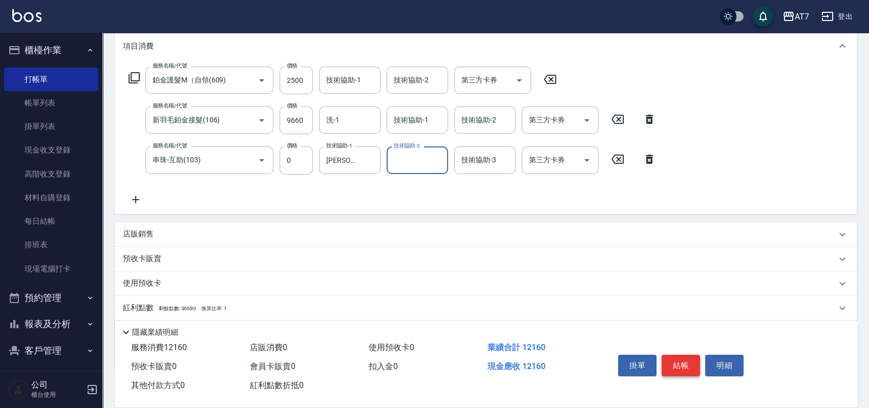
click at [682, 368] on button "結帳" at bounding box center [680, 365] width 38 height 21
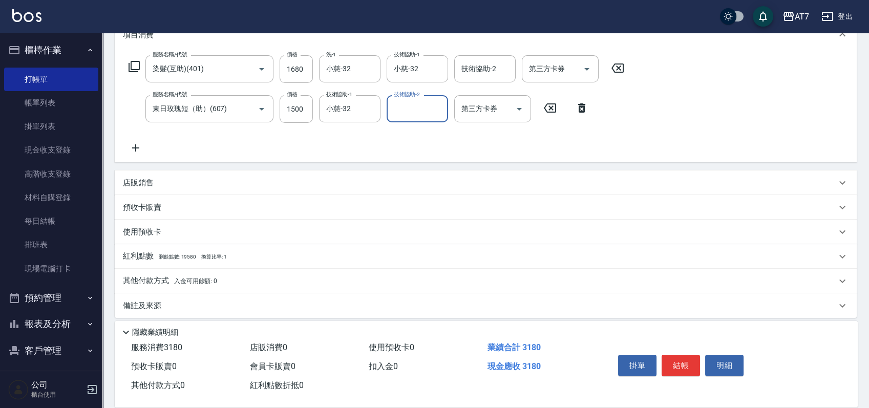
scroll to position [154, 0]
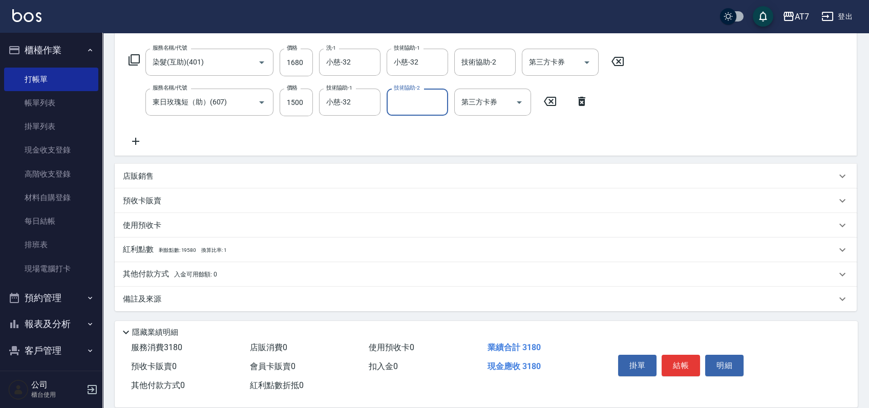
click at [279, 273] on div "其他付款方式 入金可用餘額: 0" at bounding box center [479, 274] width 713 height 11
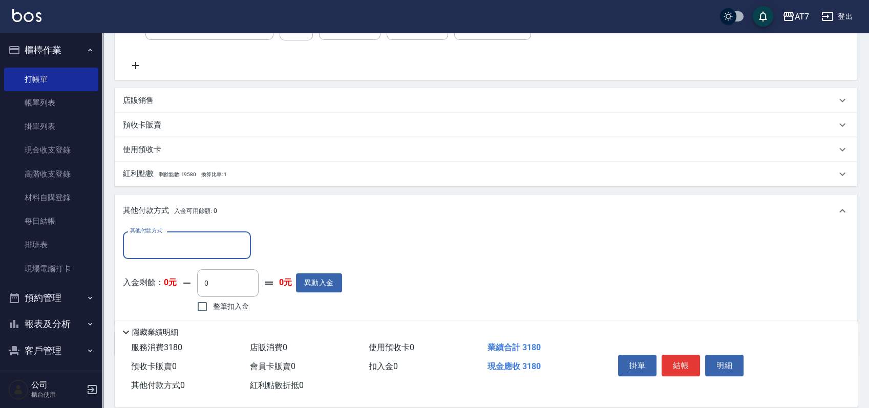
scroll to position [274, 0]
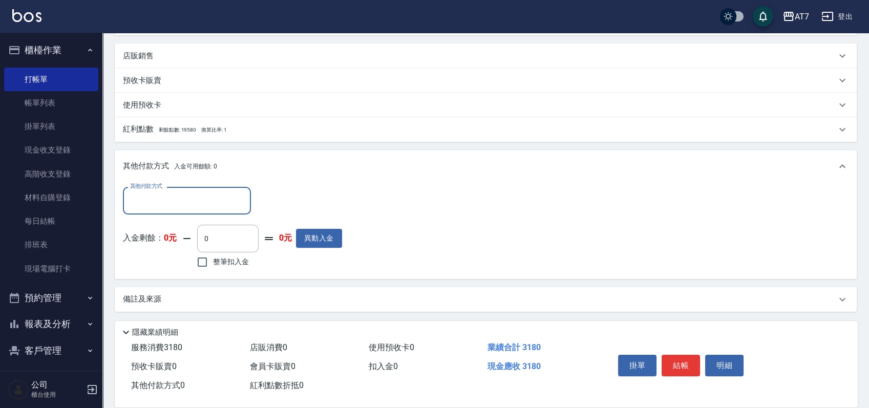
click at [189, 201] on input "其他付款方式" at bounding box center [186, 200] width 119 height 18
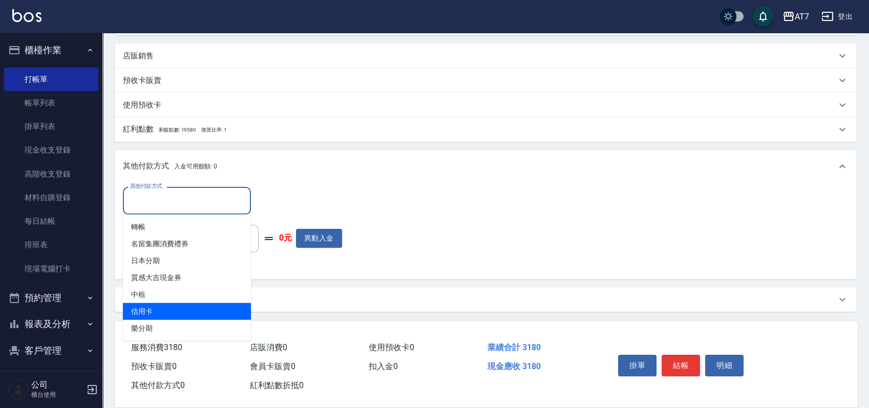
click at [192, 306] on span "信用卡" at bounding box center [187, 311] width 128 height 17
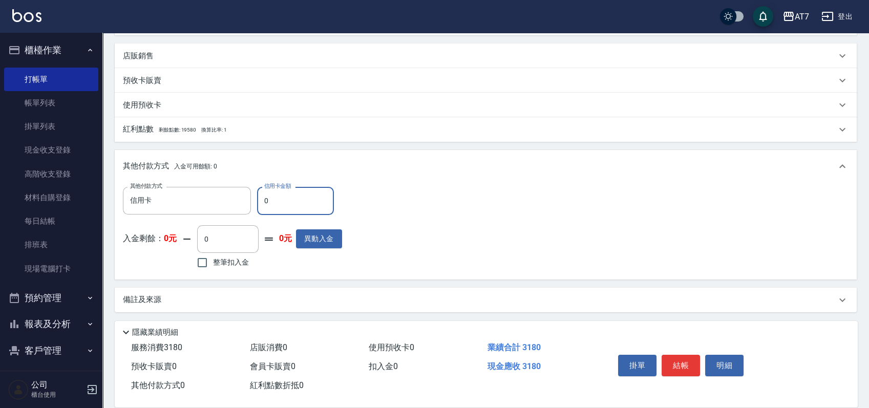
click at [259, 200] on input "0" at bounding box center [295, 201] width 77 height 28
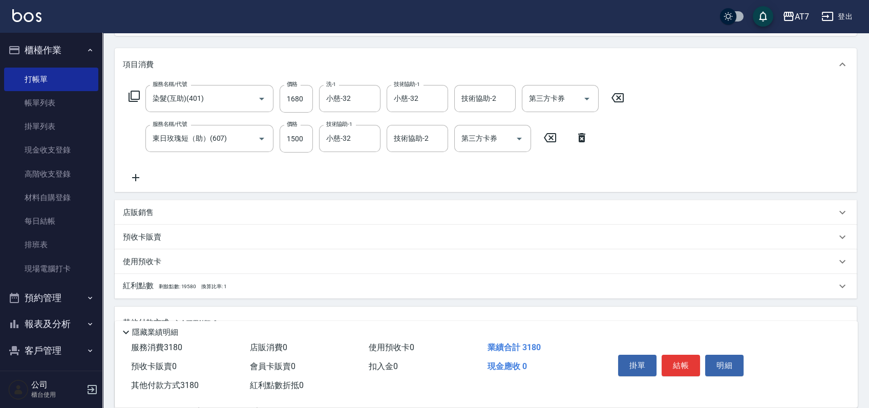
scroll to position [1, 0]
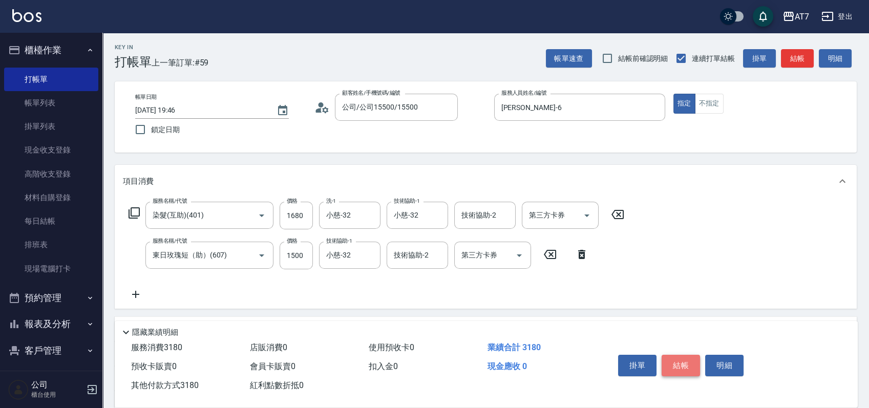
click at [673, 357] on button "結帳" at bounding box center [680, 365] width 38 height 21
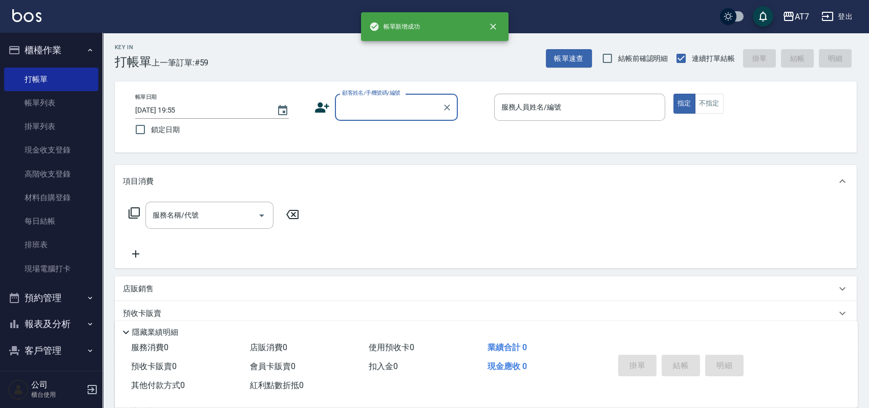
scroll to position [0, 0]
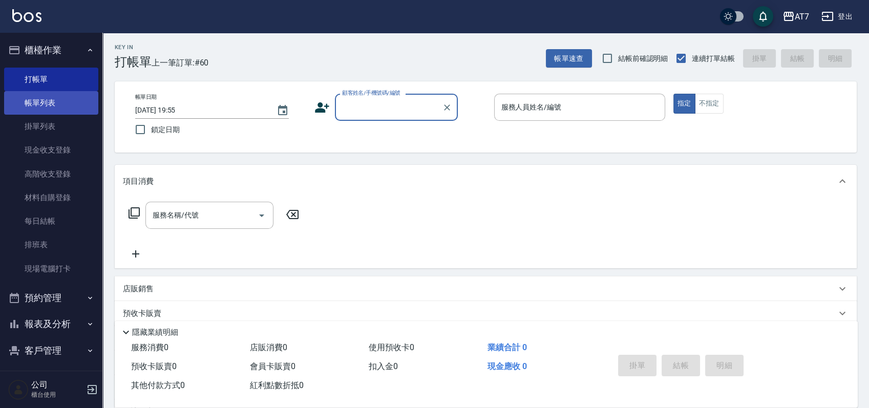
click at [48, 100] on link "帳單列表" at bounding box center [51, 103] width 94 height 24
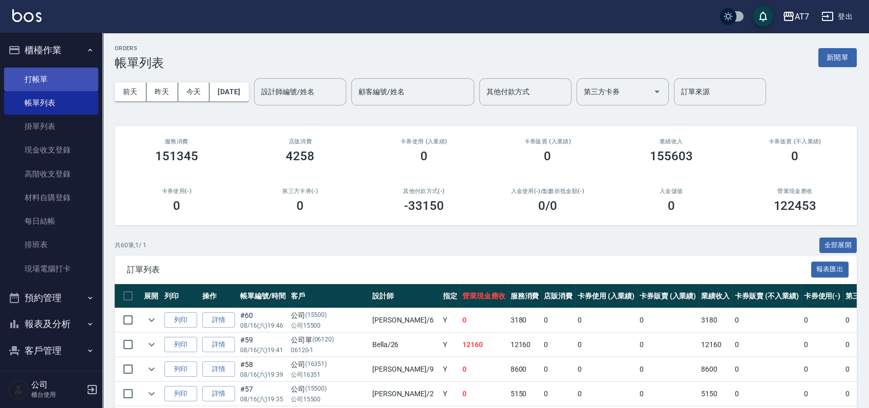
click at [38, 73] on link "打帳單" at bounding box center [51, 80] width 94 height 24
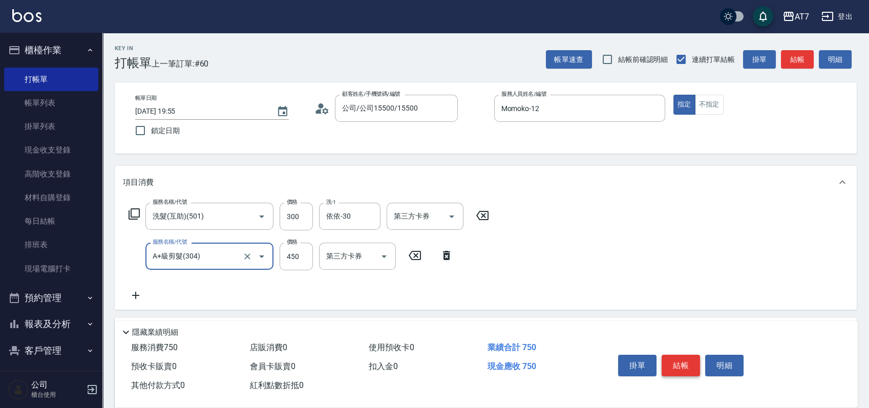
click at [682, 362] on button "結帳" at bounding box center [680, 365] width 38 height 21
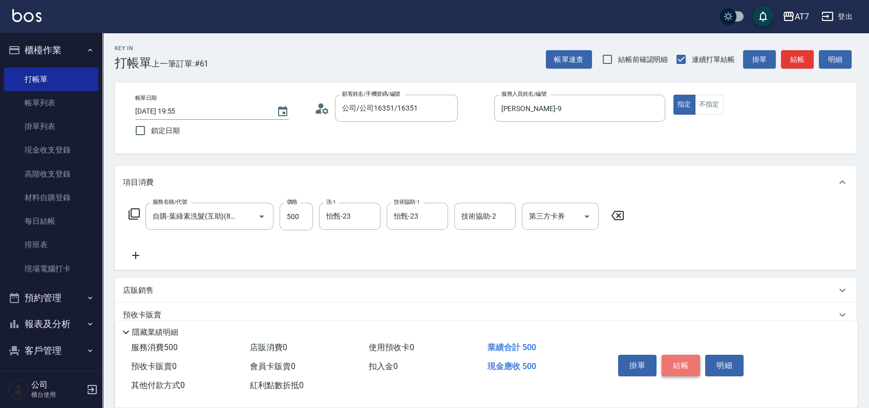
click at [682, 362] on button "結帳" at bounding box center [680, 365] width 38 height 21
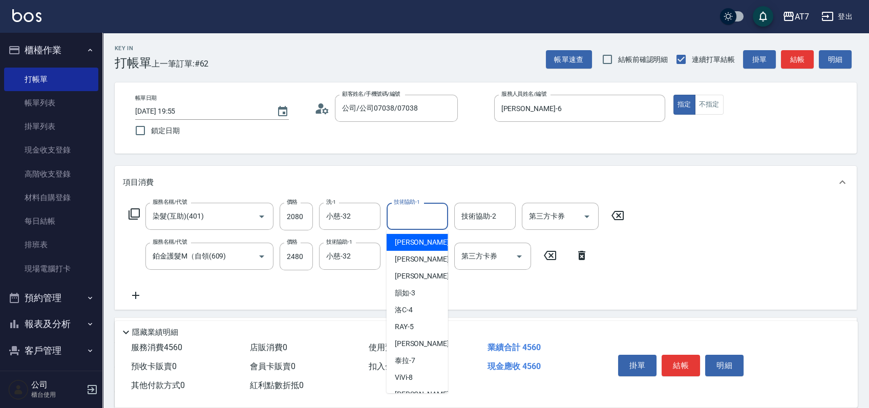
click at [410, 215] on input "技術協助-1" at bounding box center [417, 216] width 52 height 18
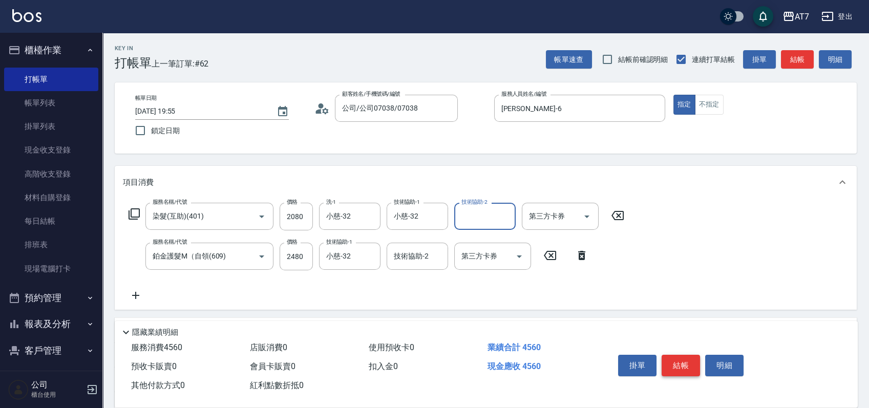
click at [695, 356] on button "結帳" at bounding box center [680, 365] width 38 height 21
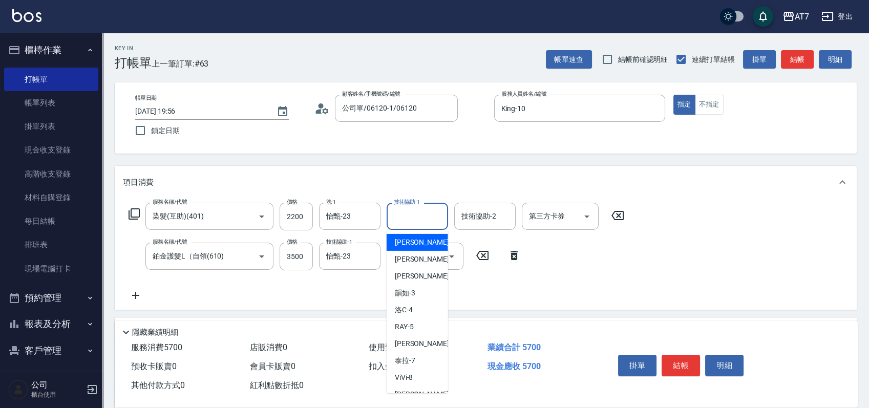
click at [406, 223] on input "技術協助-1" at bounding box center [417, 216] width 52 height 18
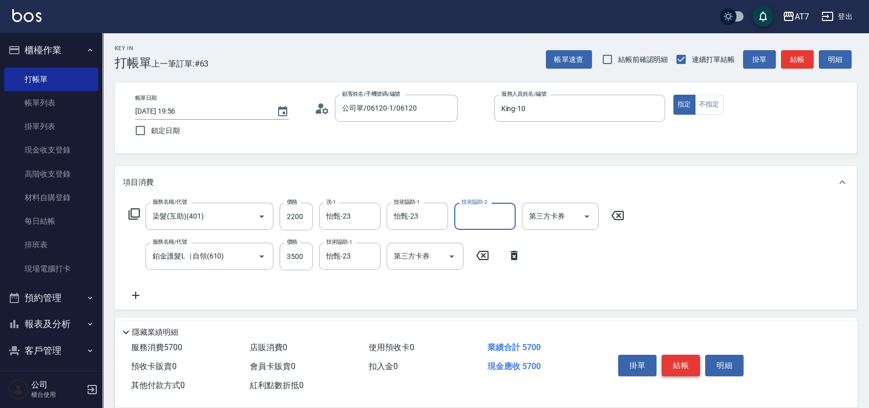
click at [676, 358] on button "結帳" at bounding box center [680, 365] width 38 height 21
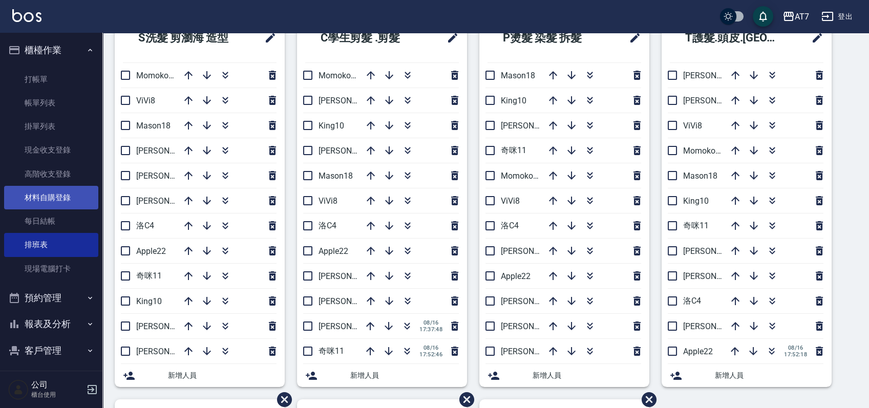
scroll to position [68, 0]
click at [53, 196] on link "材料自購登錄" at bounding box center [51, 198] width 94 height 24
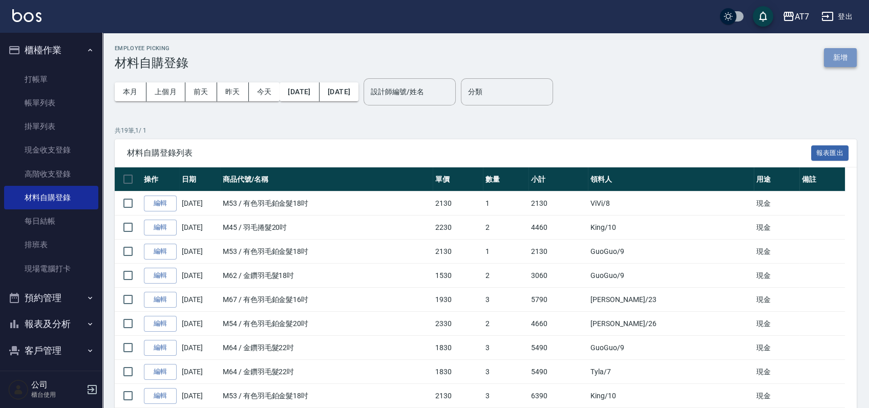
click at [847, 56] on button "新增" at bounding box center [840, 57] width 33 height 19
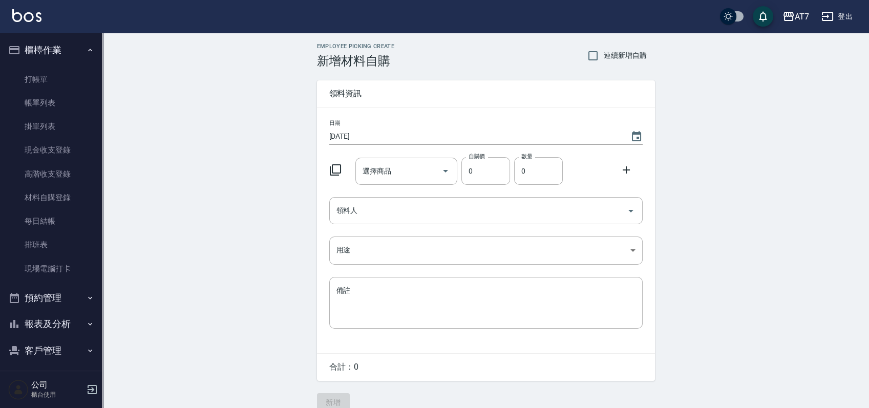
click at [329, 168] on icon at bounding box center [335, 170] width 12 height 12
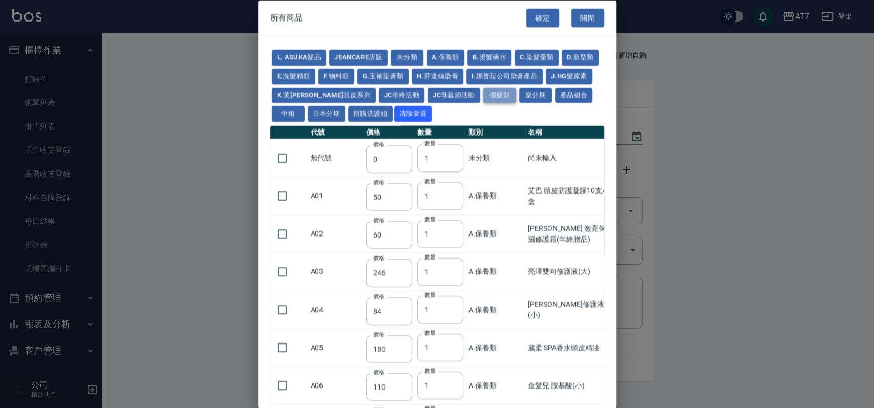
click at [510, 92] on button "假髮類" at bounding box center [499, 95] width 33 height 16
type input "62"
type input "64"
type input "800"
type input "80"
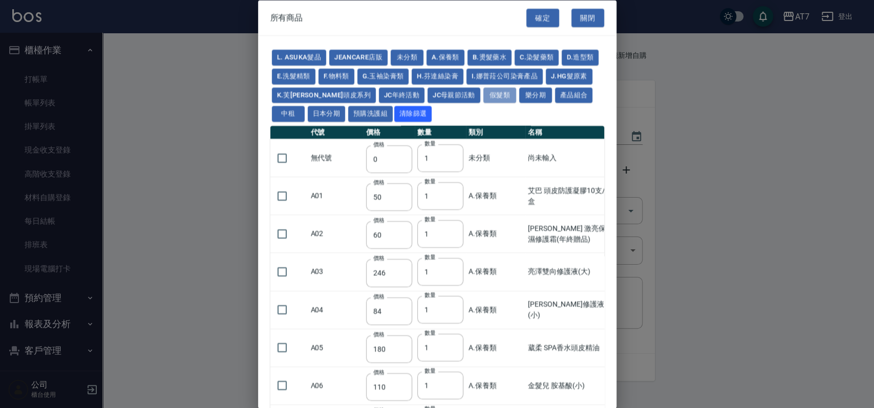
type input "350"
type input "25"
type input "400"
type input "100"
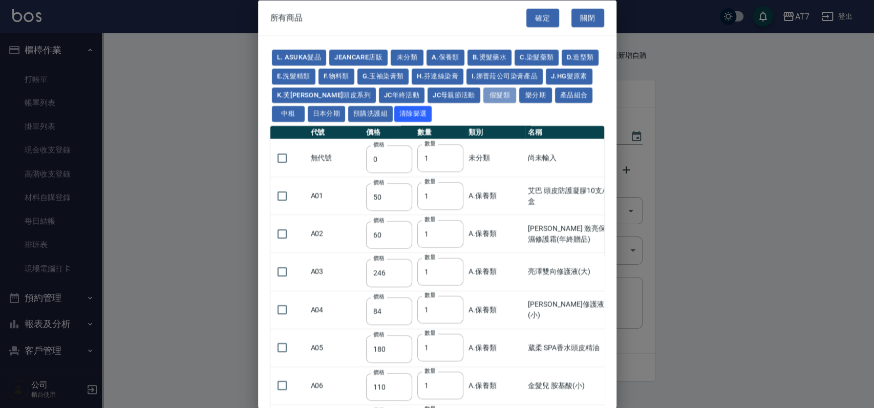
type input "880"
type input "930"
type input "980"
type input "1030"
type input "1130"
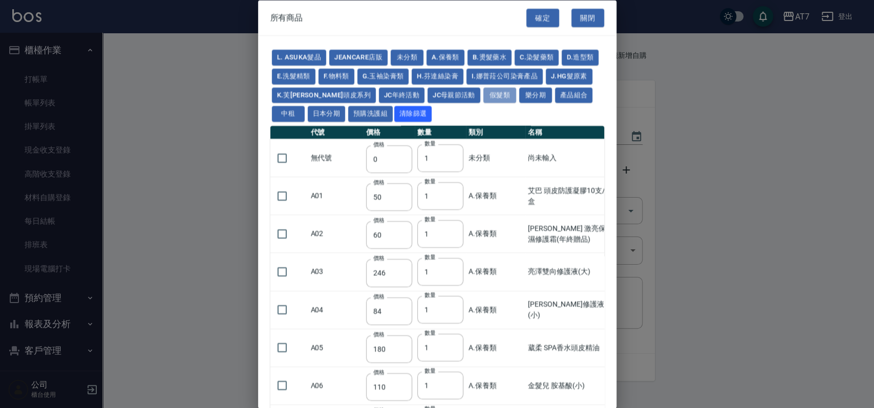
type input "1230"
type input "1330"
type input "1780"
type input "1980"
type input "2180"
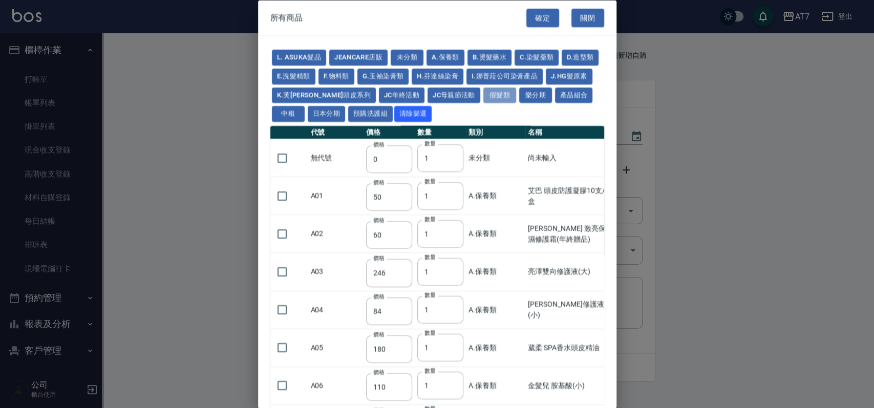
type input "2380"
type input "2580"
type input "2780"
type input "2980"
type input "1030"
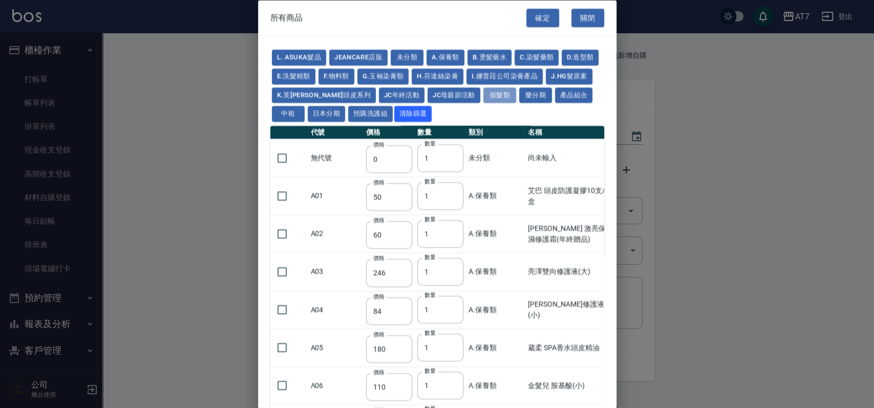
type input "1080"
type input "1130"
type input "1230"
type input "1280"
type input "1380"
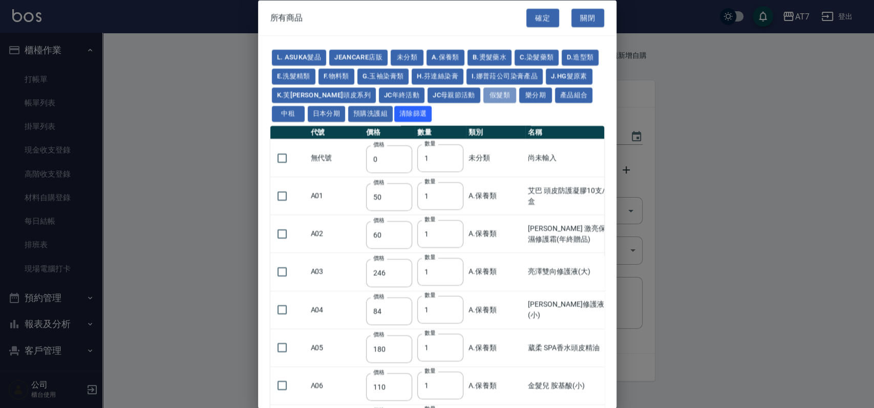
type input "2180"
type input "2380"
type input "2580"
type input "2780"
type input "2980"
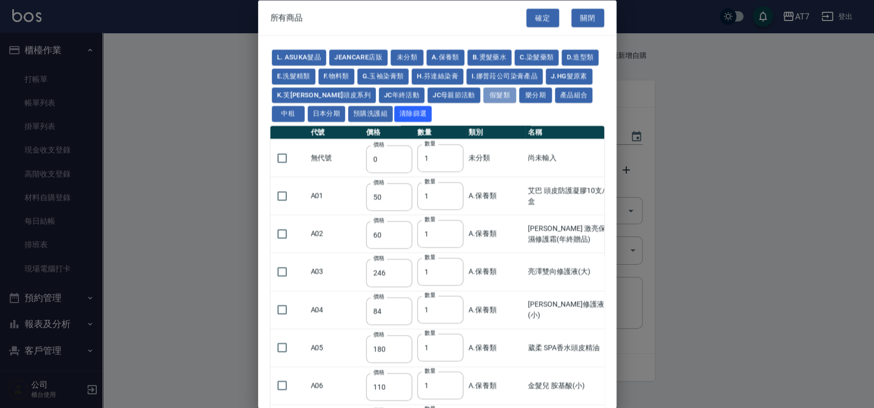
type input "730"
type input "780"
type input "830"
type input "930"
type input "980"
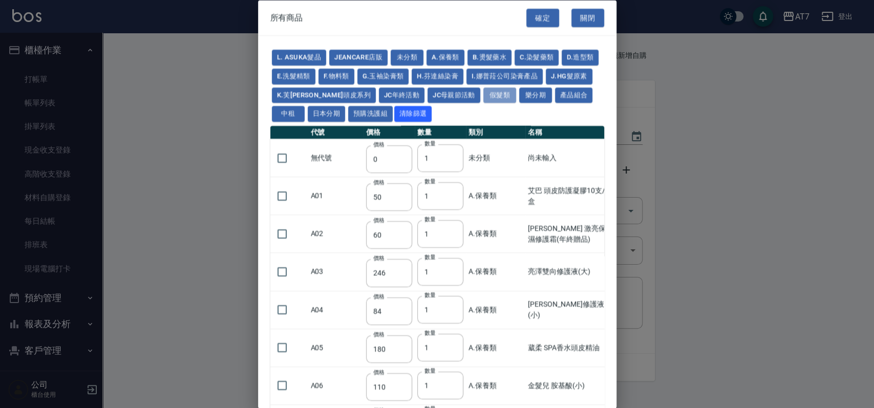
type input "560"
type input "775"
type input "580"
type input "2230"
type input "1180"
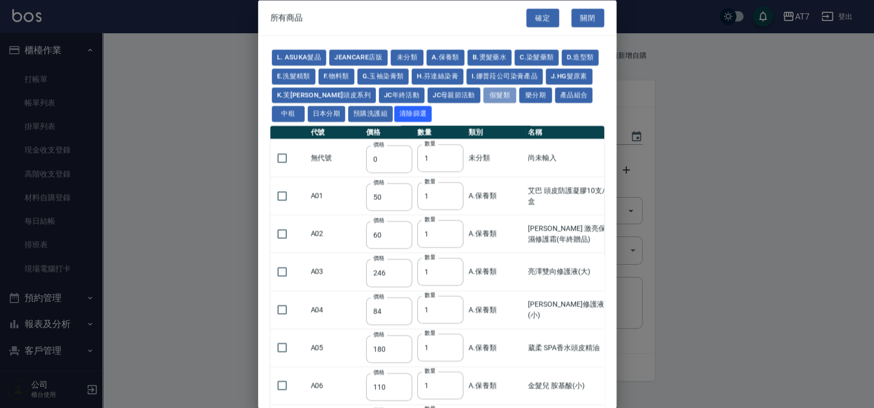
type input "1030"
type input "1080"
type input "1130"
type input "1180"
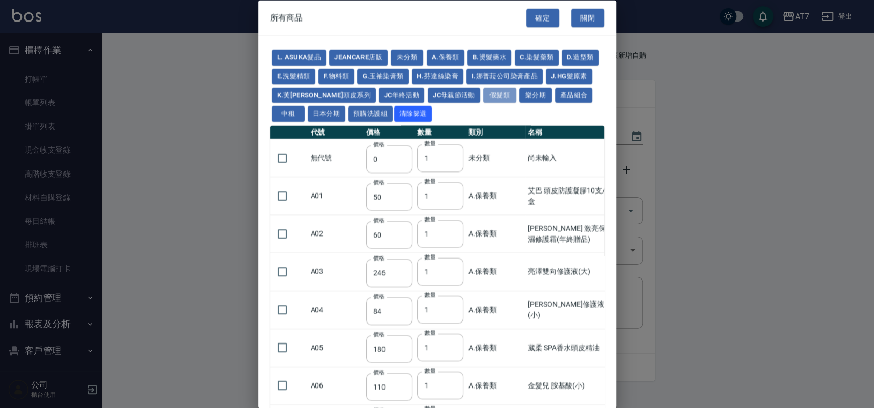
type input "1230"
type input "2130"
type input "2330"
type input "2530"
type input "930"
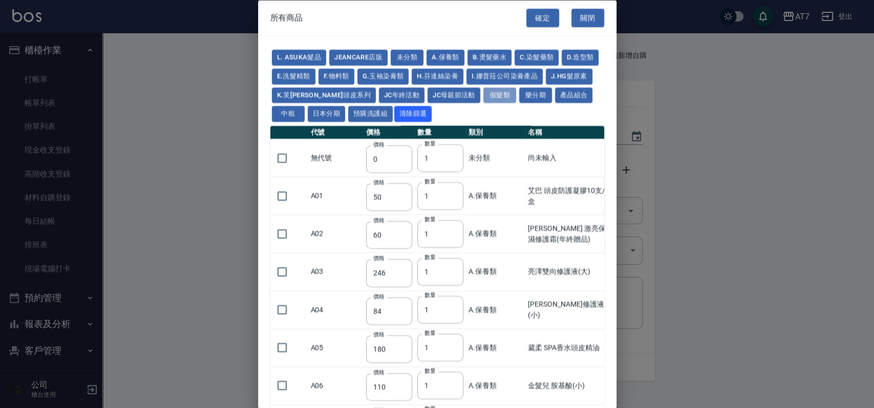
type input "170"
type input "1380"
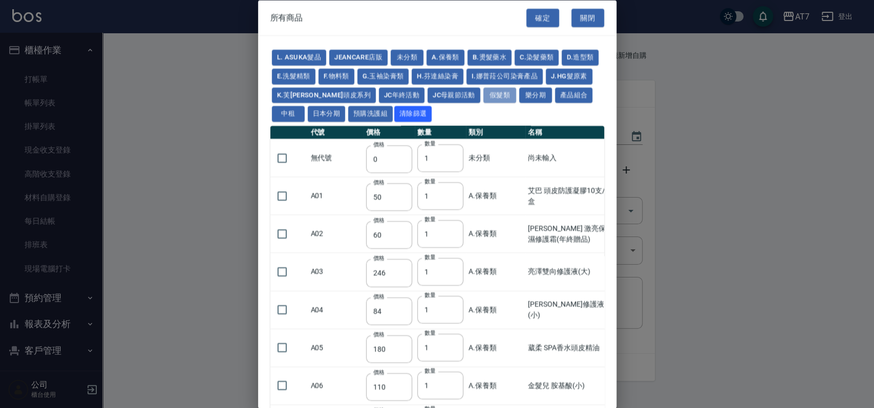
type input "1530"
type input "1680"
type input "1830"
type input "1980"
type input "2130"
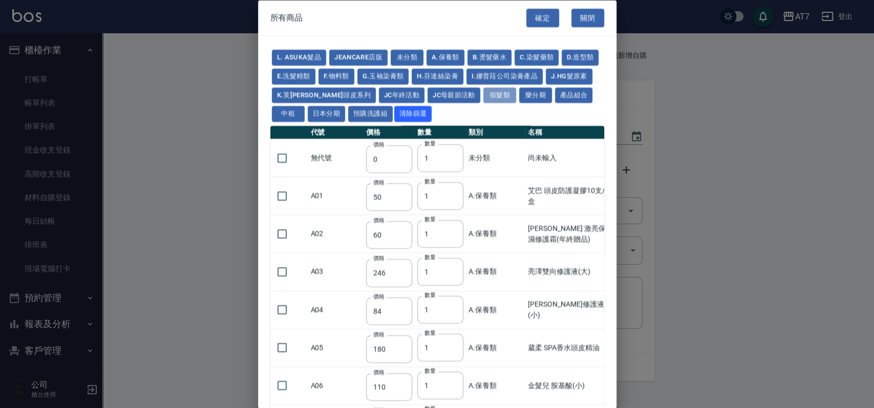
type input "1930"
type input "2730"
type input "2780"
type input "2980"
type input "2380"
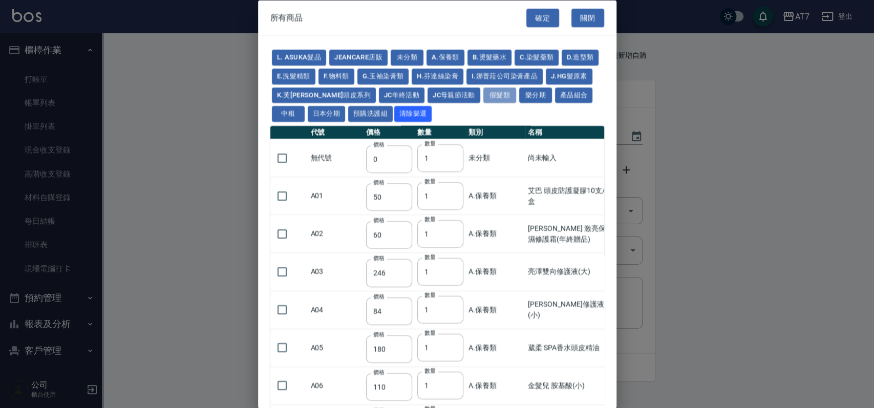
type input "2580"
type input "2780"
type input "2980"
type input "3180"
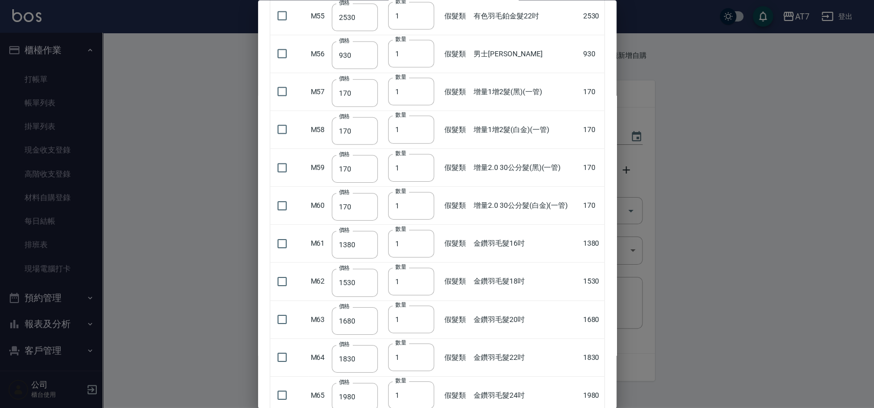
scroll to position [2116, 0]
click at [280, 312] on input "checkbox" at bounding box center [281, 318] width 21 height 21
checkbox input "true"
click at [422, 312] on input "2" at bounding box center [411, 319] width 46 height 28
type input "3"
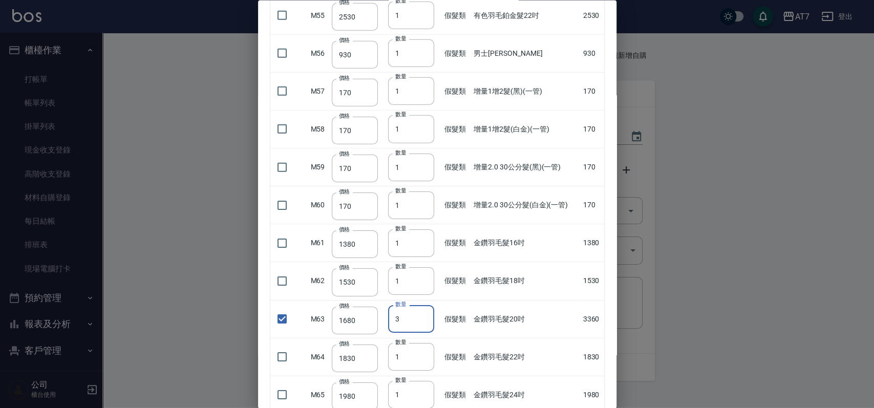
click at [422, 312] on input "3" at bounding box center [411, 319] width 46 height 28
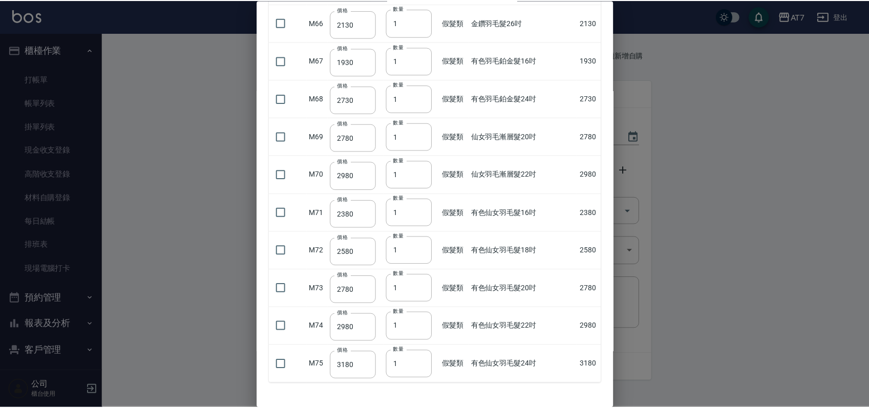
scroll to position [2559, 0]
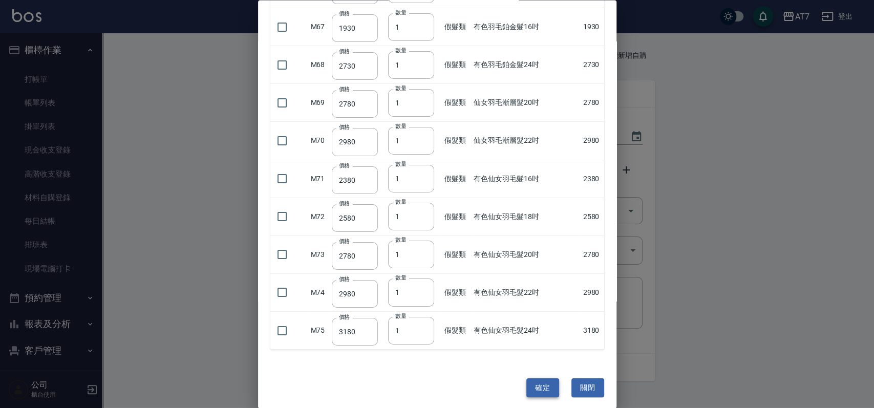
click at [537, 378] on button "確定" at bounding box center [542, 387] width 33 height 19
type input "金鑽羽毛髮20吋"
type input "1680"
type input "3"
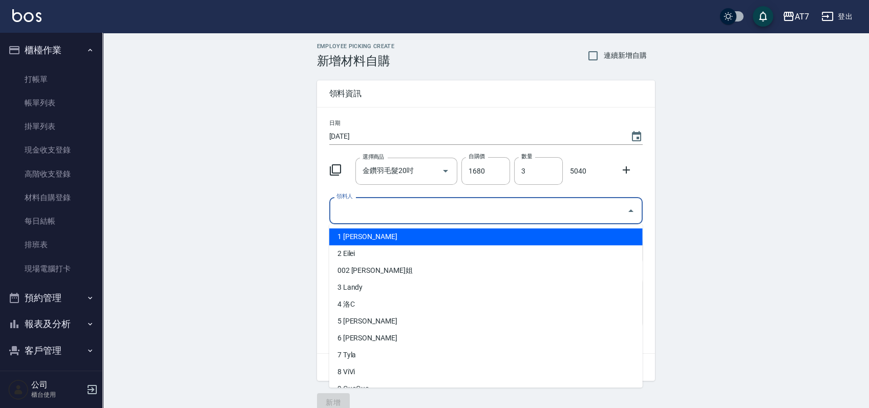
click at [468, 207] on input "領料人" at bounding box center [478, 211] width 289 height 18
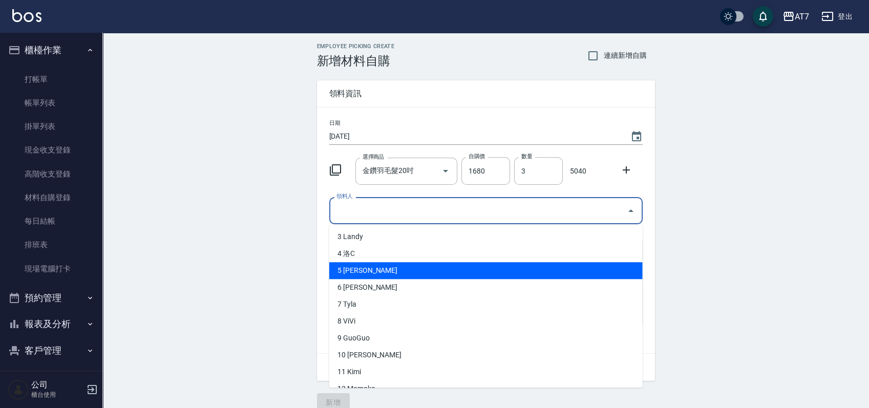
scroll to position [68, 0]
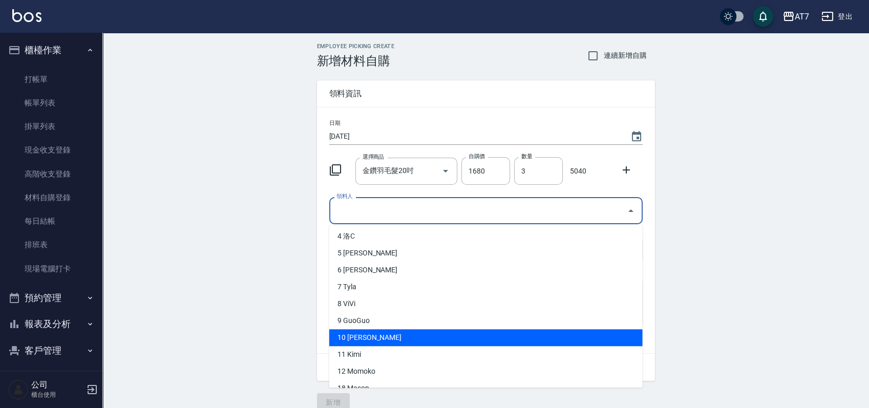
click at [365, 335] on li "10 King" at bounding box center [485, 337] width 313 height 17
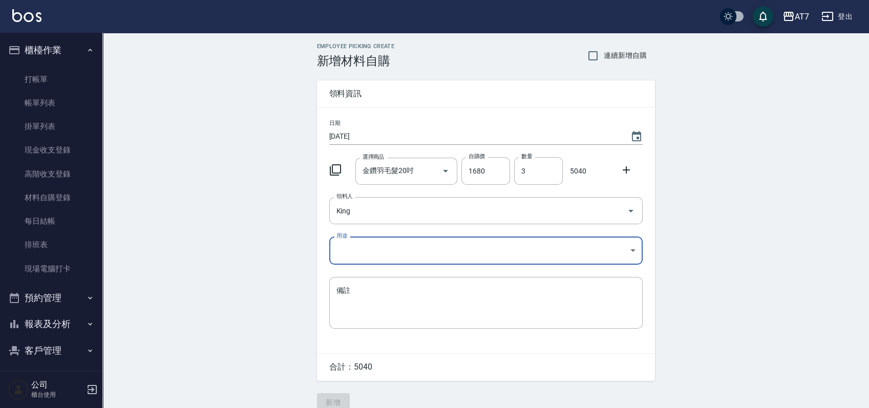
type input "King"
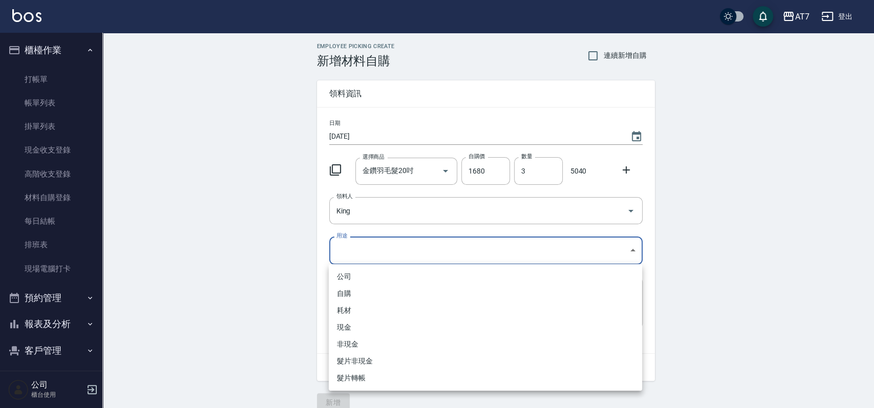
click at [390, 254] on body "AT7 登出 櫃檯作業 打帳單 帳單列表 掛單列表 現金收支登錄 高階收支登錄 材料自購登錄 每日結帳 排班表 現場電腦打卡 預約管理 預約管理 單日預約紀錄…" at bounding box center [437, 211] width 874 height 422
click at [374, 321] on li "現金" at bounding box center [485, 327] width 313 height 17
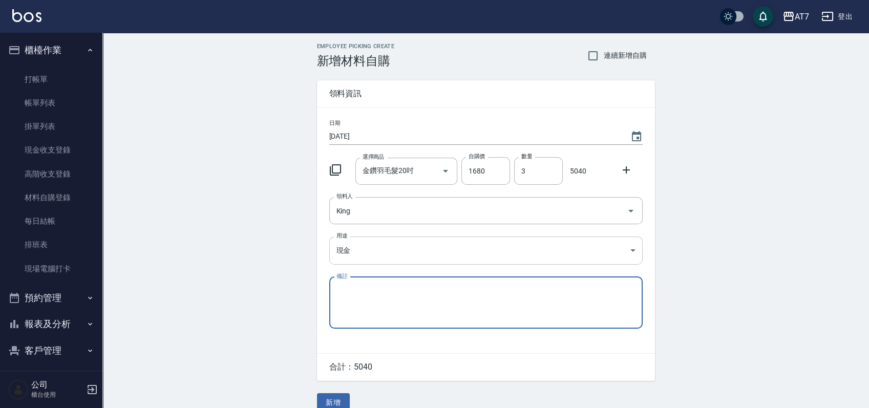
click at [430, 252] on body "AT7 登出 櫃檯作業 打帳單 帳單列表 掛單列表 現金收支登錄 高階收支登錄 材料自購登錄 每日結帳 排班表 現場電腦打卡 預約管理 預約管理 單日預約紀錄…" at bounding box center [434, 211] width 869 height 422
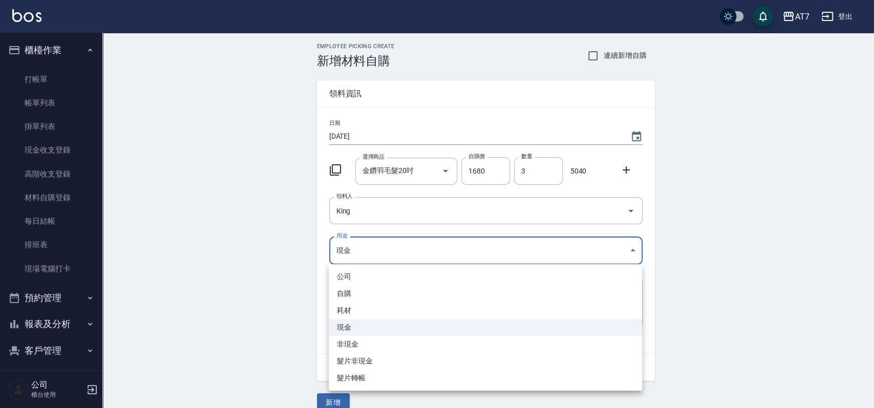
click at [398, 306] on li "耗材" at bounding box center [485, 310] width 313 height 17
type input "耗材"
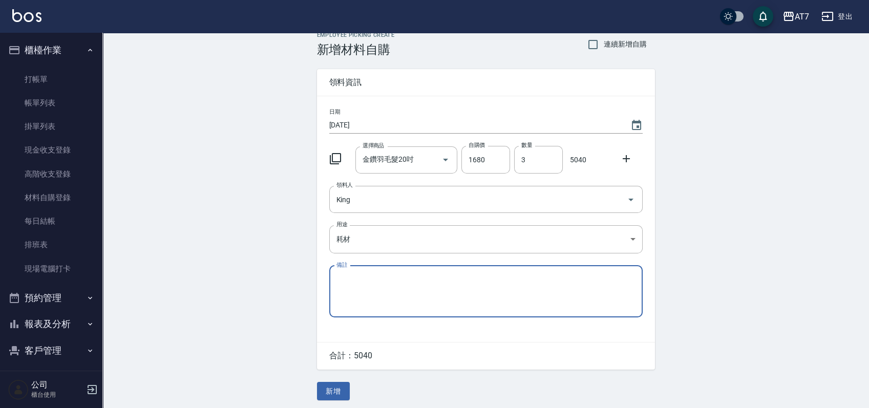
scroll to position [14, 0]
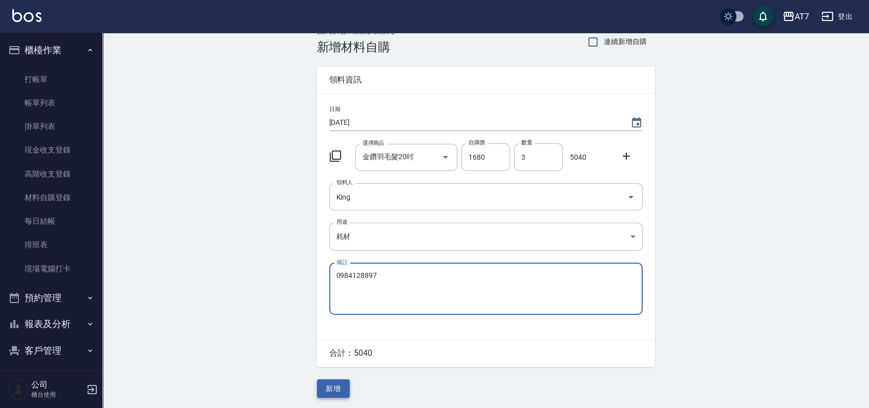
type textarea "0984128897"
click at [337, 388] on button "新增" at bounding box center [333, 388] width 33 height 19
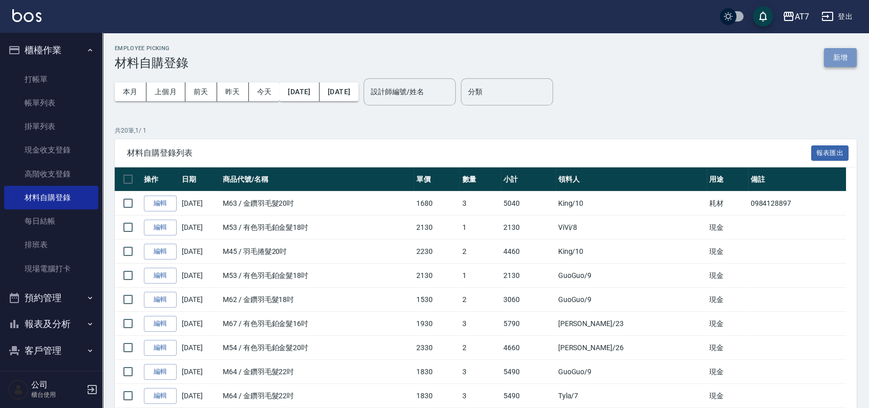
click at [839, 60] on button "新增" at bounding box center [840, 57] width 33 height 19
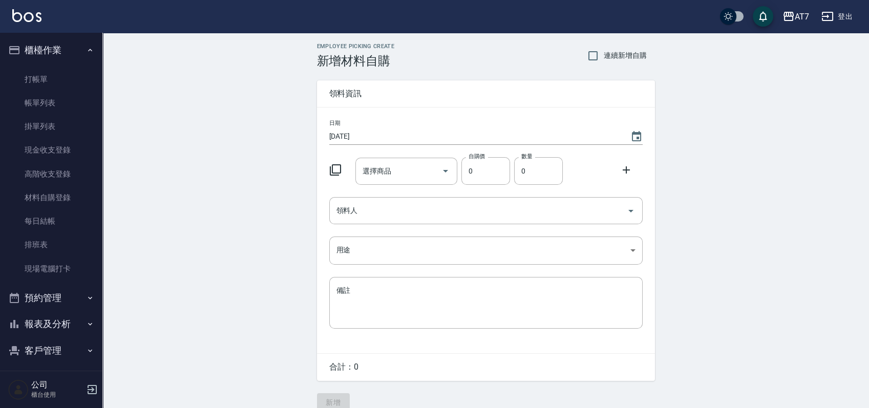
click at [340, 169] on icon at bounding box center [335, 169] width 11 height 11
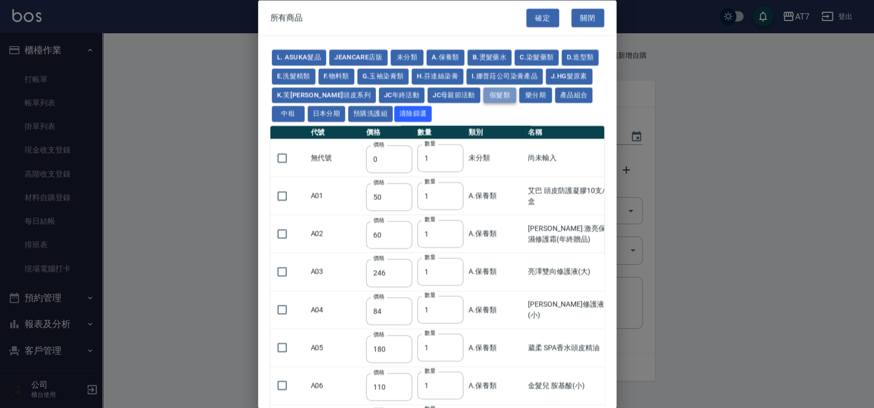
click at [504, 92] on button "假髮類" at bounding box center [499, 95] width 33 height 16
type input "62"
type input "64"
type input "800"
type input "80"
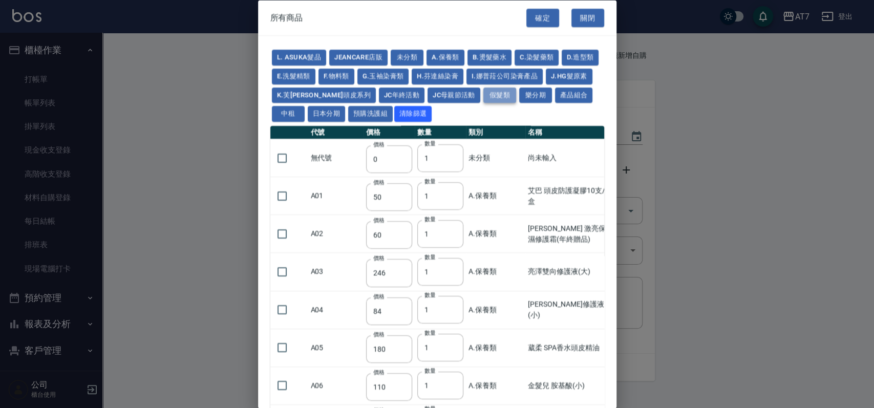
type input "350"
type input "25"
type input "400"
type input "100"
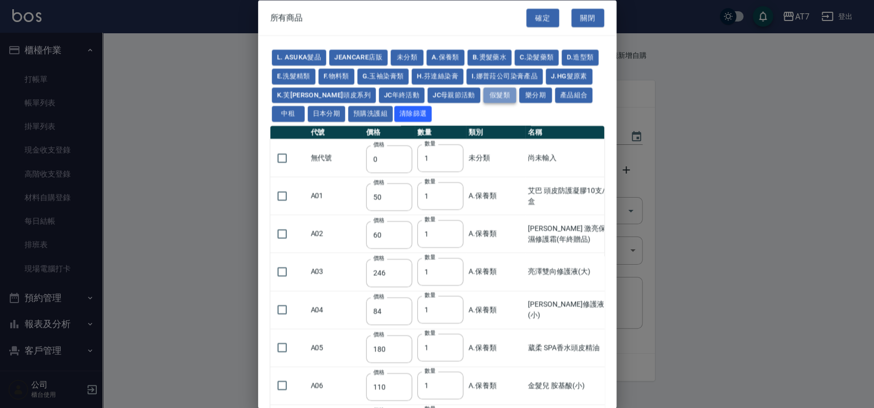
type input "880"
type input "930"
type input "980"
type input "1030"
type input "1130"
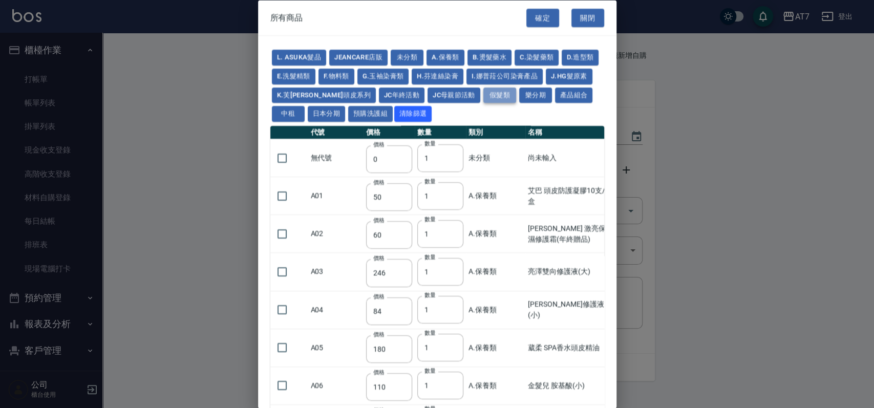
type input "1230"
type input "1330"
type input "1780"
type input "1980"
type input "2180"
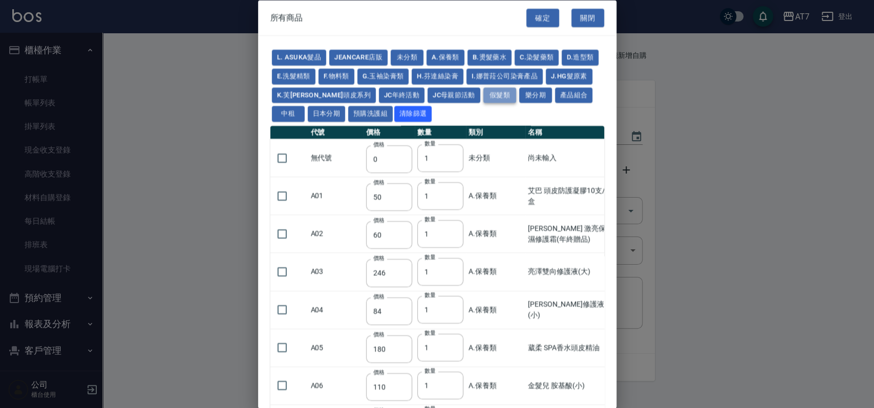
type input "2380"
type input "2580"
type input "2780"
type input "2980"
type input "1030"
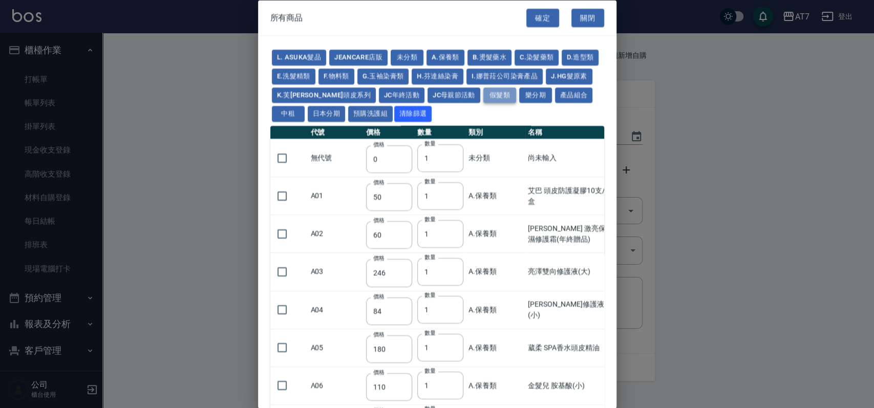
type input "1080"
type input "1130"
type input "1230"
type input "1280"
type input "1380"
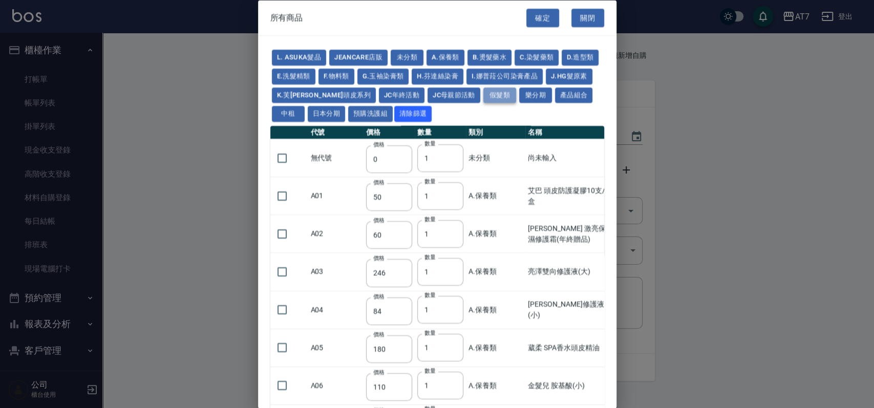
type input "2180"
type input "2380"
type input "2580"
type input "2780"
type input "2980"
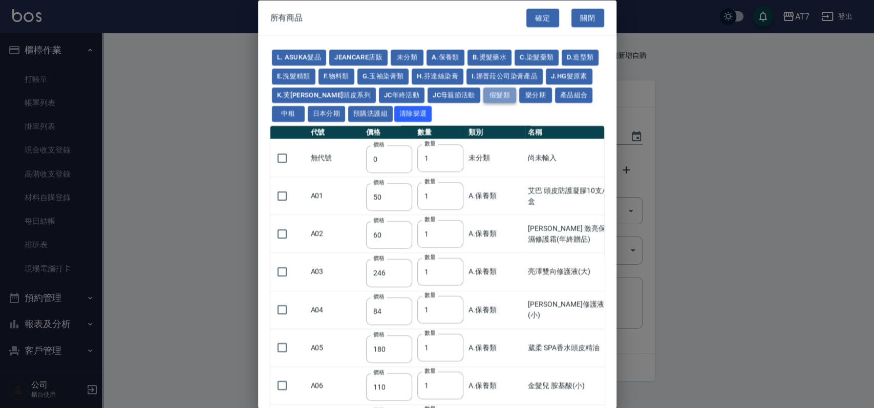
type input "730"
type input "780"
type input "830"
type input "930"
type input "980"
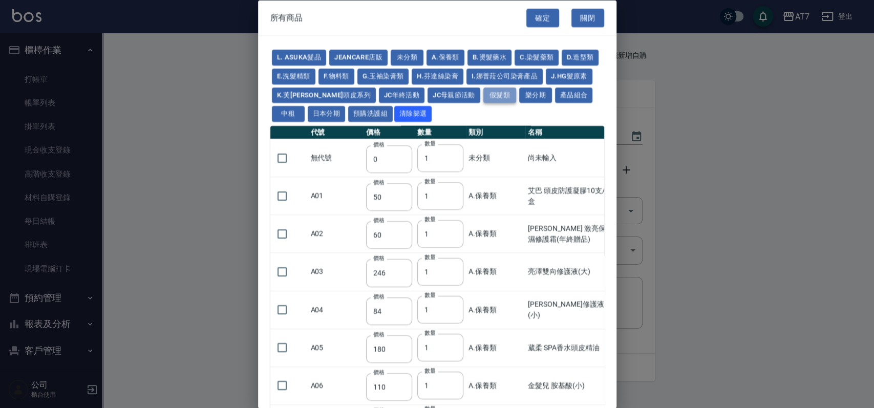
type input "560"
type input "775"
type input "580"
type input "2230"
type input "1180"
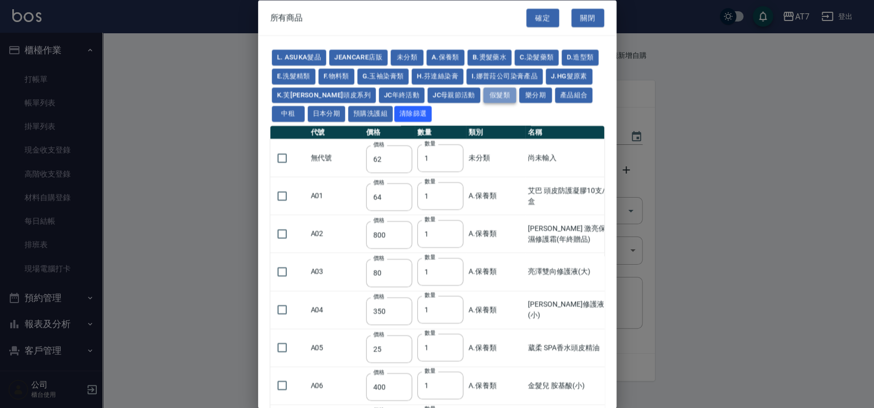
type input "1030"
type input "1080"
type input "1130"
type input "1180"
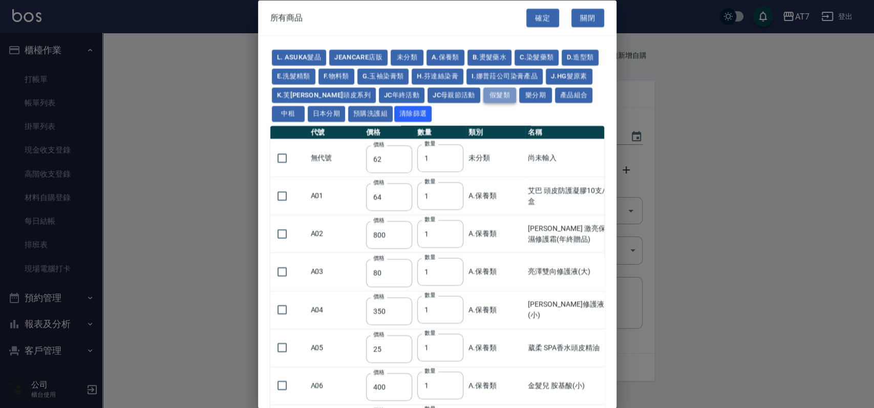
type input "1230"
type input "2130"
type input "2330"
type input "2530"
type input "930"
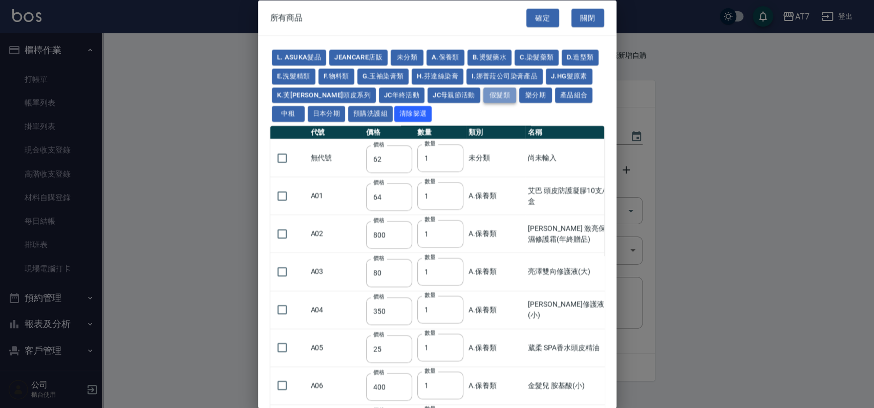
type input "170"
type input "1380"
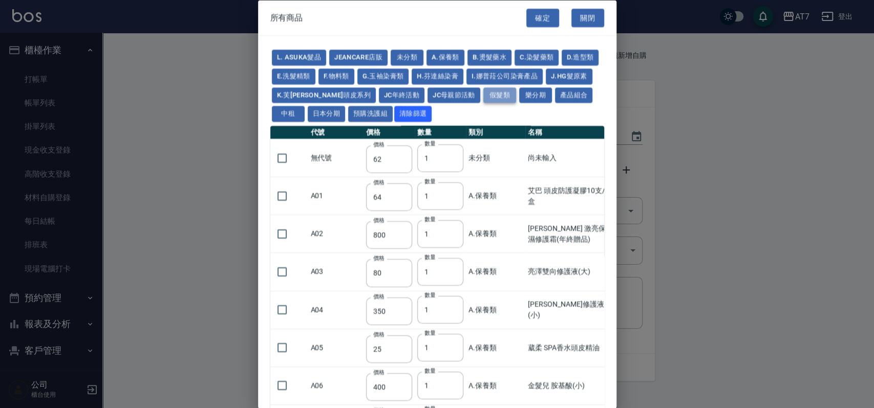
type input "1530"
type input "1680"
type input "1830"
type input "1980"
type input "2130"
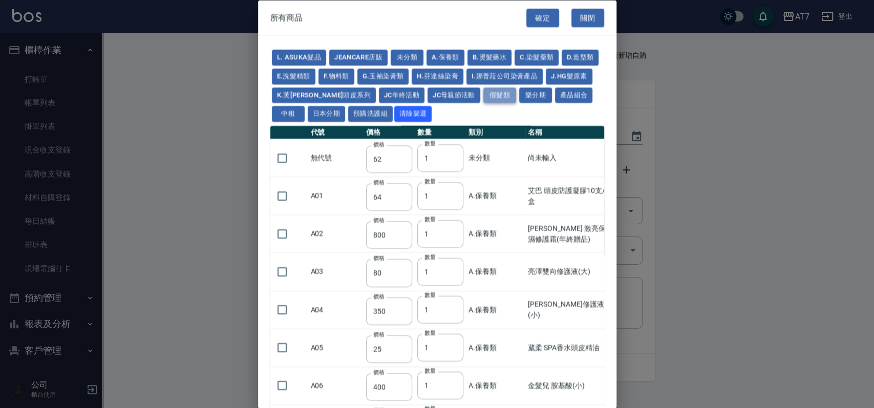
type input "1930"
type input "2730"
type input "2780"
type input "2980"
type input "2380"
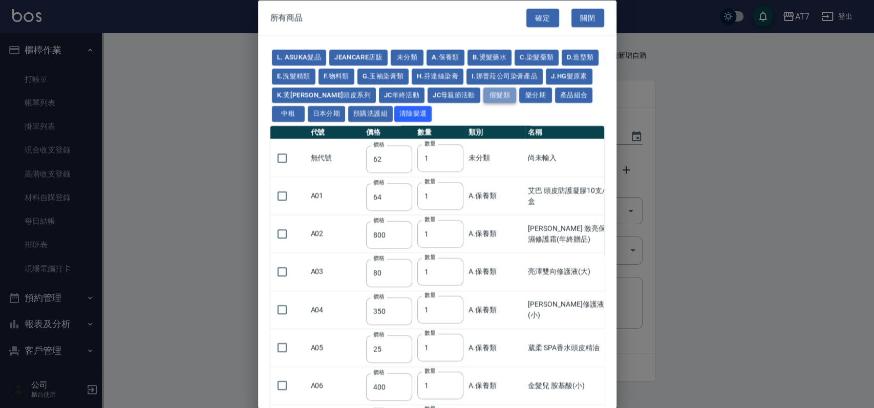
type input "2580"
type input "2780"
type input "2980"
type input "3180"
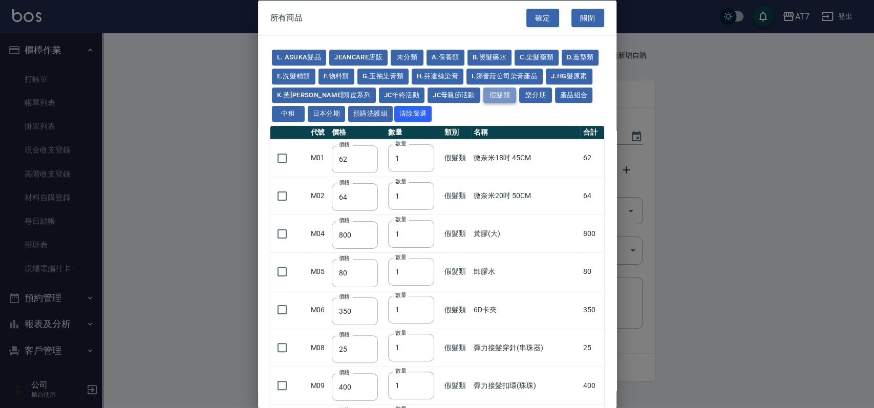
click at [504, 92] on button "假髮類" at bounding box center [499, 95] width 33 height 16
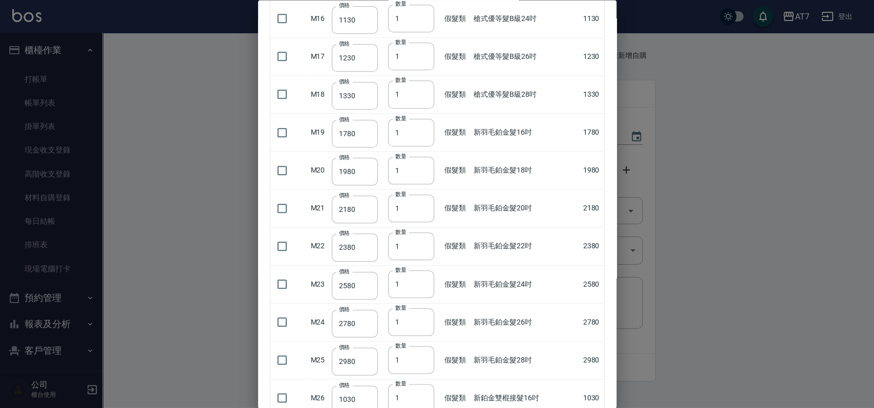
scroll to position [614, 0]
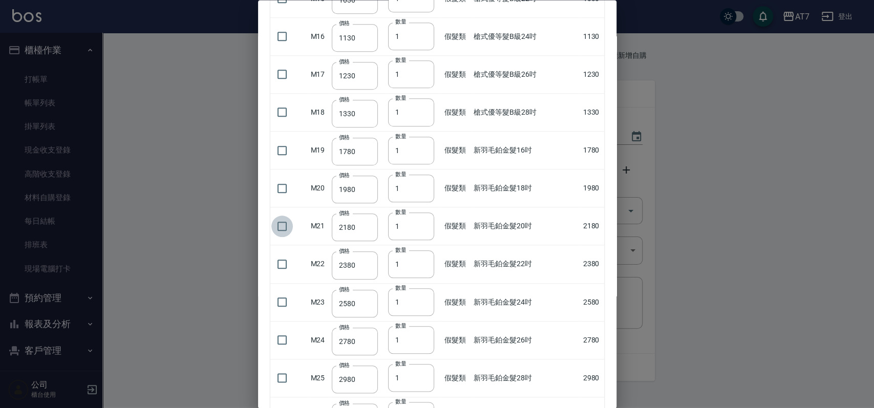
click at [282, 225] on input "checkbox" at bounding box center [281, 226] width 21 height 21
checkbox input "true"
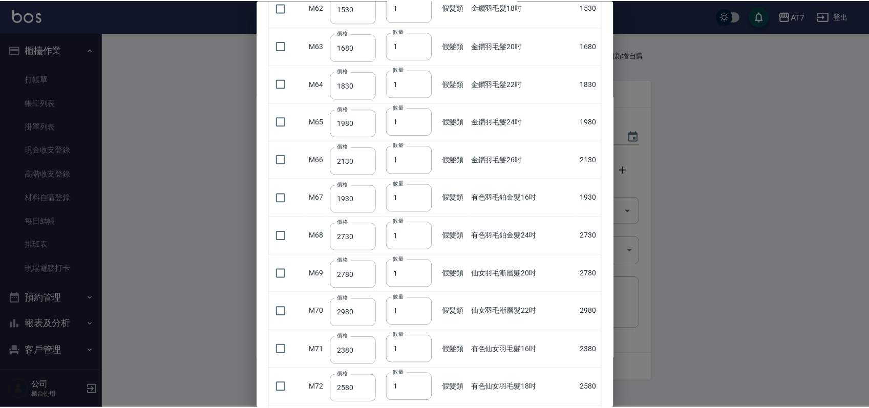
scroll to position [2559, 0]
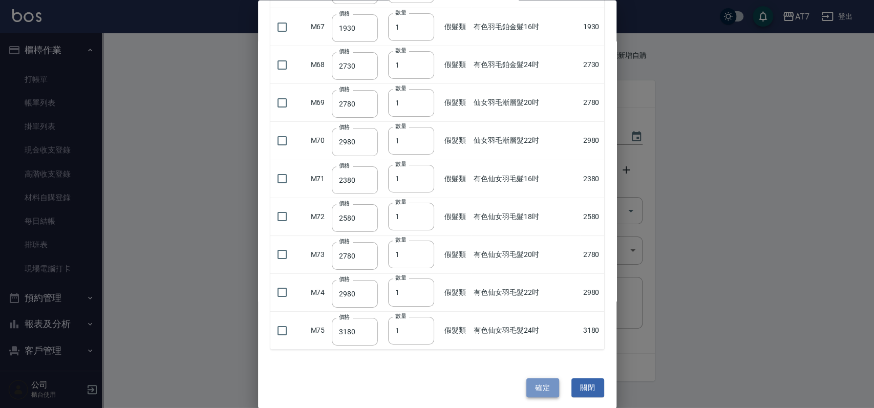
click at [528, 379] on button "確定" at bounding box center [542, 387] width 33 height 19
type input "新羽毛鉑金髮20吋"
type input "2180"
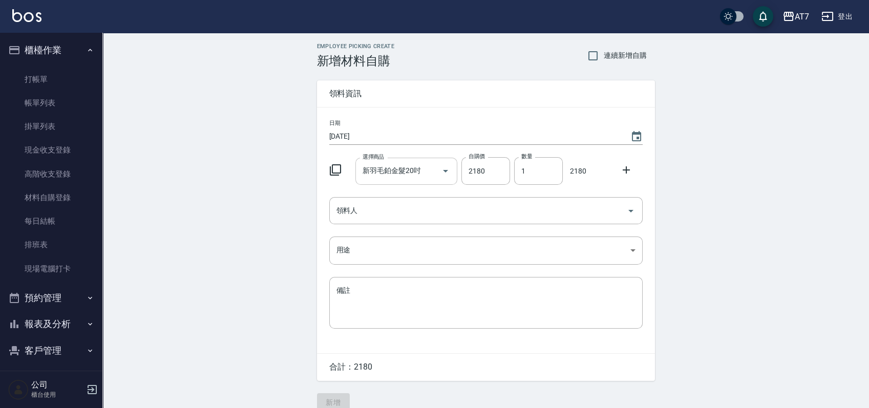
click at [406, 174] on input "新羽毛鉑金髮20吋" at bounding box center [398, 171] width 77 height 18
click at [403, 195] on li "M21 新羽毛鉑金髮20吋" at bounding box center [406, 197] width 102 height 17
click at [529, 173] on input "1" at bounding box center [538, 171] width 49 height 28
type input "3"
click at [516, 209] on input "領料人" at bounding box center [478, 211] width 289 height 18
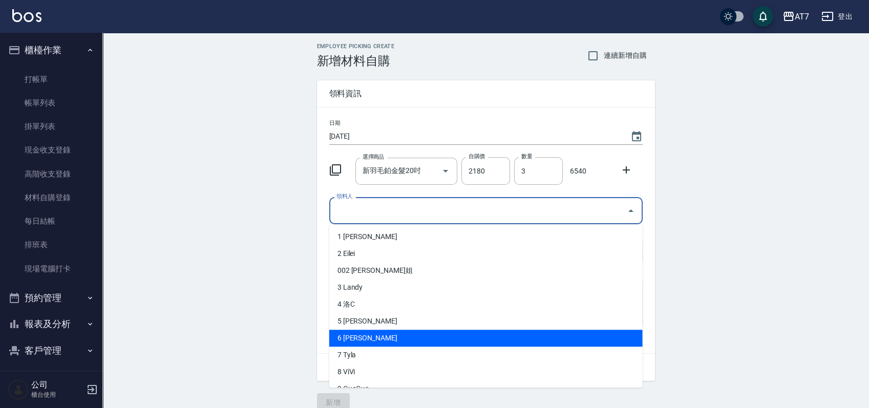
scroll to position [205, 0]
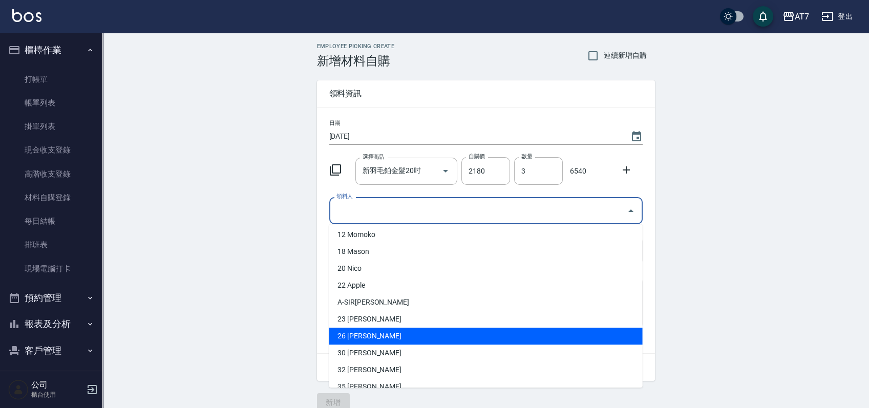
click at [424, 335] on li "26 貝菈Bella" at bounding box center [485, 336] width 313 height 17
type input "貝菈Bella"
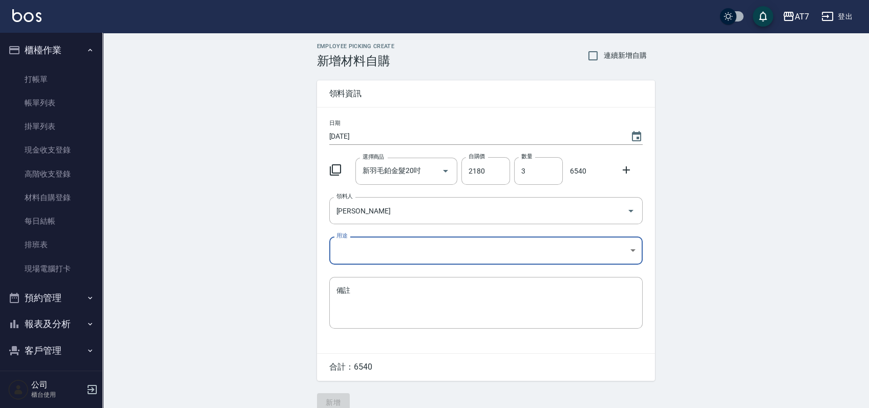
click at [410, 250] on body "AT7 登出 櫃檯作業 打帳單 帳單列表 掛單列表 現金收支登錄 高階收支登錄 材料自購登錄 每日結帳 排班表 現場電腦打卡 預約管理 預約管理 單日預約紀錄…" at bounding box center [434, 211] width 869 height 422
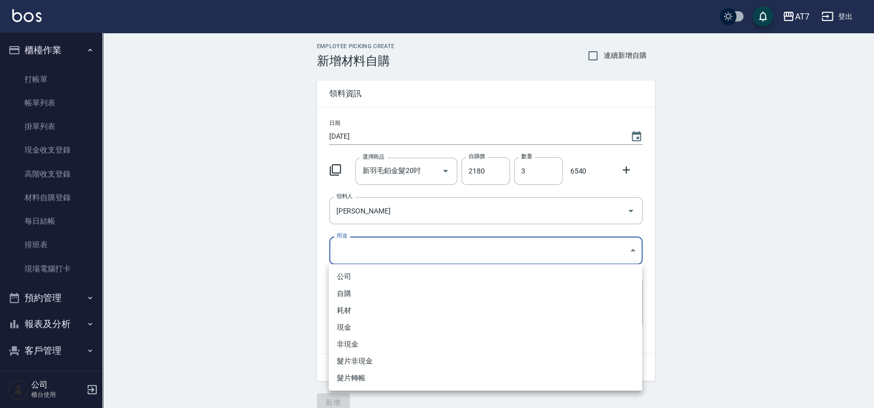
click at [385, 327] on li "現金" at bounding box center [485, 327] width 313 height 17
type input "現金"
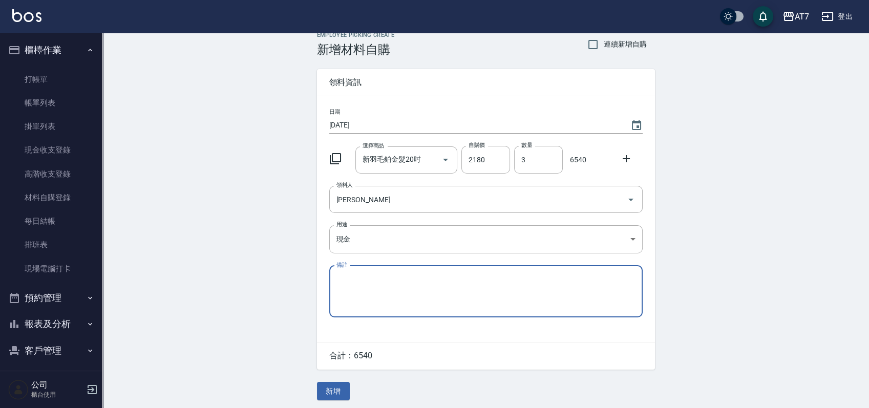
scroll to position [14, 0]
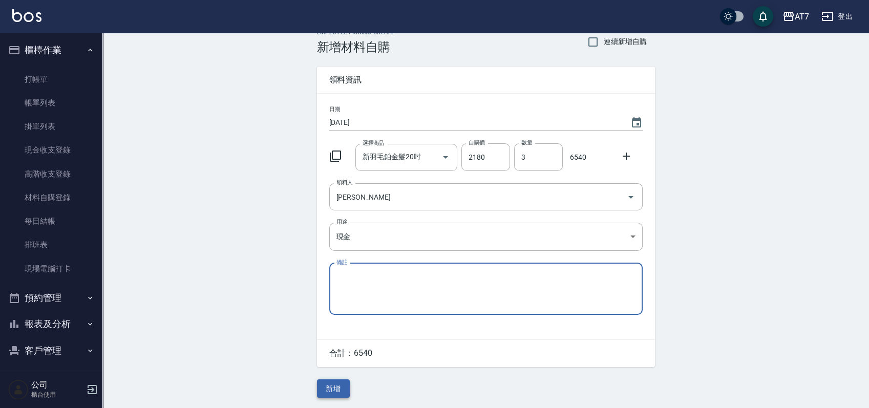
click at [339, 385] on button "新增" at bounding box center [333, 388] width 33 height 19
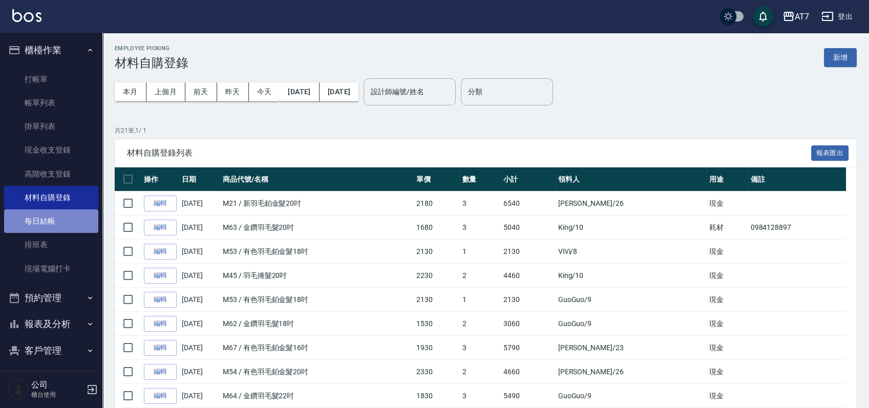
click at [70, 219] on link "每日結帳" at bounding box center [51, 221] width 94 height 24
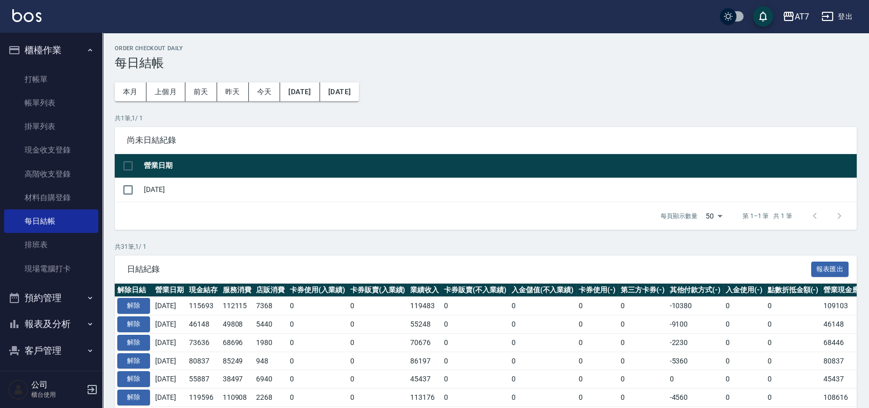
click at [36, 79] on link "打帳單" at bounding box center [51, 80] width 94 height 24
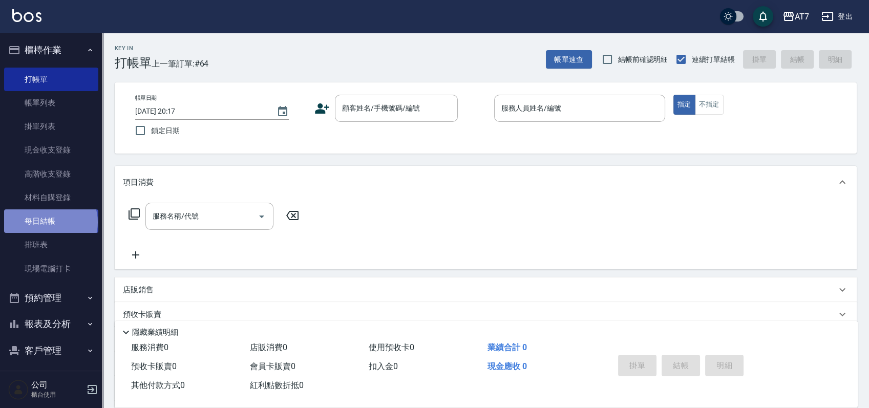
click at [50, 222] on link "每日結帳" at bounding box center [51, 221] width 94 height 24
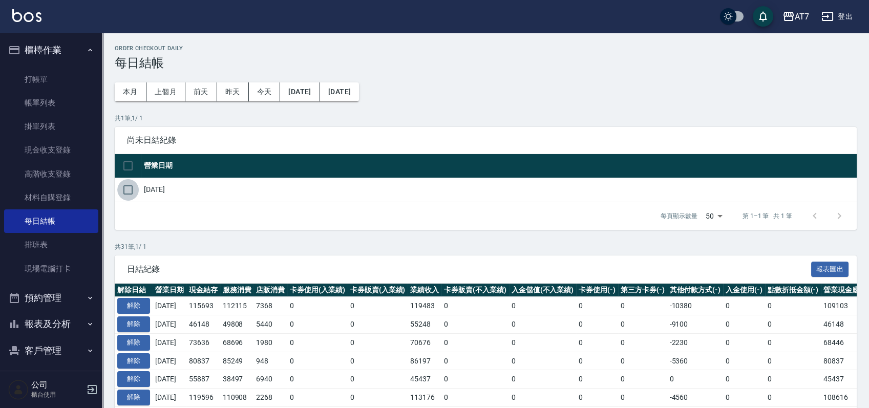
click at [125, 194] on input "checkbox" at bounding box center [127, 189] width 21 height 21
checkbox input "true"
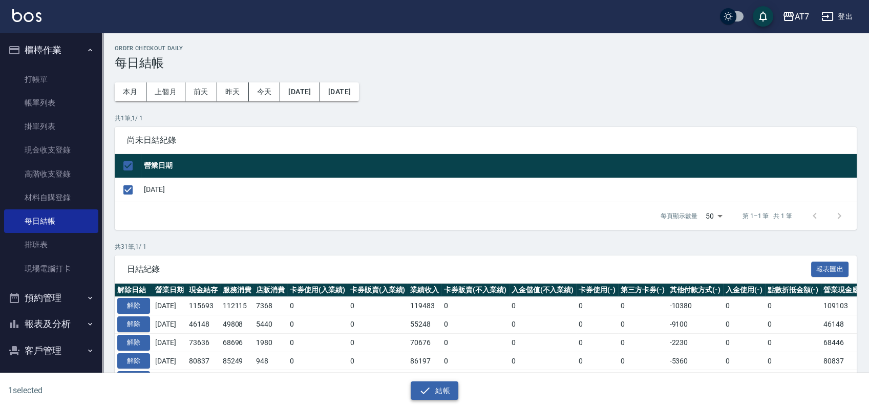
click at [441, 396] on button "結帳" at bounding box center [435, 390] width 48 height 19
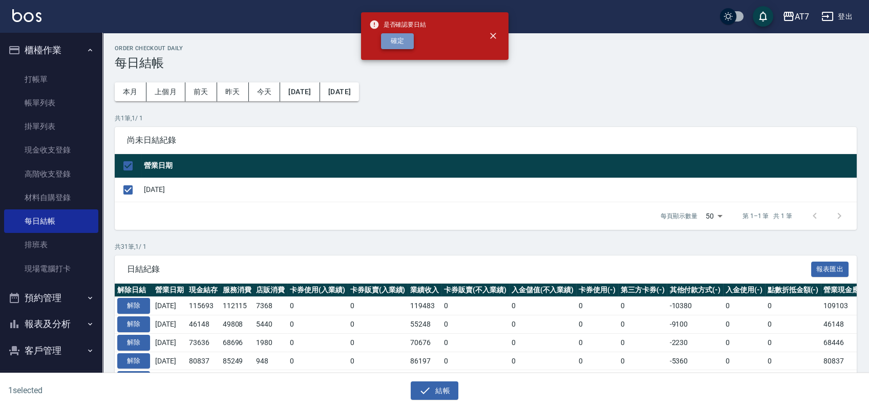
click at [395, 41] on button "確定" at bounding box center [397, 41] width 33 height 16
checkbox input "false"
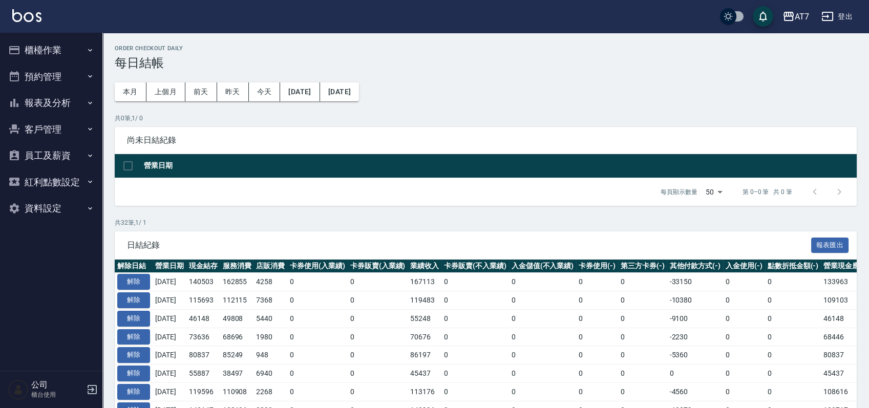
click at [66, 100] on button "報表及分析" at bounding box center [51, 103] width 94 height 27
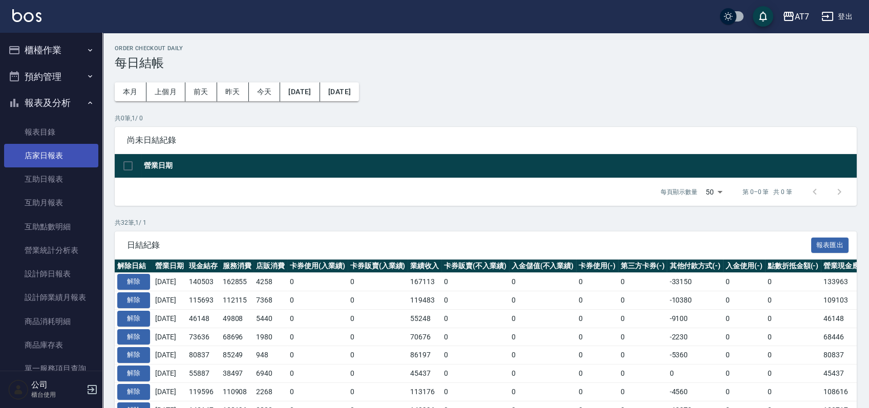
click at [60, 152] on link "店家日報表" at bounding box center [51, 156] width 94 height 24
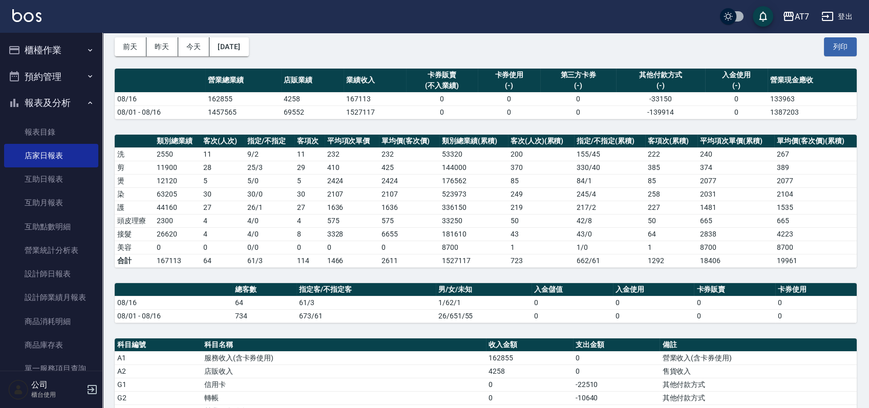
scroll to position [273, 0]
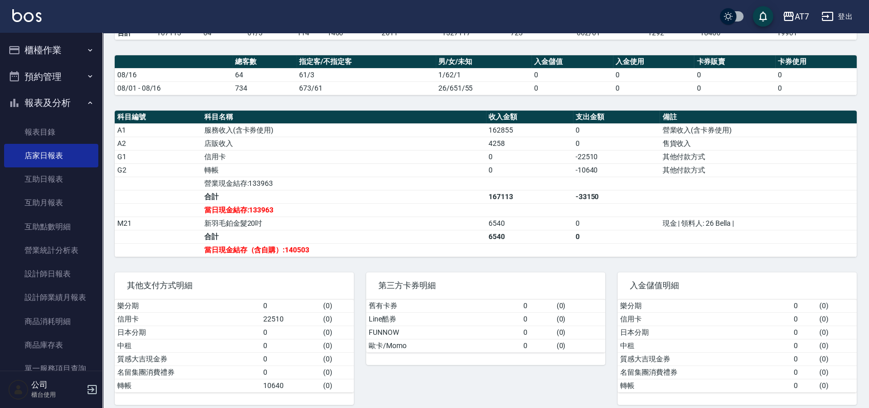
click at [53, 44] on button "櫃檯作業" at bounding box center [51, 50] width 94 height 27
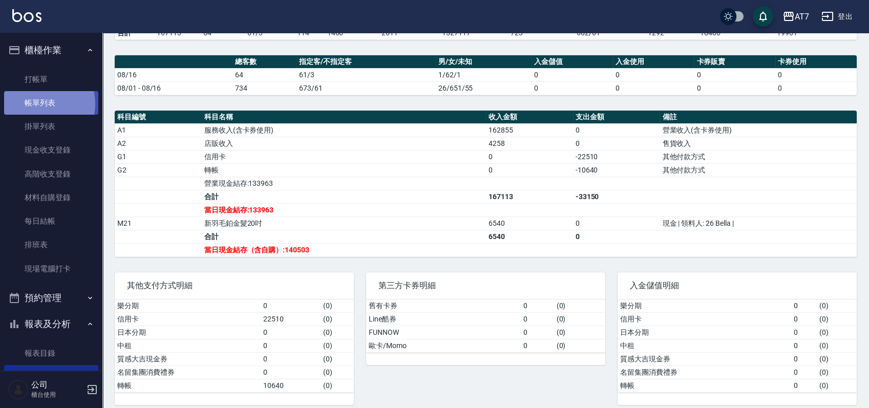
click at [42, 104] on link "帳單列表" at bounding box center [51, 103] width 94 height 24
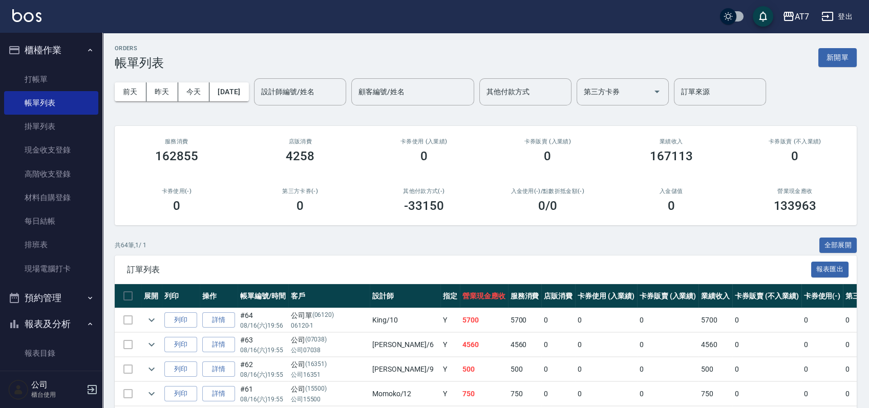
scroll to position [136, 0]
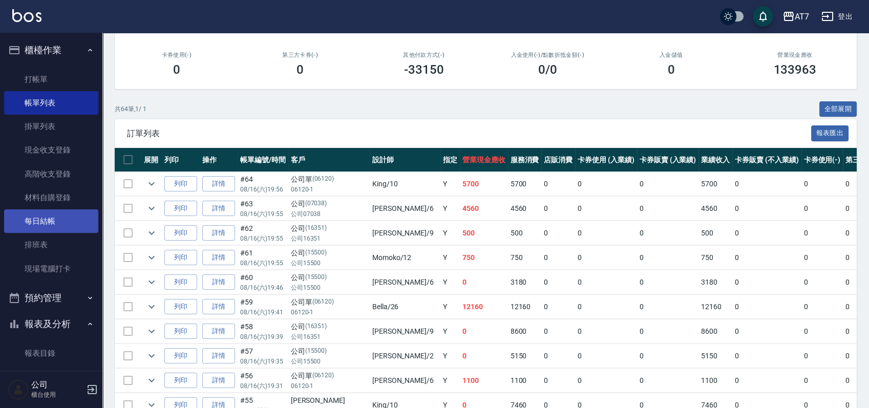
click at [43, 211] on link "每日結帳" at bounding box center [51, 221] width 94 height 24
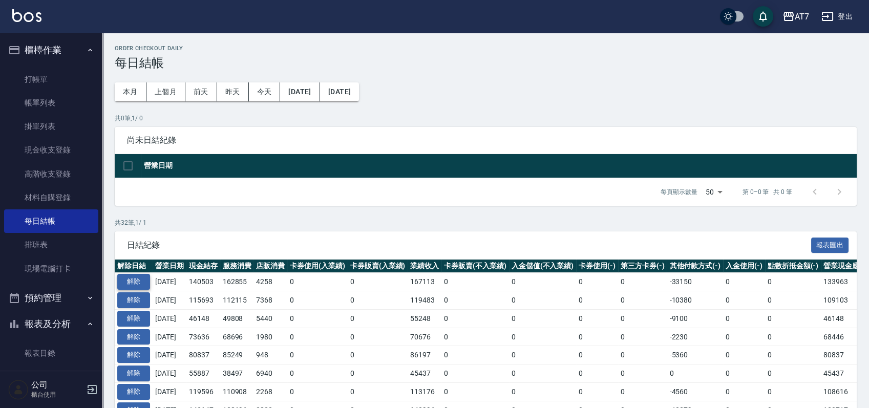
click at [135, 276] on button "解除" at bounding box center [133, 282] width 33 height 16
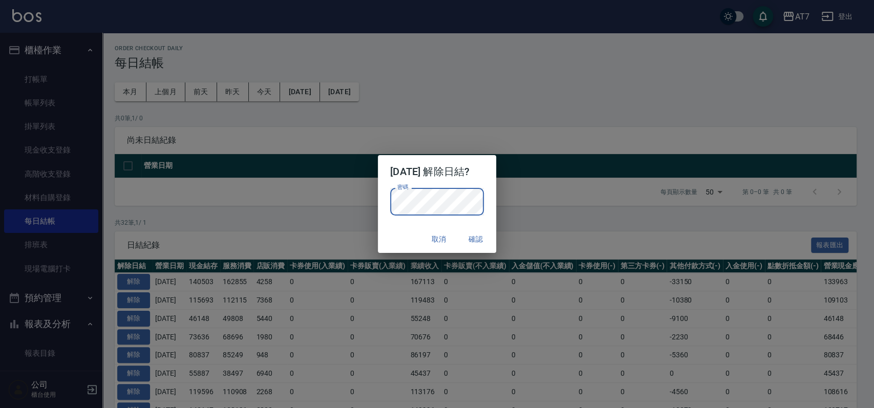
click at [484, 190] on p "密碼 密碼" at bounding box center [437, 202] width 94 height 28
click at [481, 233] on button "確認" at bounding box center [475, 239] width 33 height 19
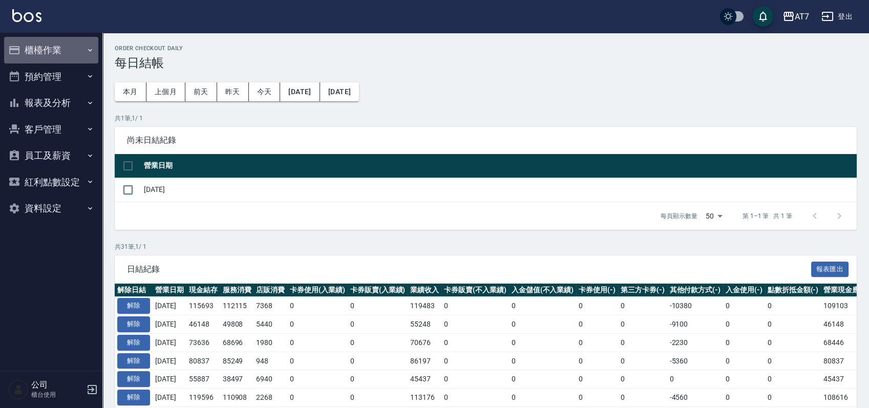
click at [49, 37] on button "櫃檯作業" at bounding box center [51, 50] width 94 height 27
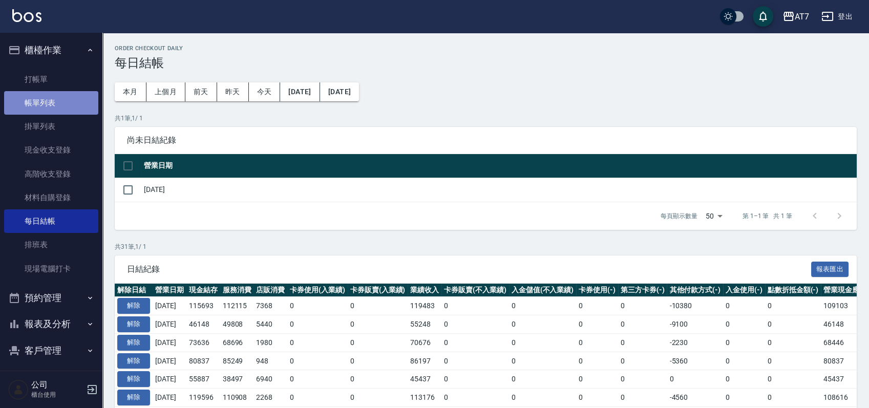
click at [51, 96] on link "帳單列表" at bounding box center [51, 103] width 94 height 24
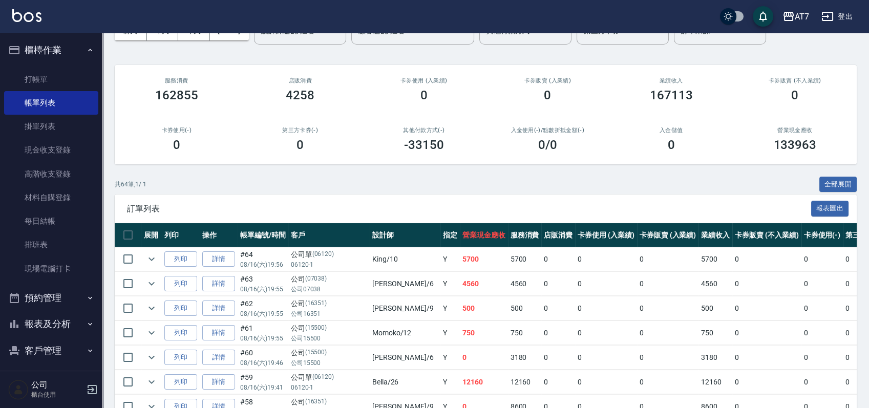
scroll to position [136, 0]
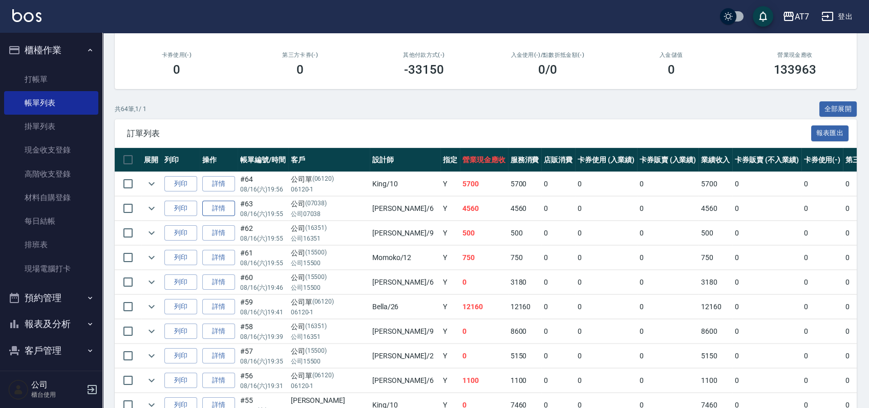
click at [223, 207] on link "詳情" at bounding box center [218, 209] width 33 height 16
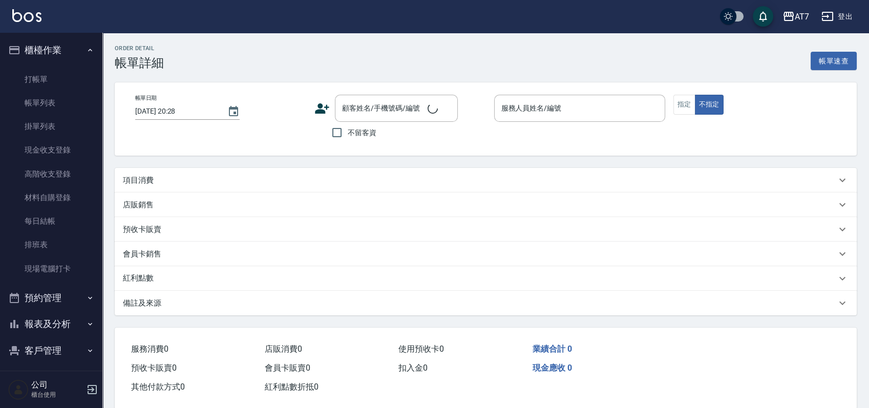
type input "[DATE] 19:55"
type input "[PERSON_NAME]-6"
type input "450"
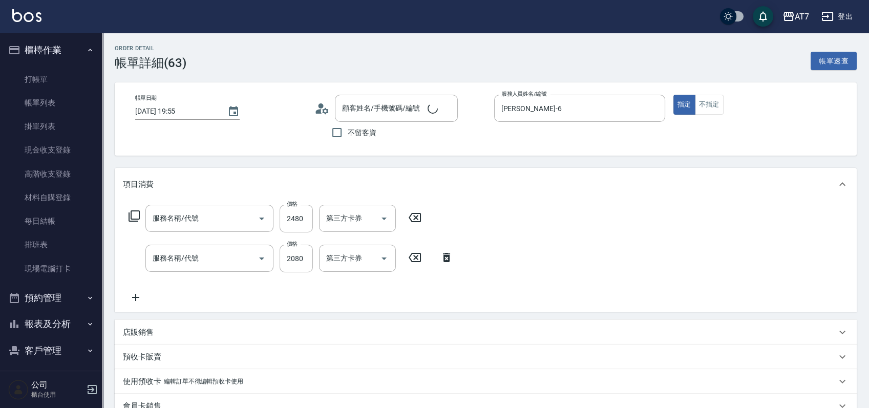
type input "公司/公司07038/07038"
type input "鉑金護髮M（自領(609)"
type input "染髮(互助)(401)"
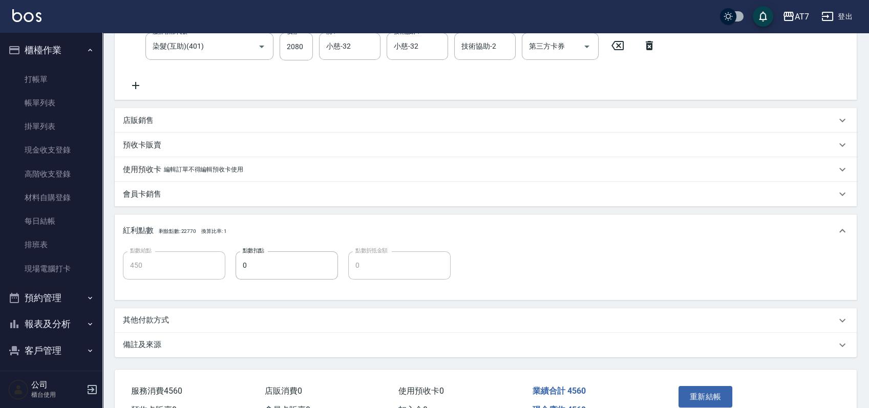
scroll to position [201, 0]
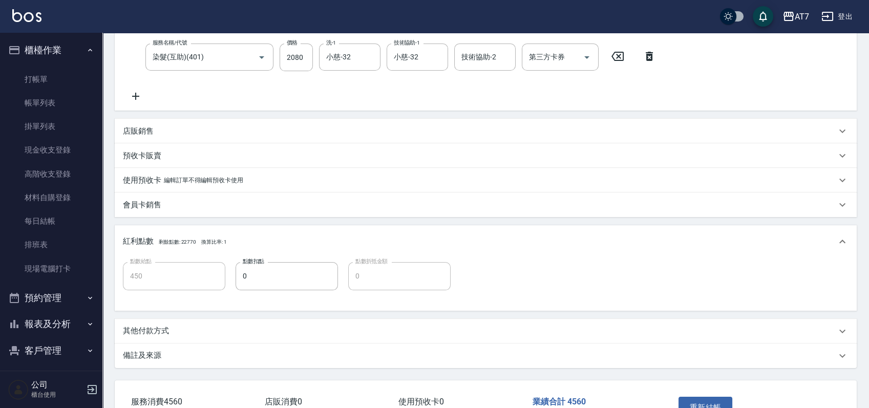
click at [193, 329] on div "其他付款方式" at bounding box center [479, 331] width 713 height 11
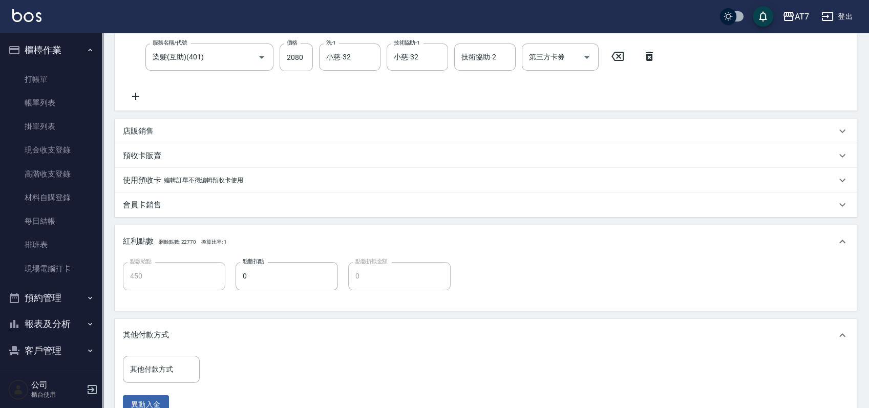
scroll to position [338, 0]
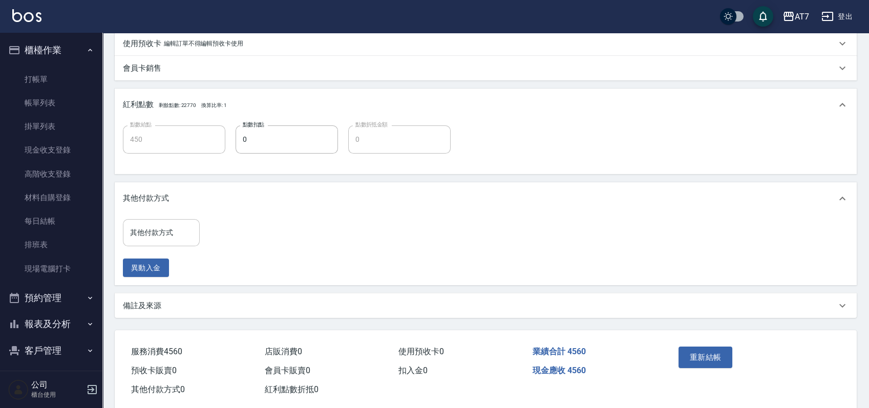
click at [163, 230] on input "其他付款方式" at bounding box center [161, 233] width 68 height 18
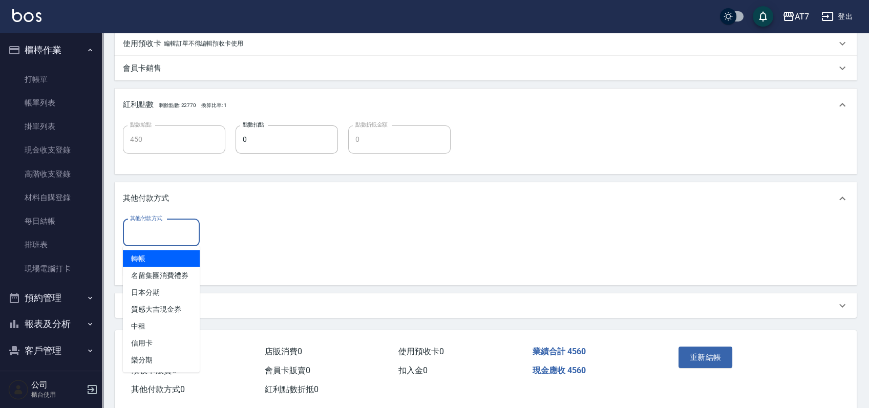
click at [164, 254] on span "轉帳" at bounding box center [161, 258] width 77 height 17
type input "轉帳"
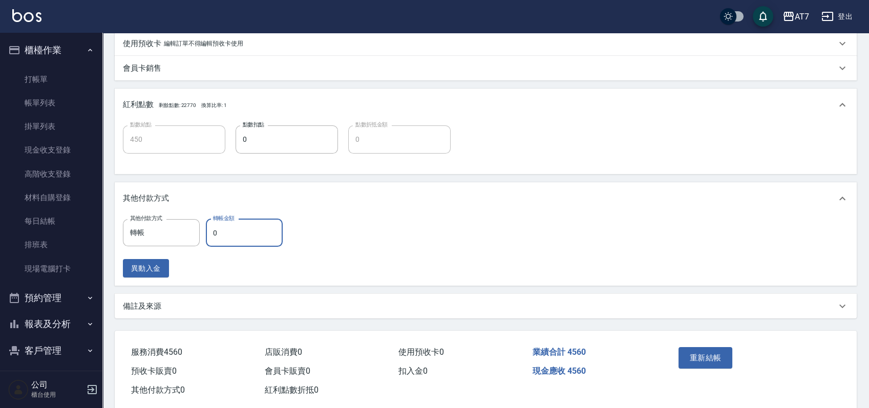
click at [208, 231] on input "0" at bounding box center [244, 233] width 77 height 28
type input "456"
type input "410"
type input "4560"
type input "0"
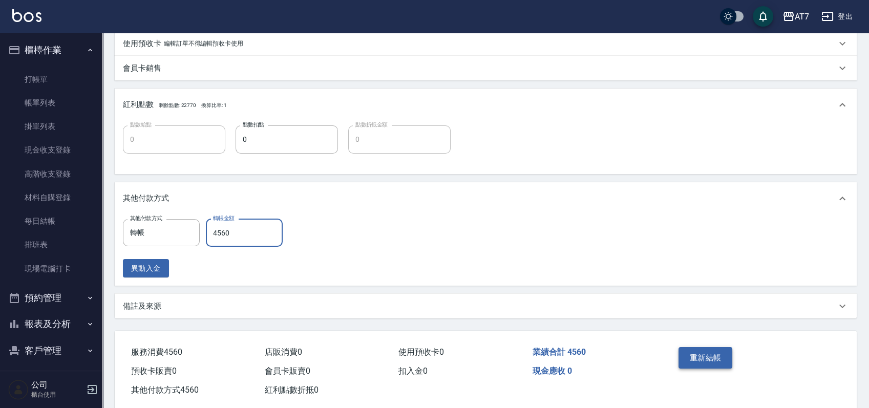
type input "4560"
click at [706, 356] on button "重新結帳" at bounding box center [705, 357] width 54 height 21
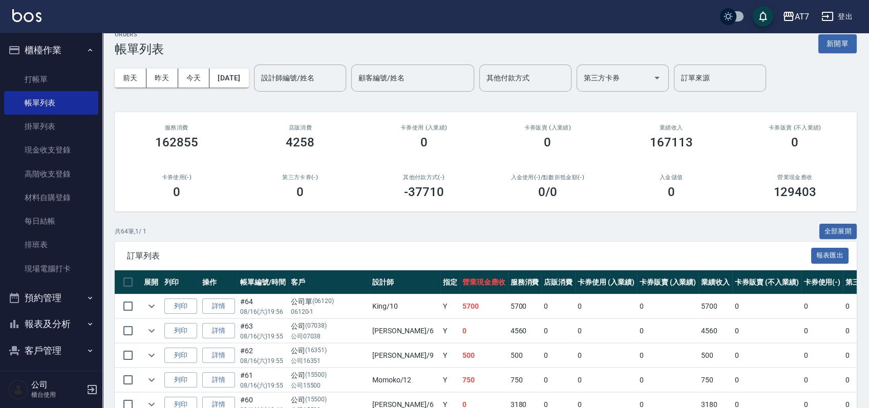
scroll to position [68, 0]
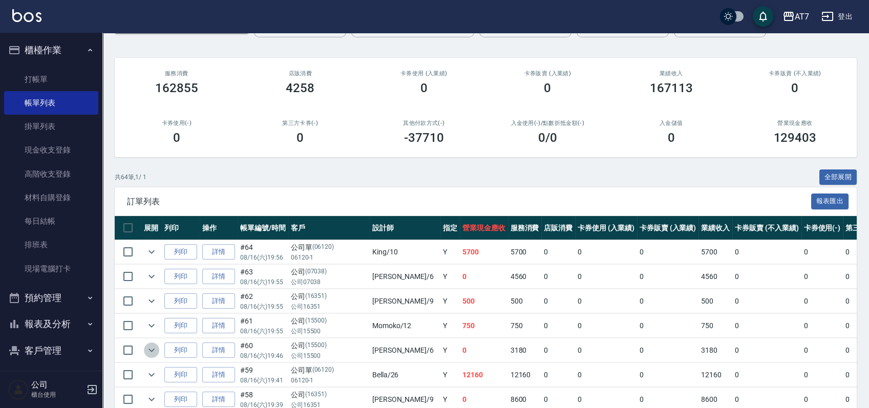
click at [152, 349] on icon "expand row" at bounding box center [151, 351] width 6 height 4
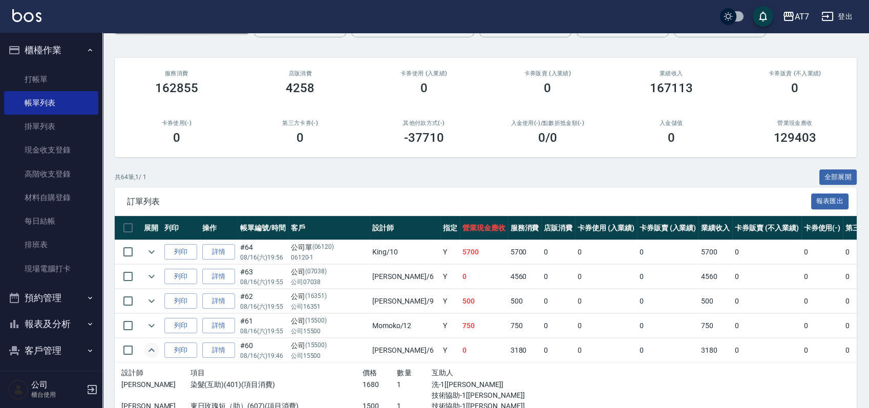
scroll to position [136, 0]
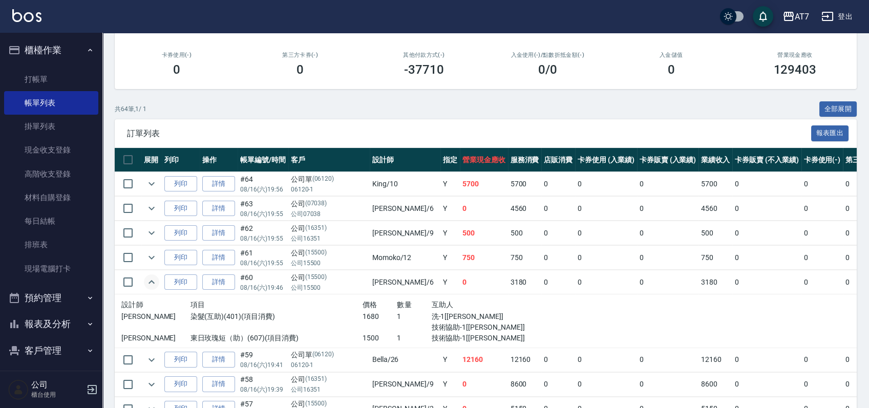
click at [153, 276] on icon "expand row" at bounding box center [151, 282] width 12 height 12
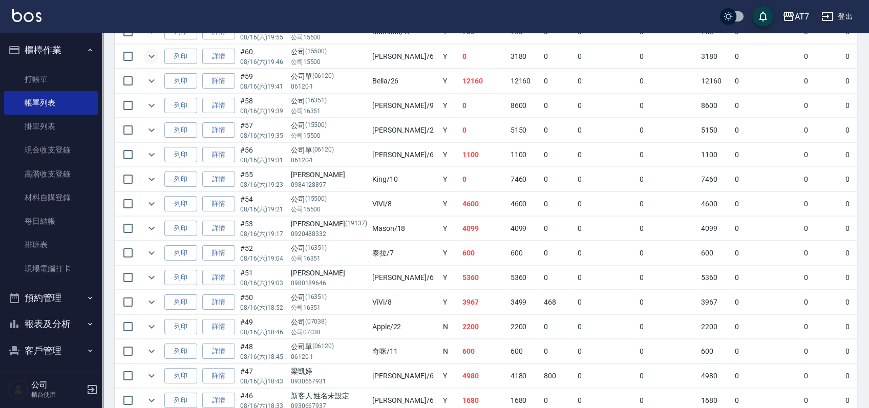
scroll to position [341, 0]
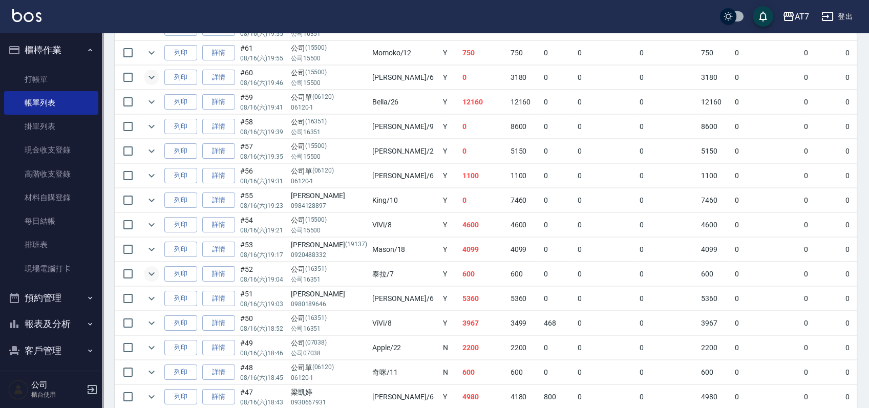
click at [158, 270] on button "expand row" at bounding box center [151, 273] width 15 height 15
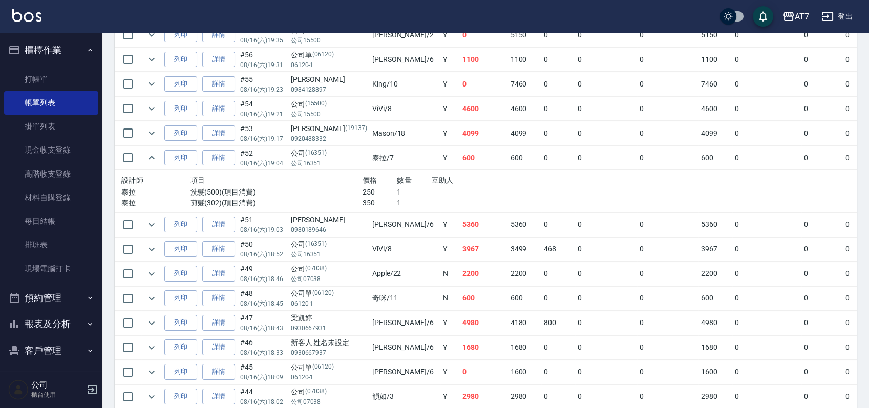
scroll to position [478, 0]
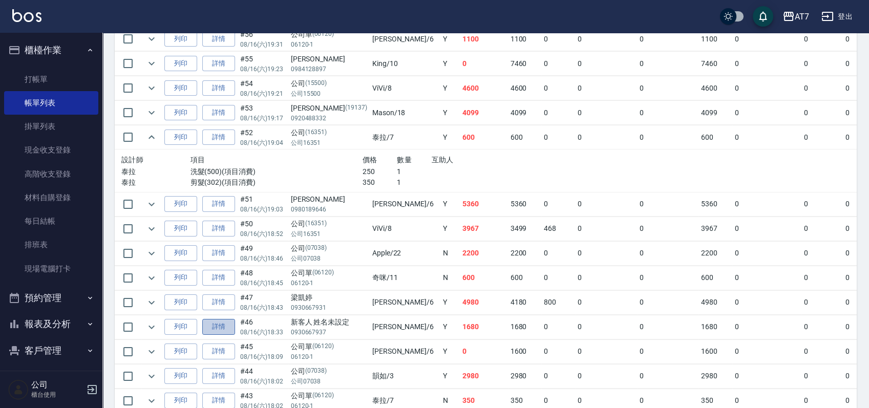
click at [215, 323] on link "詳情" at bounding box center [218, 327] width 33 height 16
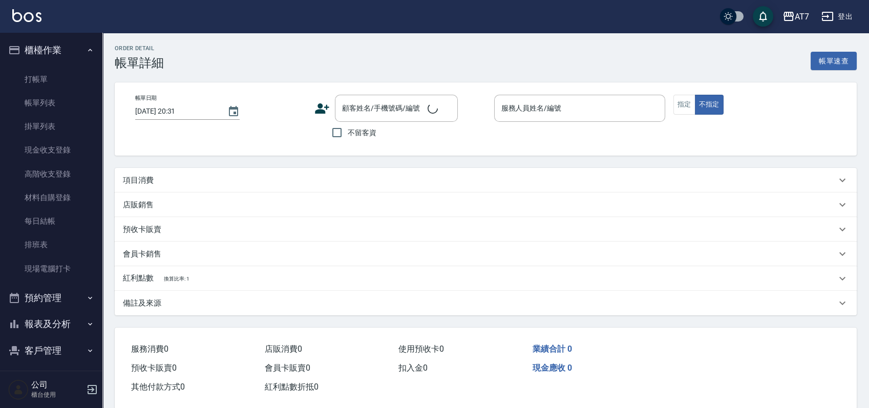
type input "[DATE] 18:33"
type input "[PERSON_NAME]-6"
type input "160"
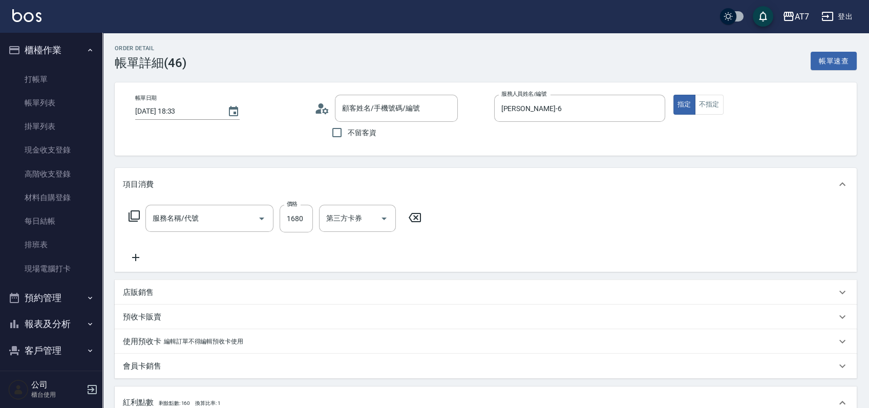
type input "新客人 姓名未設定/0930667937/null"
type input "染髮(互助)(401)"
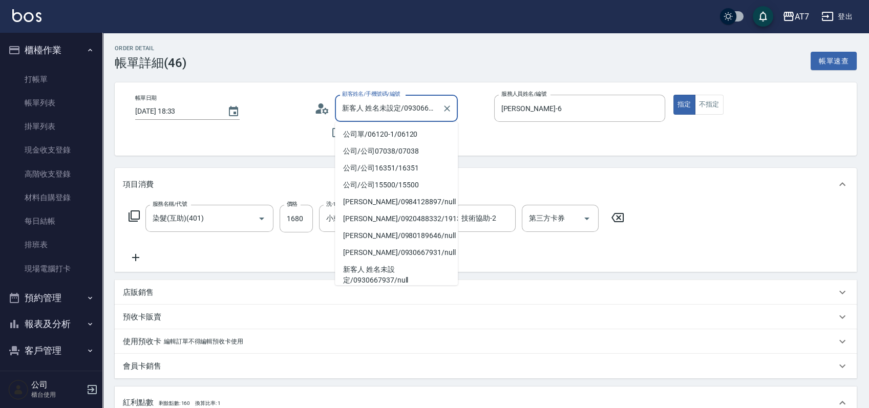
click at [430, 112] on input "新客人 姓名未設定/0930667937/null" at bounding box center [388, 108] width 98 height 18
click at [435, 112] on input "新客人 姓名未設定/0930667937/null" at bounding box center [388, 108] width 98 height 18
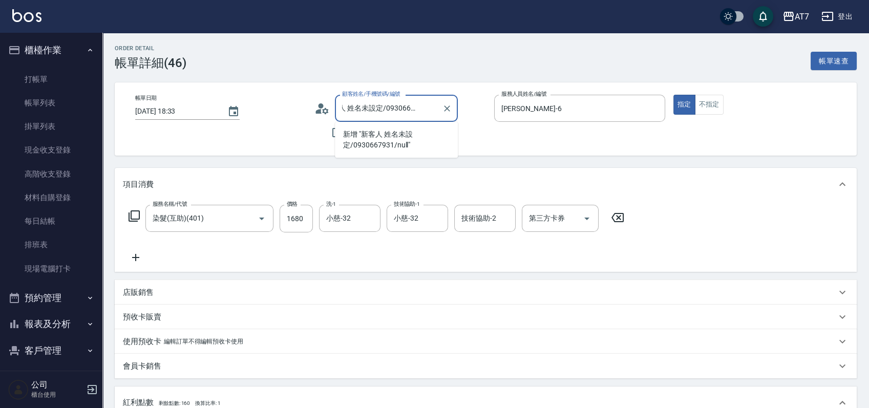
type input "新客人 姓名未設定/0930667931/null"
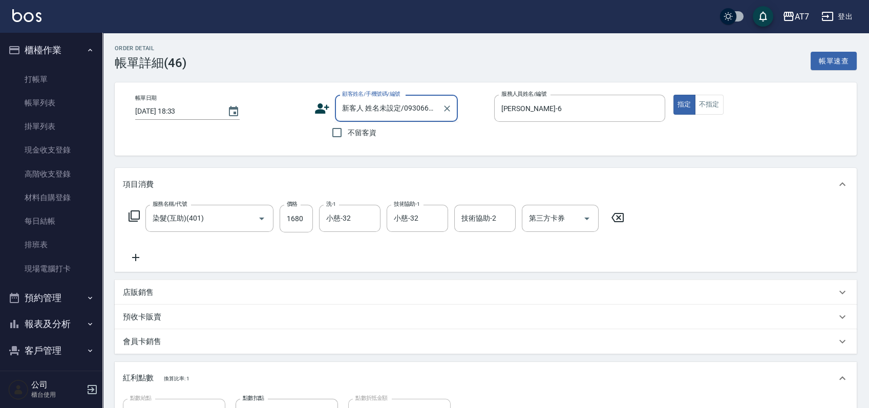
click at [421, 111] on input "新客人 姓名未設定/0930667931/null" at bounding box center [388, 108] width 98 height 18
click at [445, 110] on icon "Clear" at bounding box center [447, 108] width 6 height 6
click at [404, 109] on input "顧客姓名/手機號碼/編號" at bounding box center [388, 108] width 98 height 18
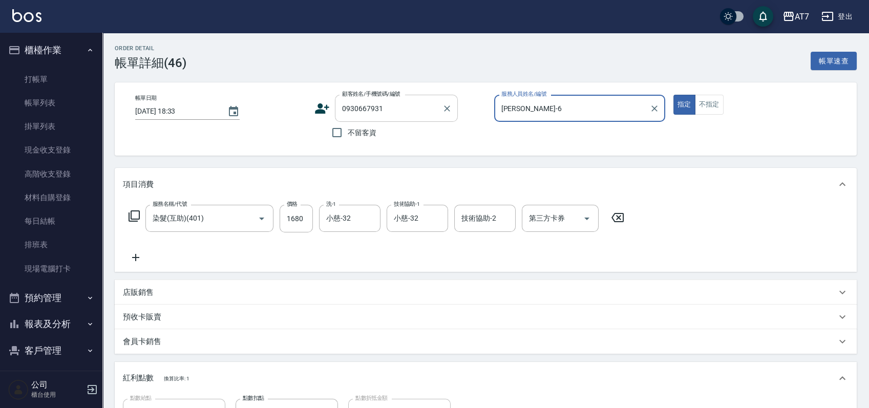
type input "[PERSON_NAME]/0930667931/null"
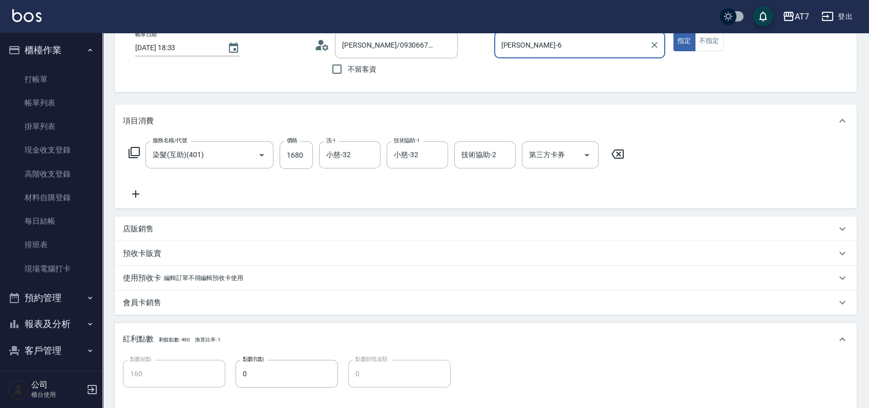
scroll to position [230, 0]
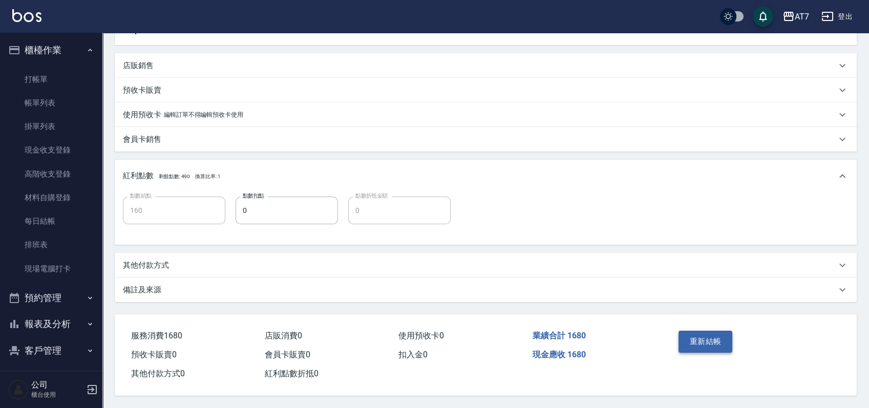
click at [721, 342] on button "重新結帳" at bounding box center [705, 341] width 54 height 21
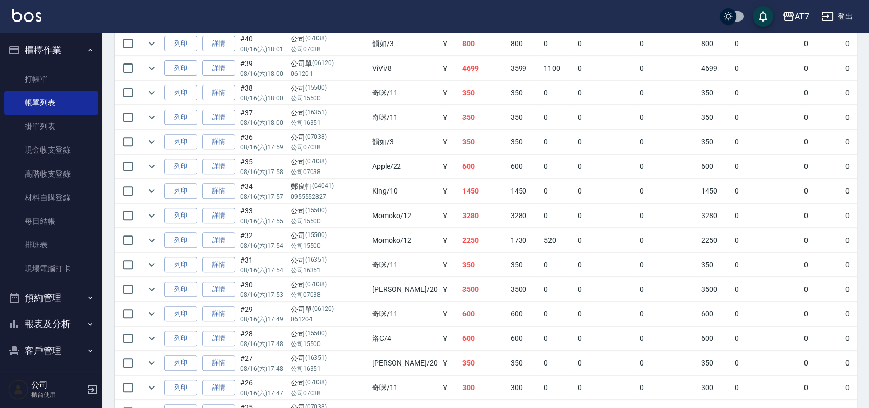
scroll to position [887, 0]
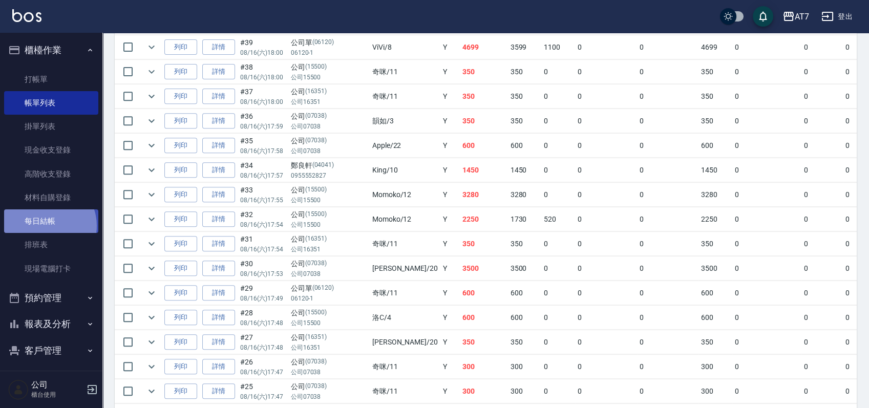
click at [45, 226] on link "每日結帳" at bounding box center [51, 221] width 94 height 24
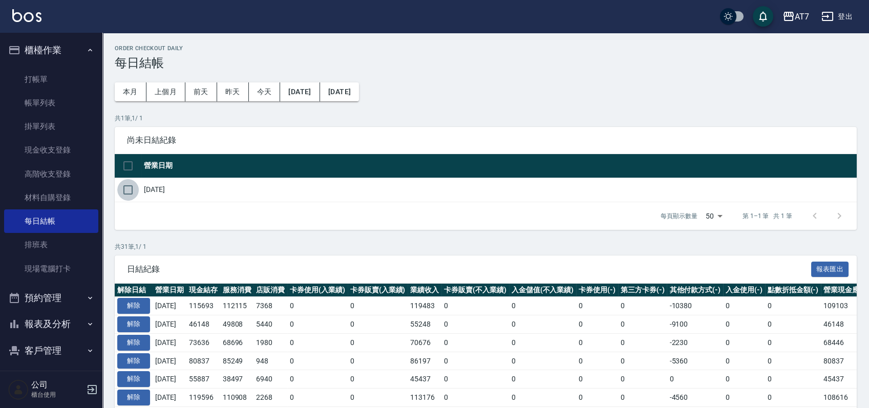
click at [126, 189] on input "checkbox" at bounding box center [127, 189] width 21 height 21
checkbox input "true"
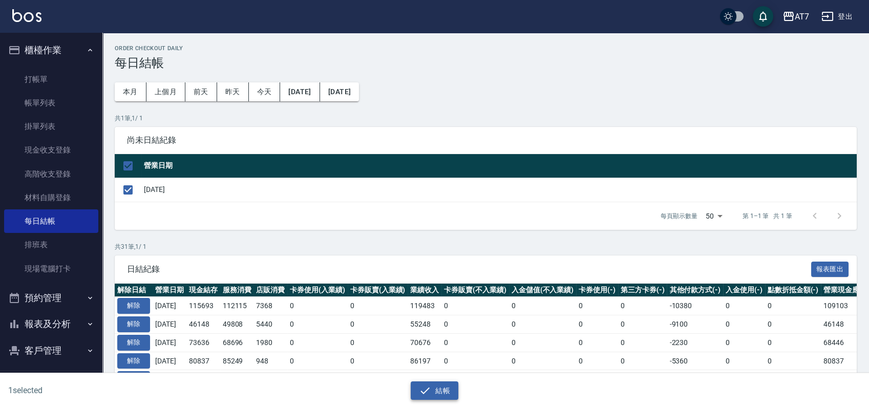
click at [430, 395] on icon "button" at bounding box center [425, 390] width 12 height 12
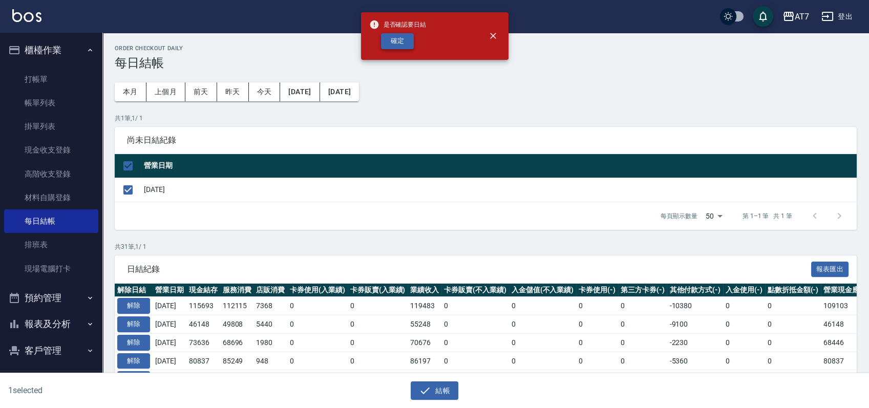
click at [407, 44] on button "確定" at bounding box center [397, 41] width 33 height 16
checkbox input "false"
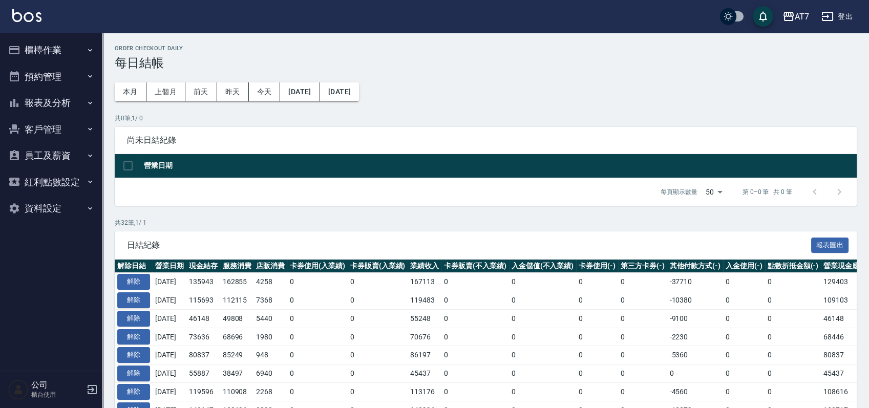
click at [75, 100] on button "報表及分析" at bounding box center [51, 103] width 94 height 27
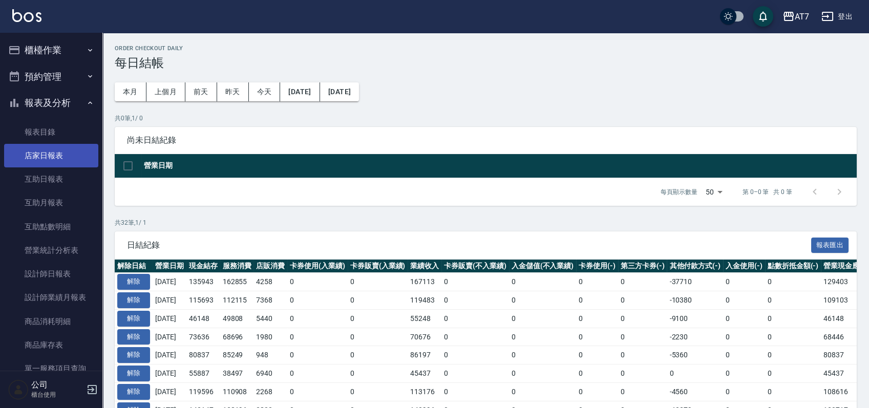
click at [44, 155] on link "店家日報表" at bounding box center [51, 156] width 94 height 24
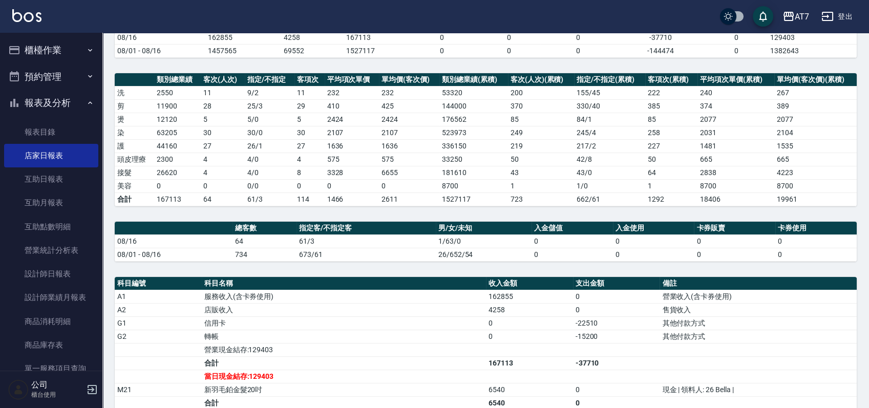
scroll to position [279, 0]
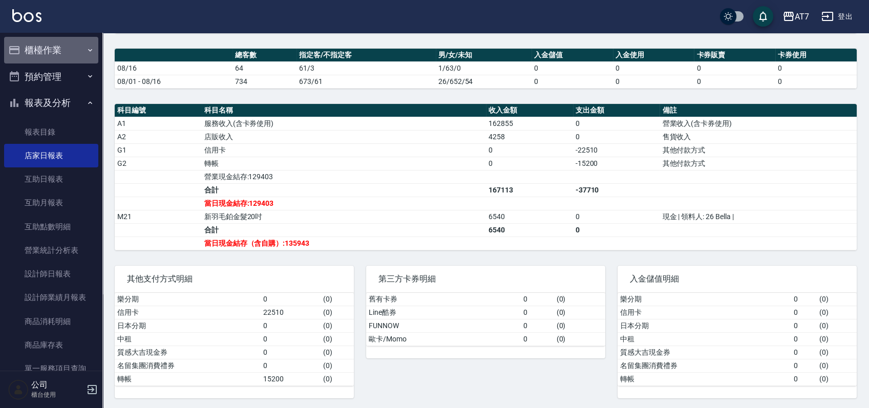
click at [72, 57] on button "櫃檯作業" at bounding box center [51, 50] width 94 height 27
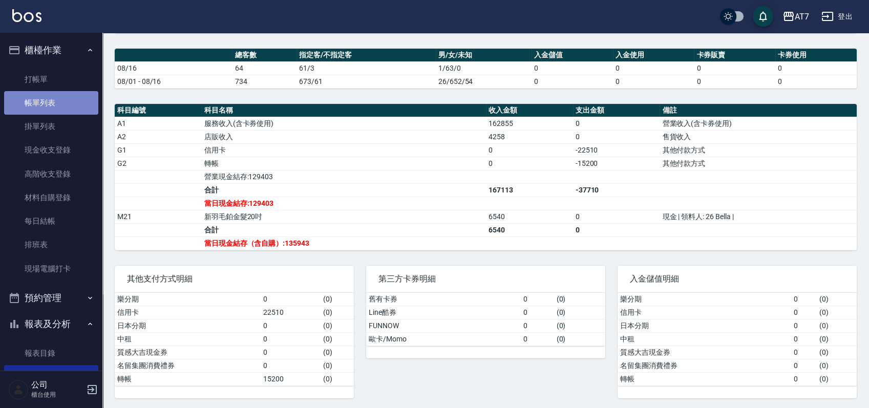
click at [59, 102] on link "帳單列表" at bounding box center [51, 103] width 94 height 24
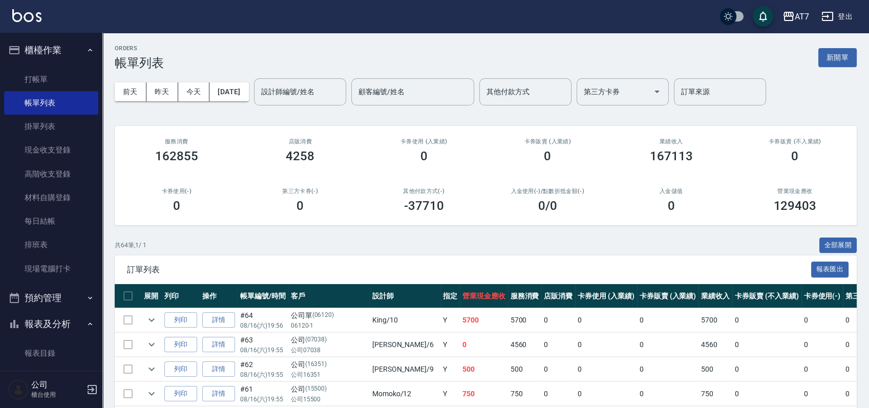
scroll to position [152, 0]
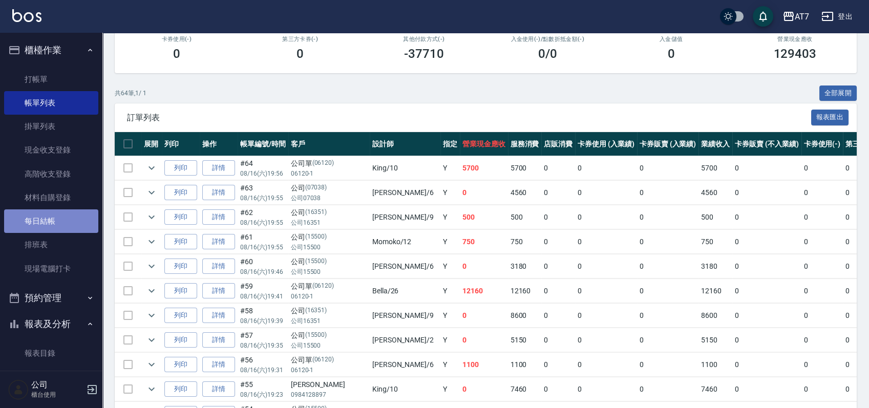
click at [69, 225] on link "每日結帳" at bounding box center [51, 221] width 94 height 24
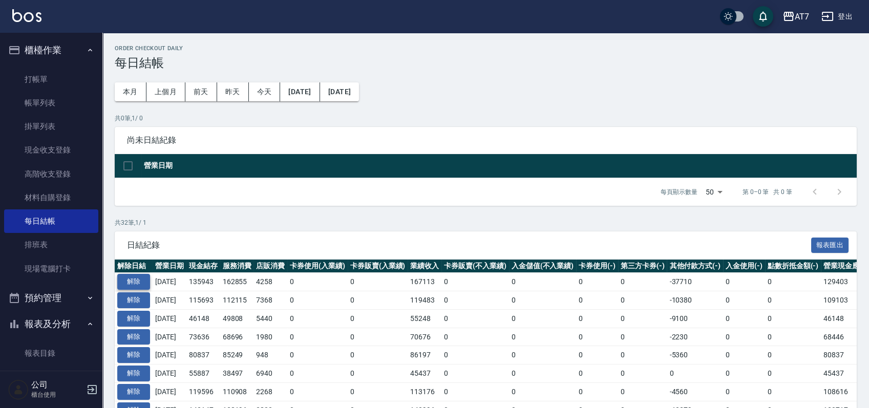
click at [141, 281] on button "解除" at bounding box center [133, 282] width 33 height 16
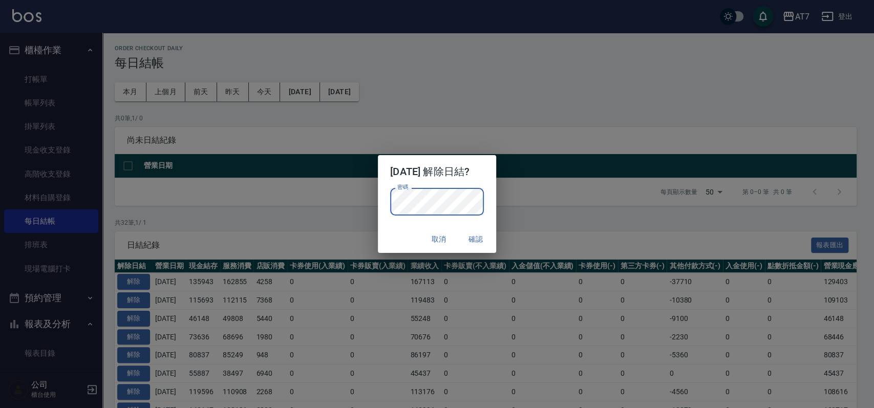
click at [481, 235] on button "確認" at bounding box center [475, 239] width 33 height 19
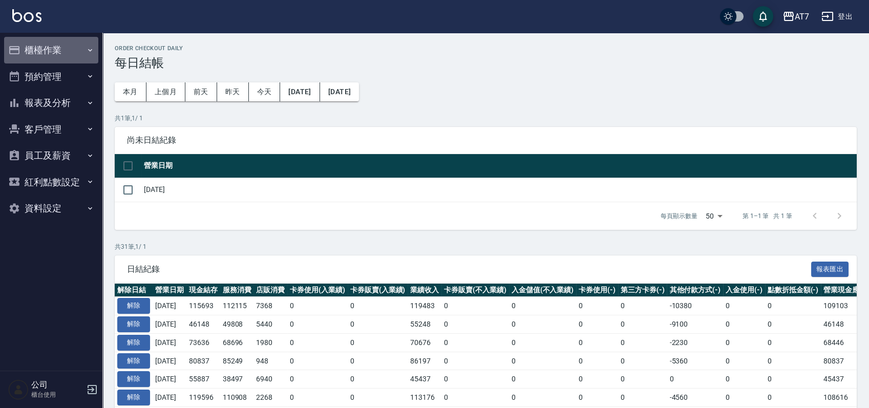
click at [67, 48] on button "櫃檯作業" at bounding box center [51, 50] width 94 height 27
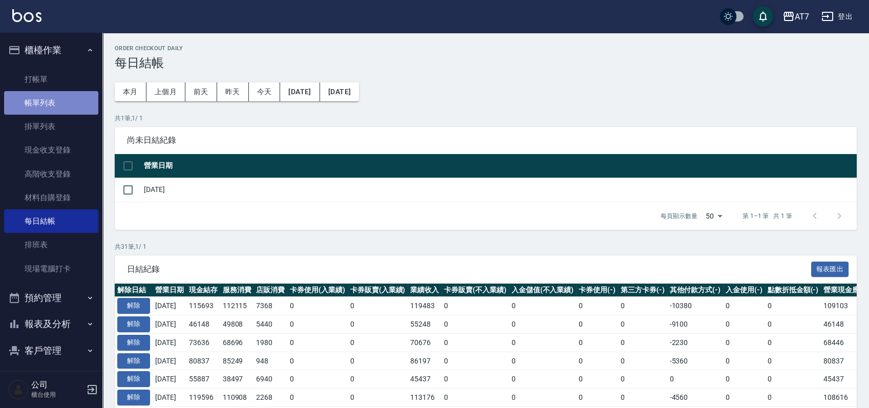
click at [76, 106] on link "帳單列表" at bounding box center [51, 103] width 94 height 24
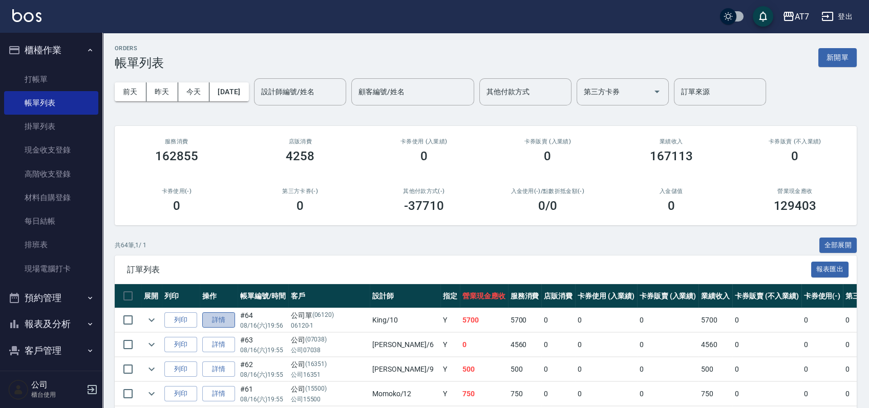
click at [222, 318] on link "詳情" at bounding box center [218, 320] width 33 height 16
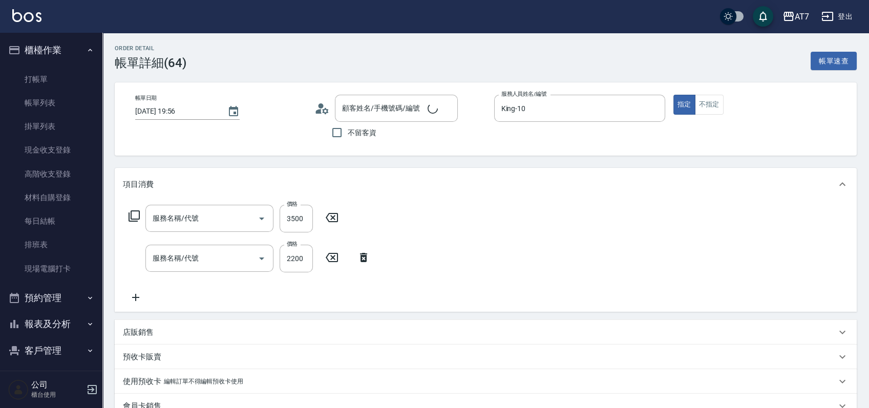
type input "[DATE] 19:56"
type input "King-10"
type input "570"
type input "鉑金護髮L（自領(610)"
type input "染髮(互助)(401)"
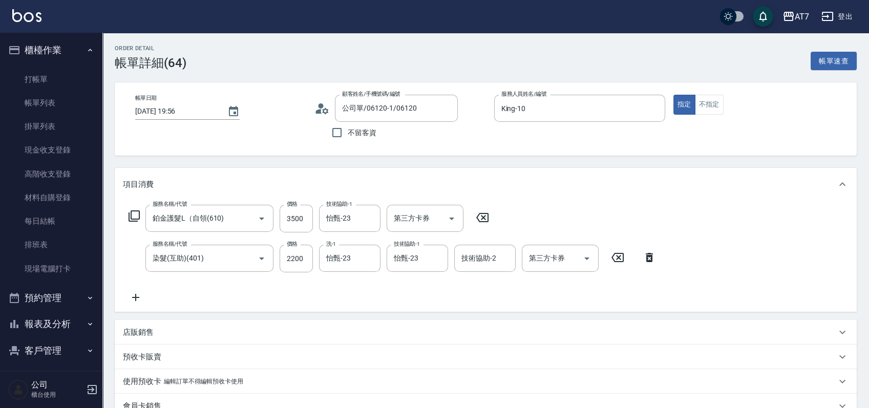
type input "公司單/06120-1/06120"
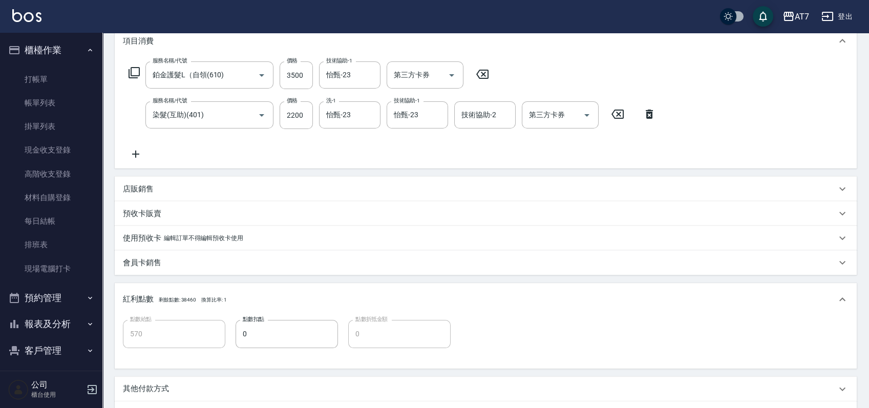
scroll to position [205, 0]
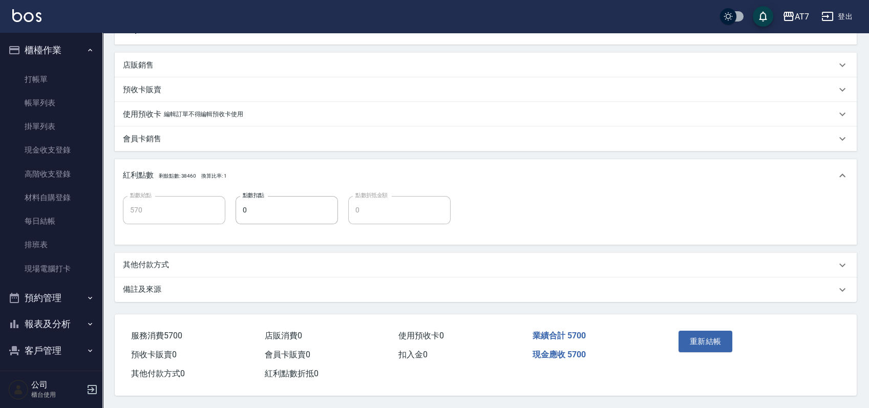
click at [303, 263] on div "其他付款方式" at bounding box center [479, 265] width 713 height 11
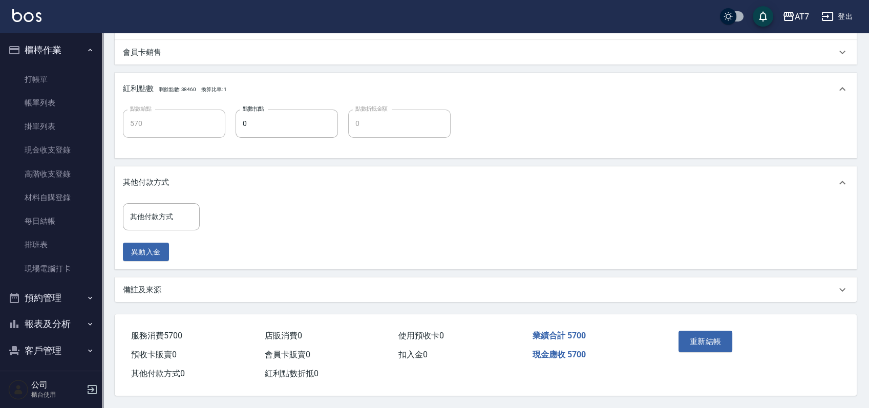
scroll to position [356, 0]
click at [161, 219] on input "其他付款方式" at bounding box center [161, 217] width 68 height 18
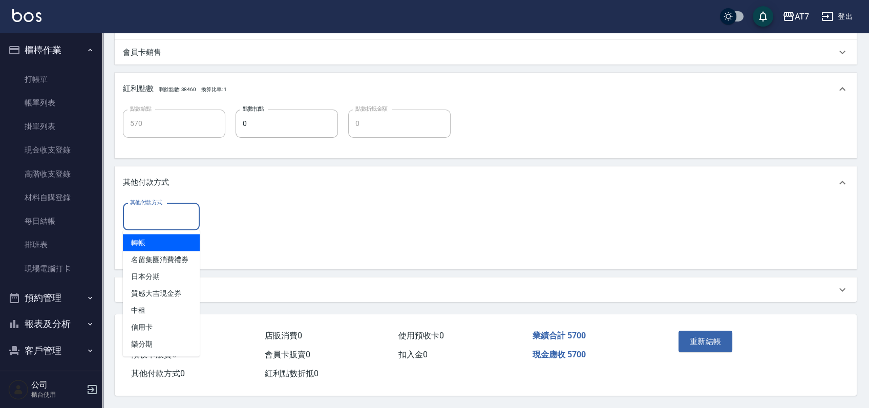
click at [174, 241] on span "轉帳" at bounding box center [161, 242] width 77 height 17
type input "轉帳"
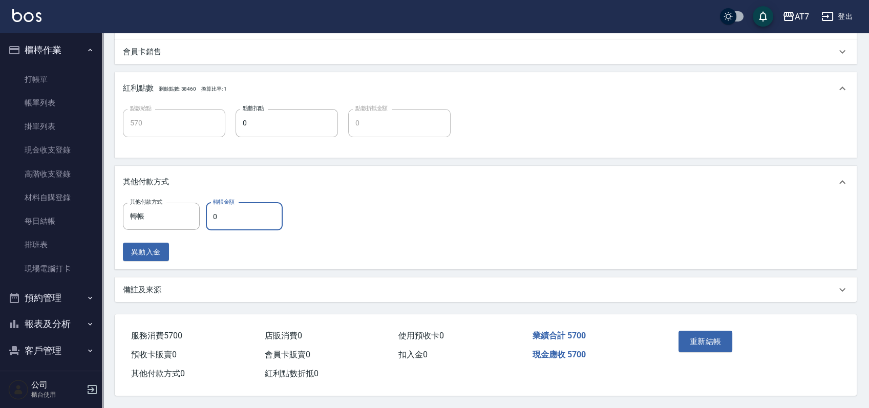
click at [210, 213] on input "0" at bounding box center [244, 217] width 77 height 28
type input "560"
type input "570"
type input "510"
type input "5700"
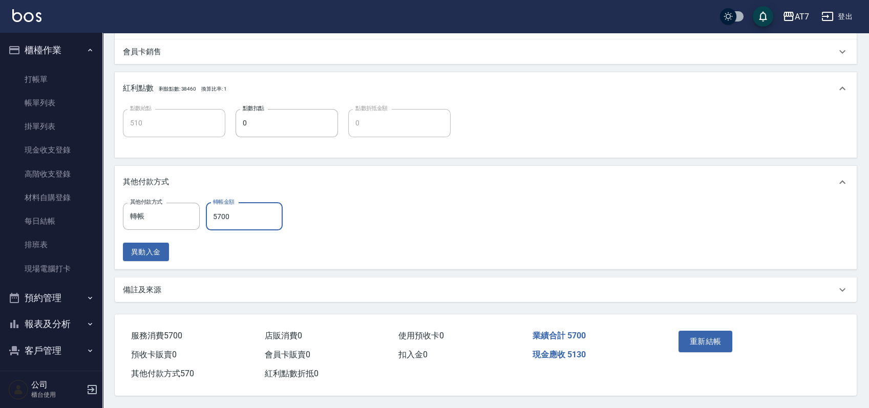
type input "0"
type input "5700"
click at [699, 337] on button "重新結帳" at bounding box center [705, 341] width 54 height 21
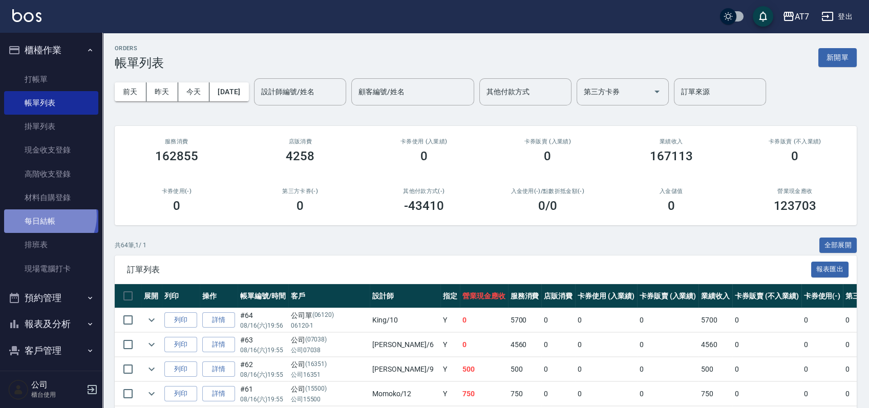
click at [45, 216] on link "每日結帳" at bounding box center [51, 221] width 94 height 24
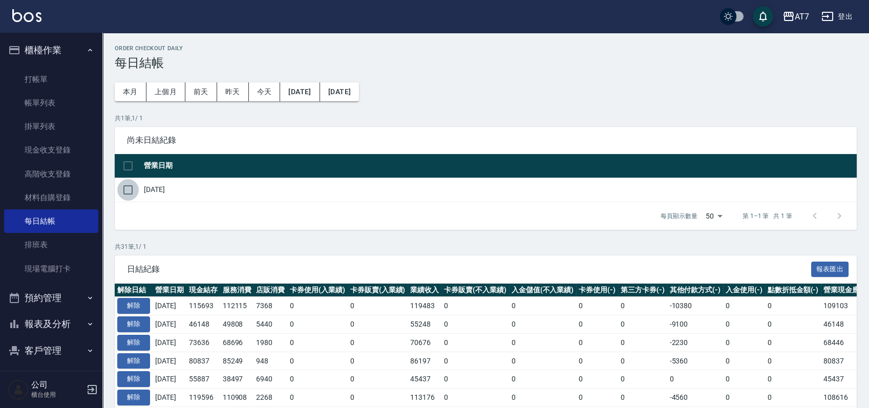
click at [134, 190] on input "checkbox" at bounding box center [127, 189] width 21 height 21
checkbox input "true"
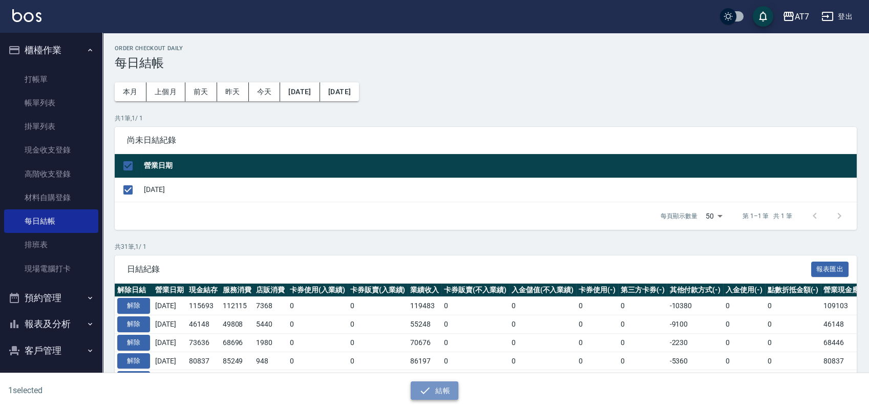
click at [434, 397] on button "結帳" at bounding box center [435, 390] width 48 height 19
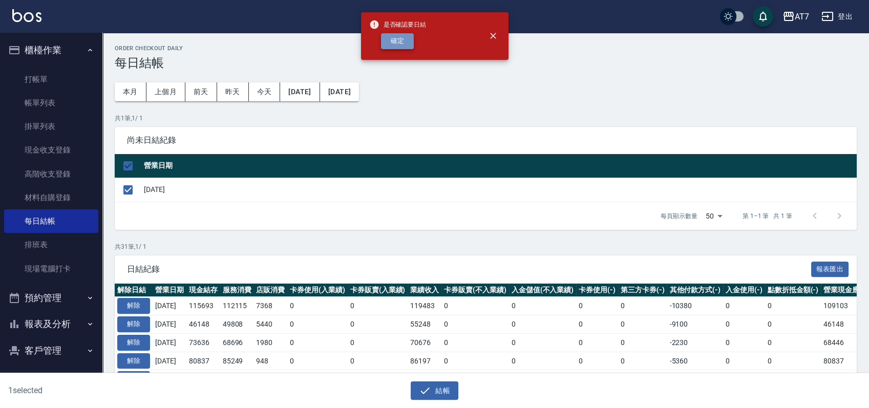
click at [389, 45] on button "確定" at bounding box center [397, 41] width 33 height 16
checkbox input "false"
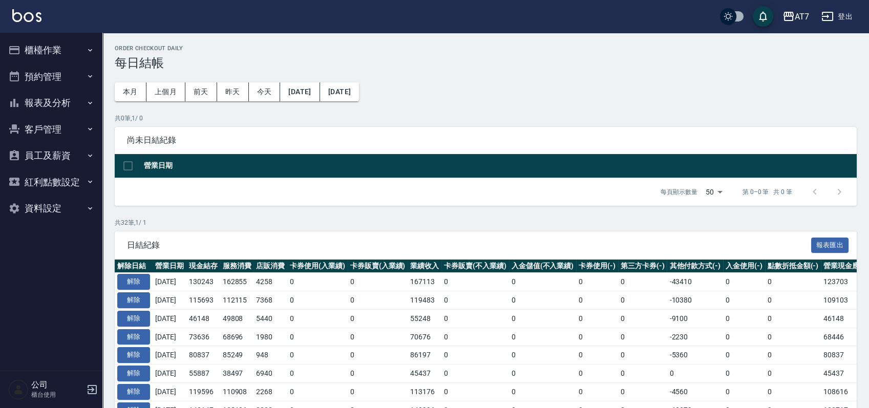
click at [61, 106] on button "報表及分析" at bounding box center [51, 103] width 94 height 27
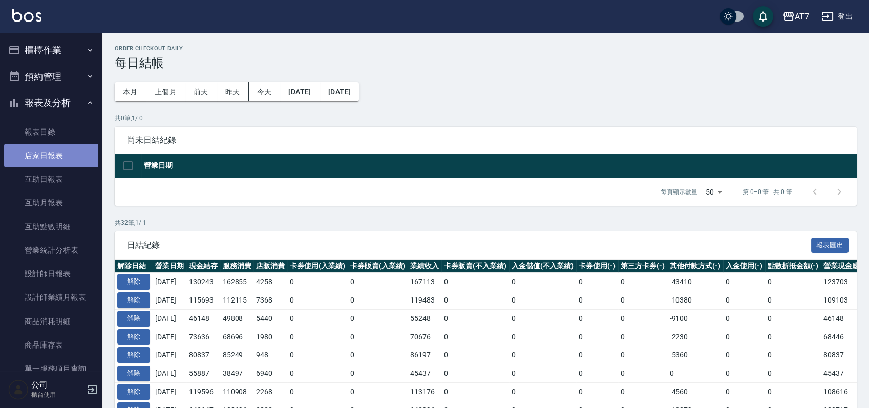
click at [57, 163] on link "店家日報表" at bounding box center [51, 156] width 94 height 24
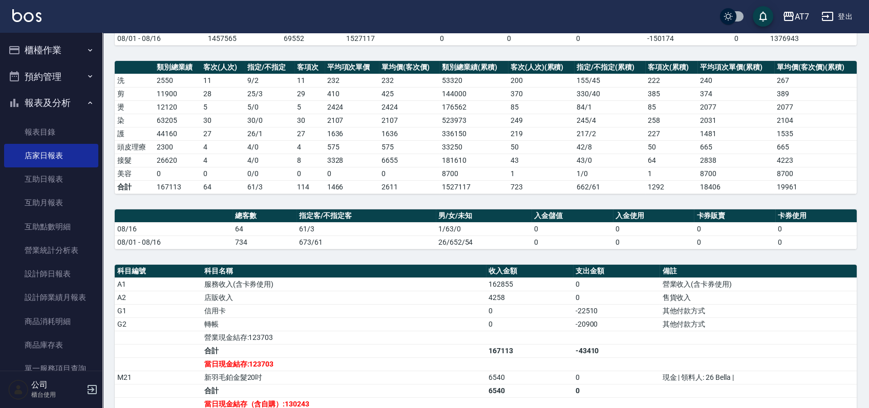
scroll to position [273, 0]
